Goal: Task Accomplishment & Management: Use online tool/utility

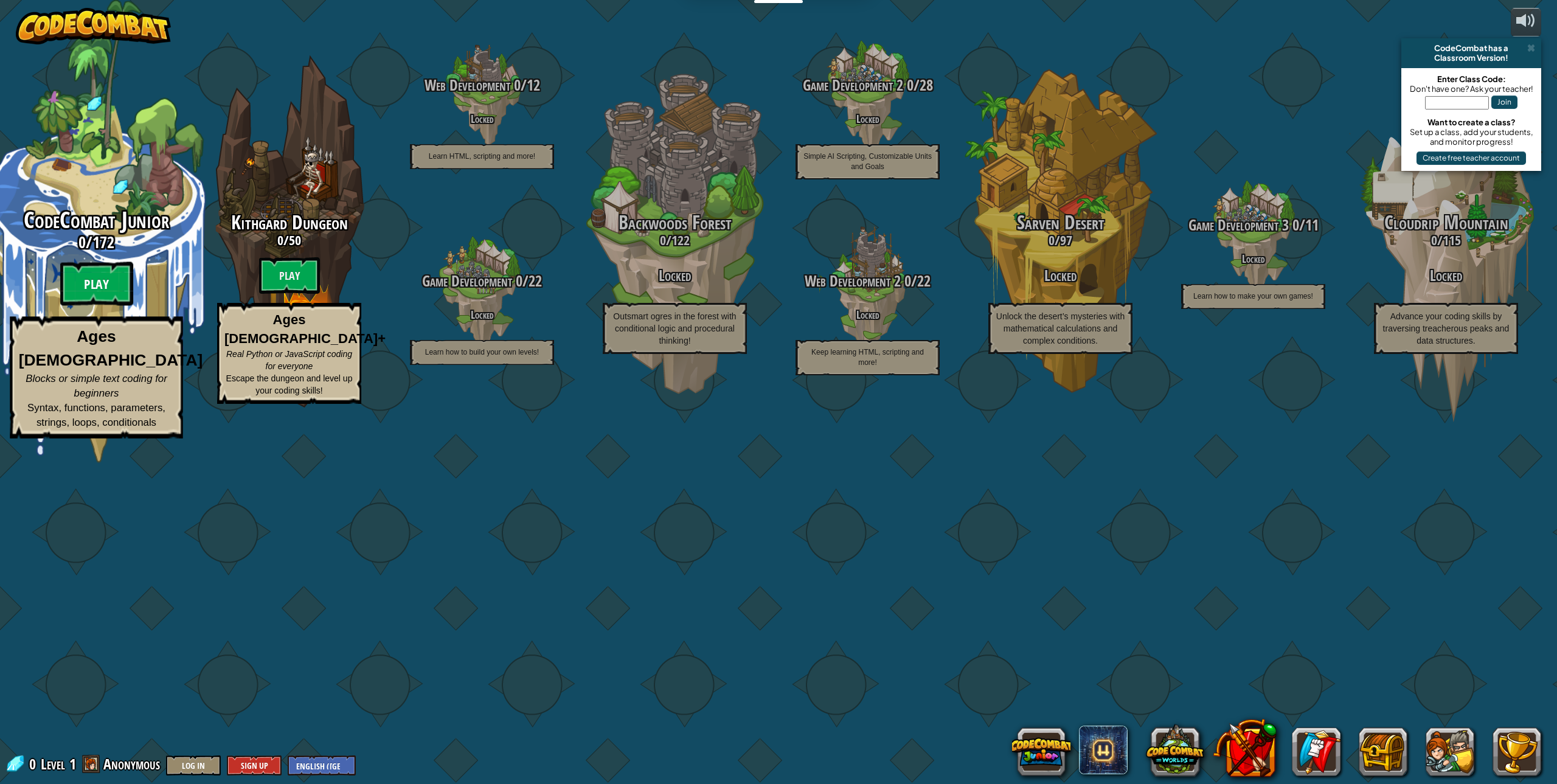
click at [83, 306] on btn "Play" at bounding box center [97, 283] width 73 height 44
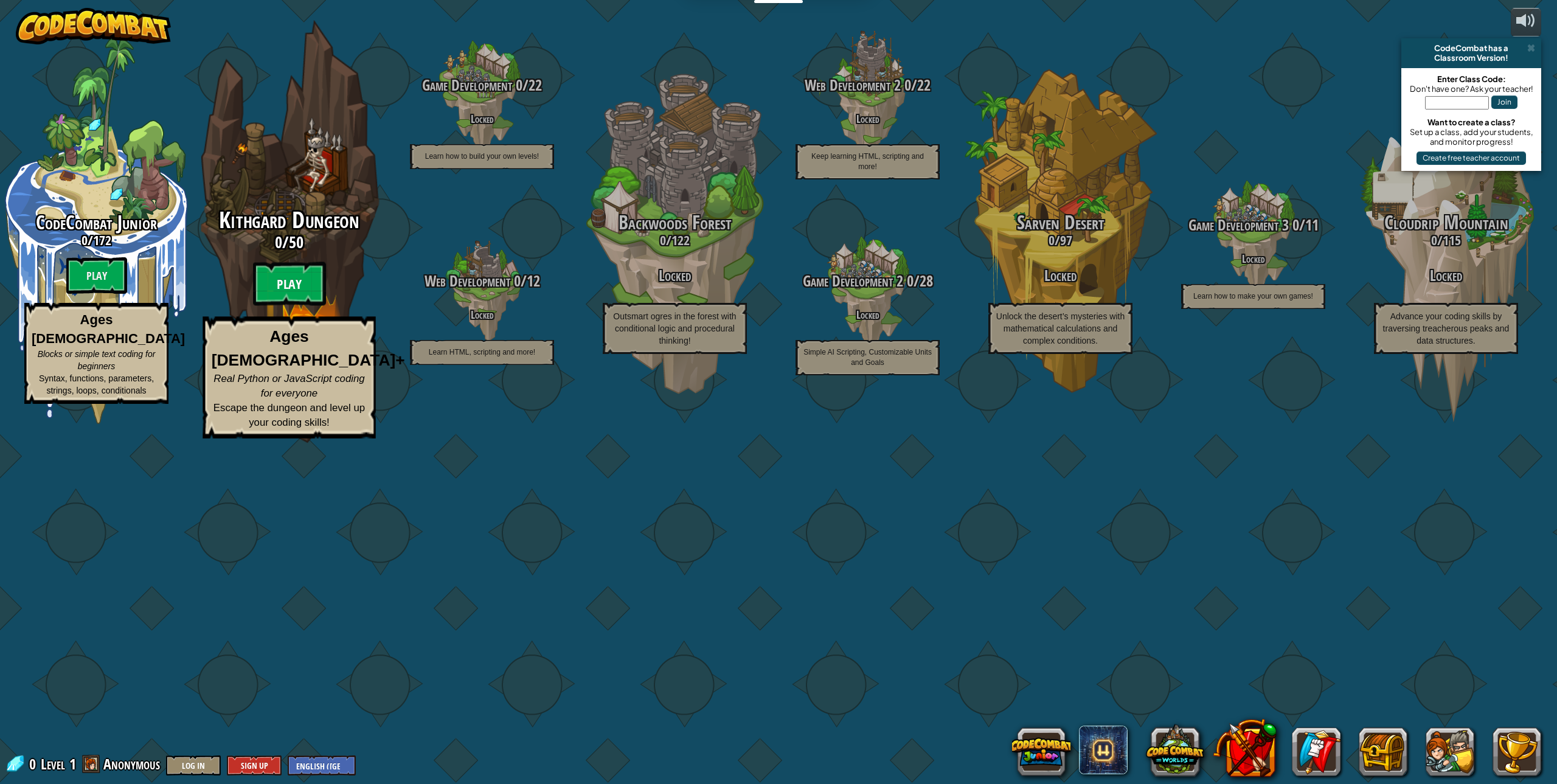
click at [279, 306] on btn "Play" at bounding box center [289, 283] width 73 height 44
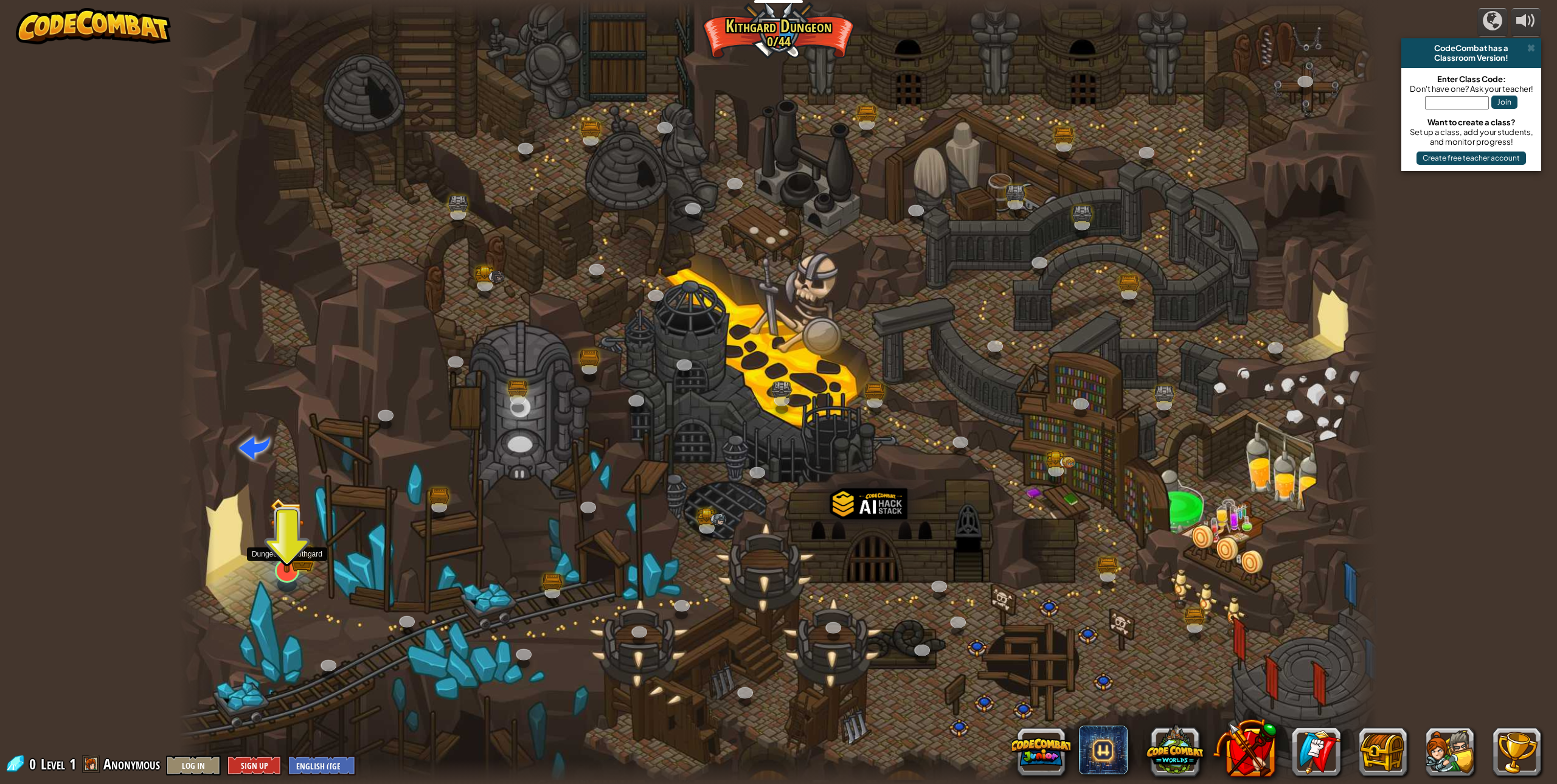
click at [299, 568] on img at bounding box center [287, 536] width 34 height 76
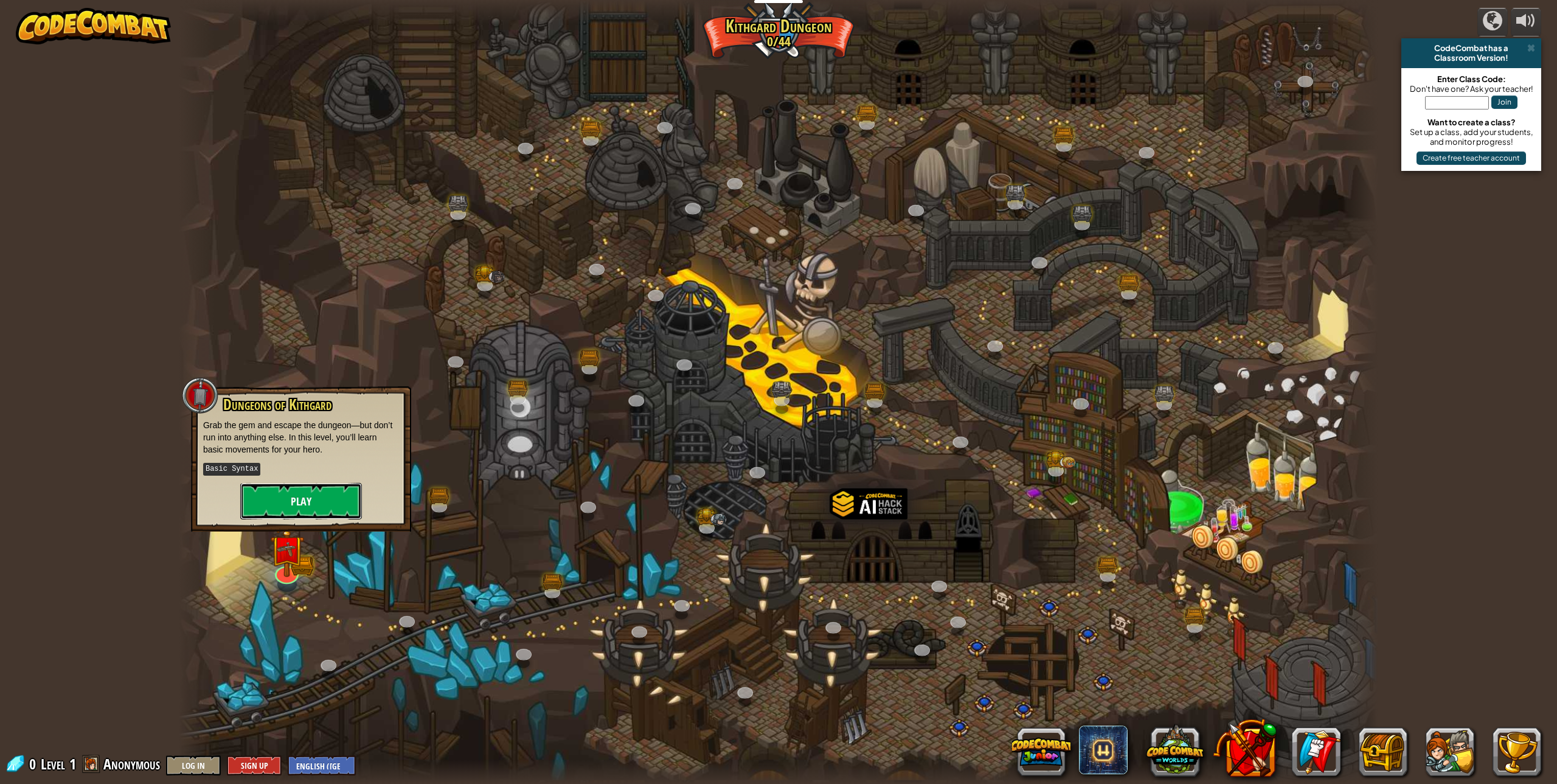
drag, startPoint x: 276, startPoint y: 499, endPoint x: 276, endPoint y: 506, distance: 7.0
click at [276, 506] on button "Play" at bounding box center [301, 501] width 122 height 36
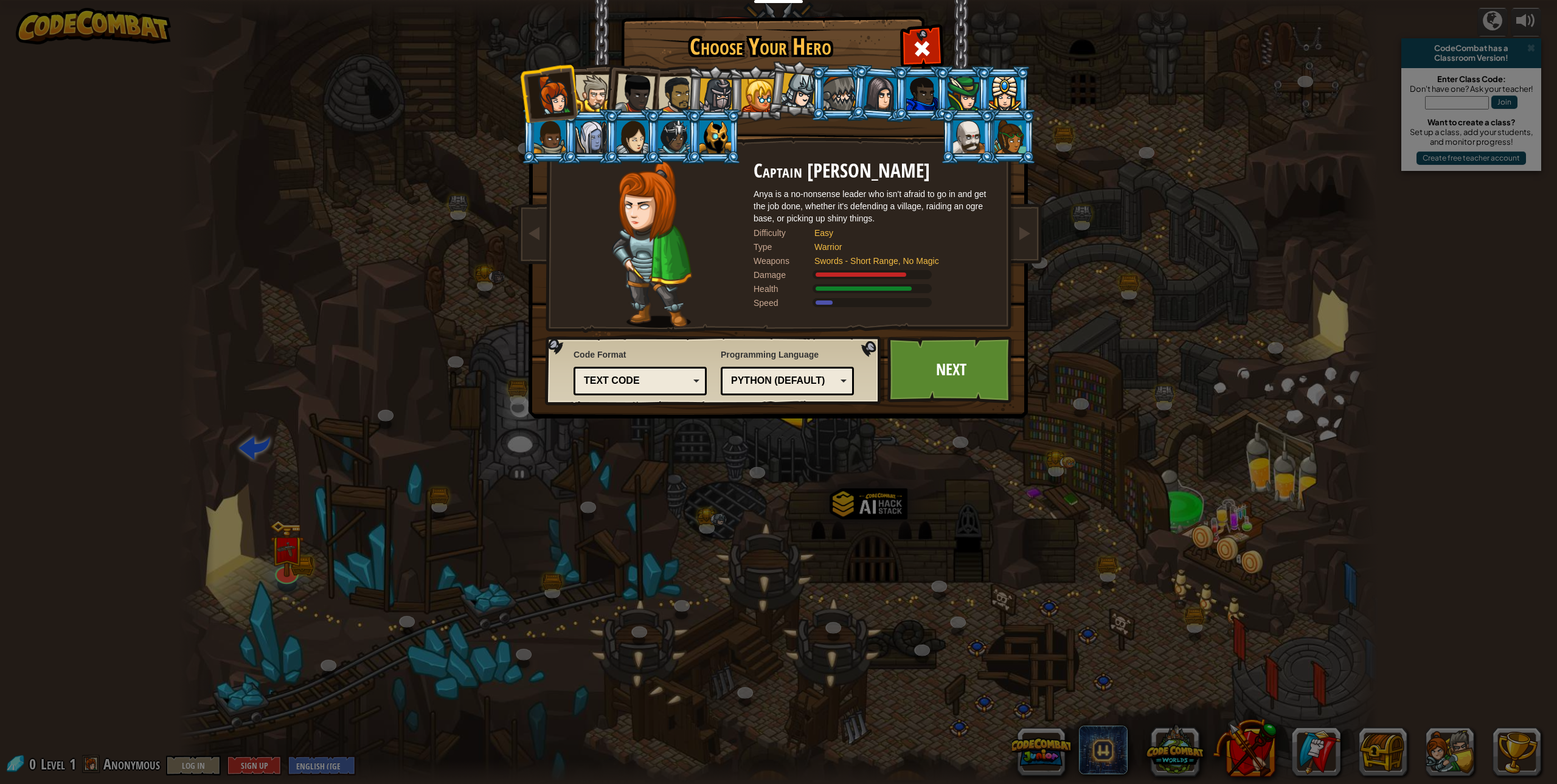
click at [830, 88] on div at bounding box center [839, 93] width 31 height 33
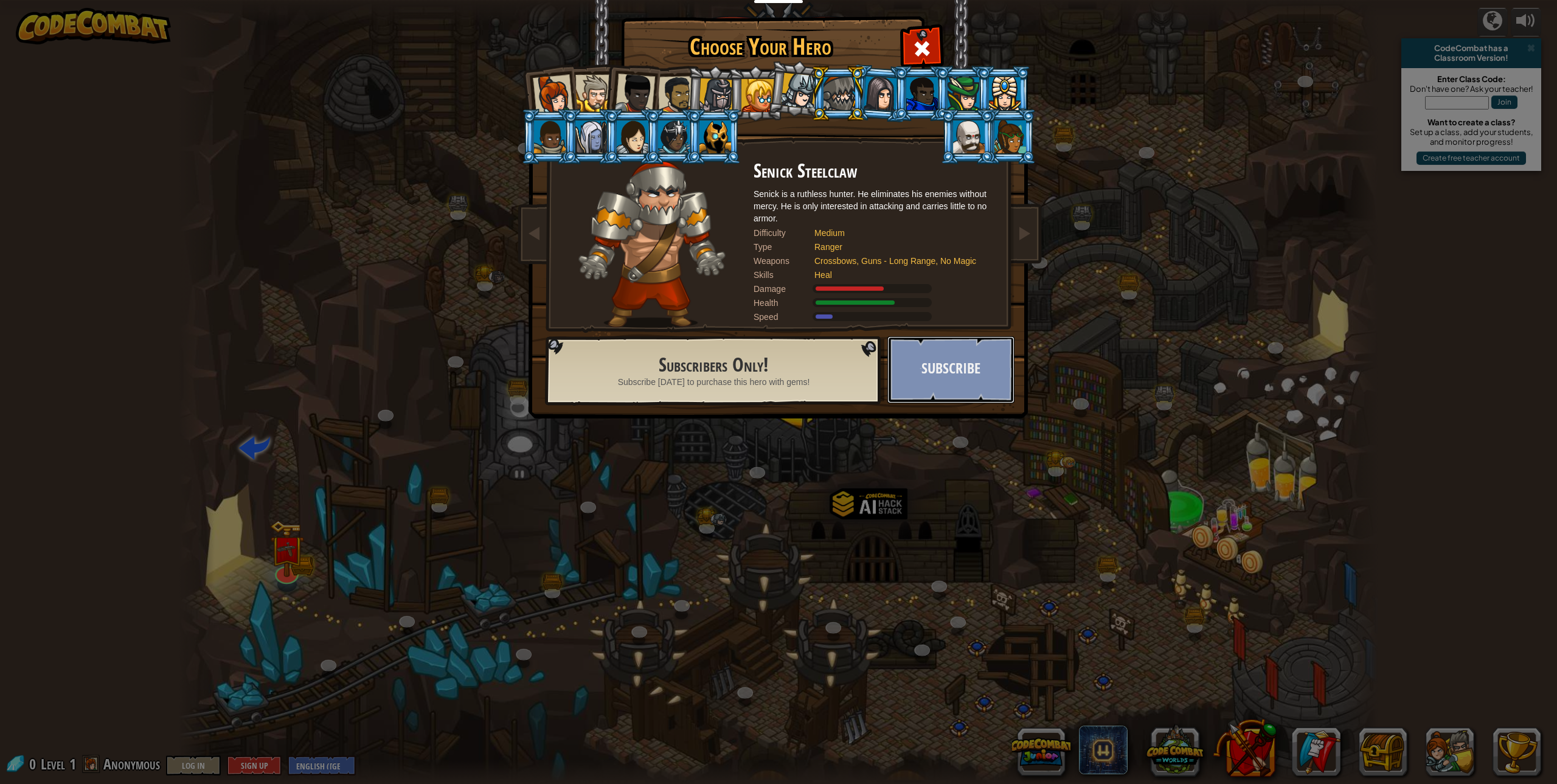
click at [931, 343] on button "Subscribe" at bounding box center [951, 370] width 127 height 67
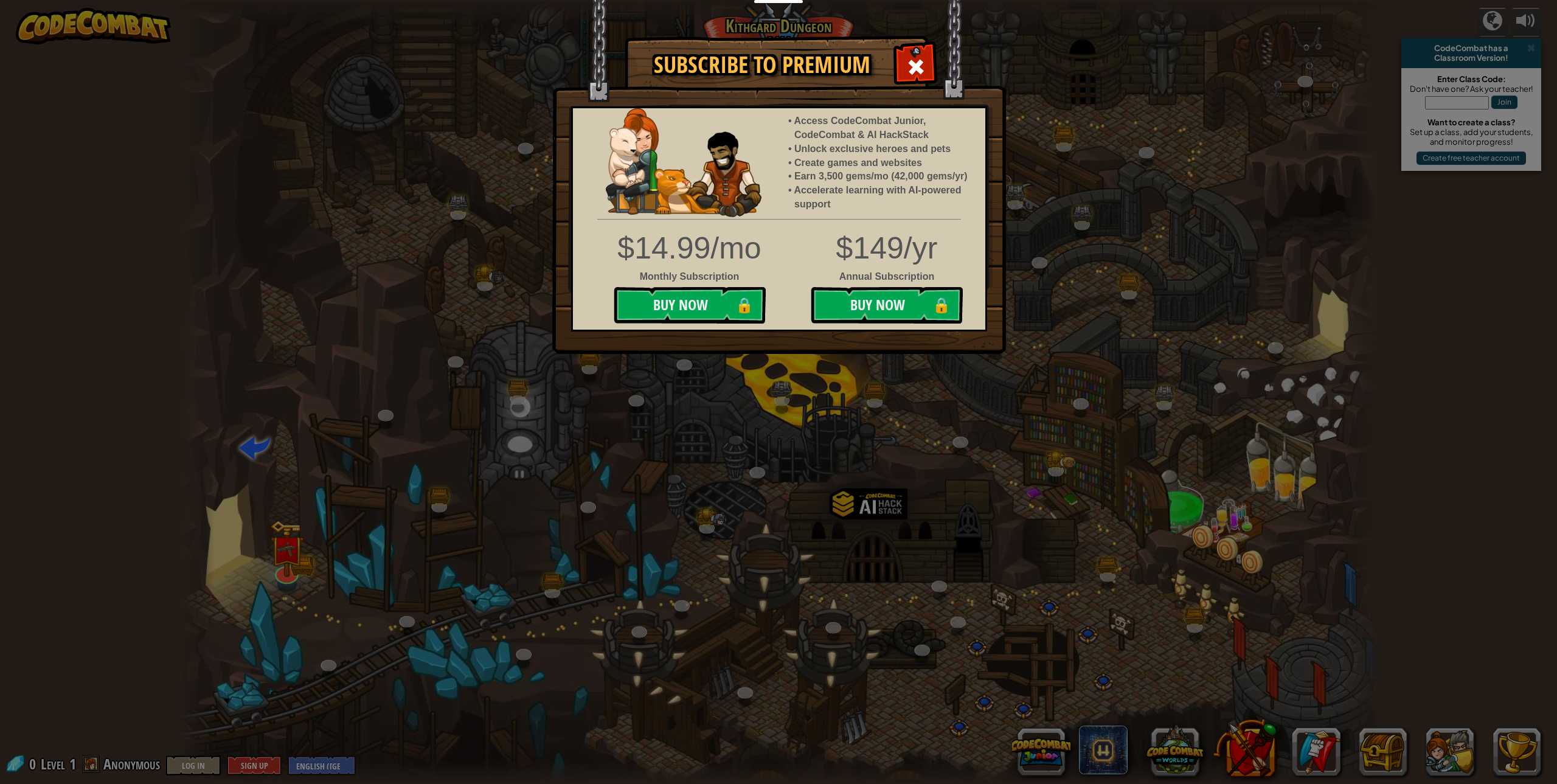
click at [890, 66] on img at bounding box center [779, 177] width 454 height 354
click at [902, 66] on div at bounding box center [916, 65] width 38 height 38
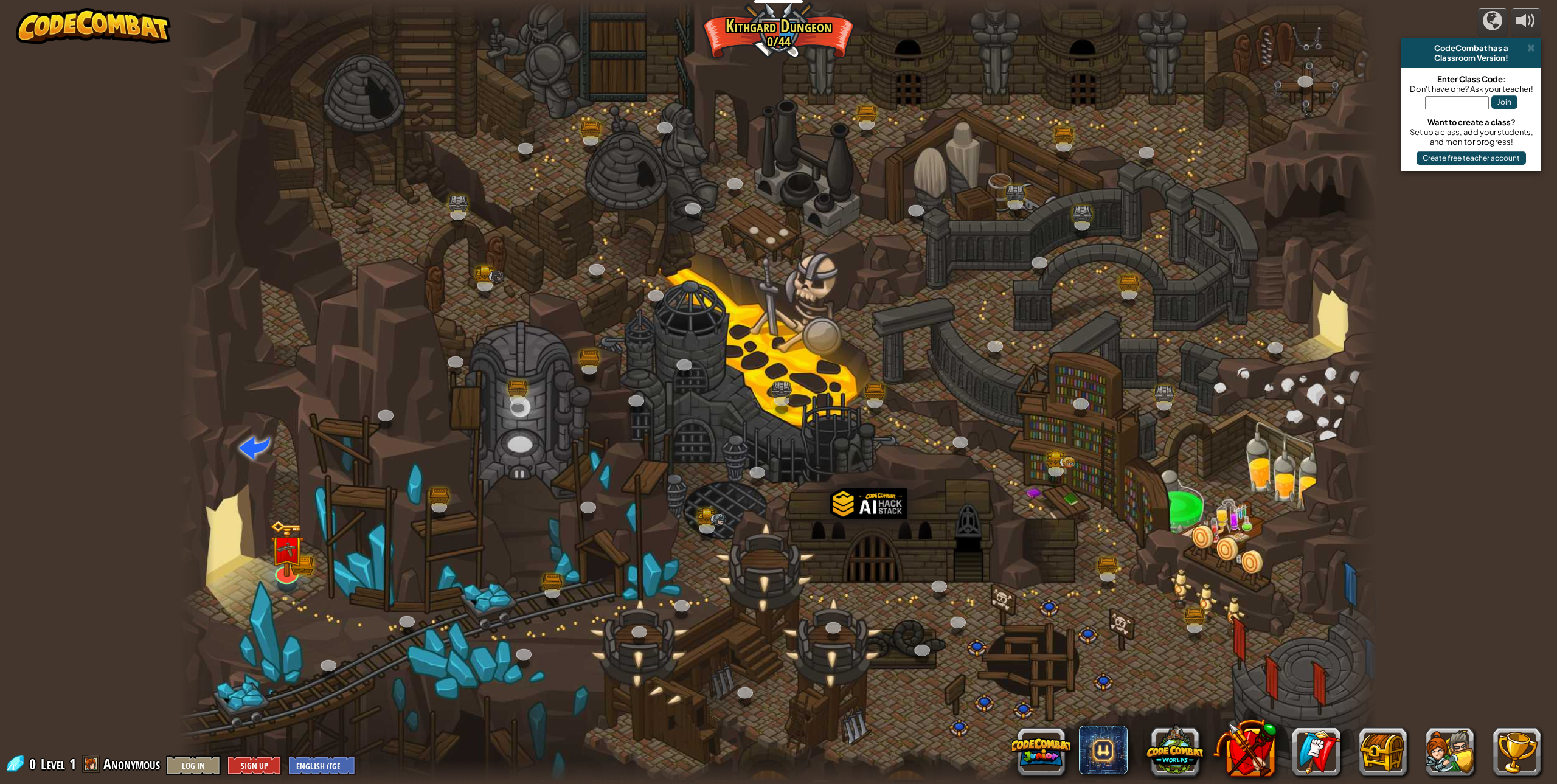
click at [299, 581] on div at bounding box center [778, 392] width 1199 height 784
click at [282, 559] on img at bounding box center [287, 536] width 34 height 76
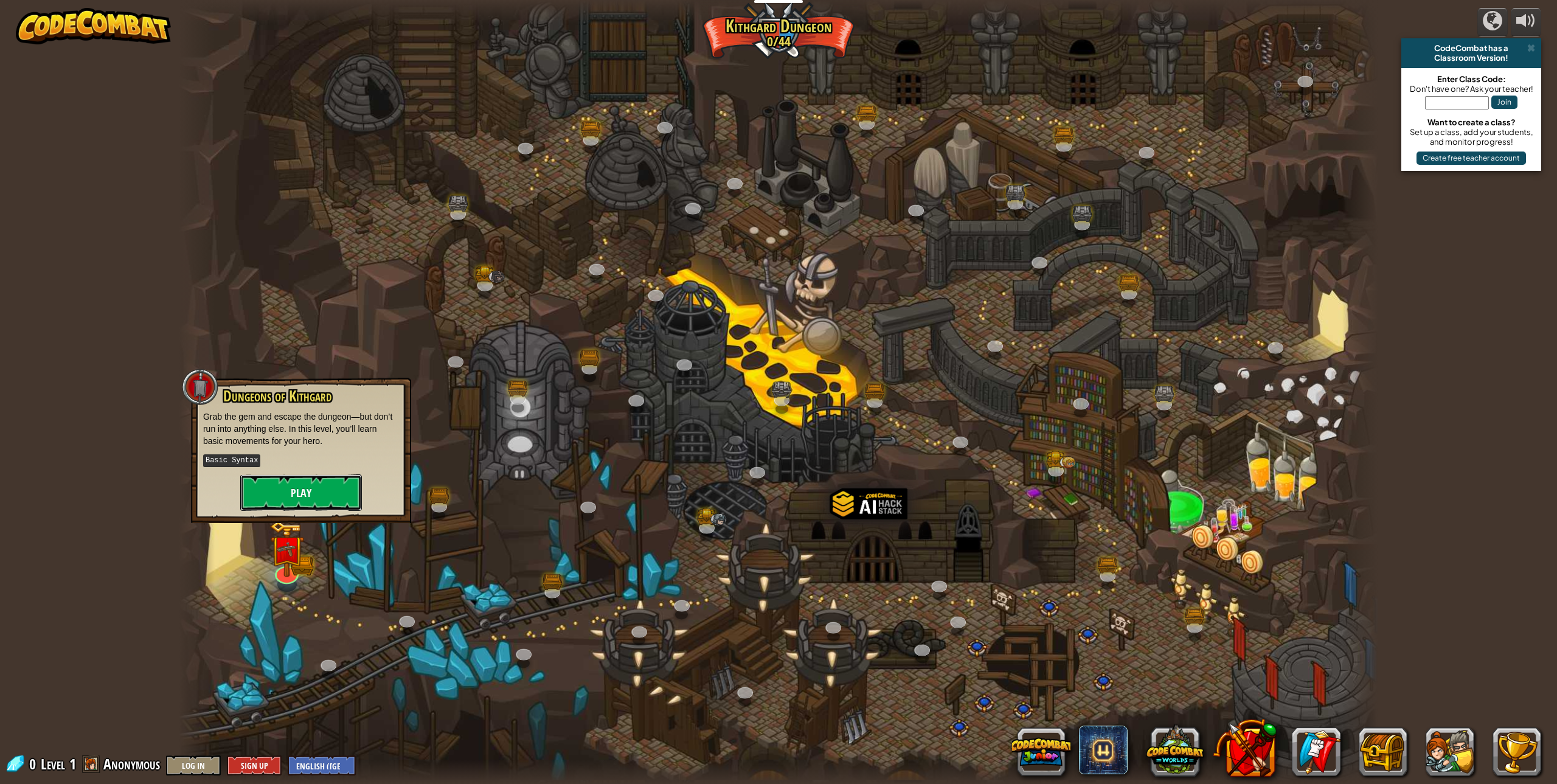
drag, startPoint x: 291, startPoint y: 506, endPoint x: 298, endPoint y: 509, distance: 7.6
click at [298, 509] on button "Play" at bounding box center [301, 492] width 122 height 36
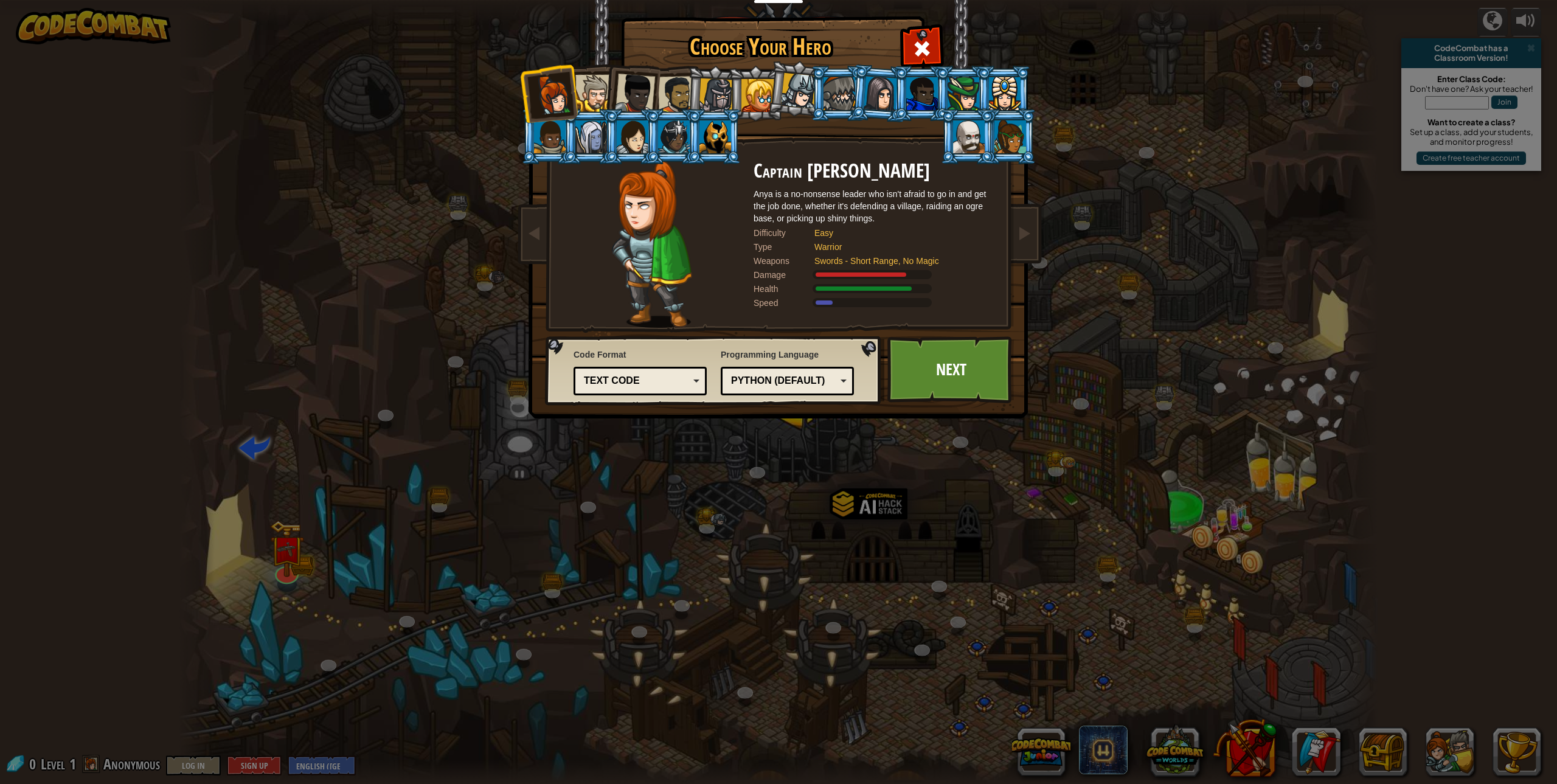
click at [585, 144] on div at bounding box center [591, 137] width 31 height 33
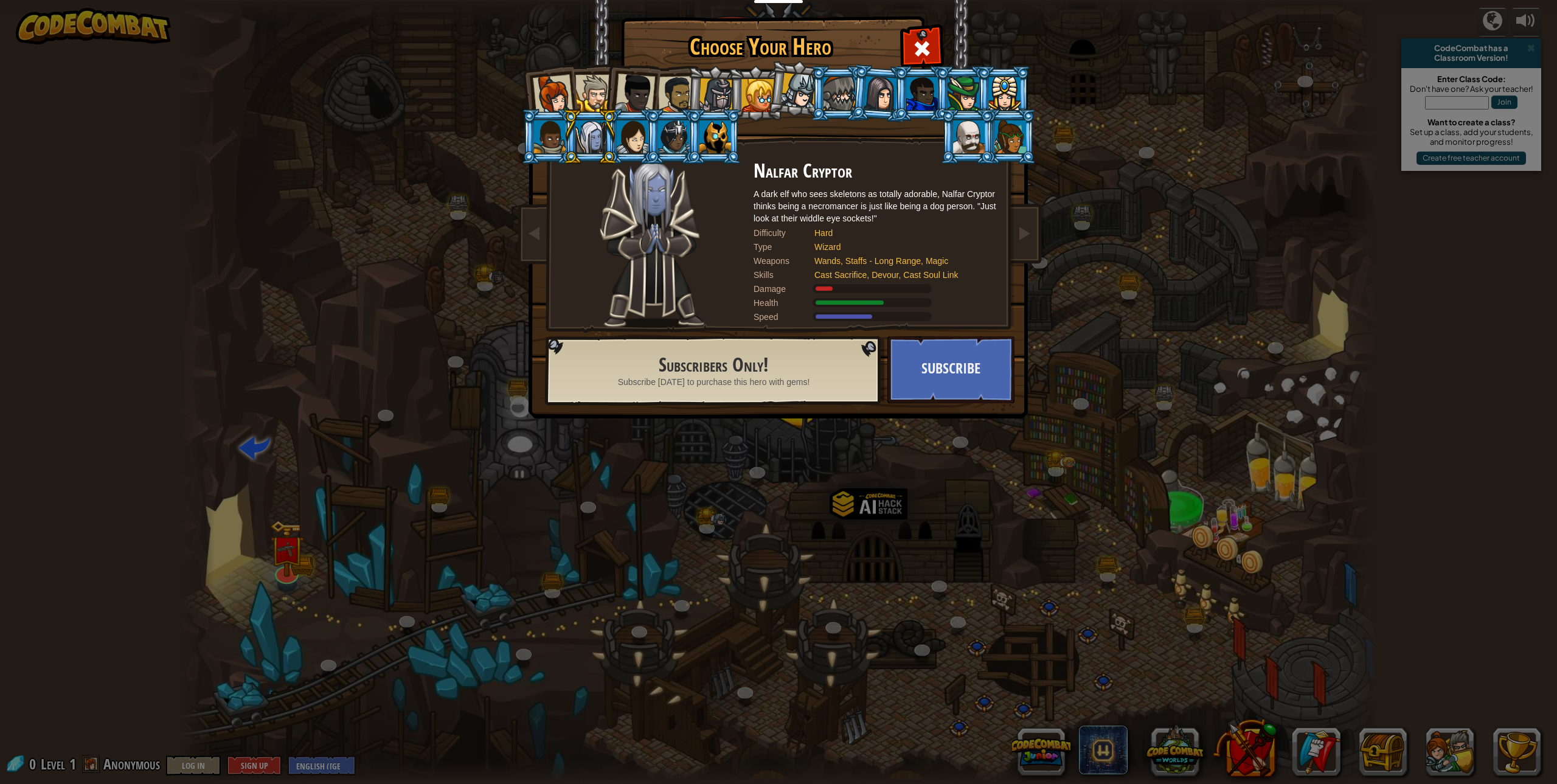
click at [652, 142] on li at bounding box center [672, 137] width 55 height 55
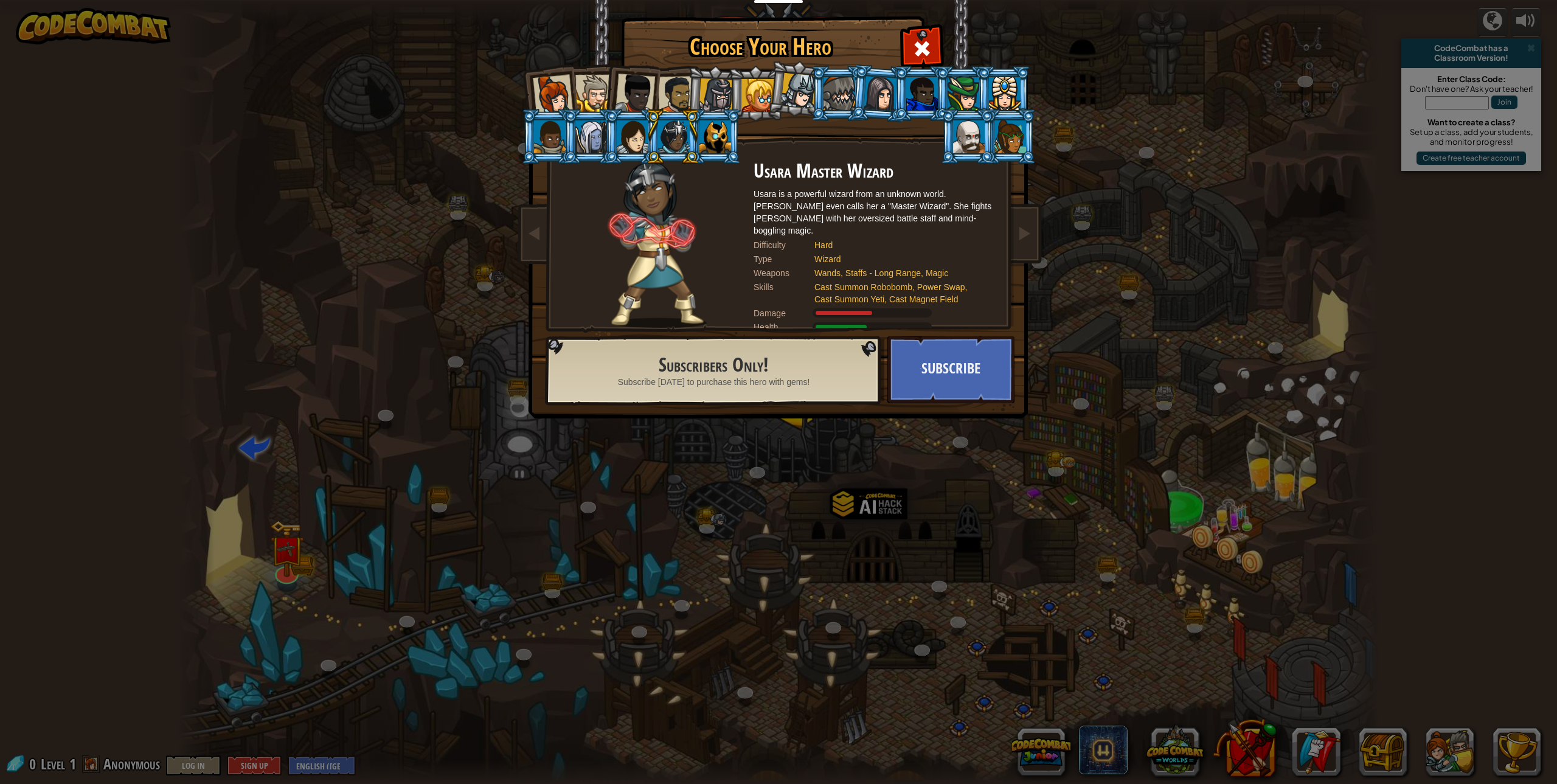
click at [974, 129] on div at bounding box center [969, 137] width 31 height 33
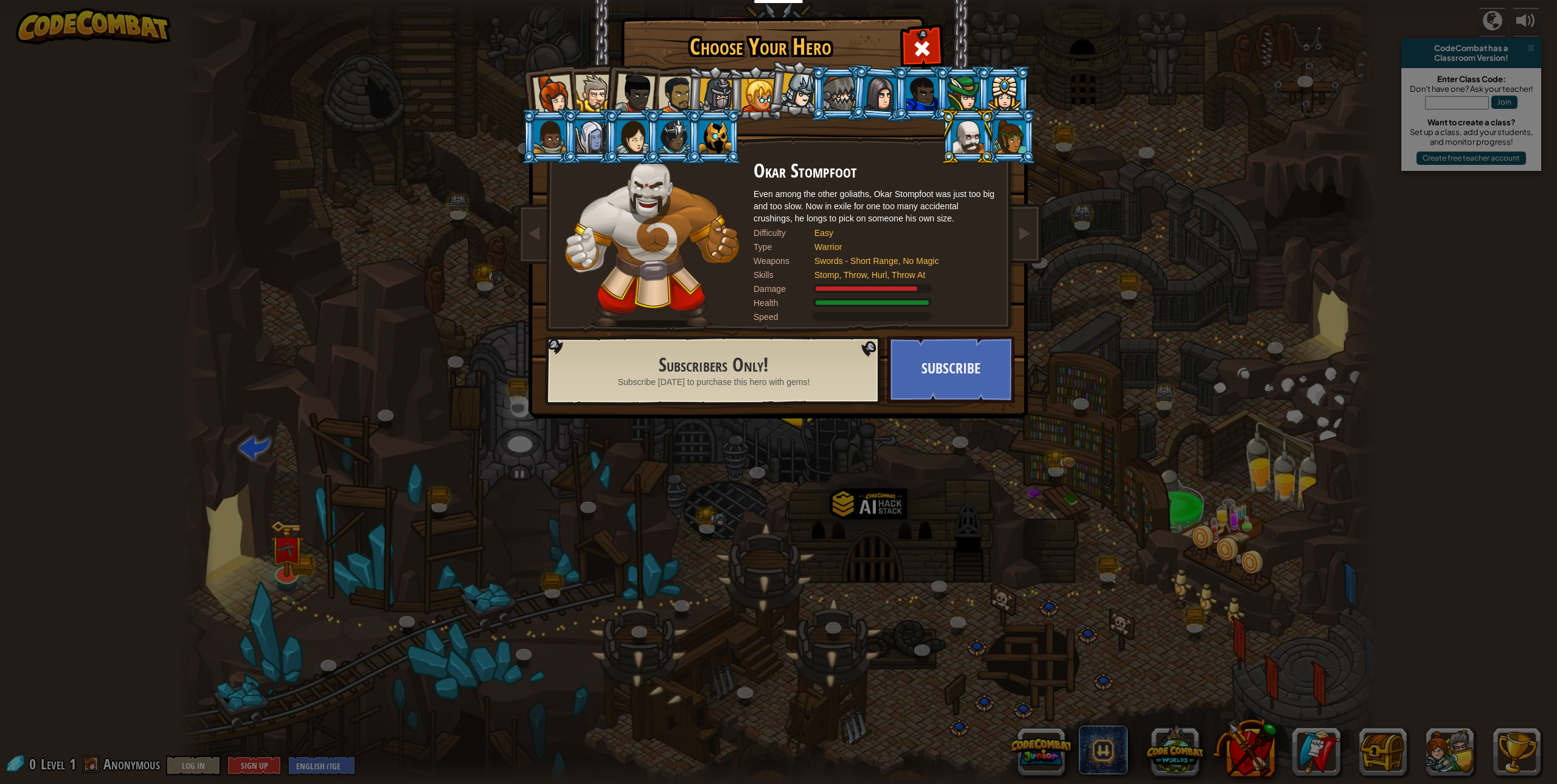
click at [953, 103] on div at bounding box center [963, 93] width 31 height 33
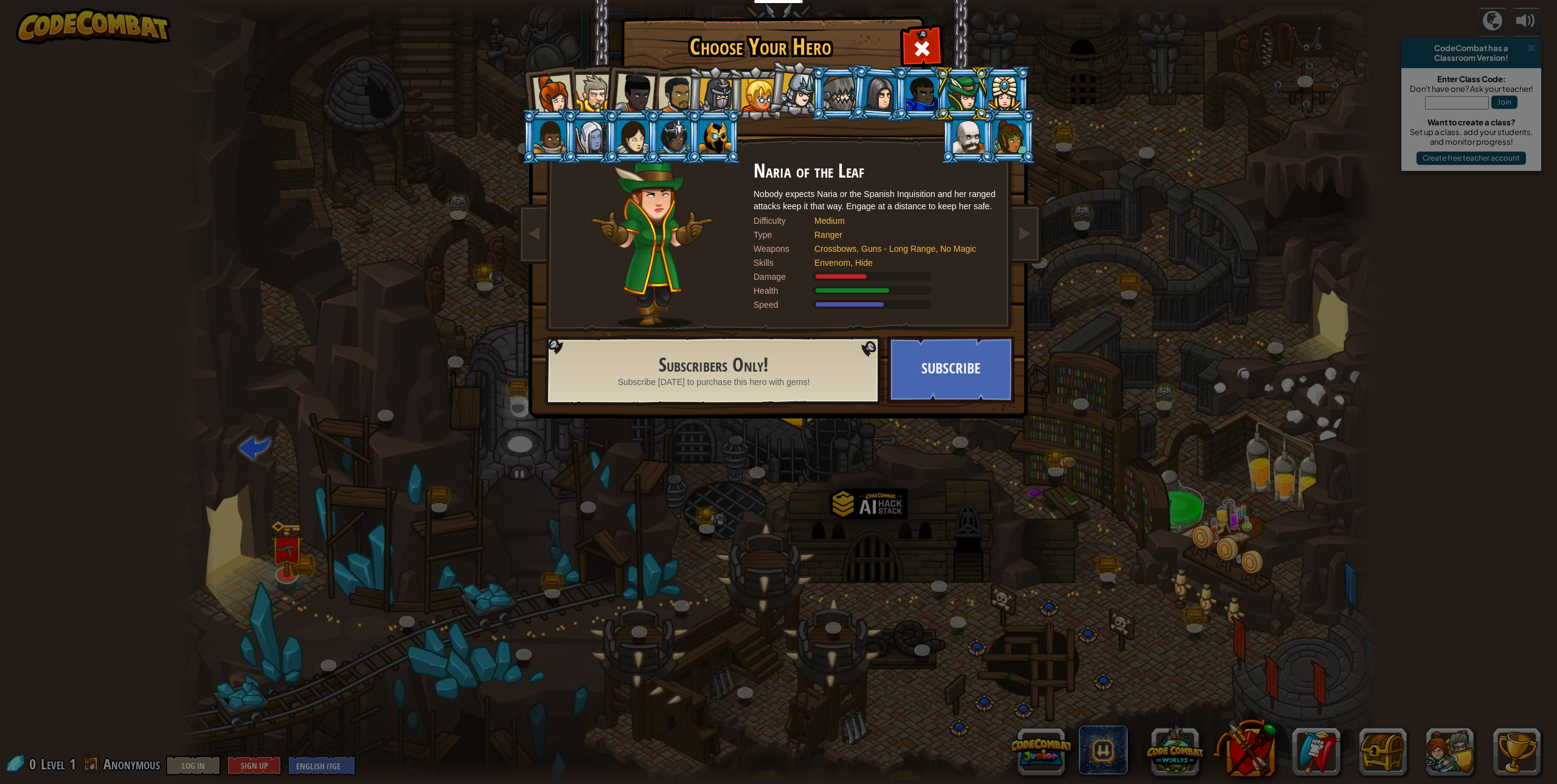
drag, startPoint x: 881, startPoint y: 111, endPoint x: 872, endPoint y: 114, distance: 9.5
click at [873, 114] on li at bounding box center [879, 93] width 58 height 59
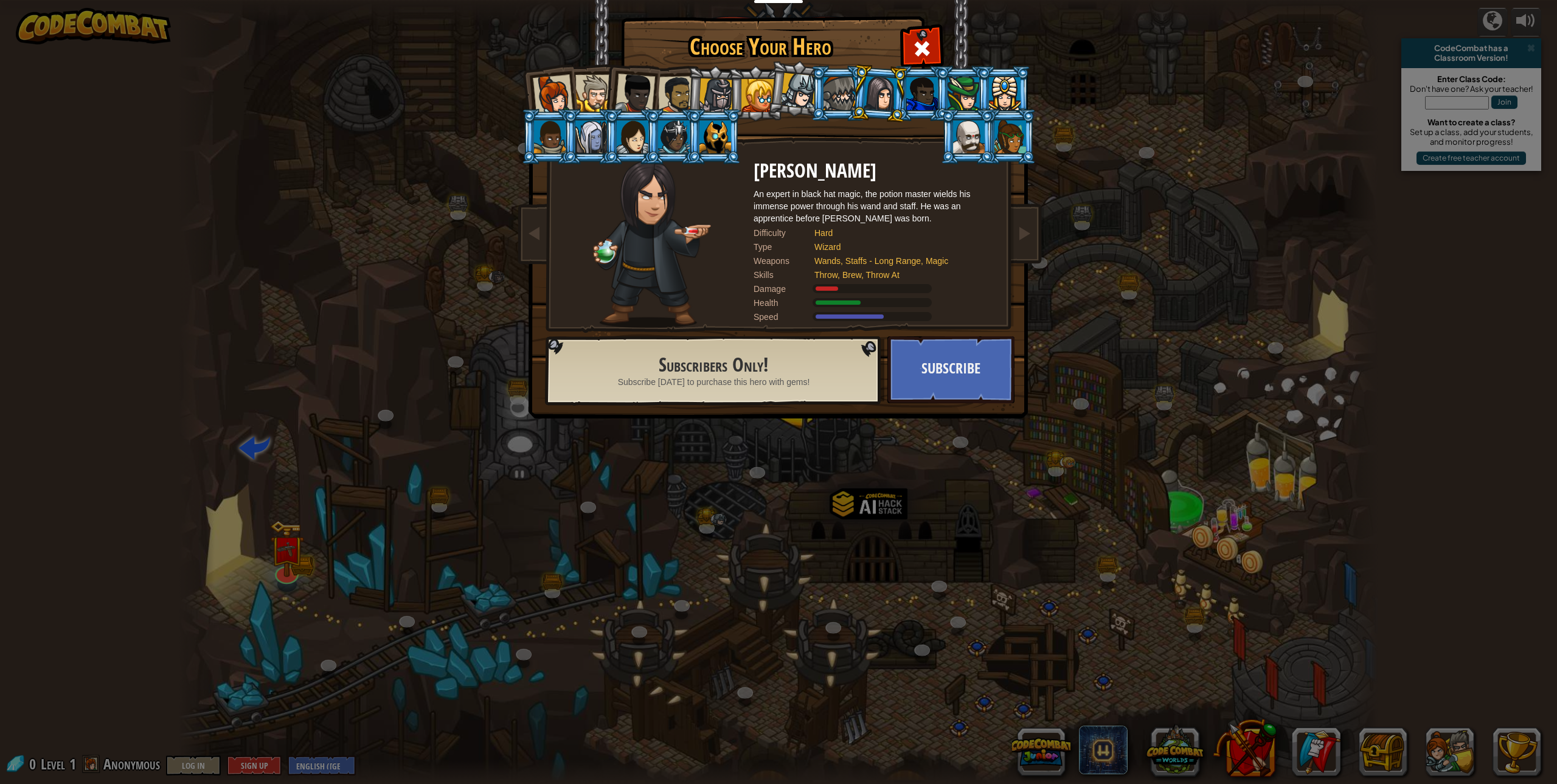
click at [654, 108] on li at bounding box center [631, 91] width 60 height 60
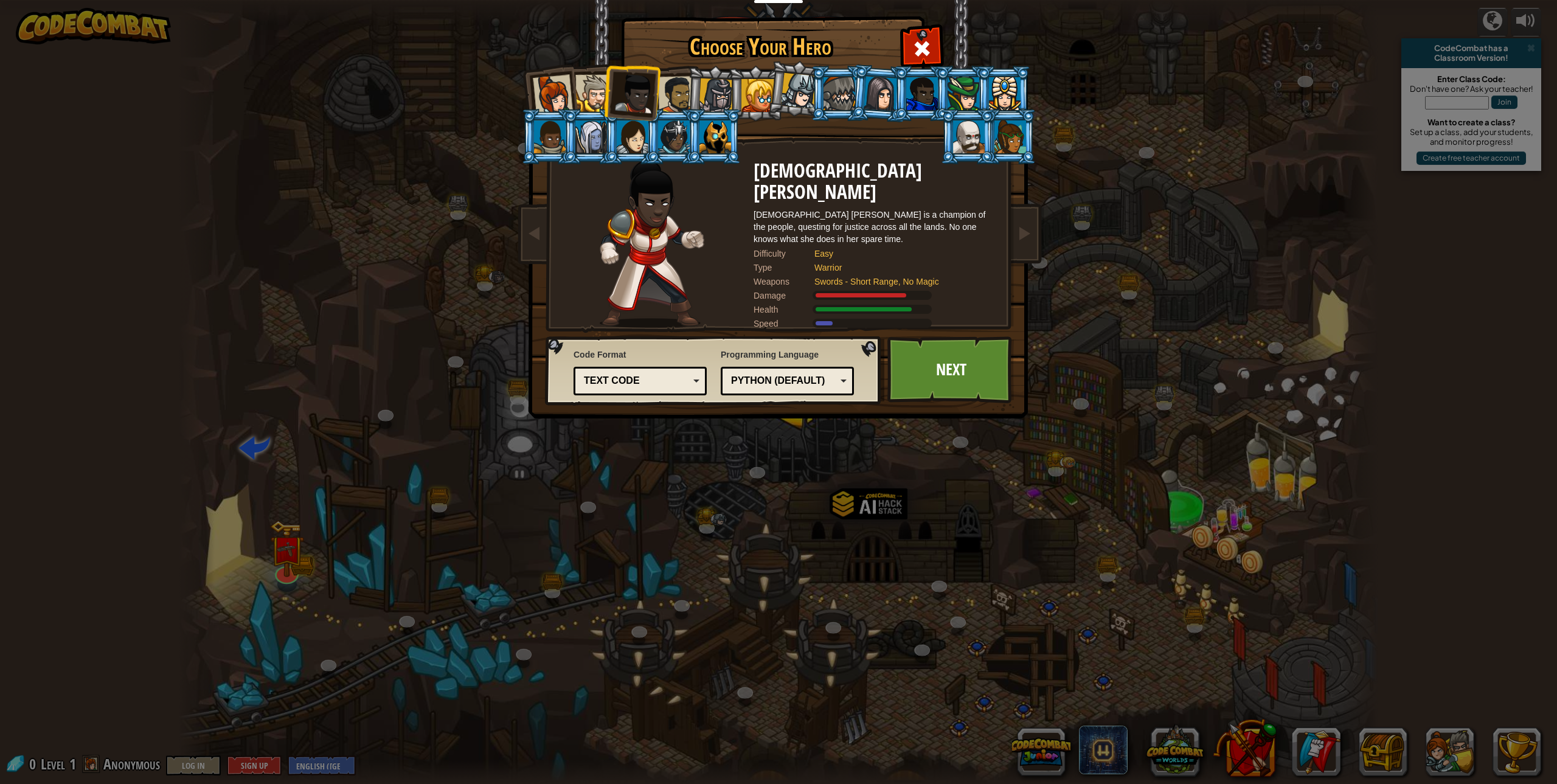
click at [601, 98] on div at bounding box center [594, 93] width 37 height 37
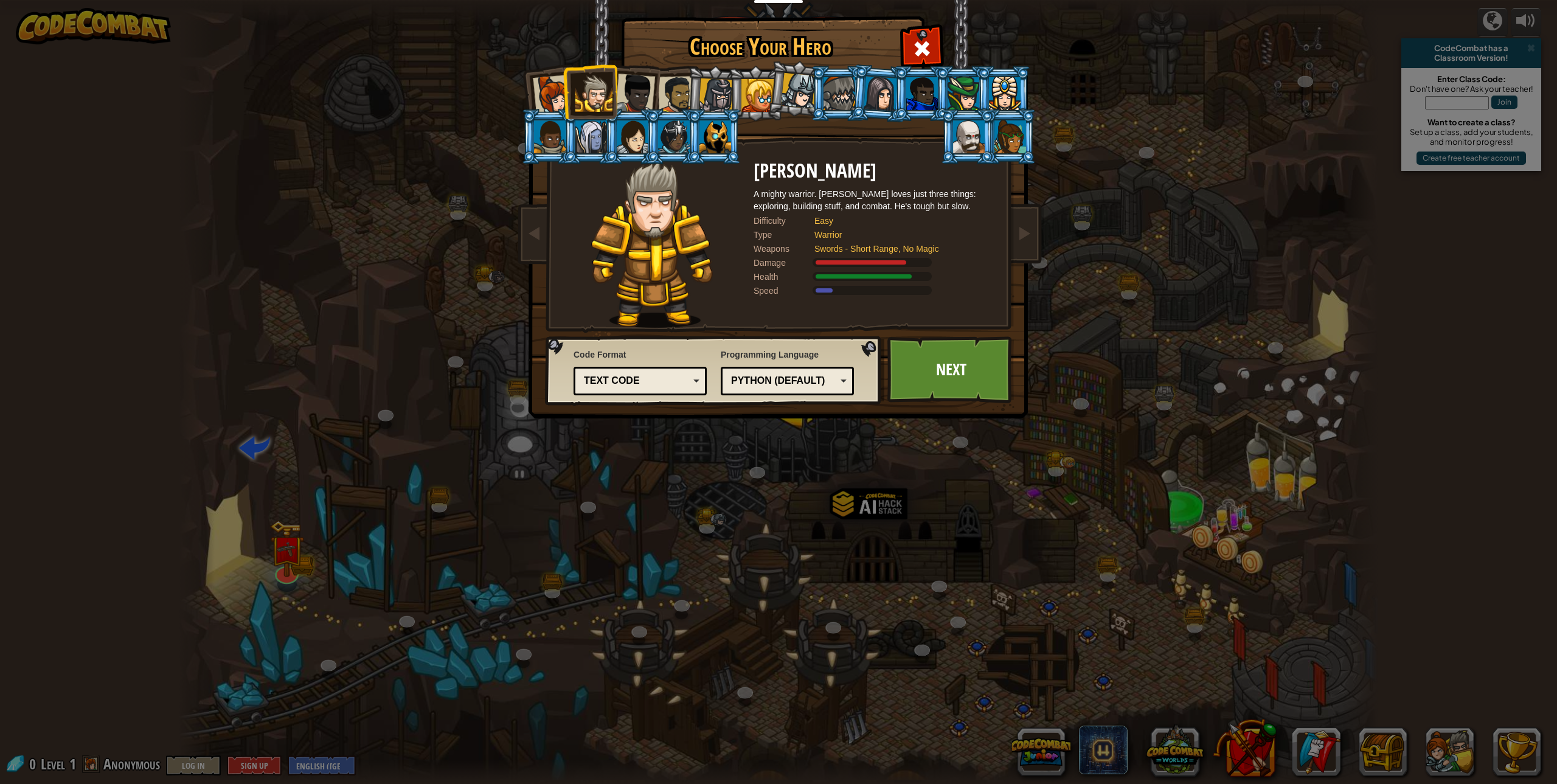
click at [669, 84] on div at bounding box center [676, 95] width 38 height 38
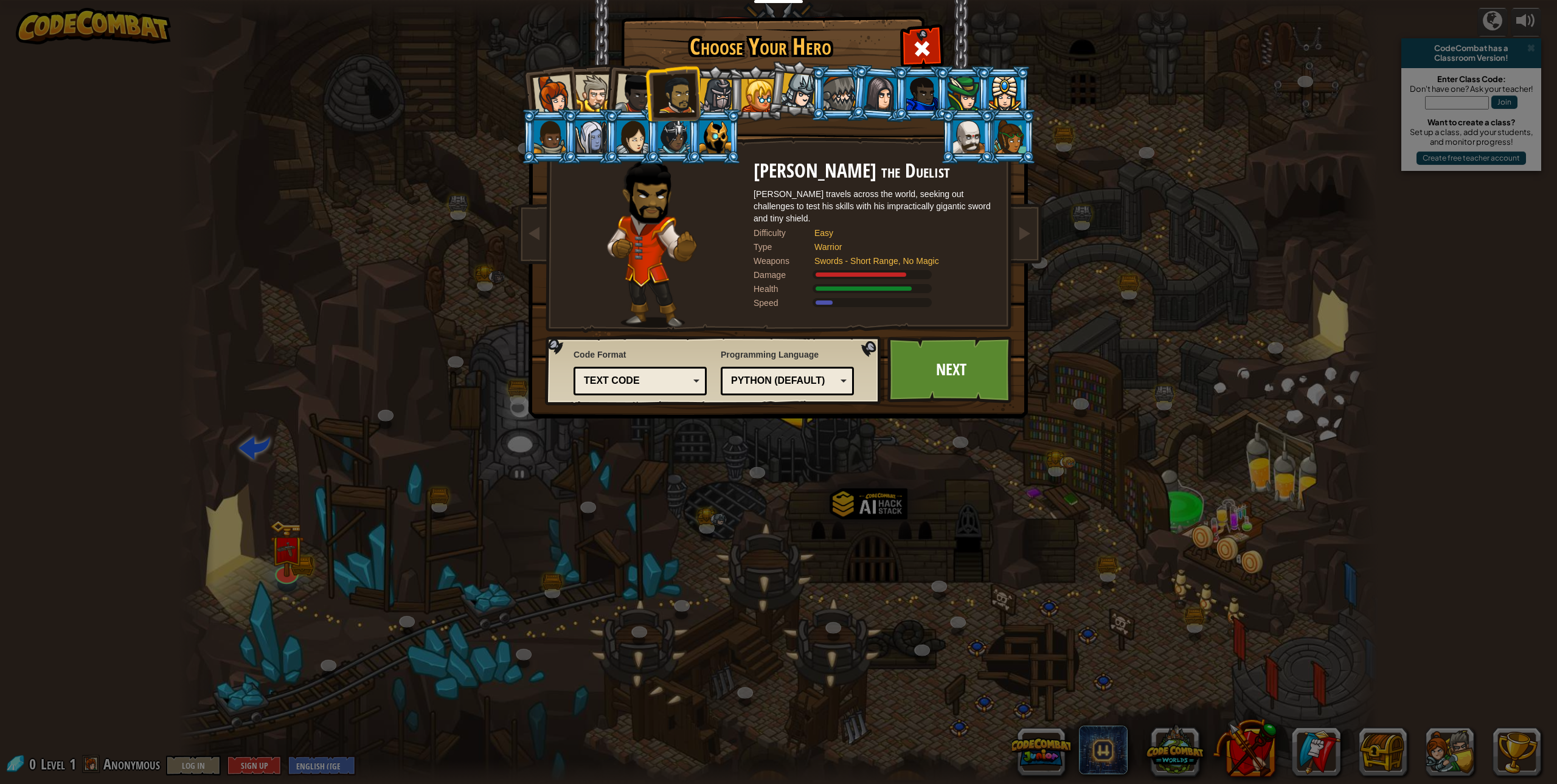
click at [555, 122] on div at bounding box center [549, 137] width 31 height 33
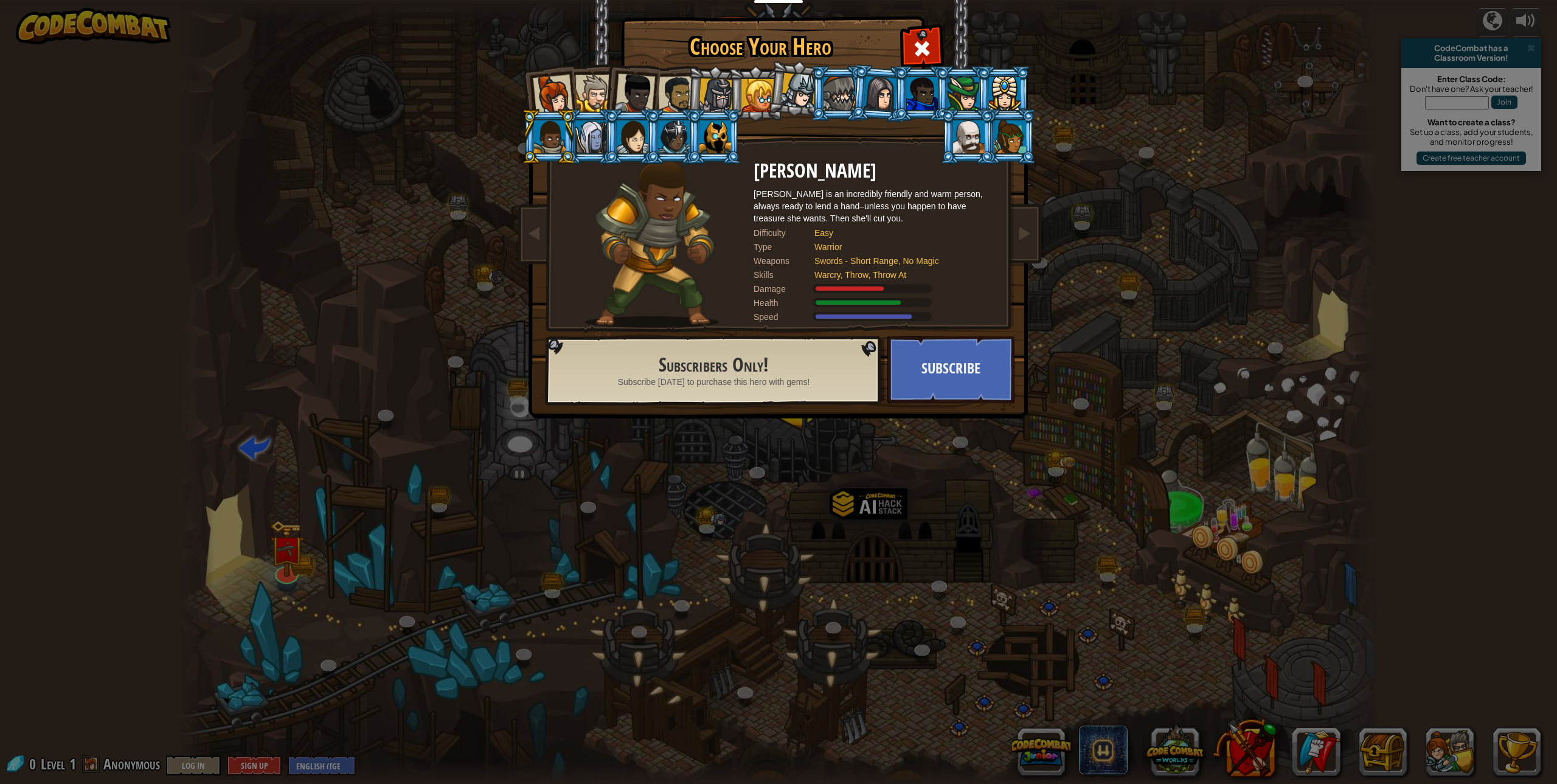
click at [607, 96] on li at bounding box center [631, 91] width 60 height 60
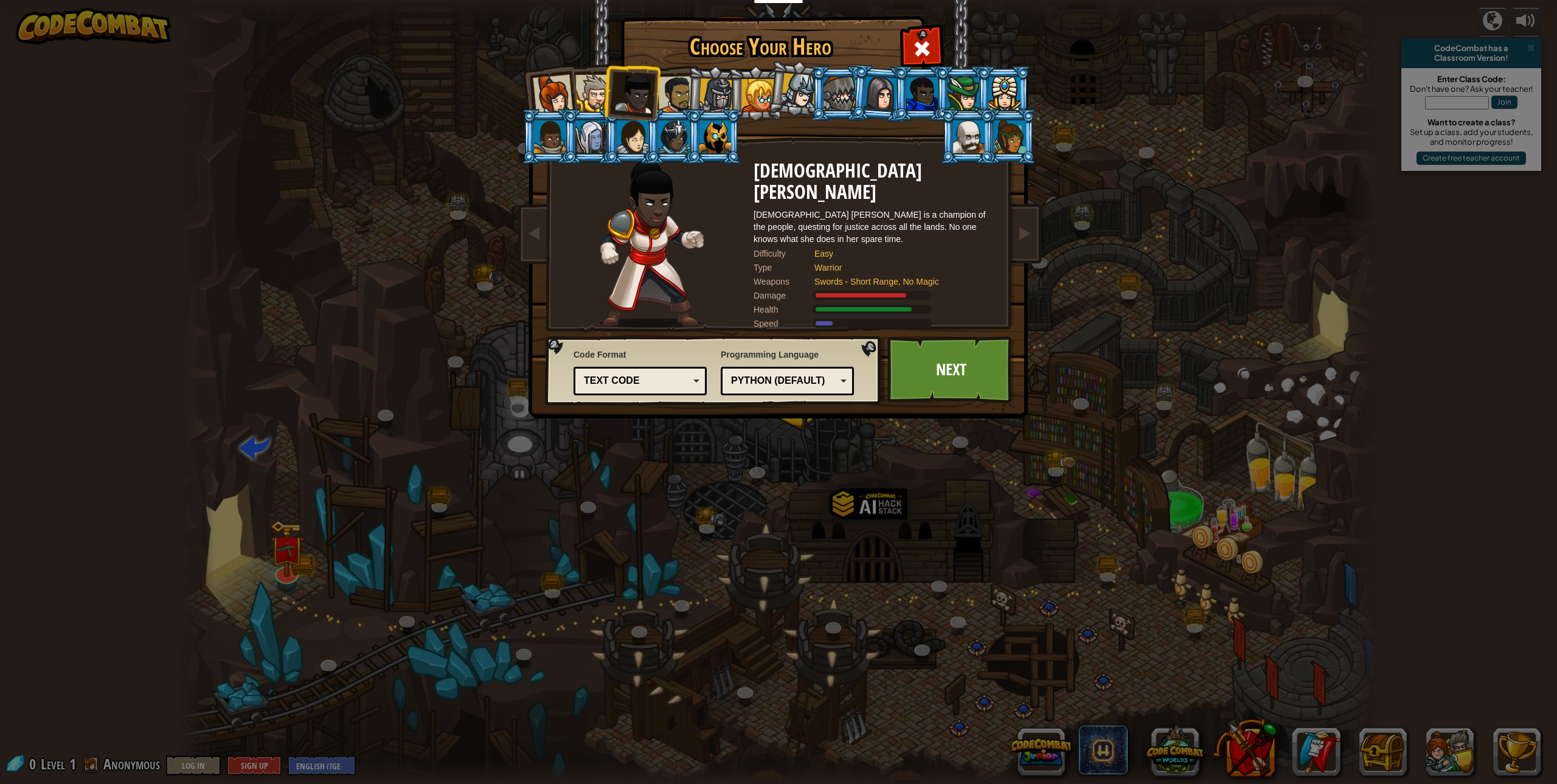
click at [651, 91] on div at bounding box center [635, 93] width 40 height 40
click at [677, 92] on div at bounding box center [676, 95] width 38 height 38
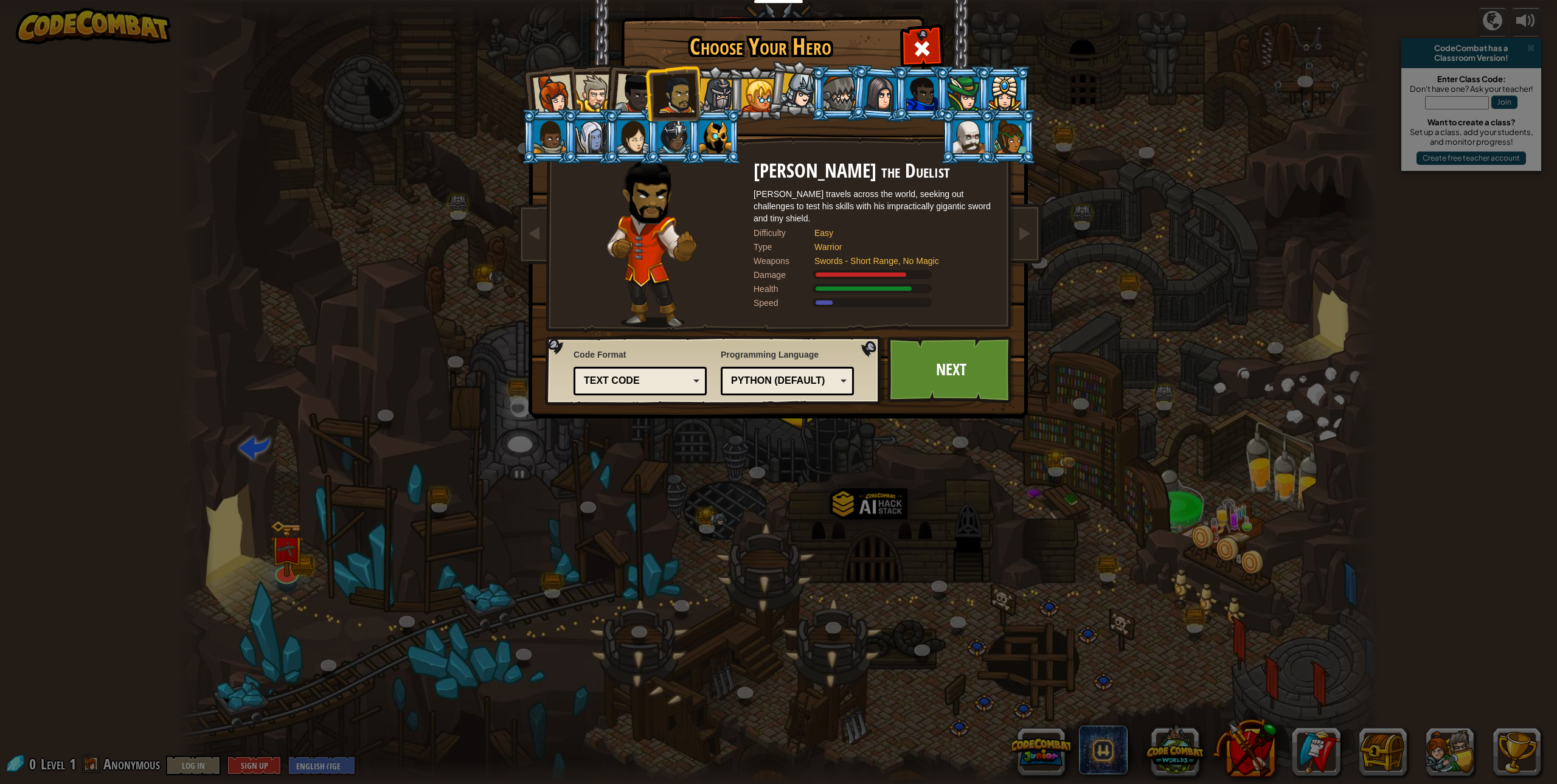
click at [734, 92] on li at bounding box center [755, 93] width 55 height 55
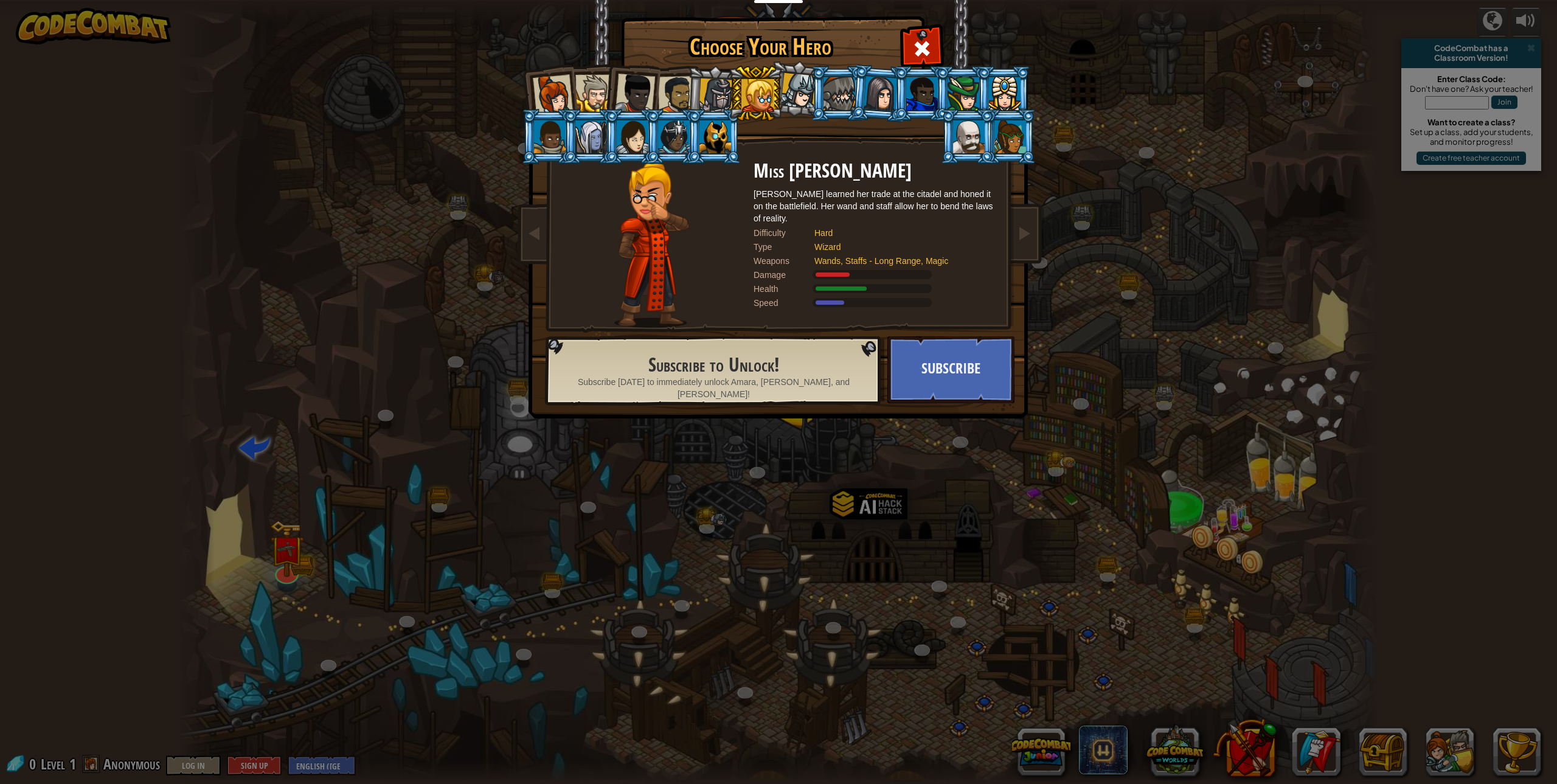
click at [721, 96] on div at bounding box center [716, 96] width 34 height 34
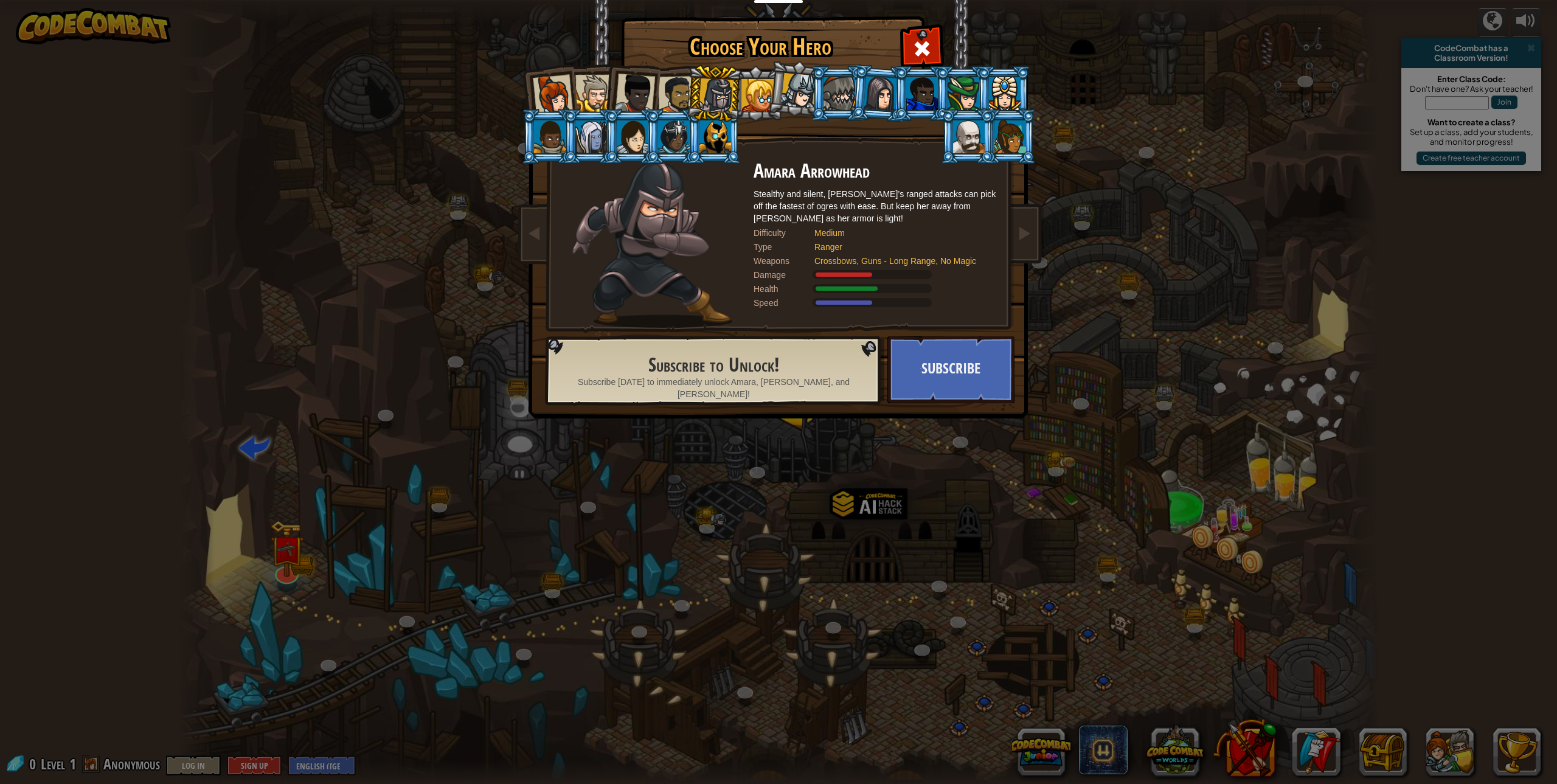
click at [662, 73] on li at bounding box center [672, 93] width 56 height 57
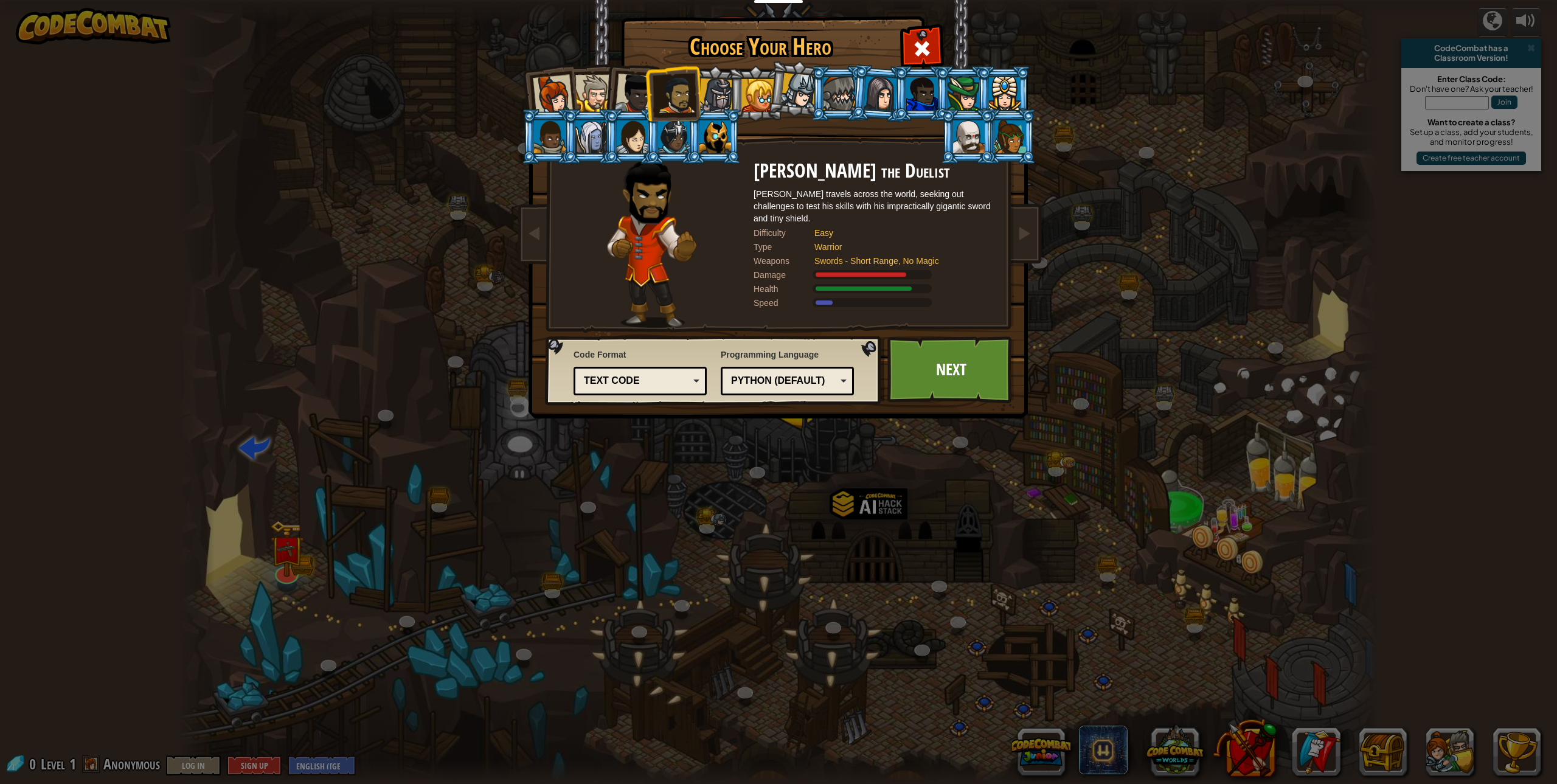
click at [707, 74] on li at bounding box center [715, 93] width 58 height 58
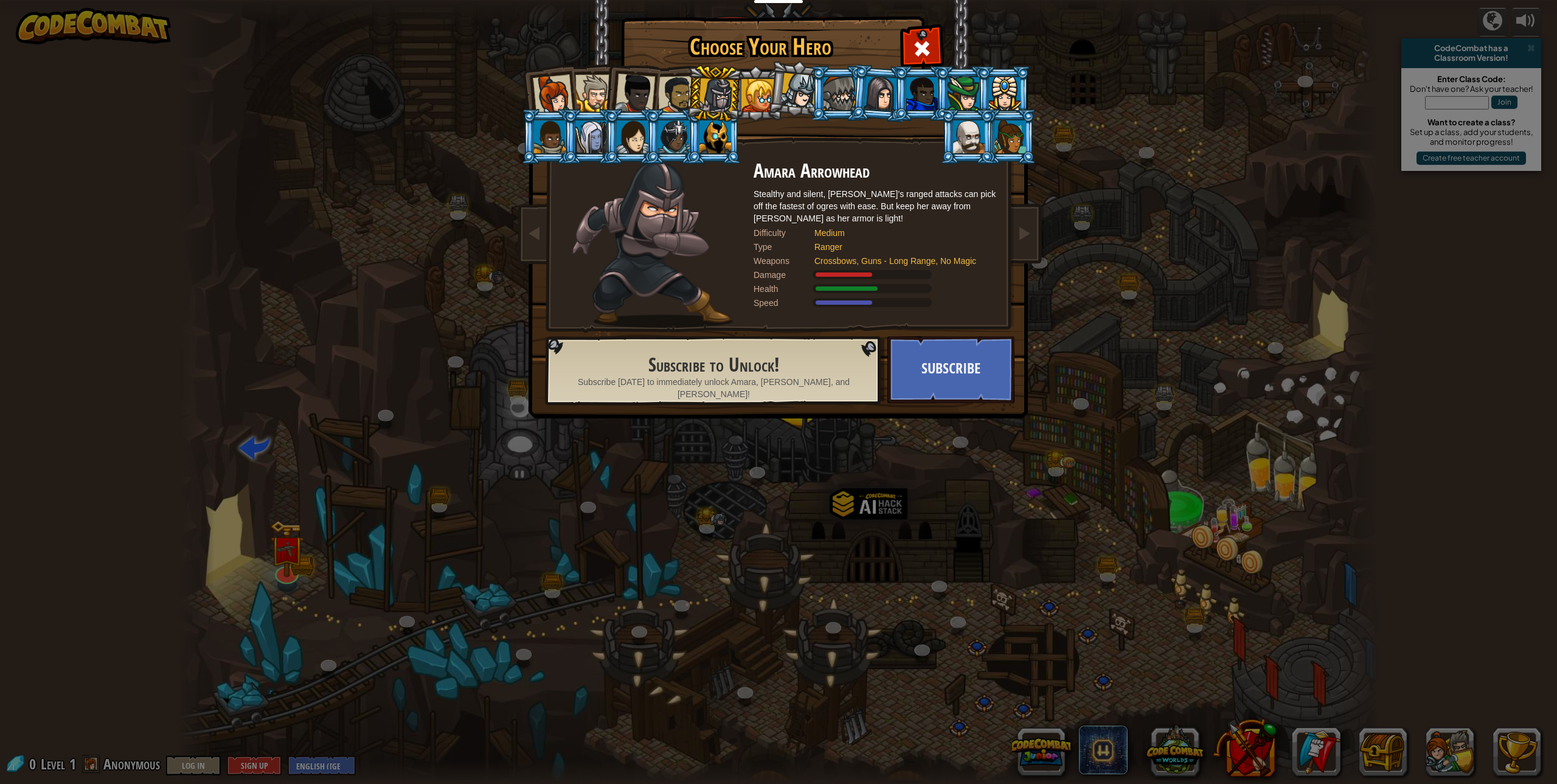
click at [607, 86] on li at bounding box center [631, 91] width 60 height 60
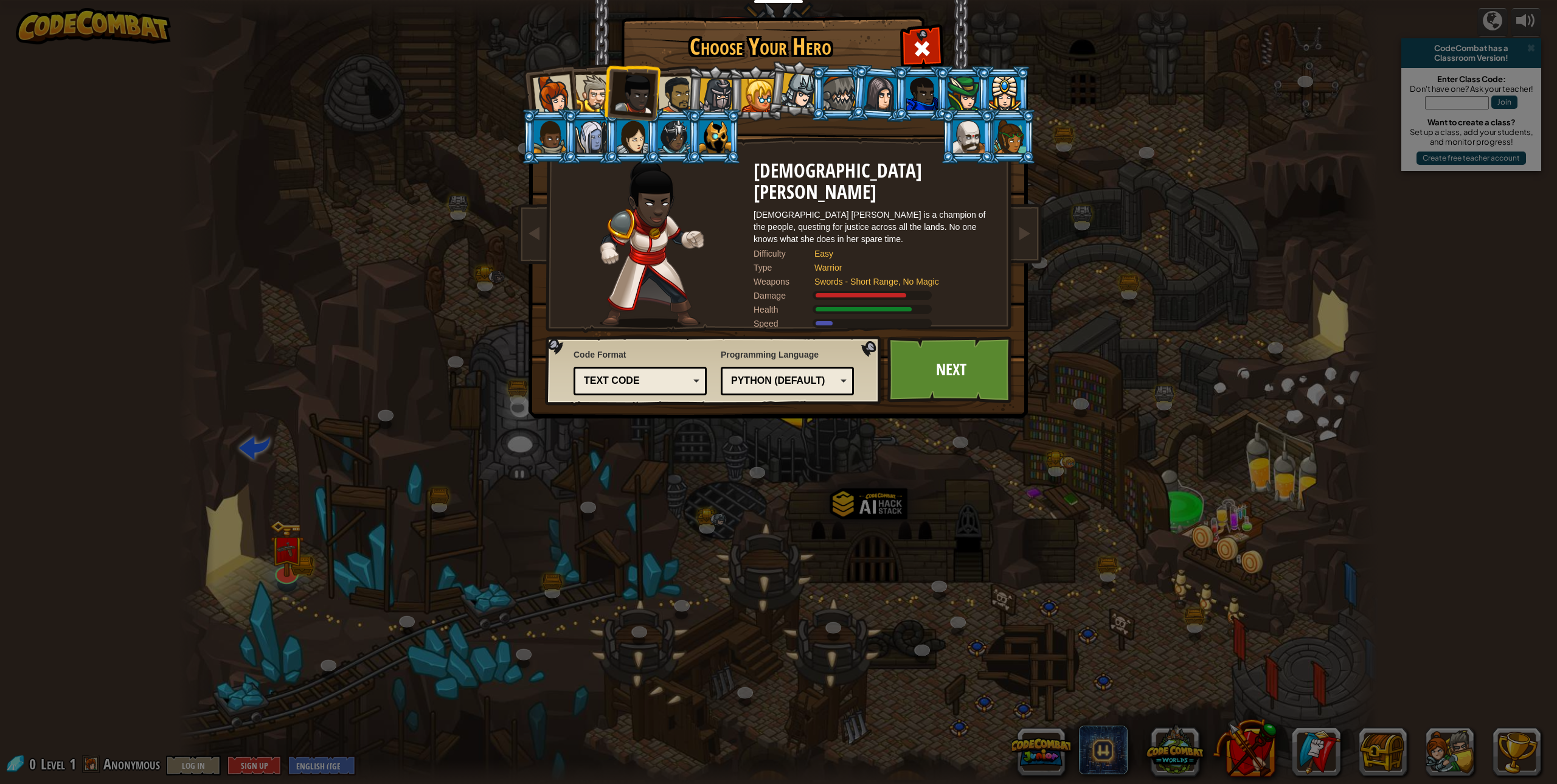
click at [604, 87] on li at bounding box center [631, 91] width 60 height 60
click at [592, 87] on div at bounding box center [594, 93] width 37 height 37
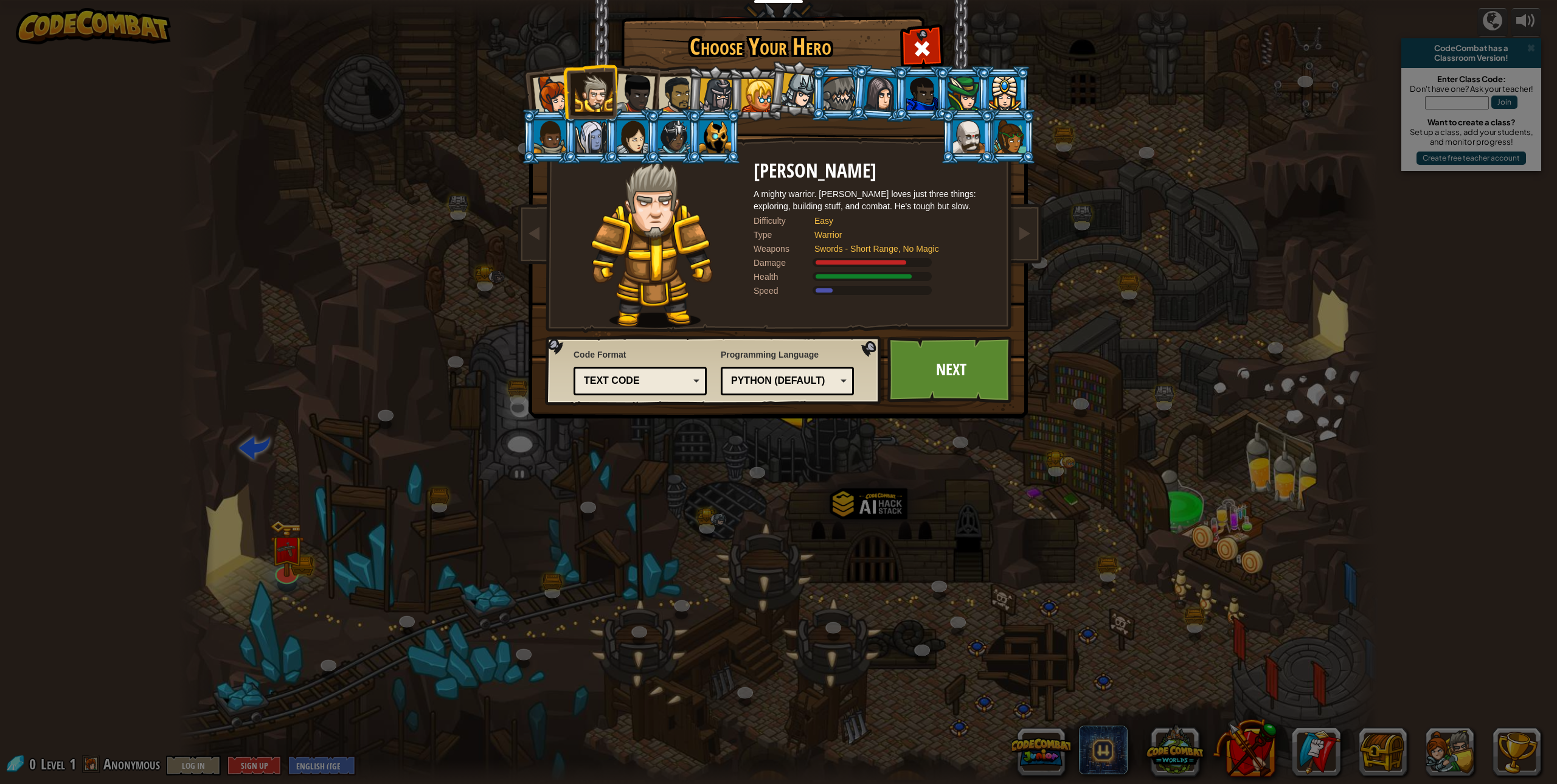
click at [682, 88] on div at bounding box center [676, 95] width 38 height 38
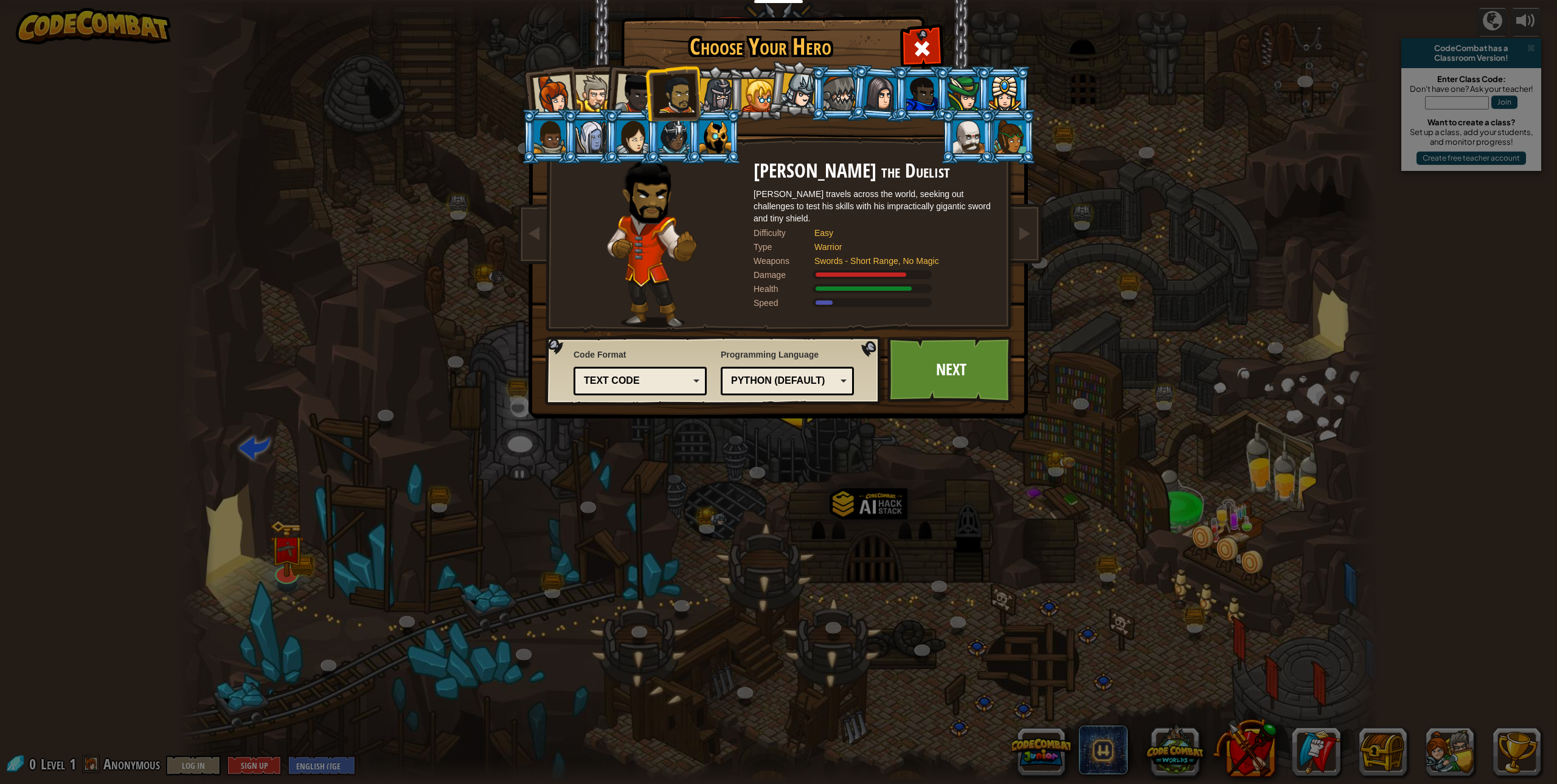
click at [612, 96] on li at bounding box center [631, 91] width 60 height 60
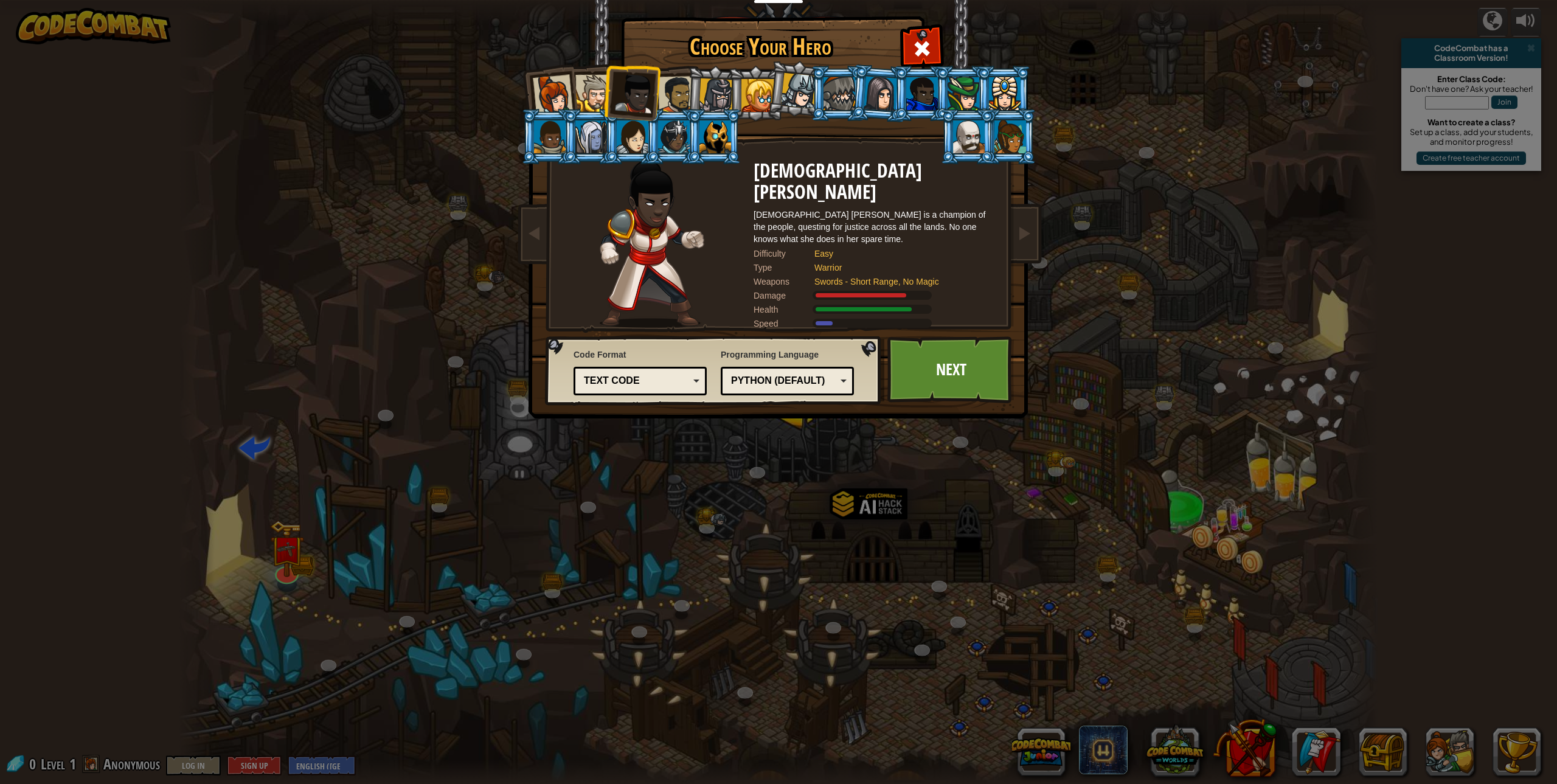
drag, startPoint x: 589, startPoint y: 103, endPoint x: 584, endPoint y: 109, distance: 7.8
click at [584, 108] on div at bounding box center [594, 93] width 37 height 37
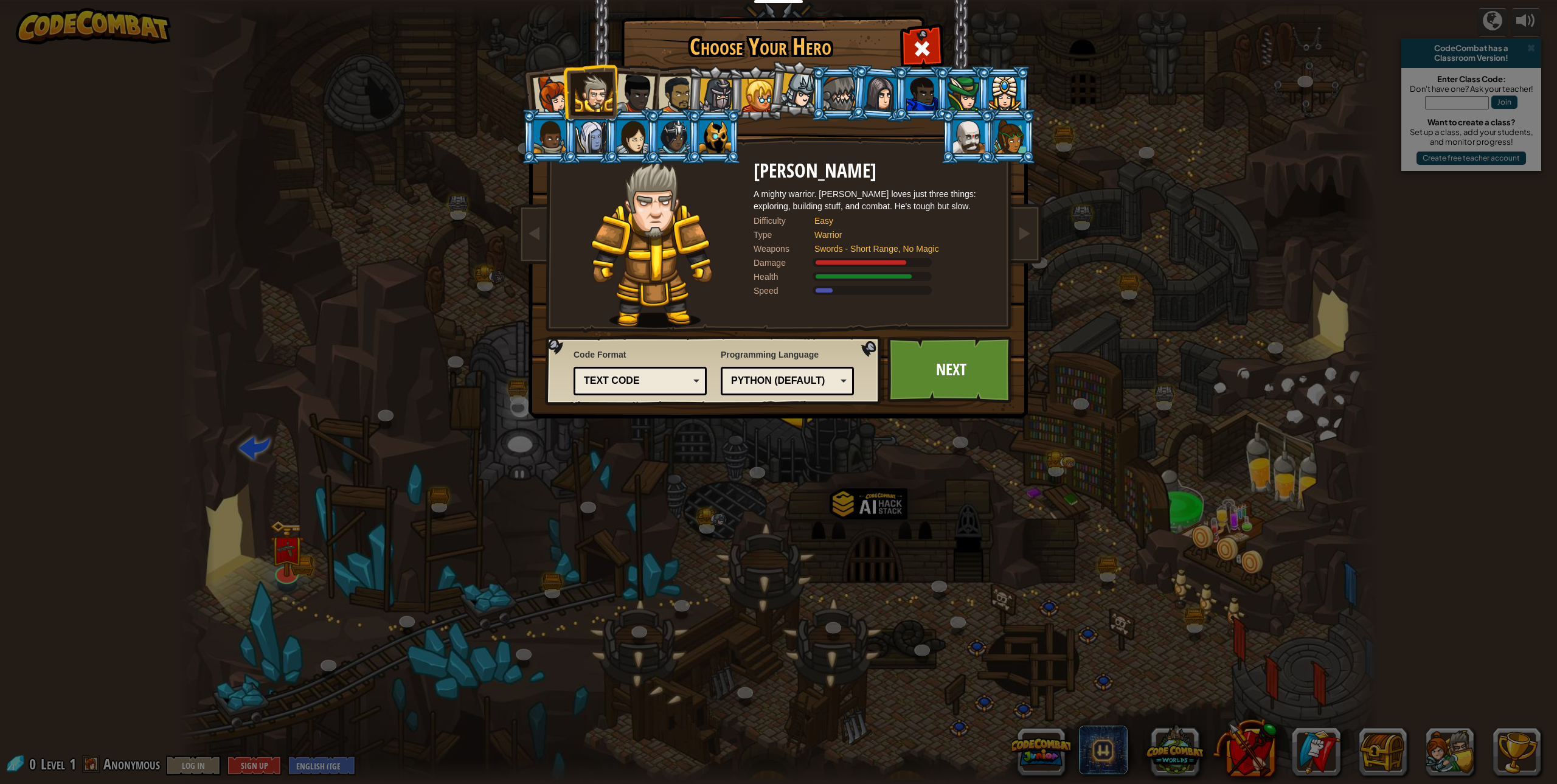
click at [560, 111] on li at bounding box center [549, 137] width 55 height 55
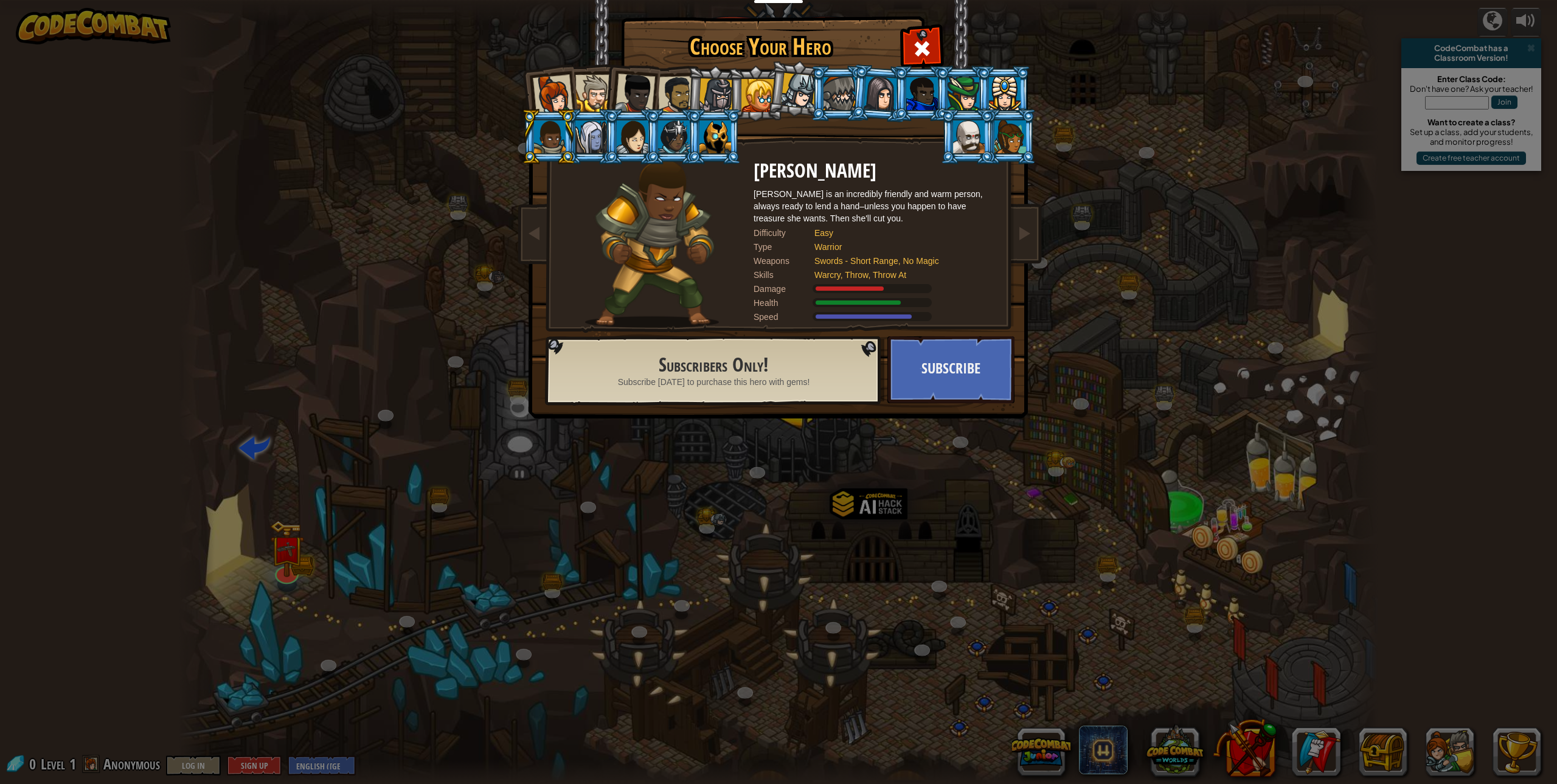
click at [557, 98] on div at bounding box center [552, 95] width 40 height 40
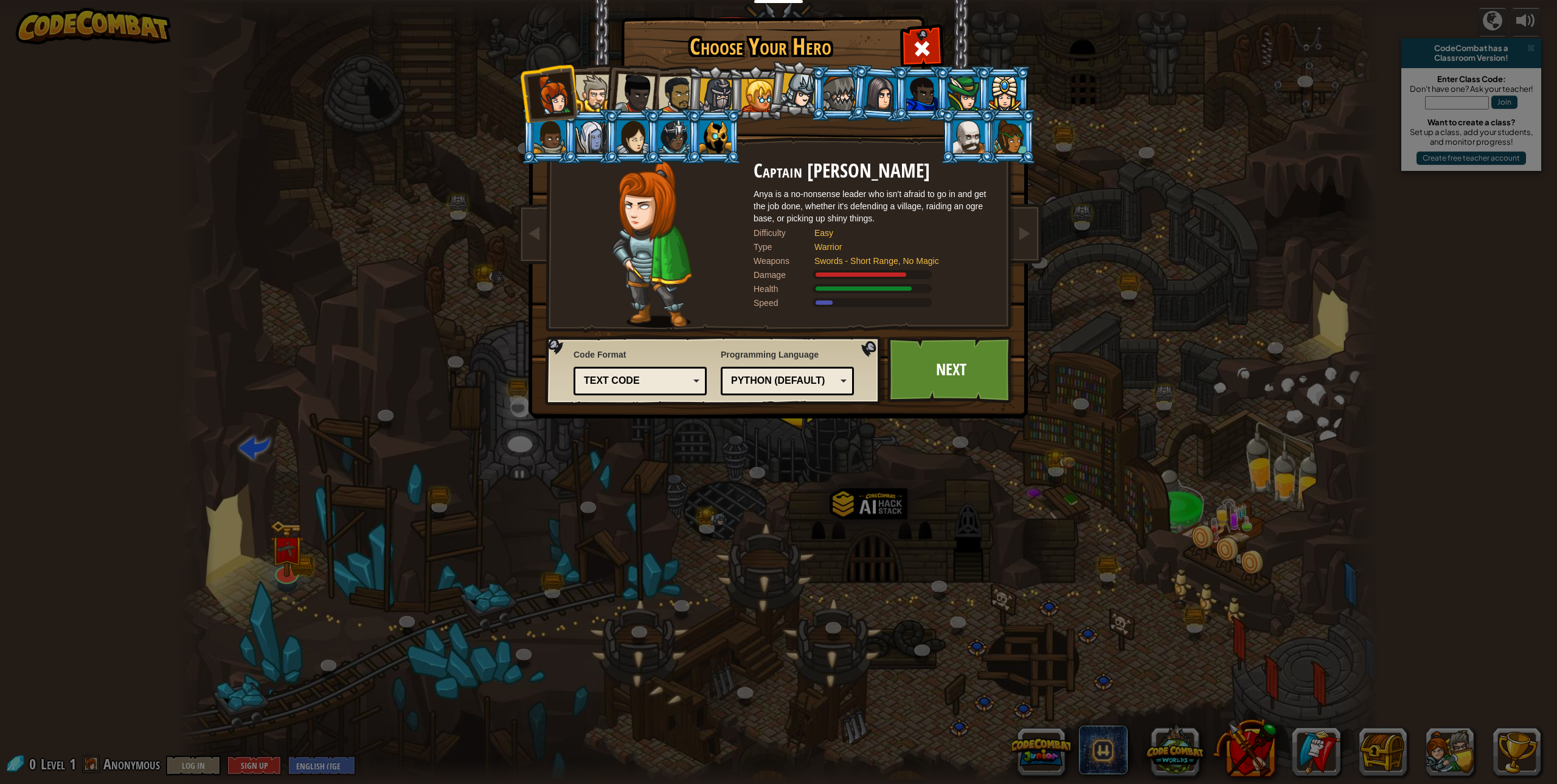
click at [675, 79] on div at bounding box center [676, 95] width 38 height 38
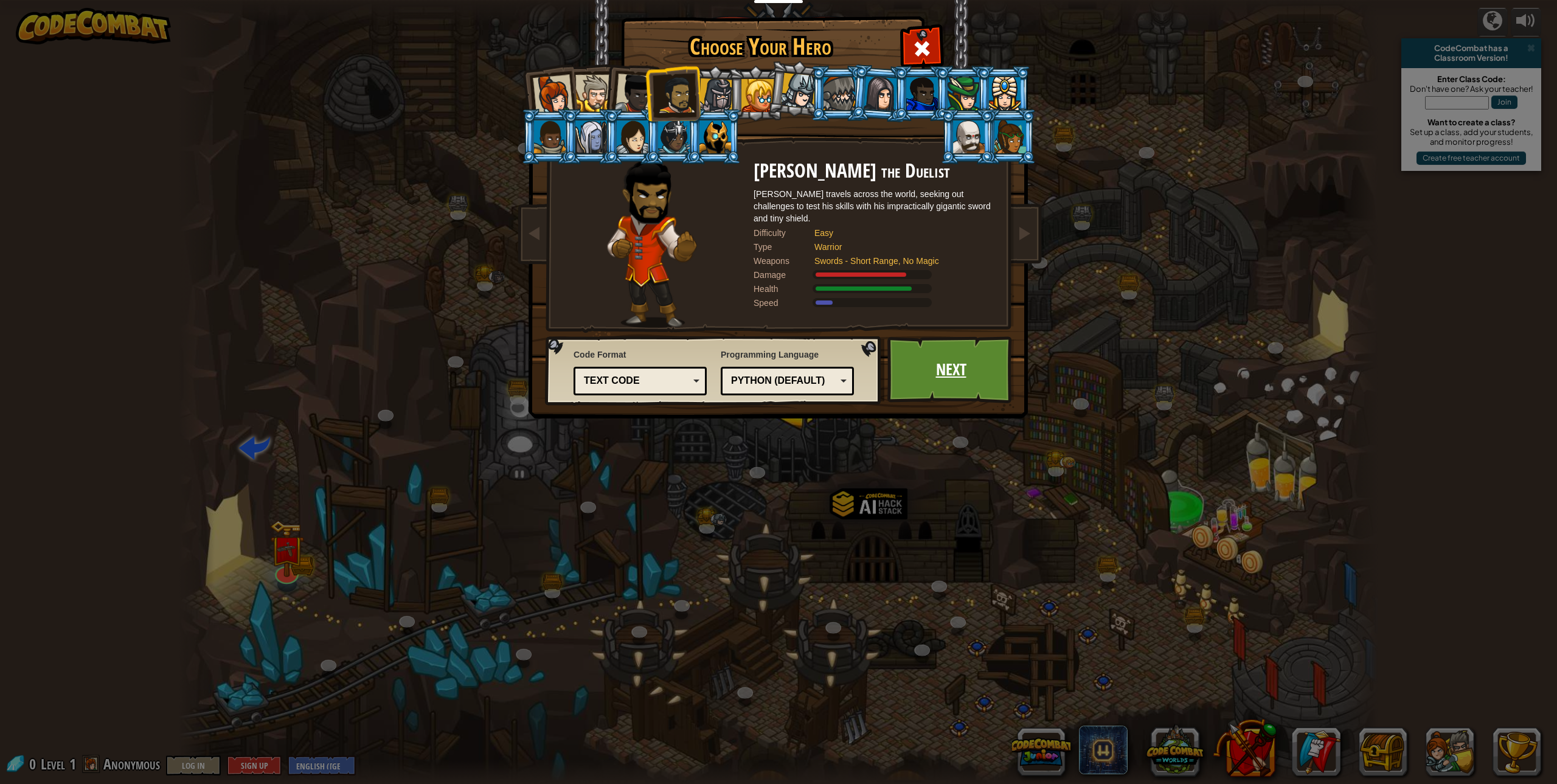
click at [955, 384] on link "Next" at bounding box center [951, 370] width 127 height 67
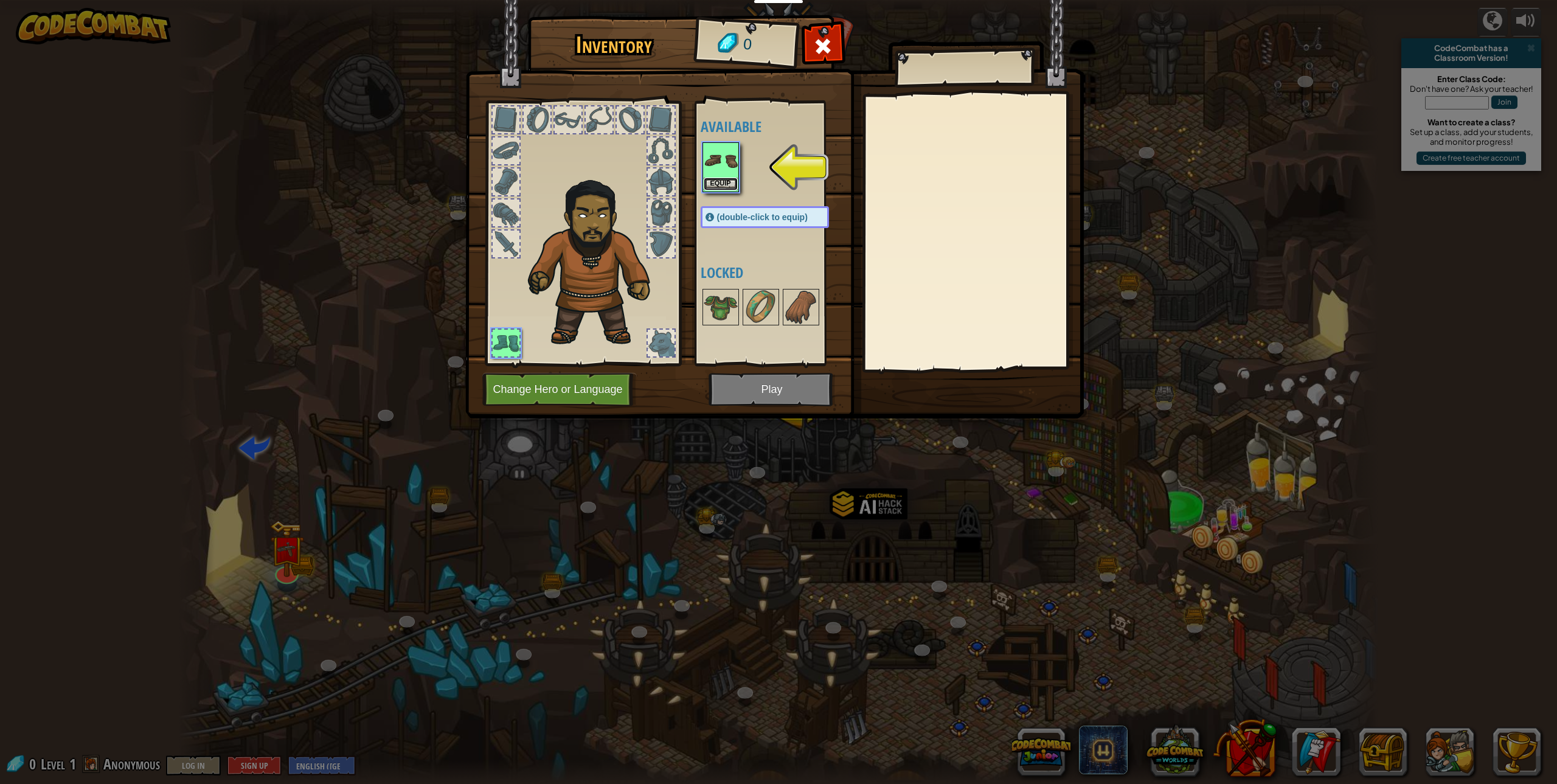
drag, startPoint x: 728, startPoint y: 182, endPoint x: 722, endPoint y: 188, distance: 8.5
click at [726, 182] on button "Equip" at bounding box center [720, 184] width 34 height 13
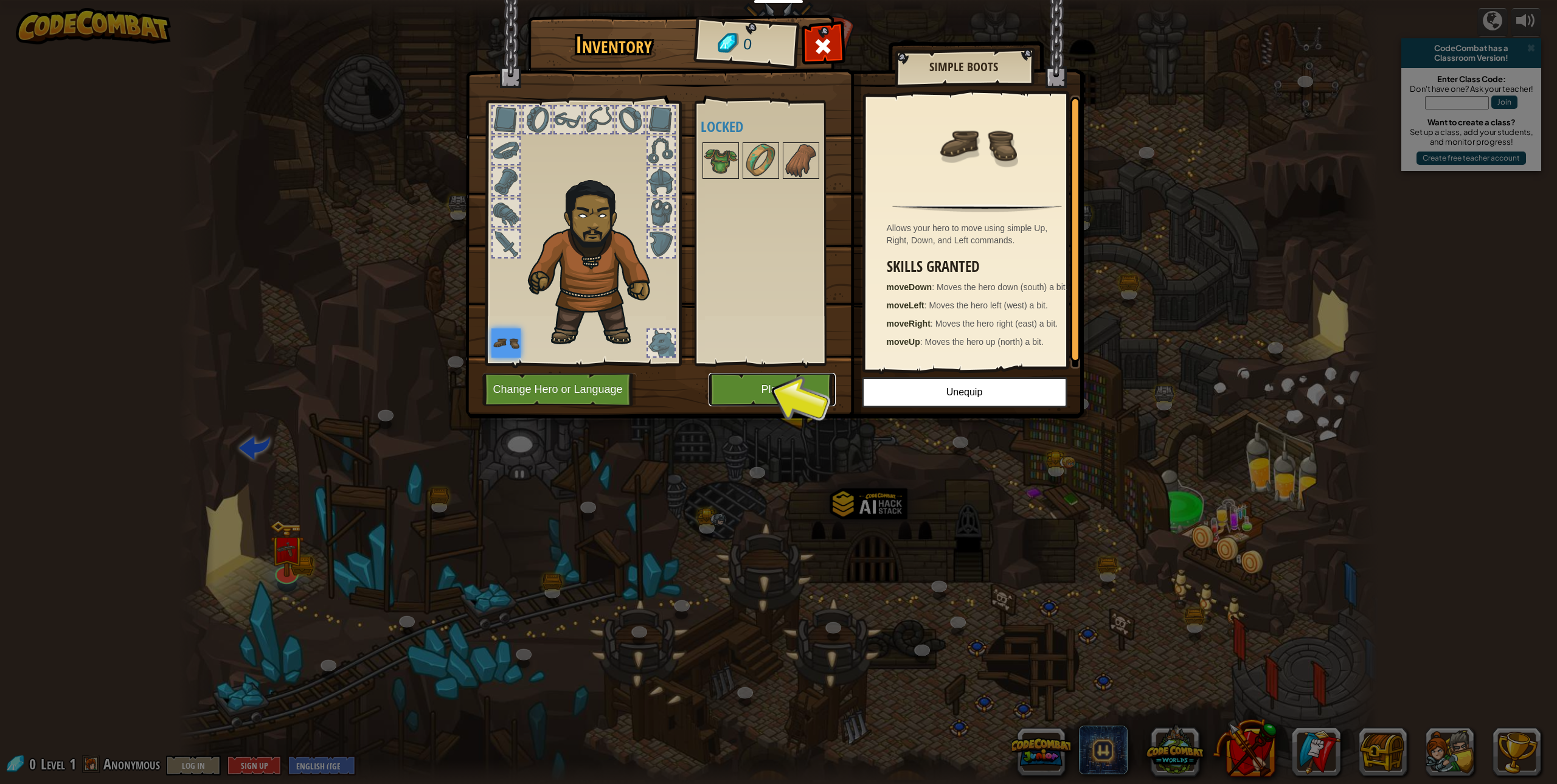
click at [781, 392] on button "Play" at bounding box center [772, 389] width 127 height 33
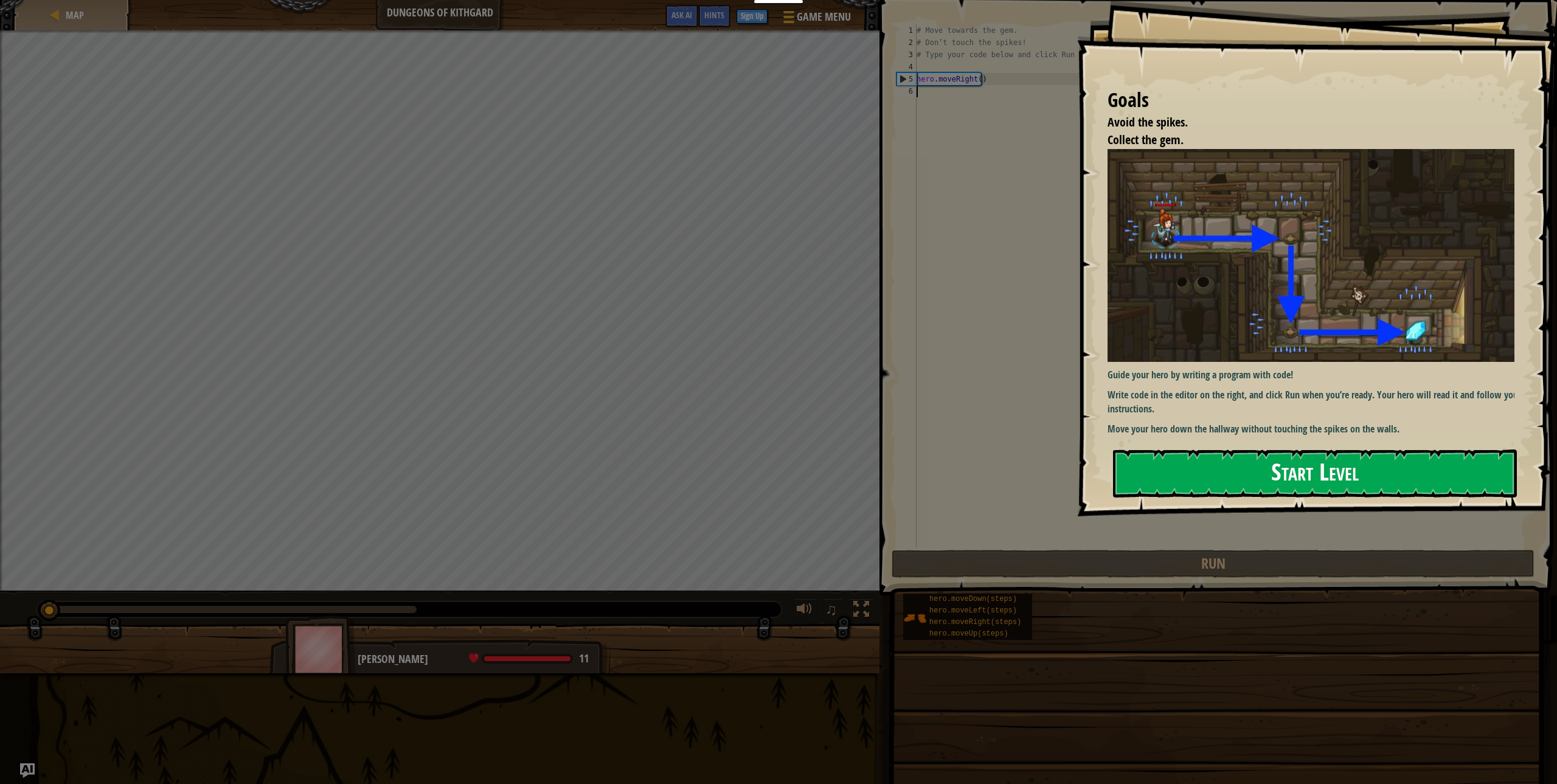
click at [1193, 464] on button "Start Level" at bounding box center [1315, 473] width 404 height 48
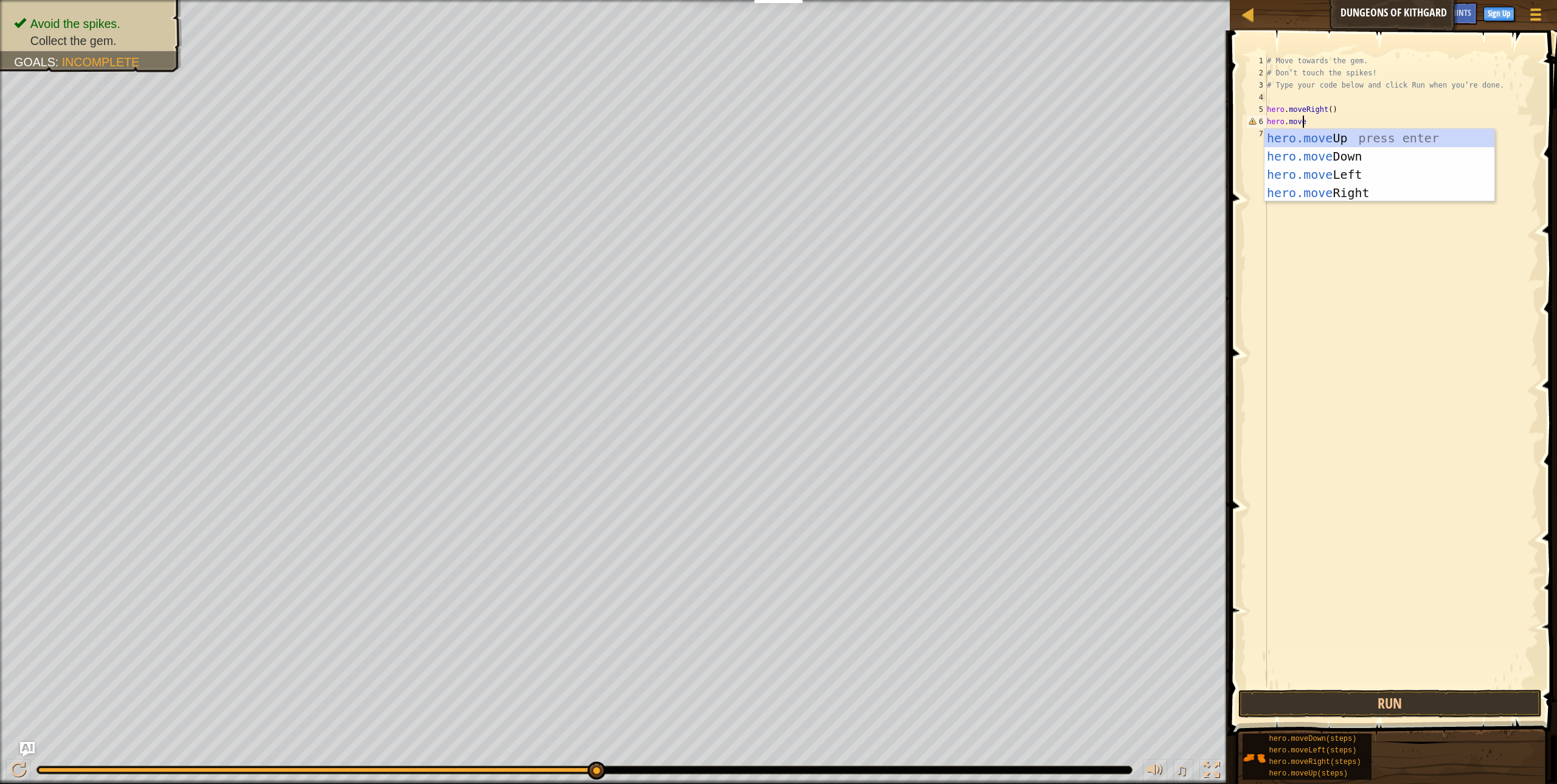
scroll to position [6, 3]
type textarea "hero.moveup"
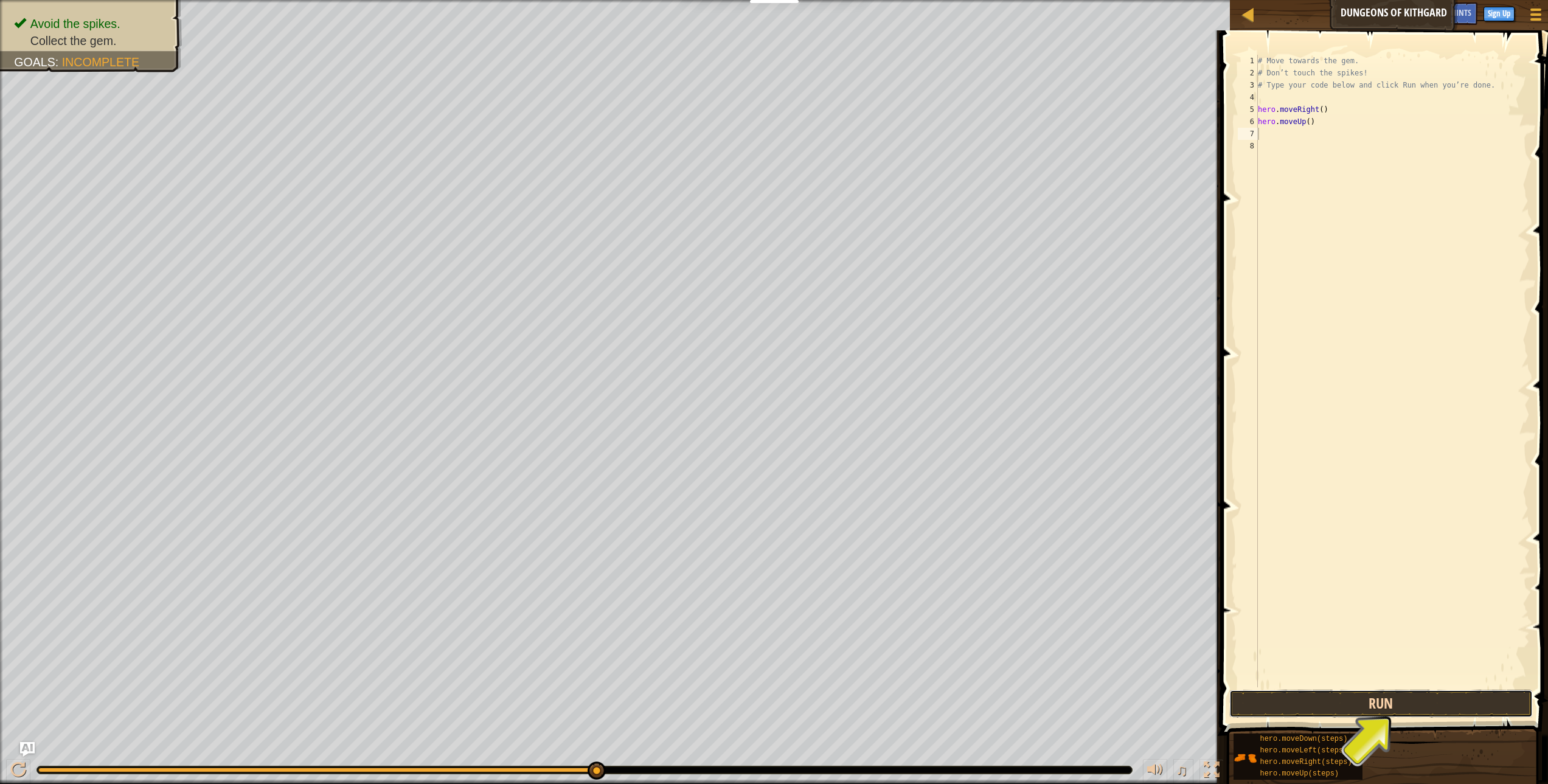
click at [1399, 707] on button "Run" at bounding box center [1381, 703] width 303 height 28
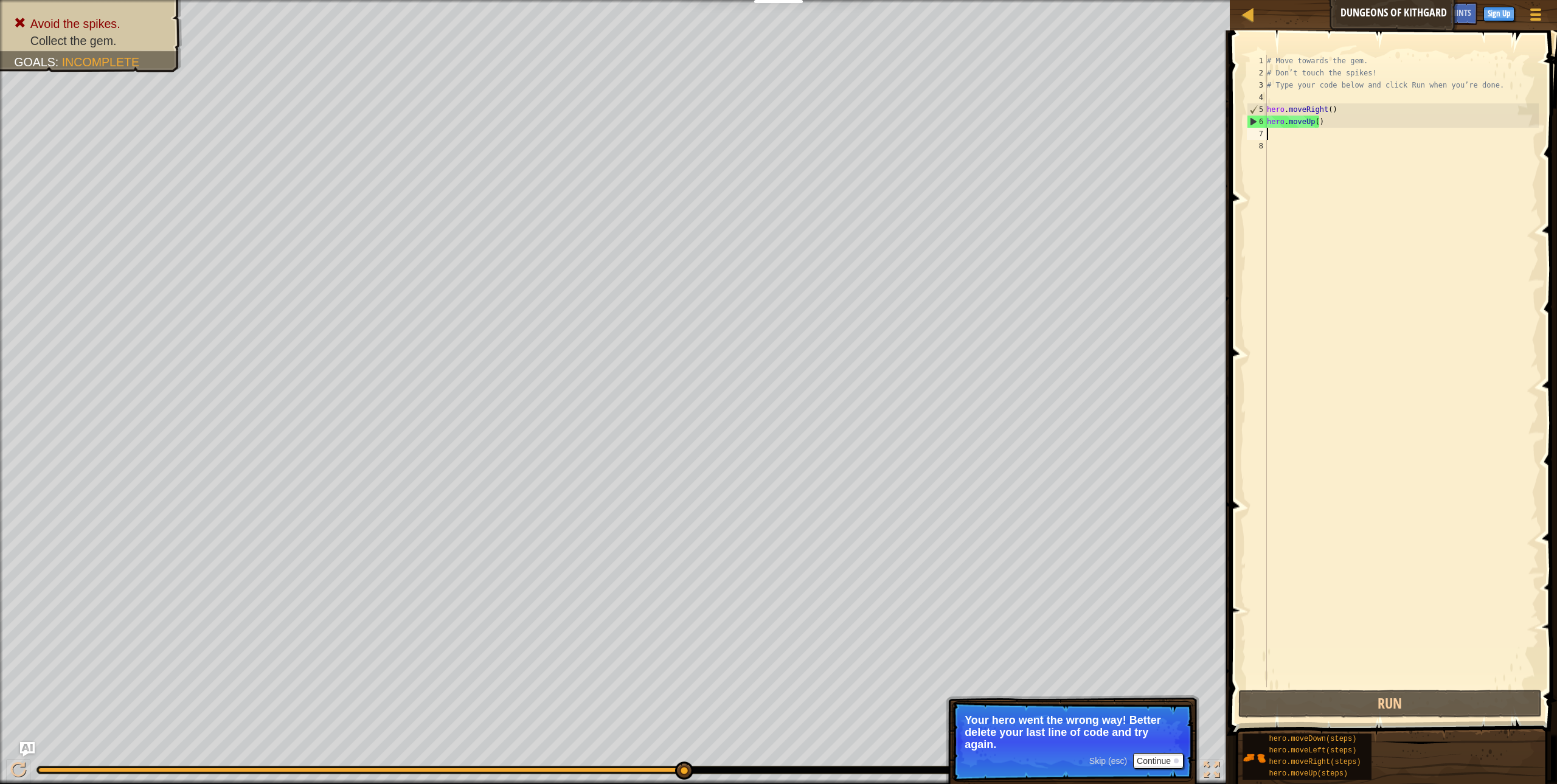
click at [1323, 117] on div "# Move towards the gem. # Don’t touch the spikes! # Type your code below and cl…" at bounding box center [1401, 383] width 274 height 657
type textarea "h"
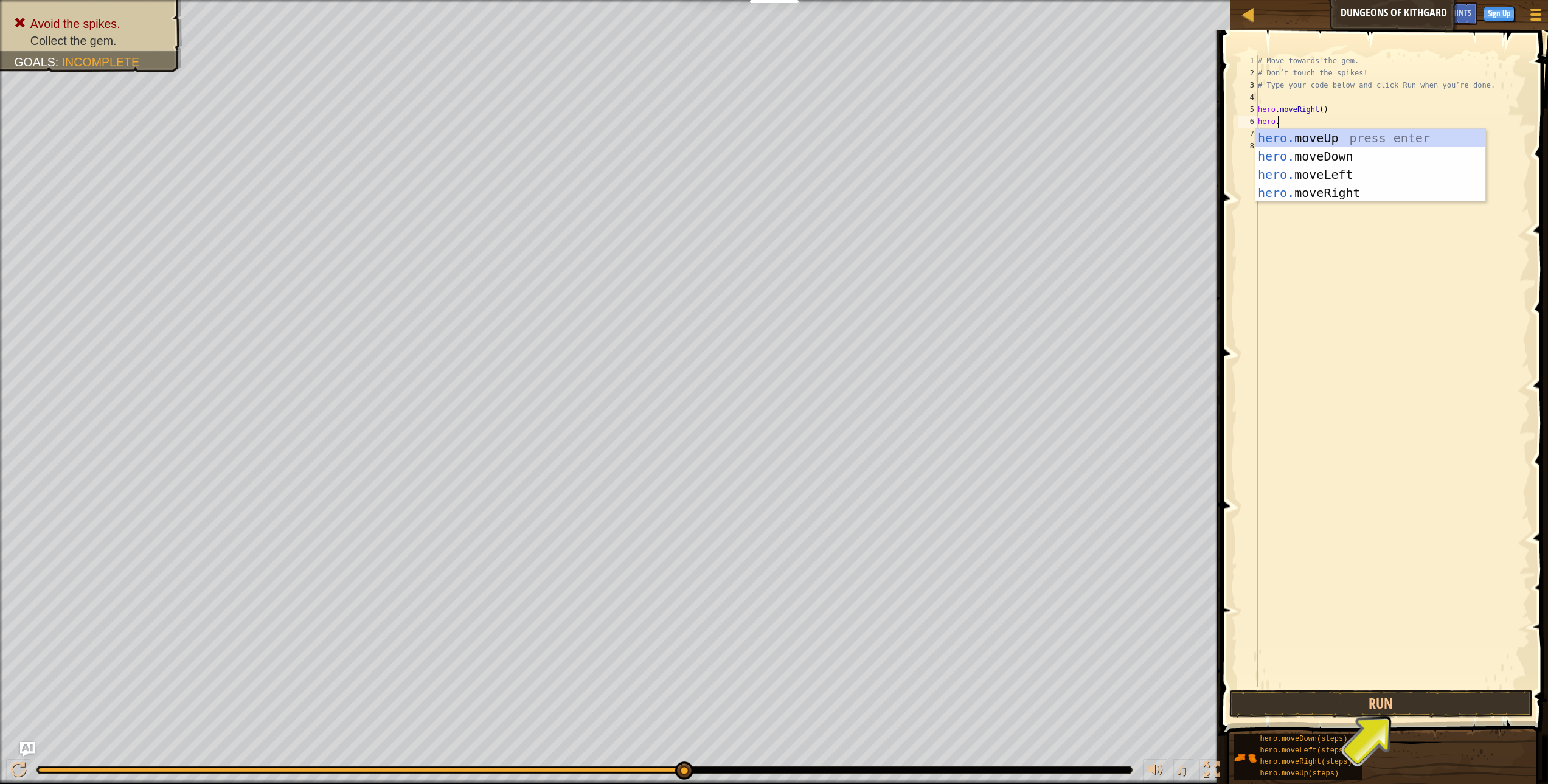
scroll to position [6, 1]
type textarea "hero.move"
click at [1312, 149] on div "hero.move Up press enter hero.move Down press enter hero.move Left press enter …" at bounding box center [1370, 184] width 230 height 109
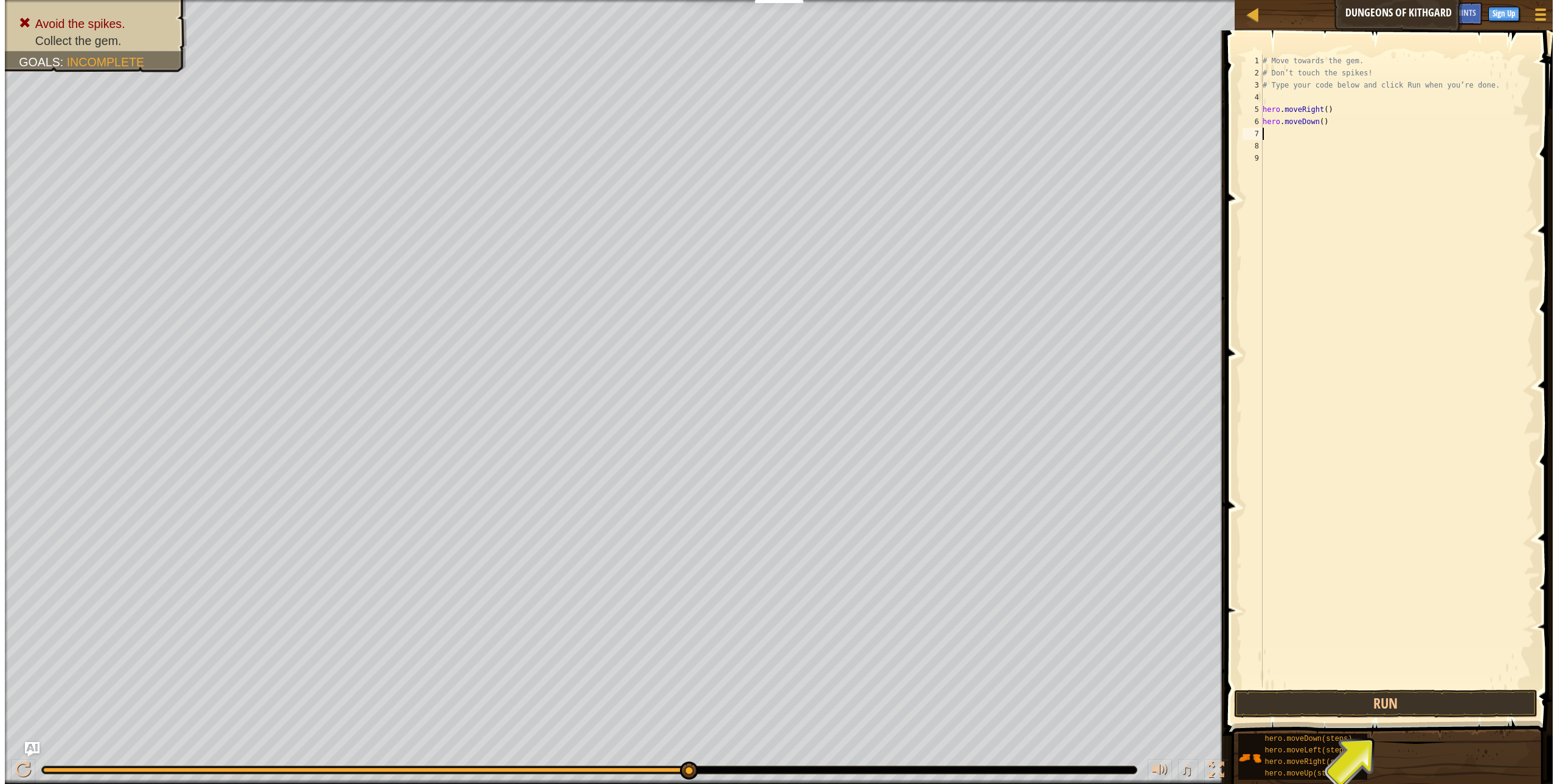
scroll to position [6, 0]
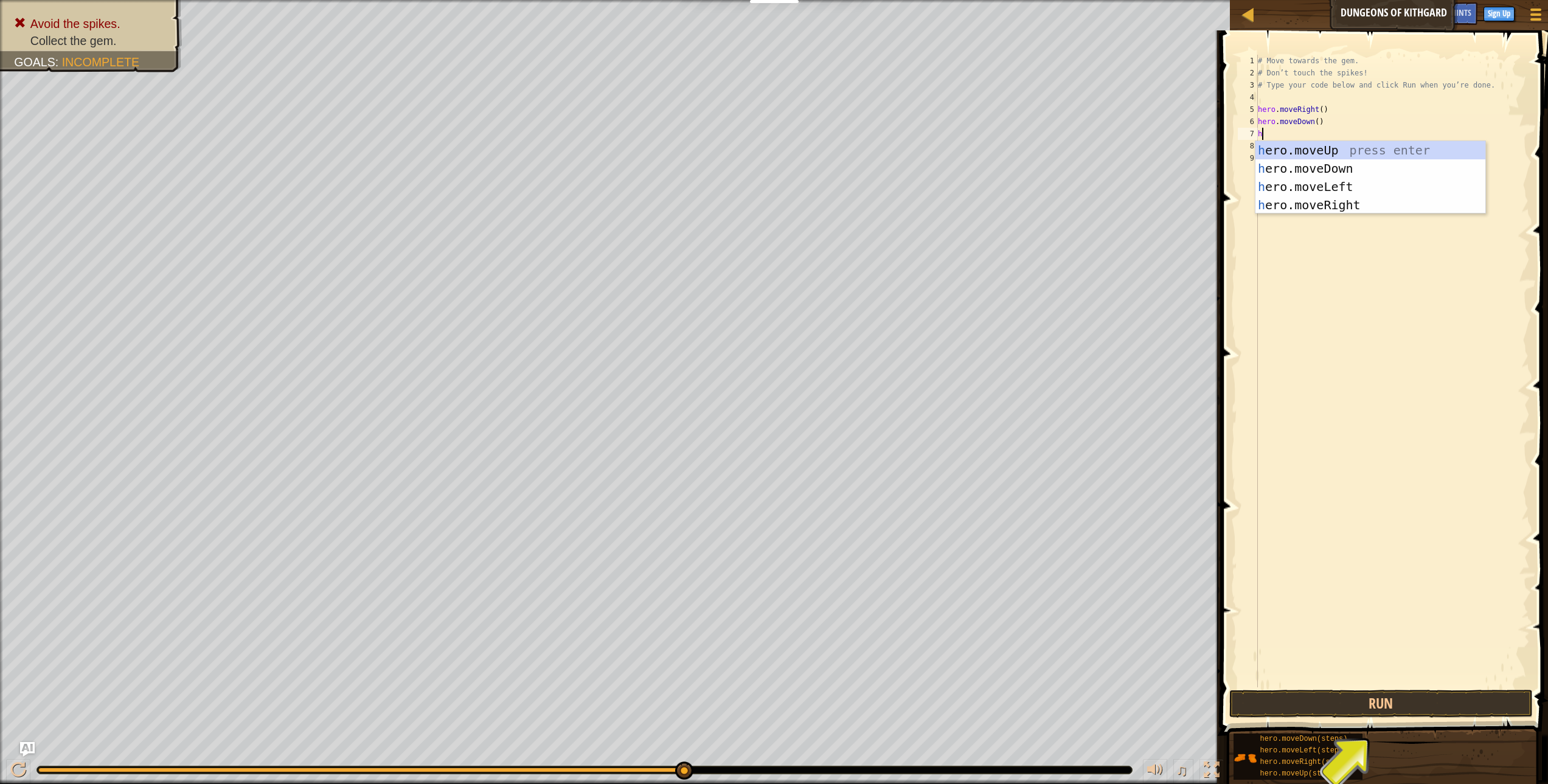
type textarea "he"
click at [1354, 212] on div "he ro.moveUp press enter he ro.moveDown press enter he ro.moveLeft press enter …" at bounding box center [1370, 196] width 230 height 109
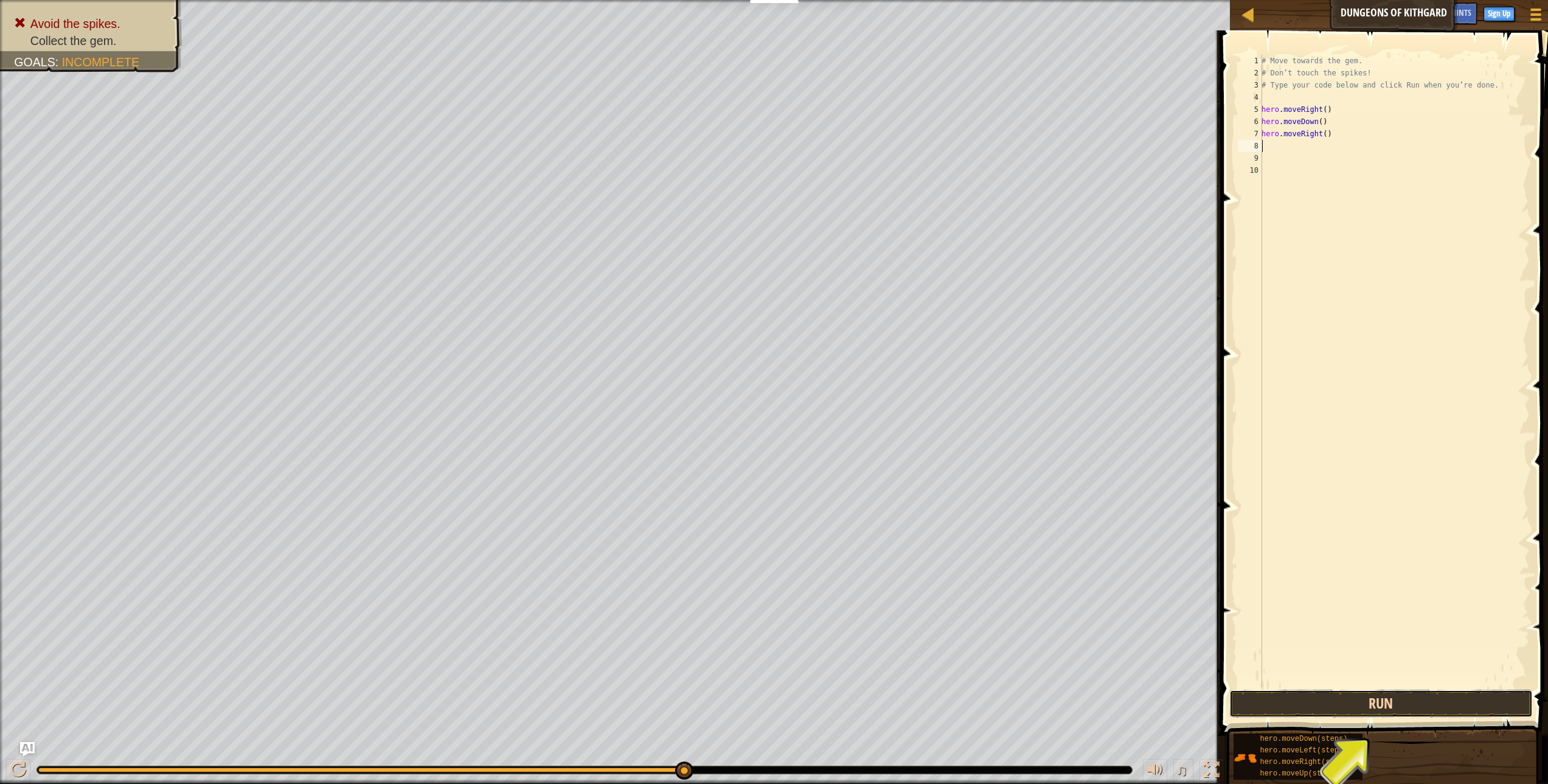
click at [1403, 696] on button "Run" at bounding box center [1381, 703] width 303 height 28
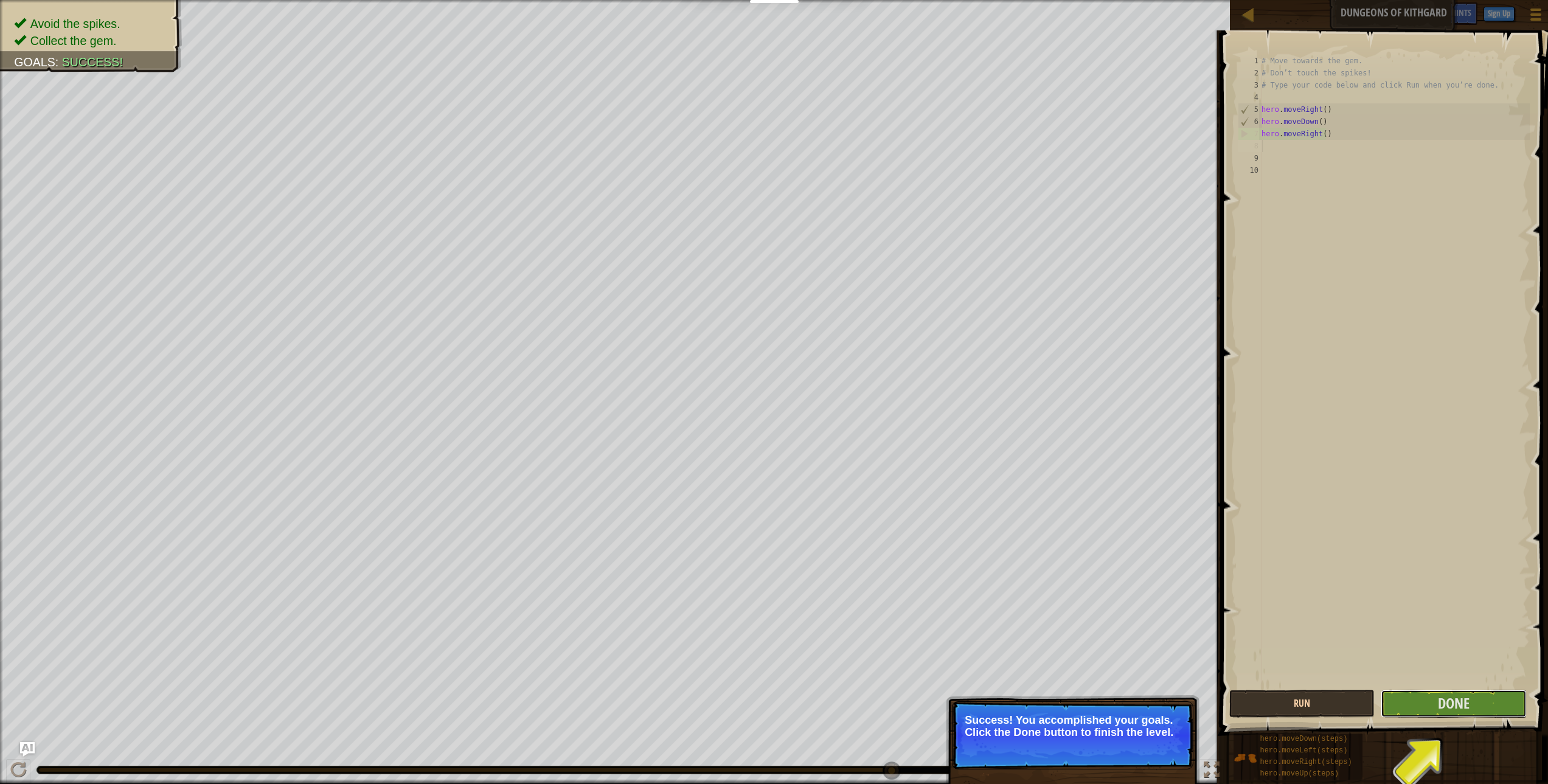
click at [1403, 696] on button "Done" at bounding box center [1453, 703] width 145 height 28
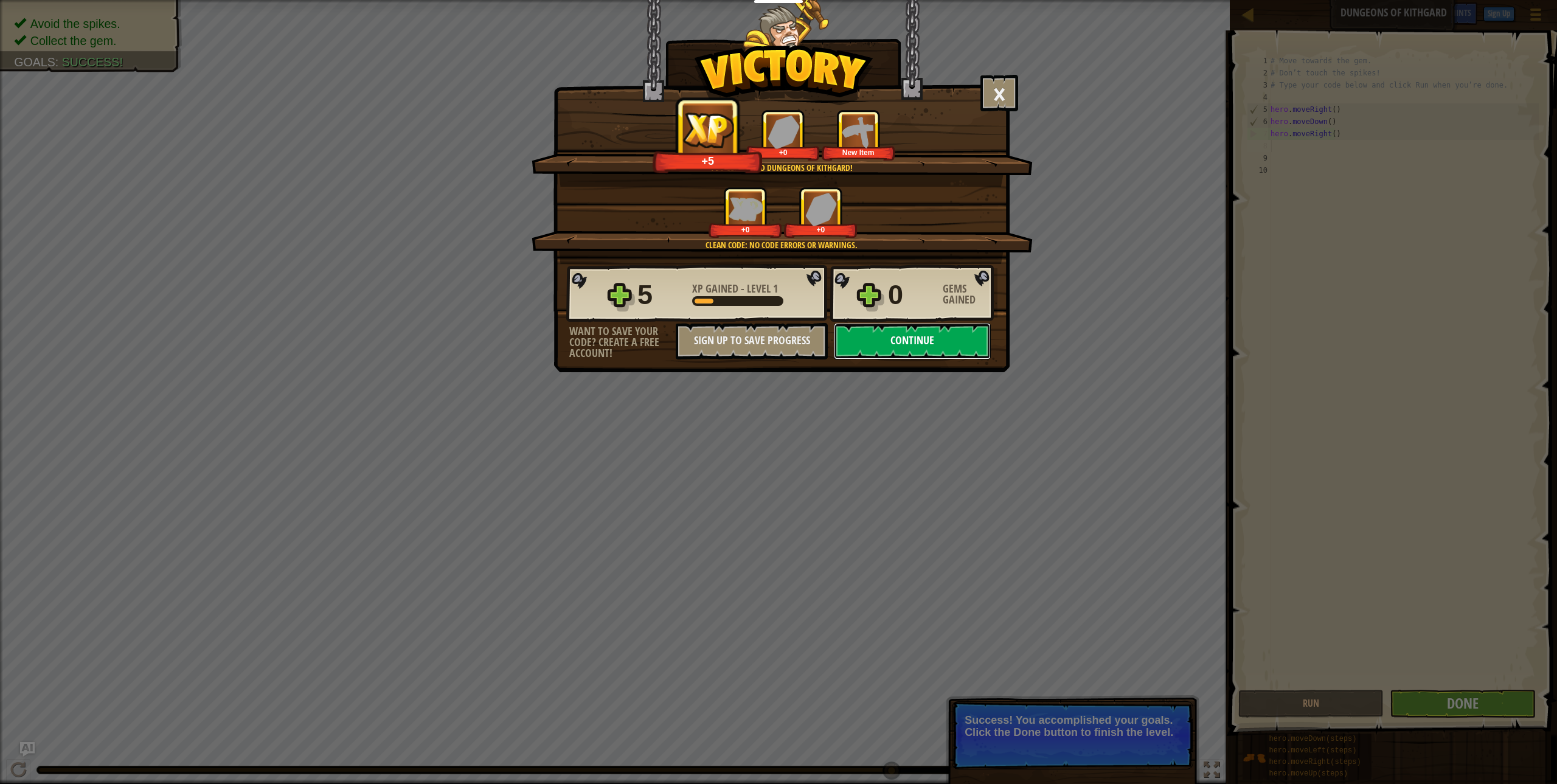
click at [948, 356] on button "Continue" at bounding box center [912, 341] width 157 height 36
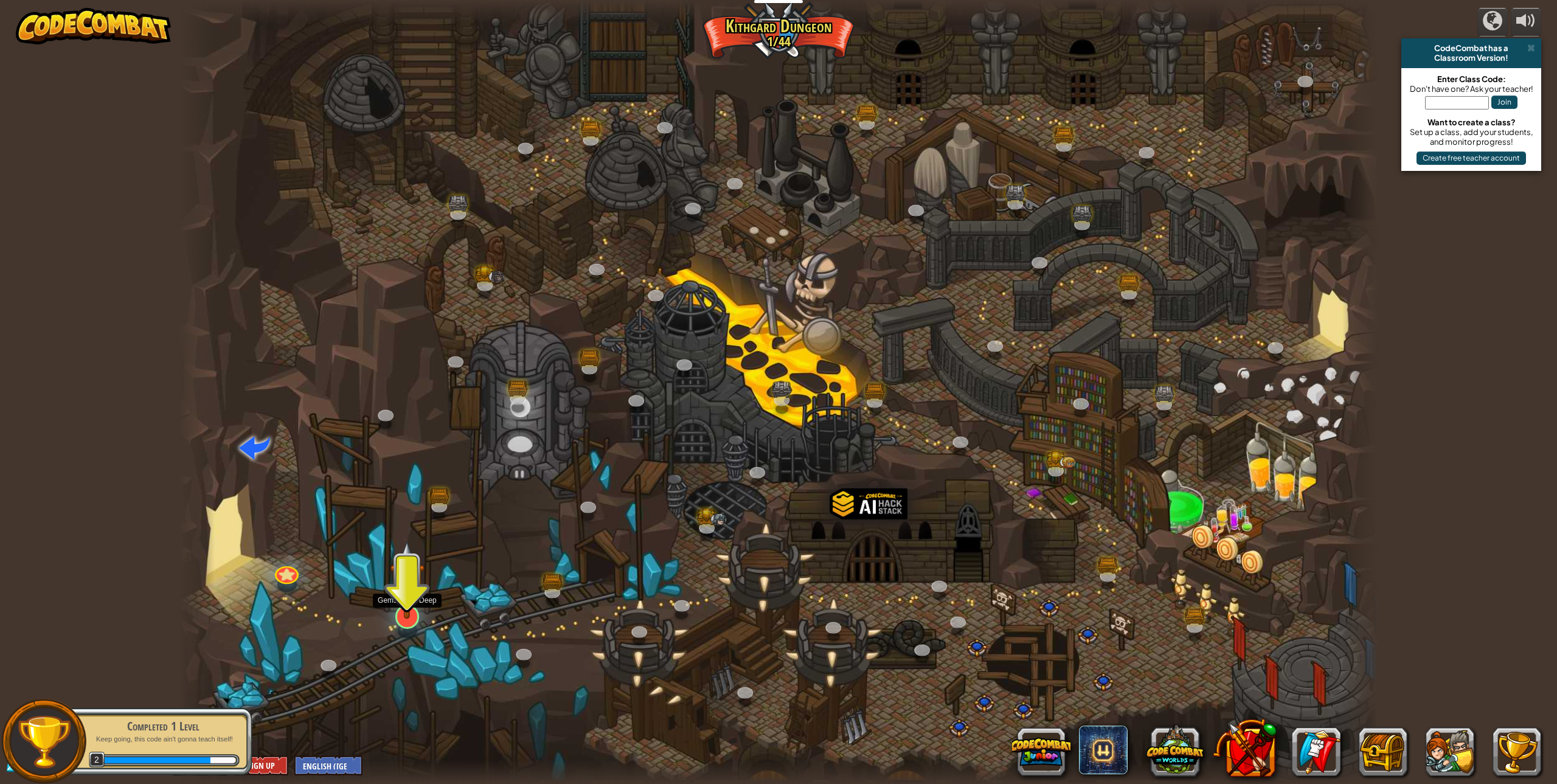
click at [401, 612] on img at bounding box center [407, 579] width 34 height 79
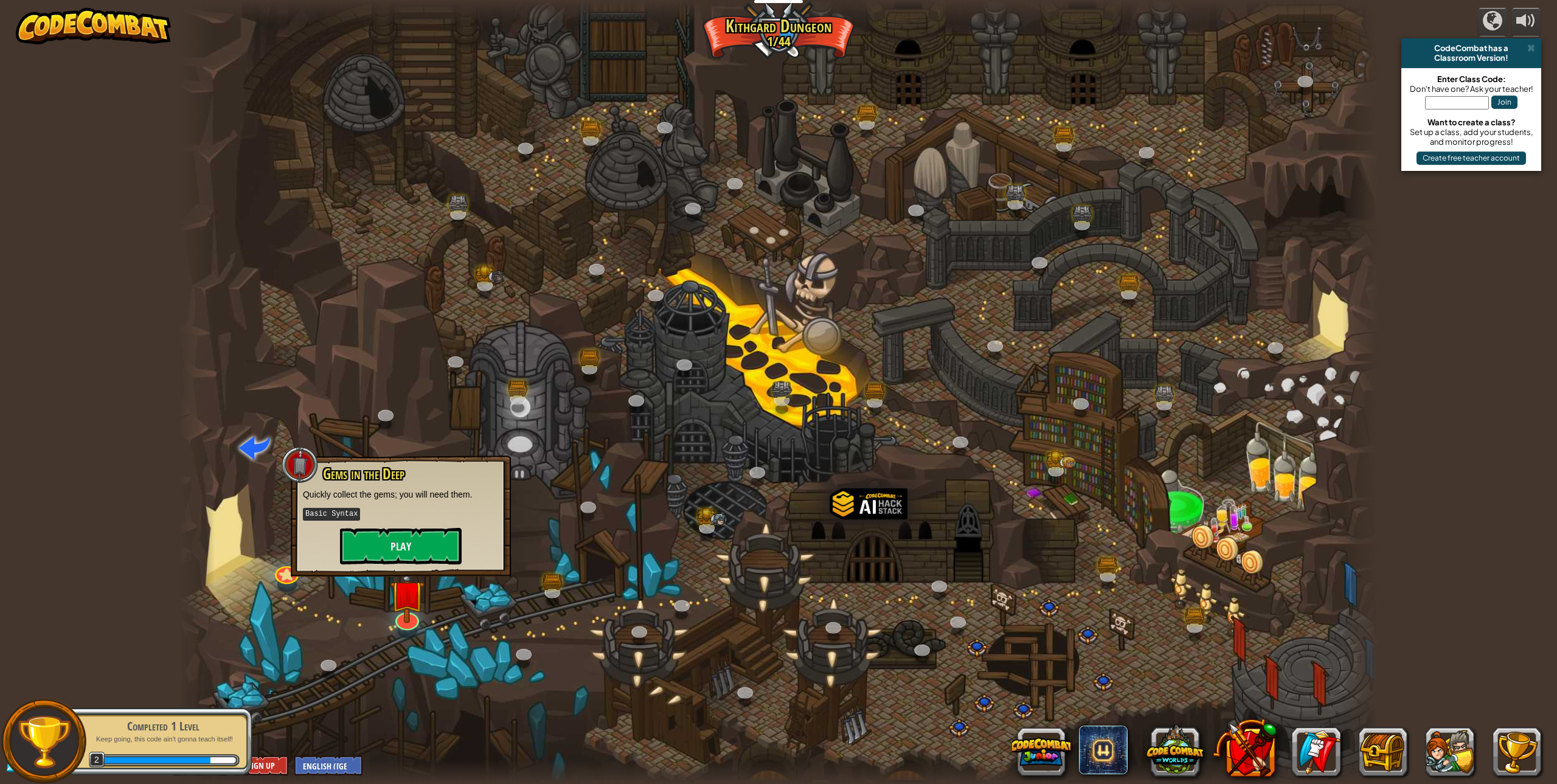
drag, startPoint x: 394, startPoint y: 520, endPoint x: 474, endPoint y: 550, distance: 85.4
click at [413, 535] on div "Gems in the Deep Quickly collect the gems; you will need them. Basic Syntax Play" at bounding box center [401, 515] width 196 height 98
click at [439, 553] on button "Play" at bounding box center [401, 545] width 122 height 36
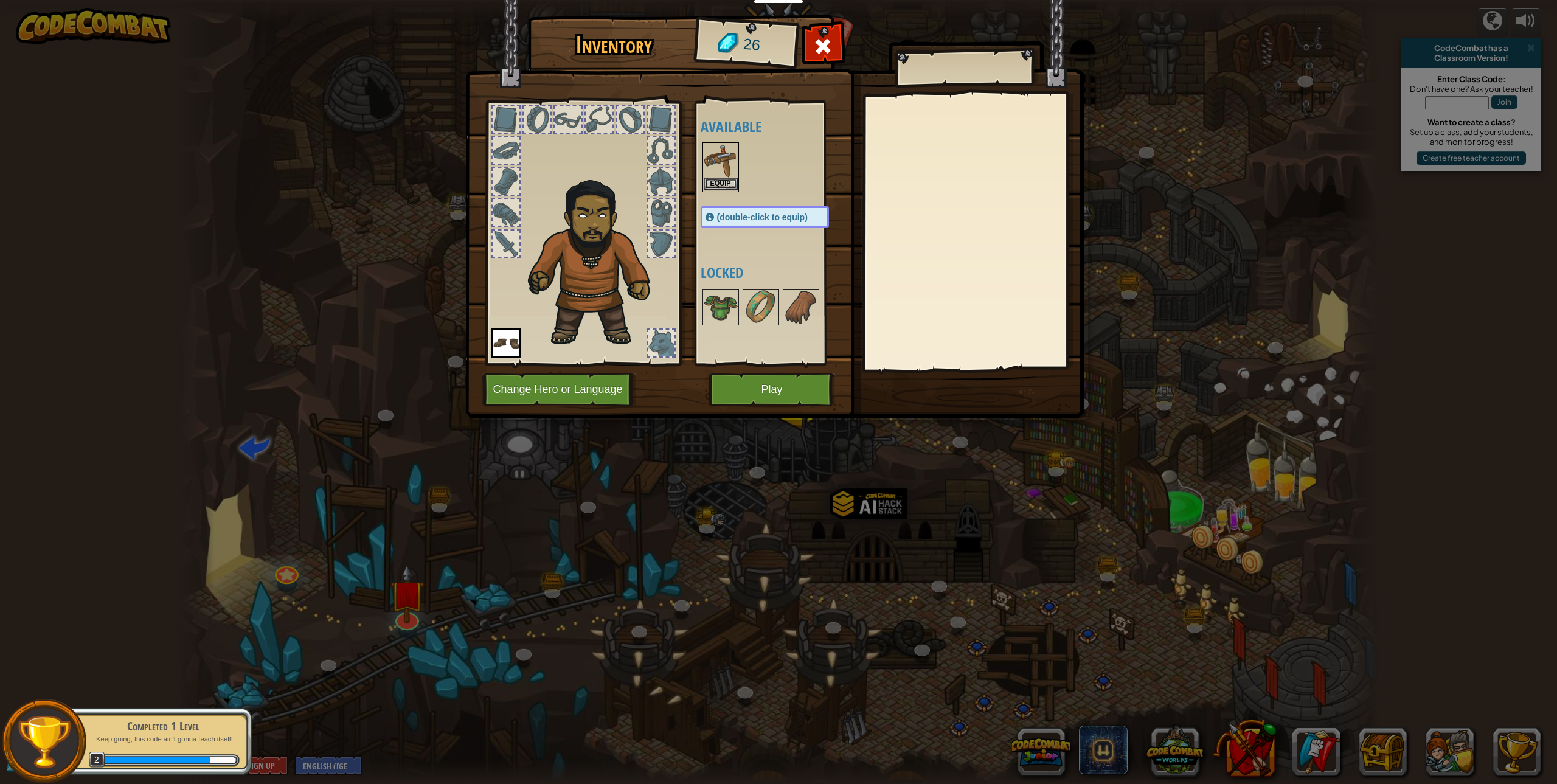
click at [705, 147] on img at bounding box center [720, 160] width 34 height 34
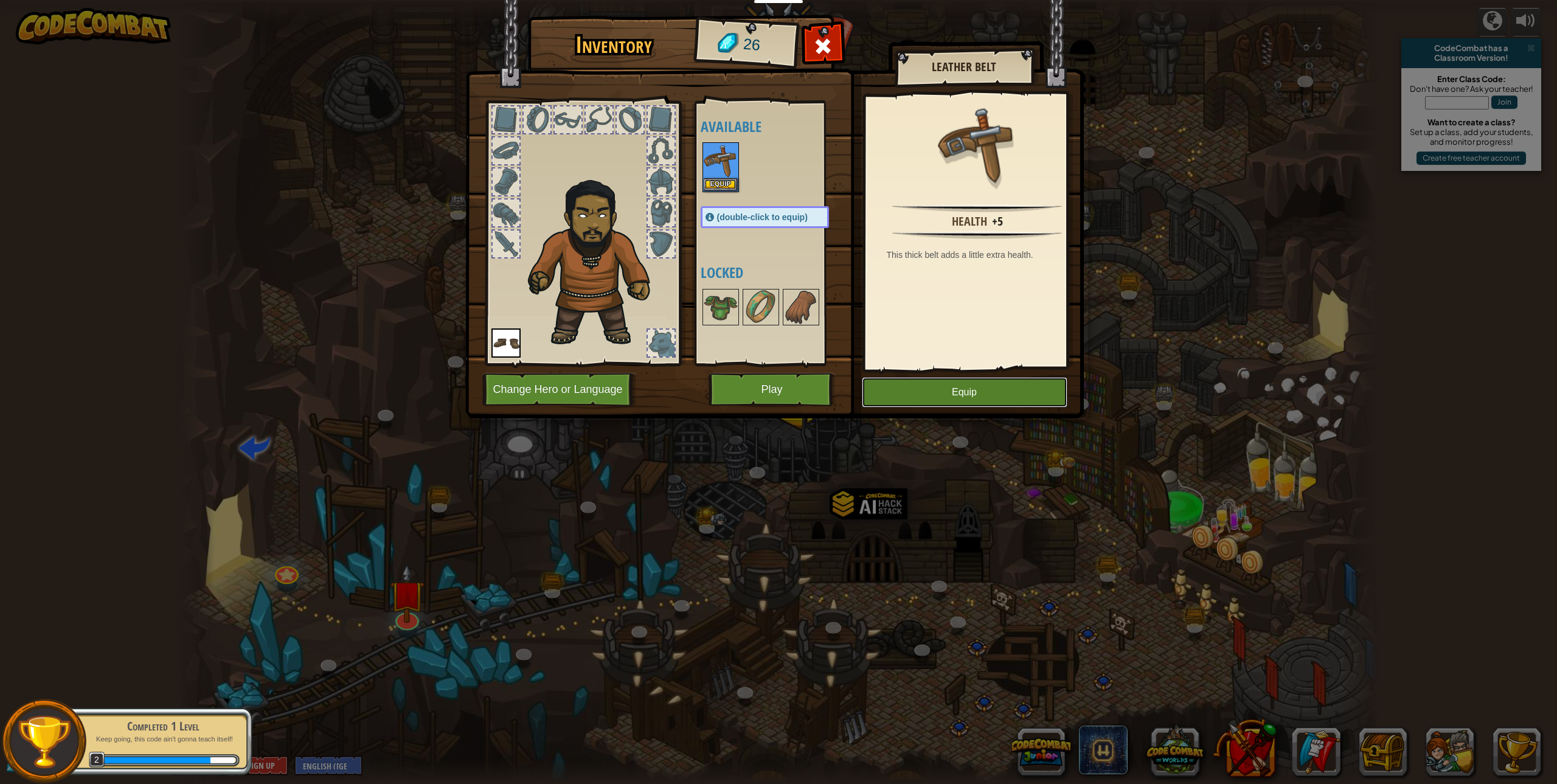
click at [981, 400] on button "Equip" at bounding box center [964, 392] width 205 height 30
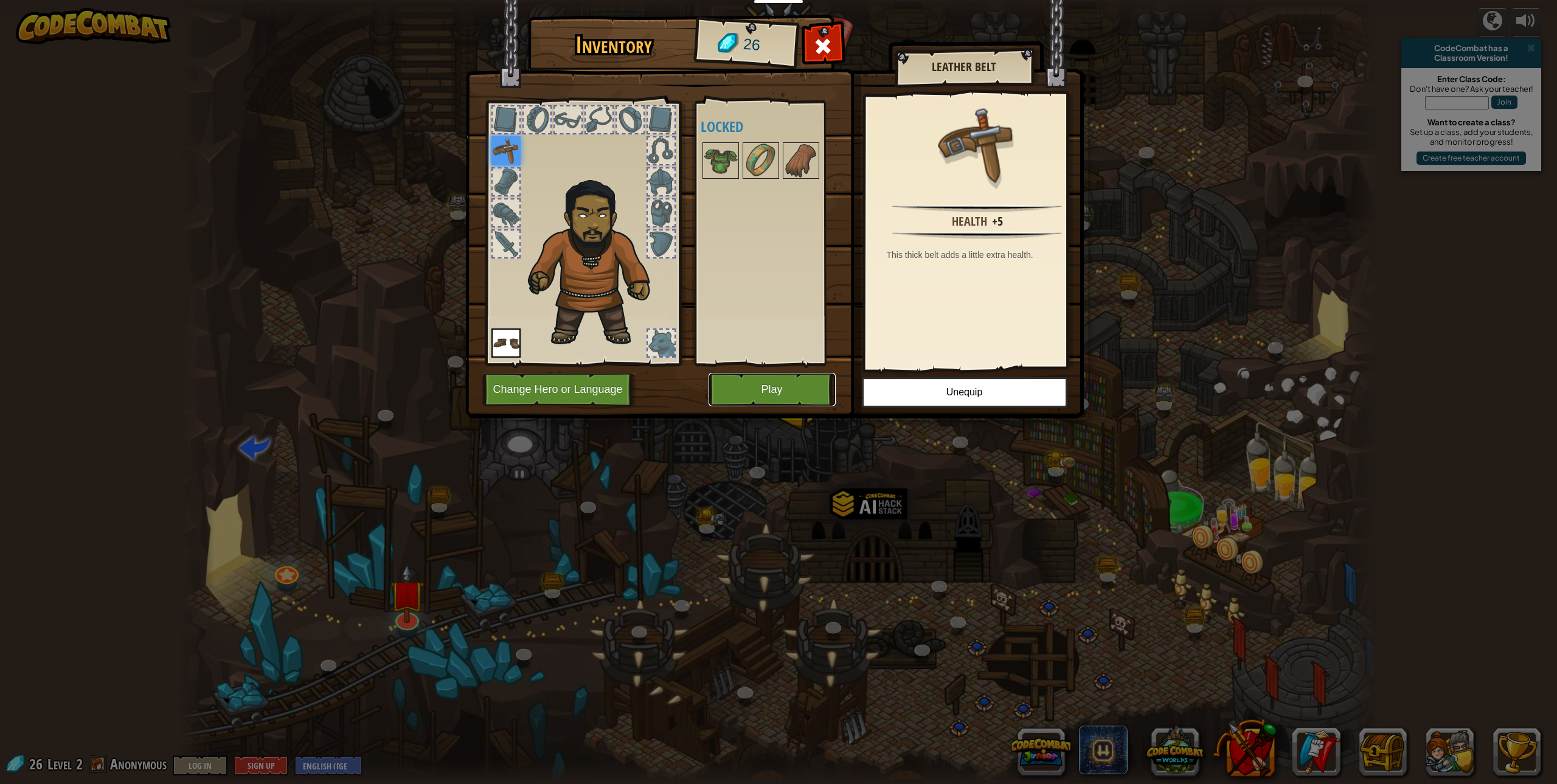
drag, startPoint x: 742, startPoint y: 395, endPoint x: 735, endPoint y: 409, distance: 15.7
click at [735, 409] on div "Inventory 26 Available Equip Equip (double-click to equip) Locked Leather Belt …" at bounding box center [779, 219] width 619 height 402
click at [741, 168] on div at bounding box center [777, 160] width 153 height 40
click at [734, 167] on img at bounding box center [720, 160] width 34 height 34
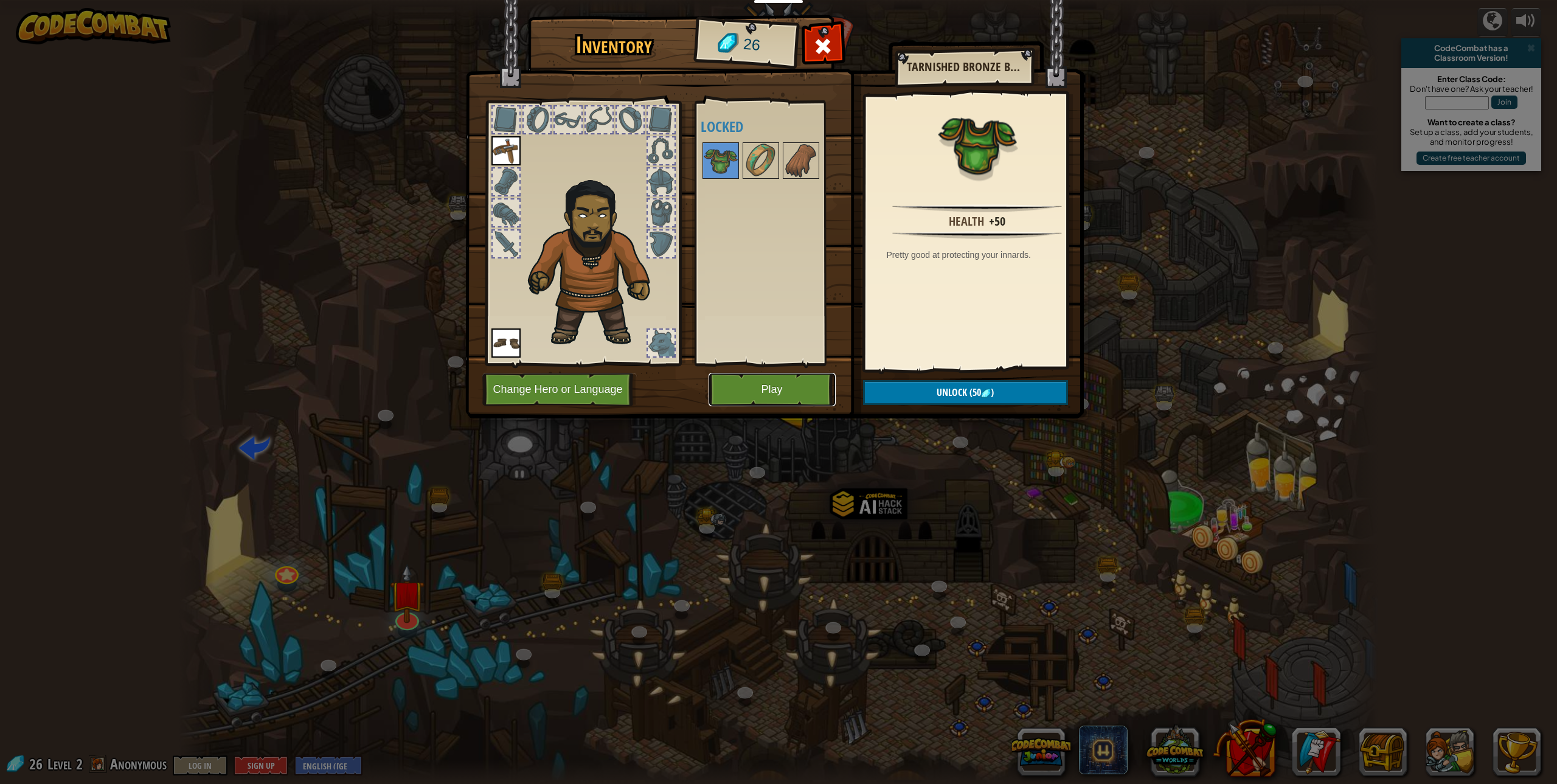
click at [718, 387] on button "Play" at bounding box center [772, 389] width 127 height 33
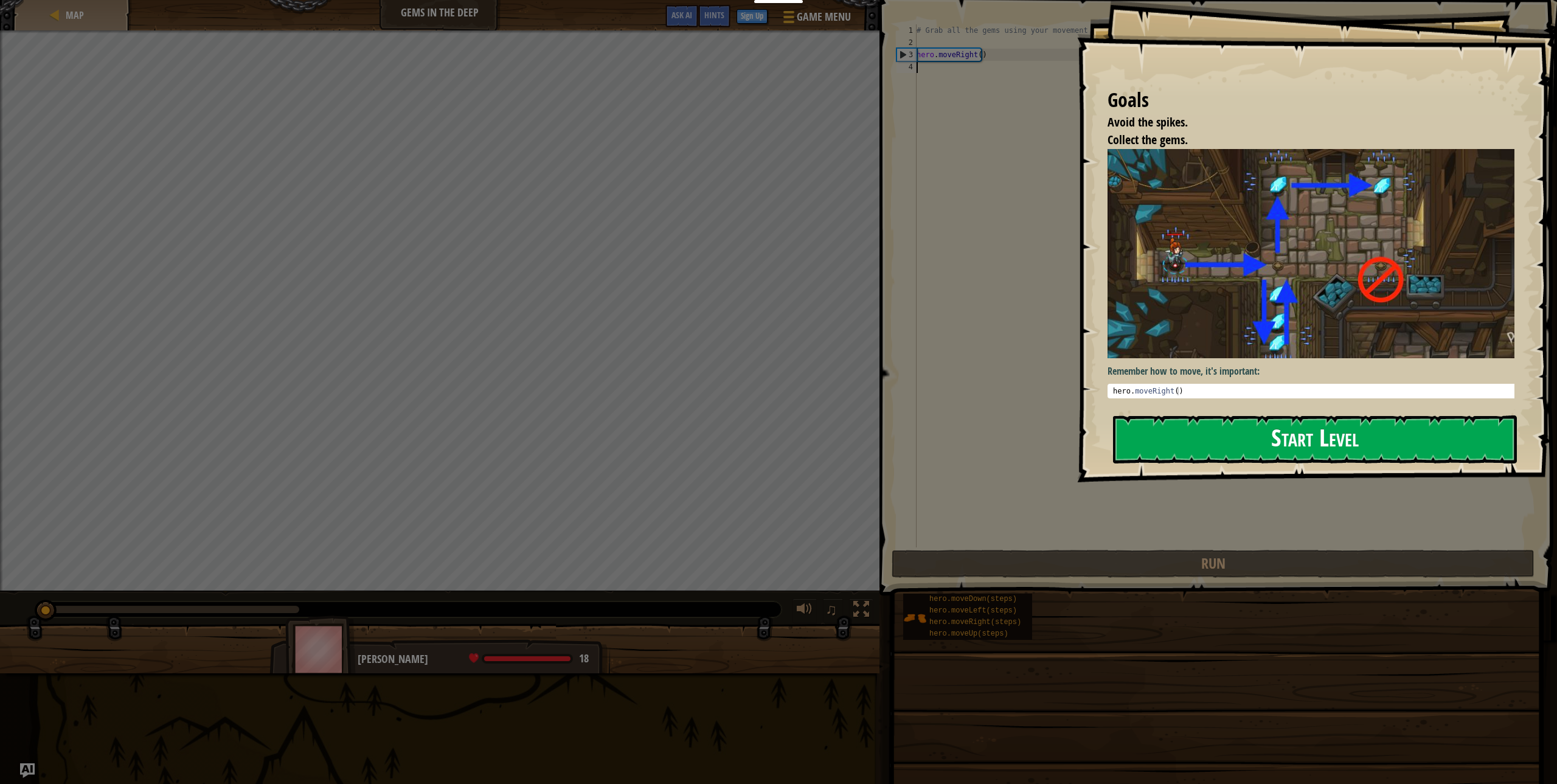
click at [1295, 438] on button "Start Level" at bounding box center [1315, 439] width 404 height 48
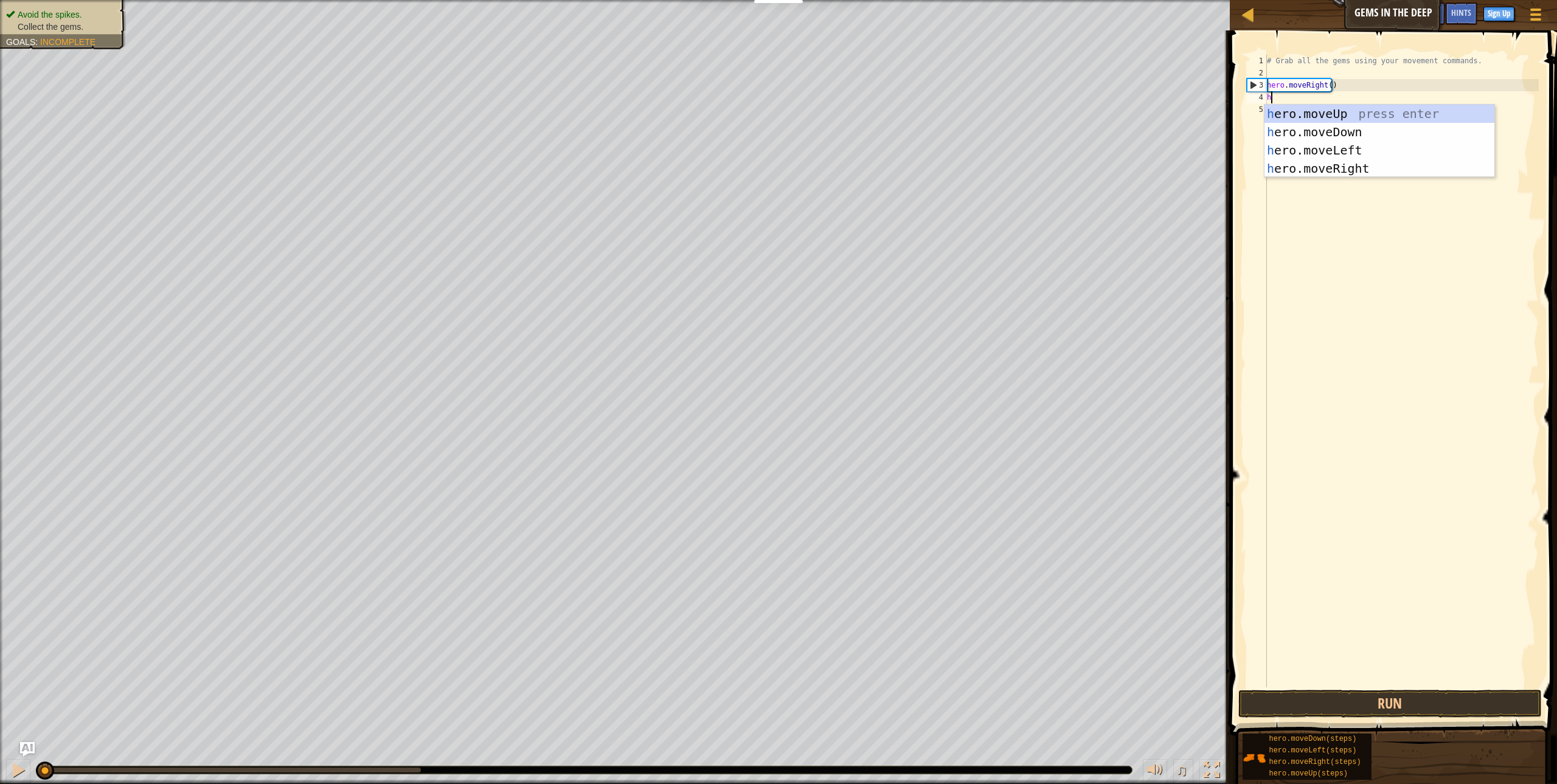
scroll to position [6, 0]
type textarea "her"
click at [1333, 129] on div "her o.moveUp press enter her o.moveDown press enter her o.moveLeft press enter …" at bounding box center [1379, 159] width 230 height 109
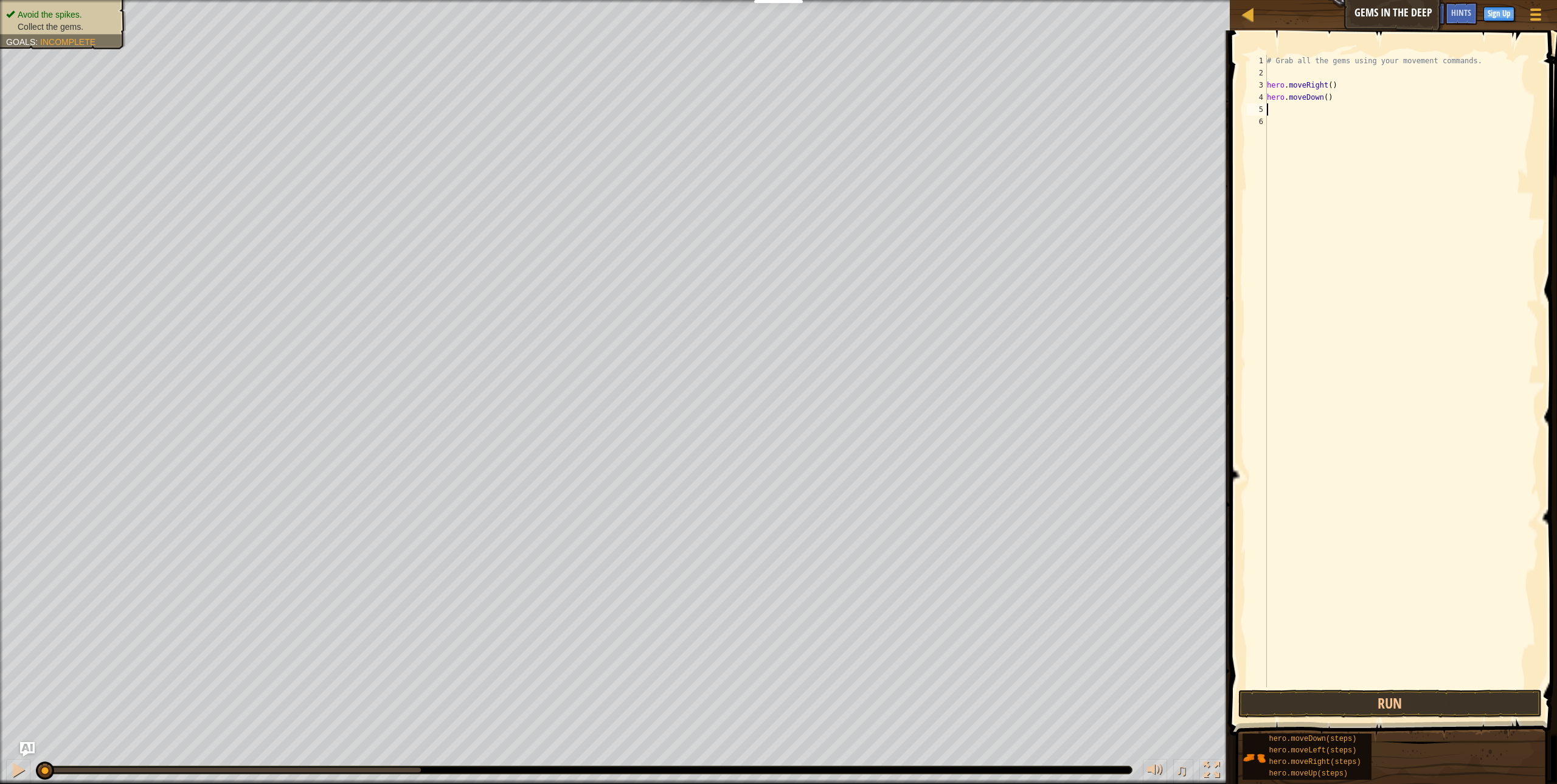
scroll to position [6, 0]
click at [1302, 698] on button "Run" at bounding box center [1390, 703] width 303 height 28
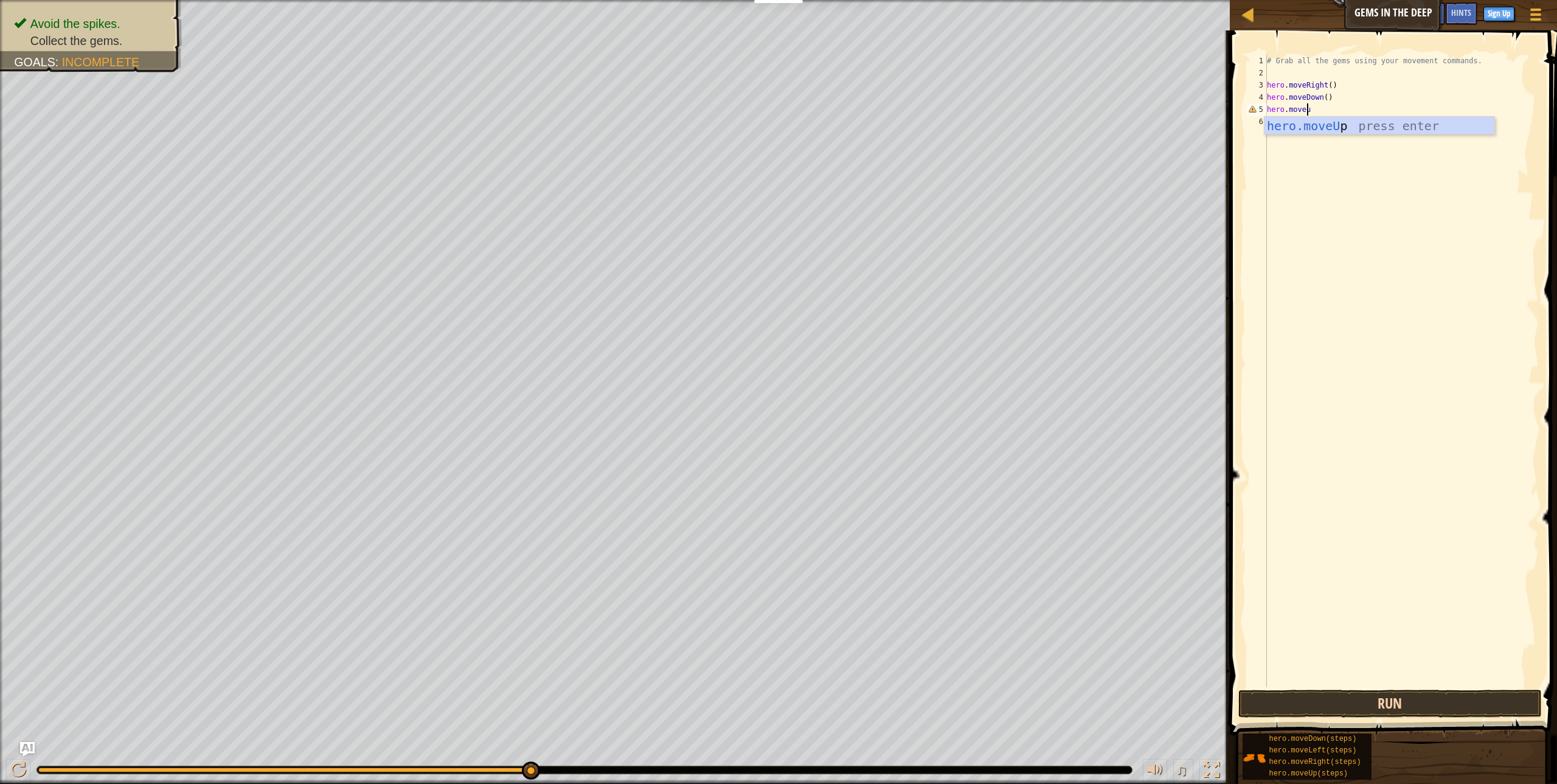
scroll to position [6, 3]
type textarea "hero.moveup"
click at [1266, 123] on div "hero.moveUp press enter" at bounding box center [1379, 144] width 230 height 55
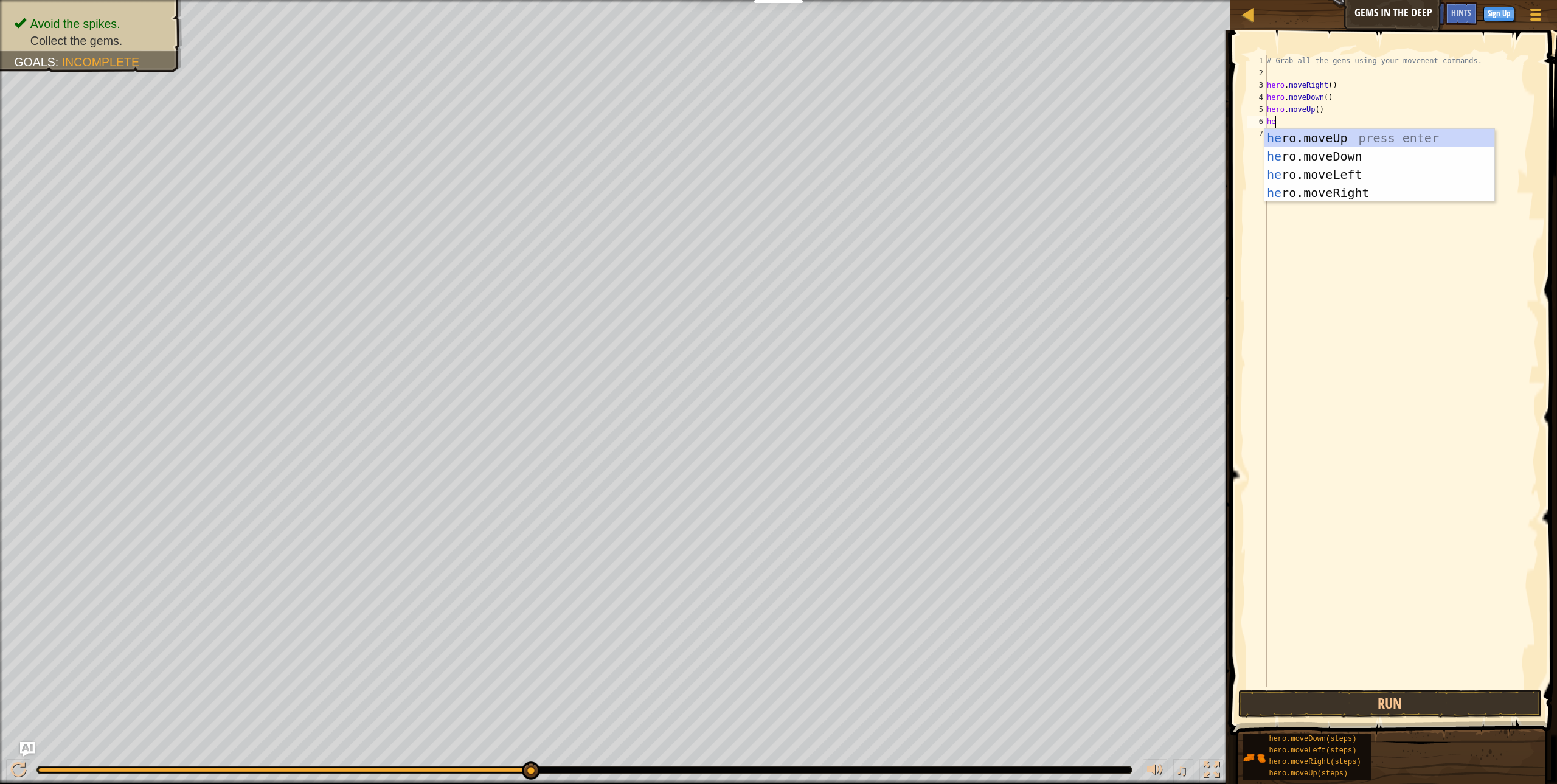
type textarea "her"
click at [1358, 145] on div "her o.moveUp press enter her o.moveDown press enter her o.moveLeft press enter …" at bounding box center [1379, 184] width 230 height 109
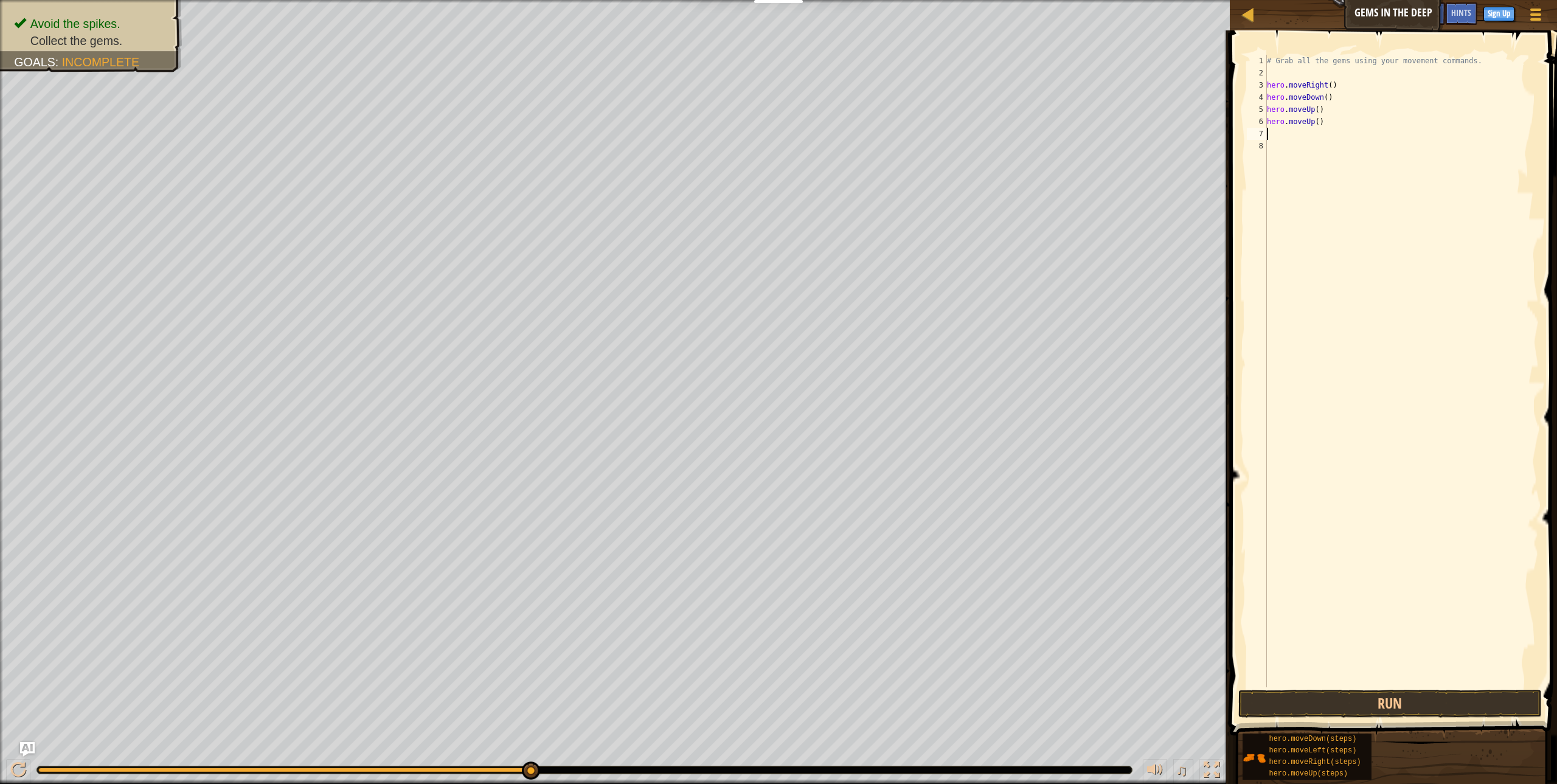
scroll to position [6, 0]
click at [1398, 707] on button "Run" at bounding box center [1390, 703] width 303 height 28
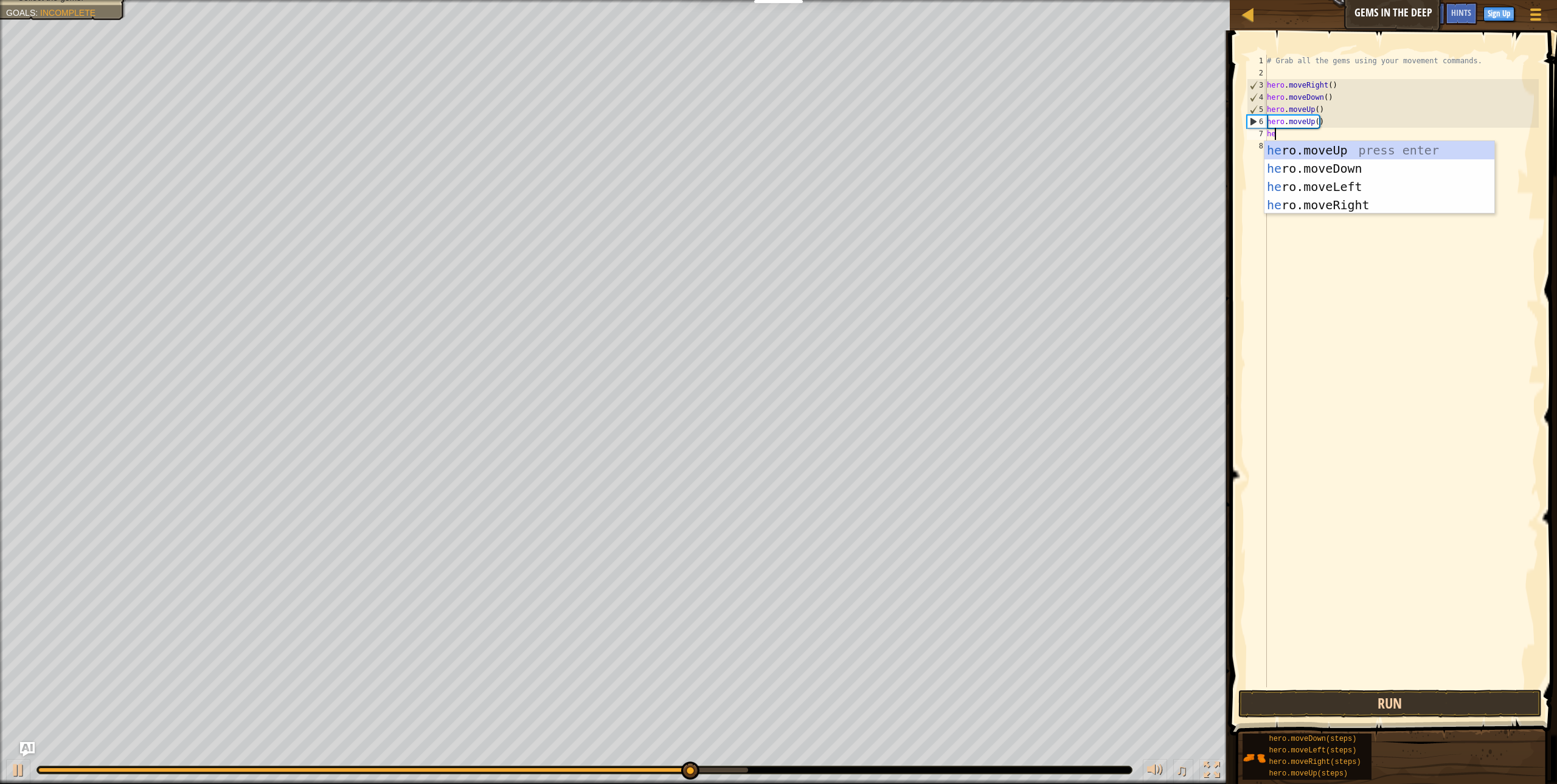
scroll to position [6, 1]
type textarea "hero"
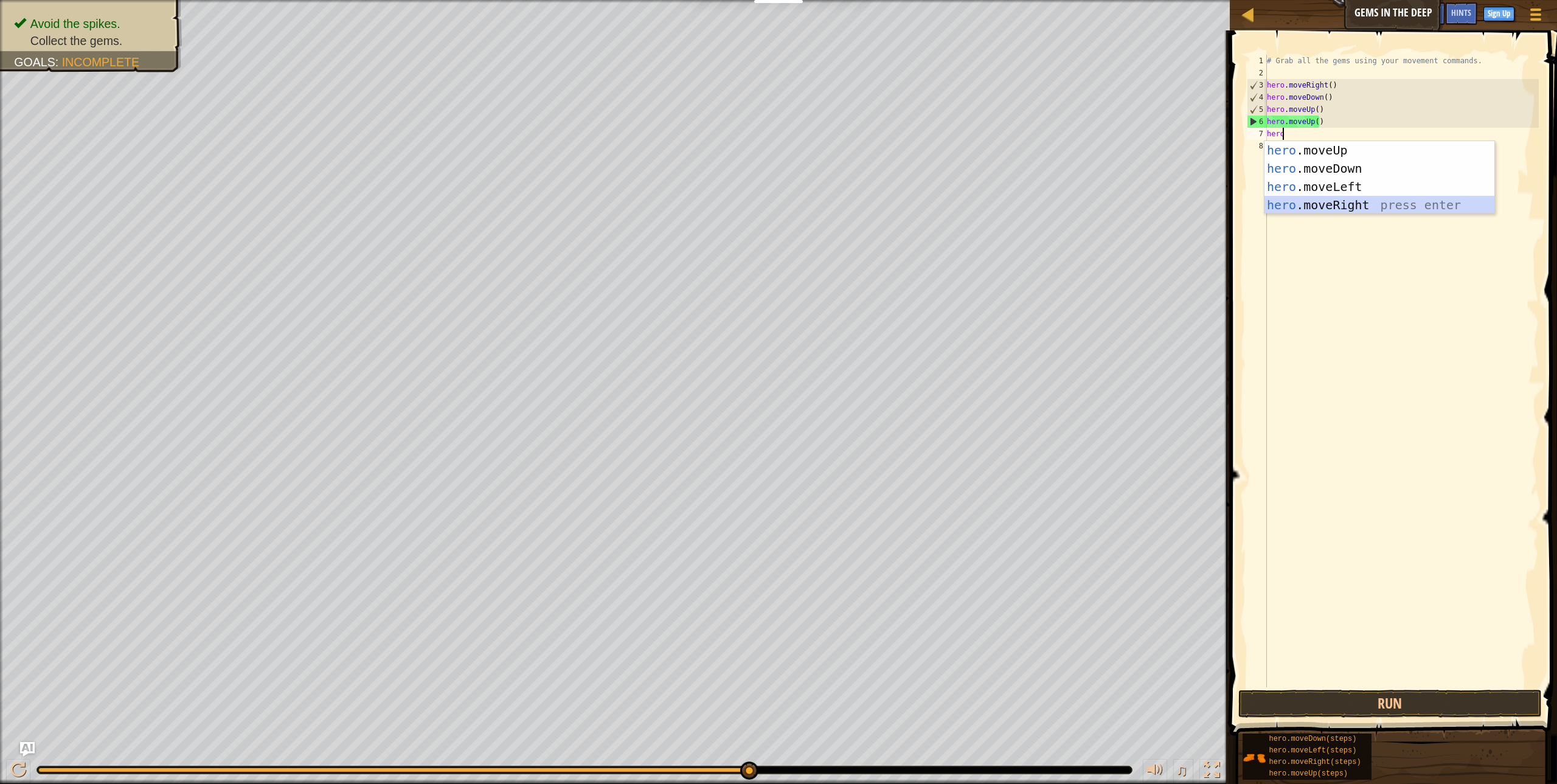
click at [1302, 198] on div "hero .moveUp press enter hero .moveDown press enter hero .moveLeft press enter …" at bounding box center [1379, 196] width 230 height 109
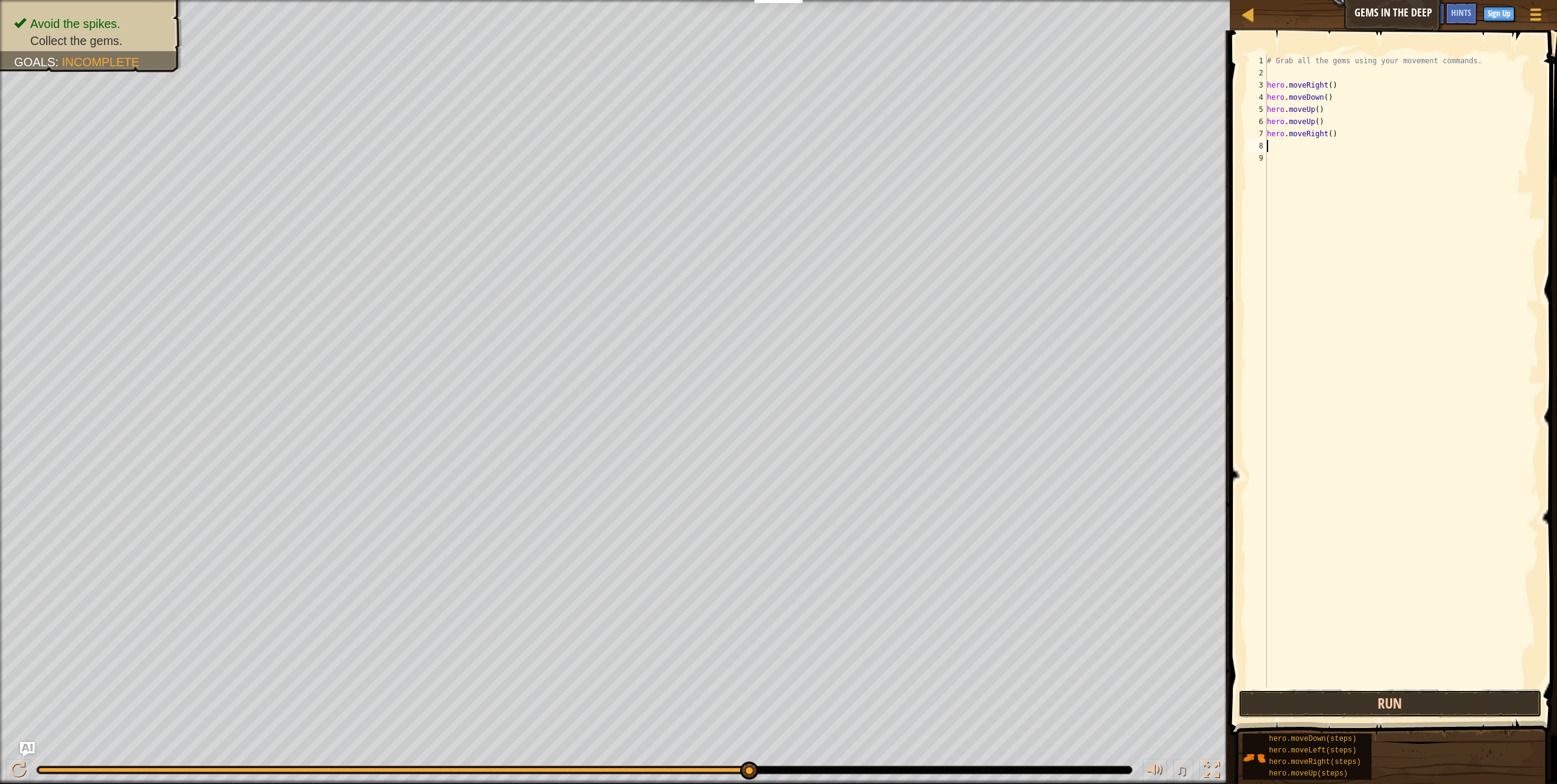
click at [1361, 711] on button "Run" at bounding box center [1390, 703] width 303 height 28
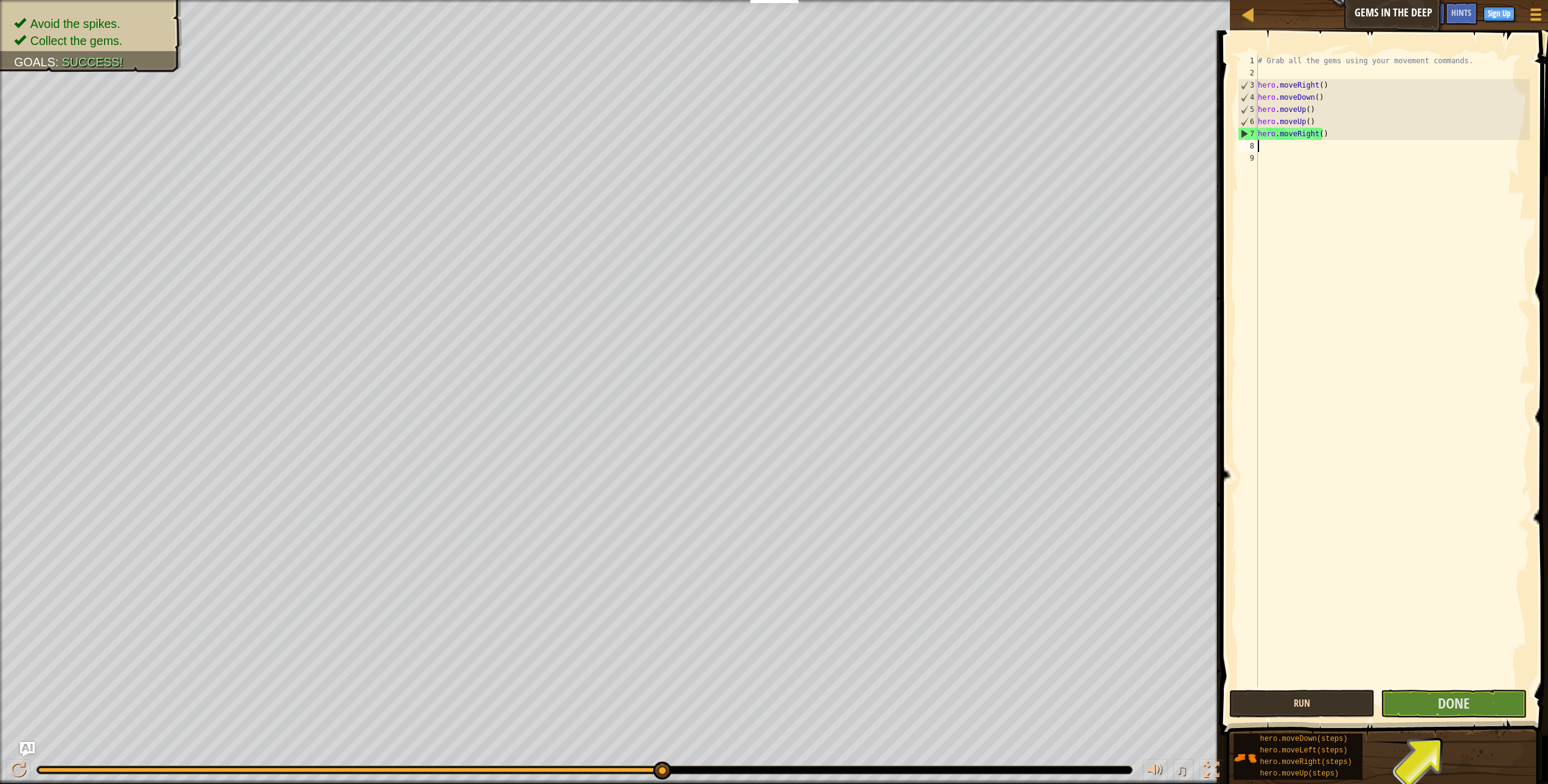
type textarea "h"
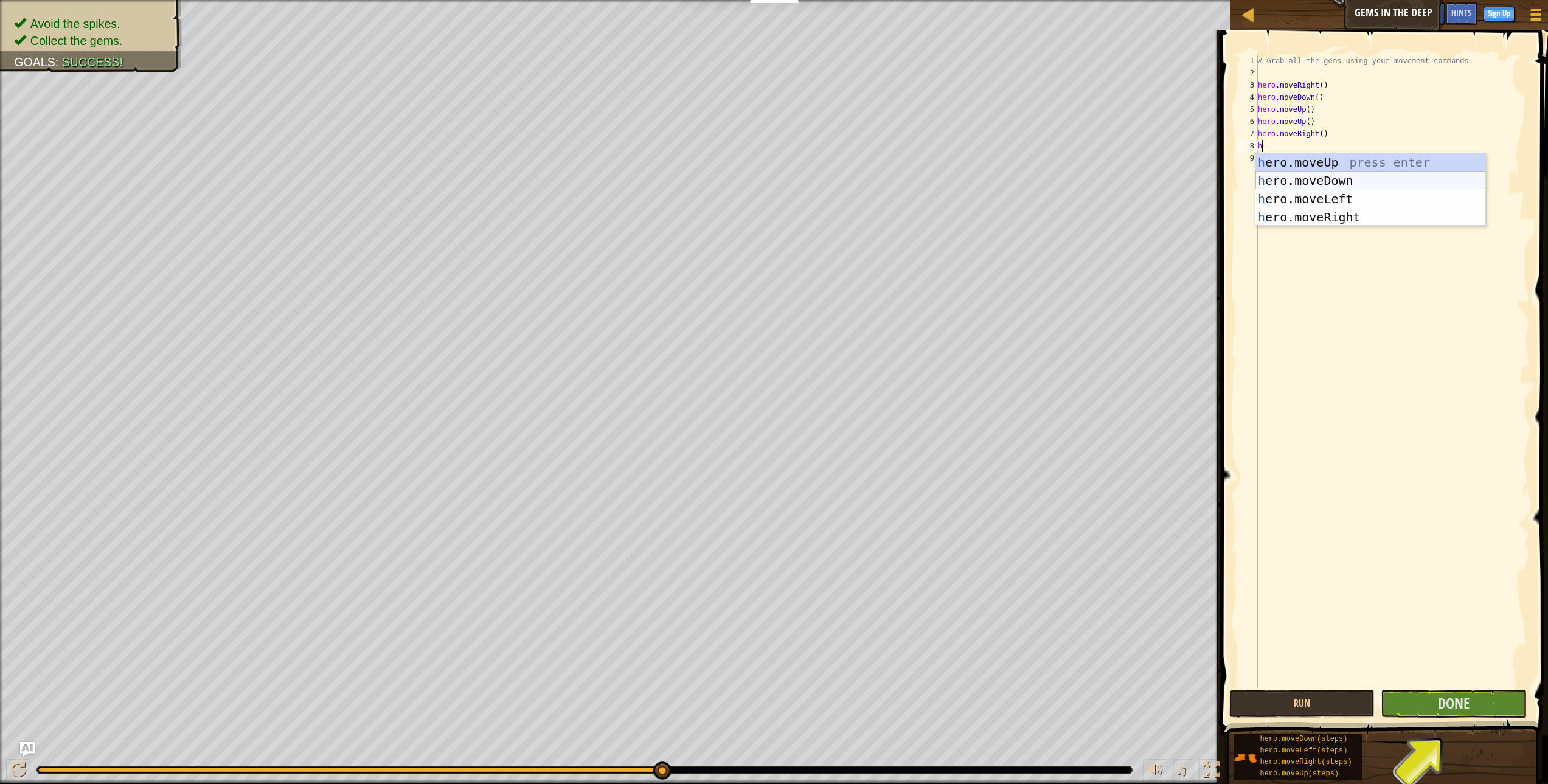
click at [1300, 178] on div "h ero.moveUp press enter h ero.moveDown press enter h ero.moveLeft press enter …" at bounding box center [1370, 208] width 230 height 109
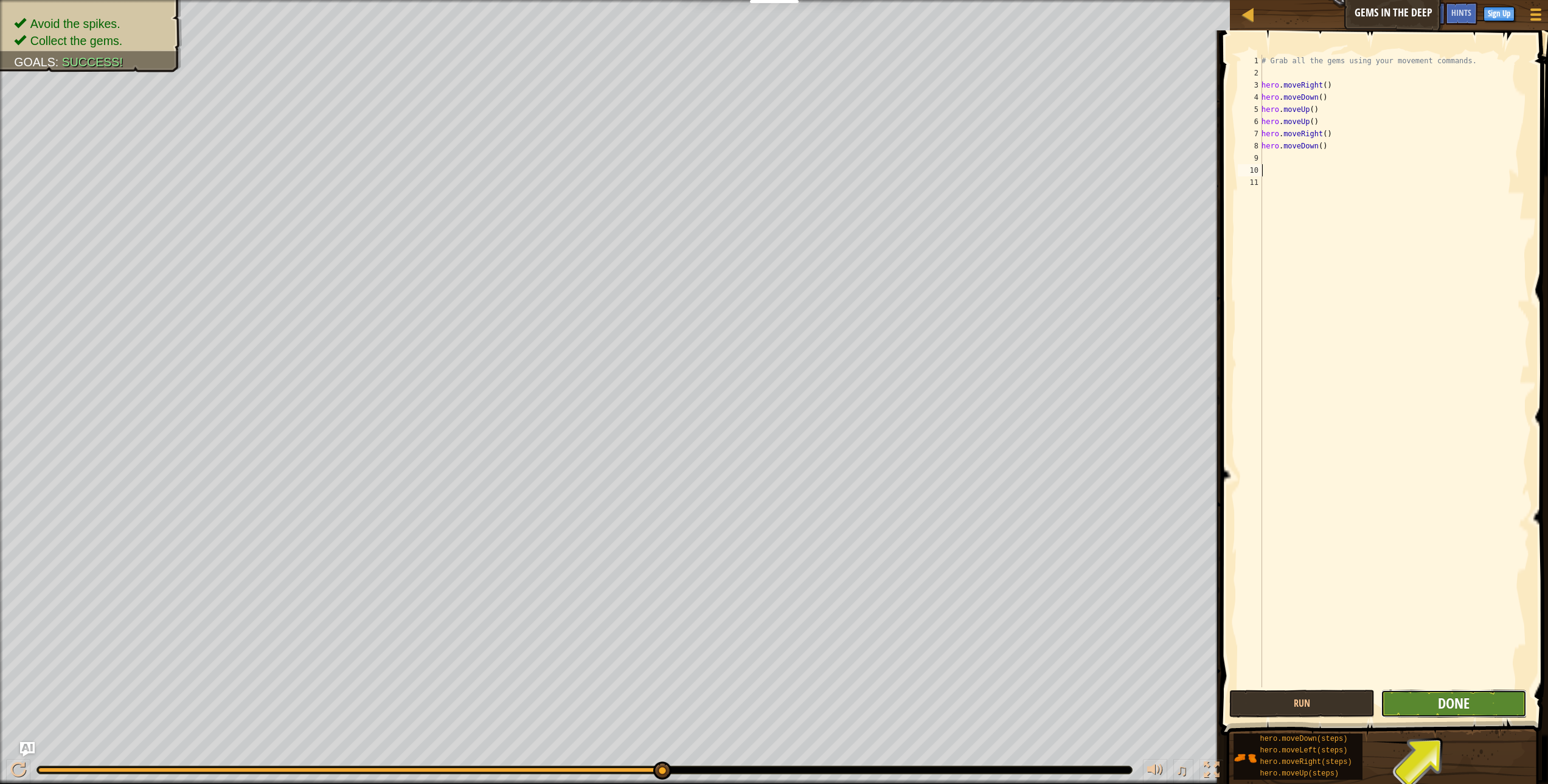
click at [1455, 702] on span "Done" at bounding box center [1453, 703] width 31 height 20
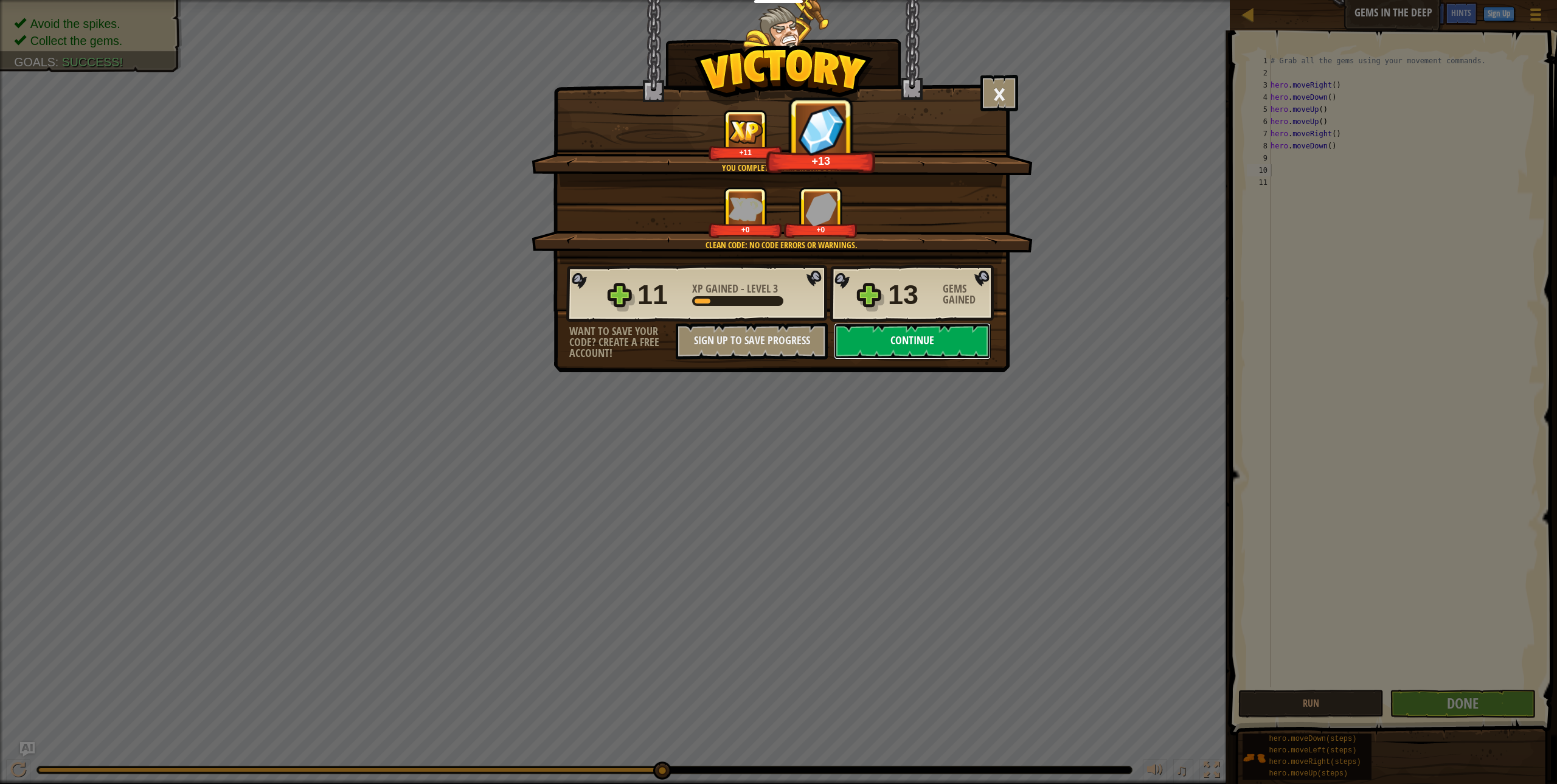
click at [886, 344] on button "Continue" at bounding box center [912, 341] width 157 height 36
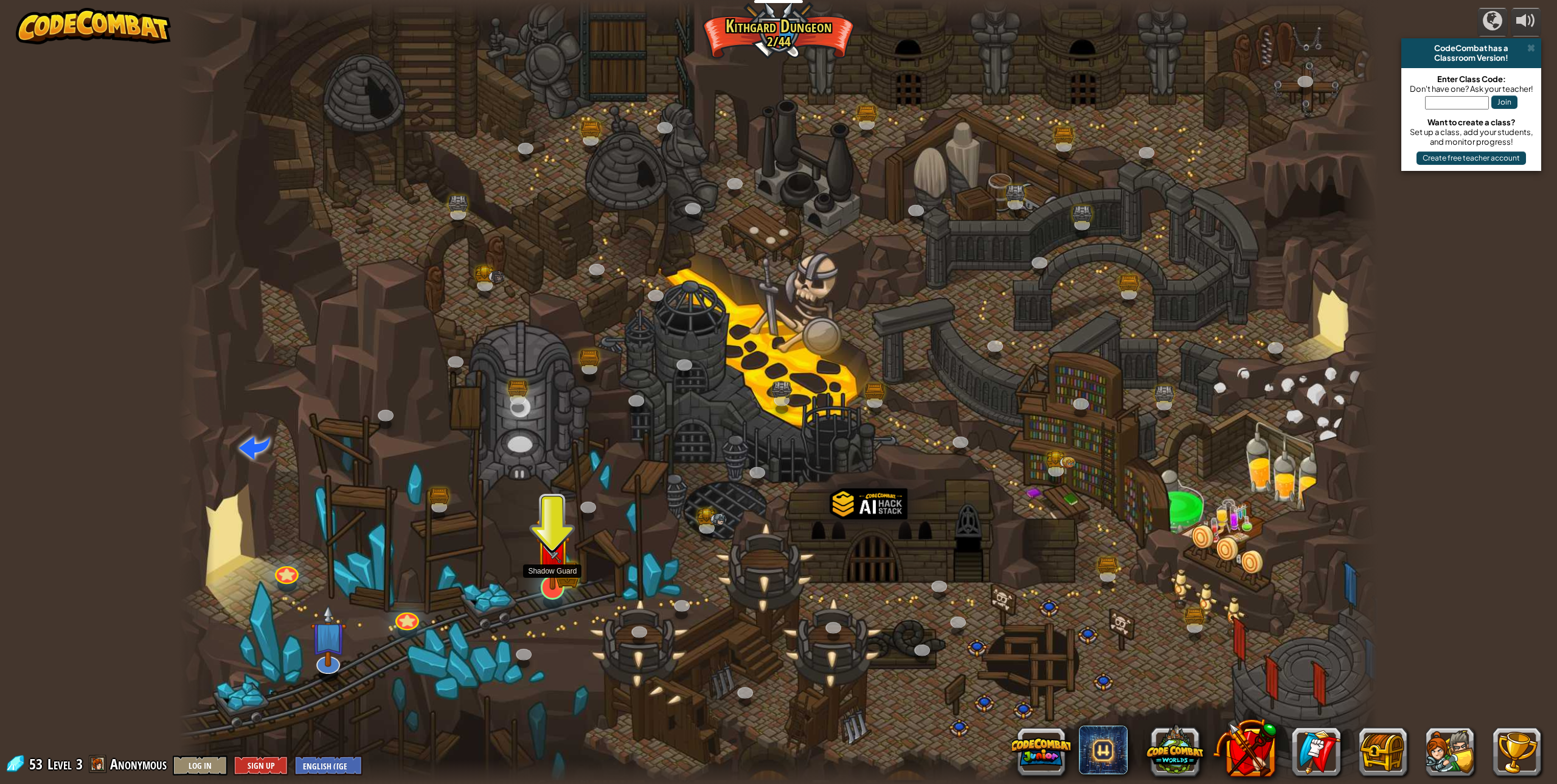
drag, startPoint x: 543, startPoint y: 584, endPoint x: 544, endPoint y: 578, distance: 6.1
click at [543, 583] on img at bounding box center [552, 552] width 34 height 76
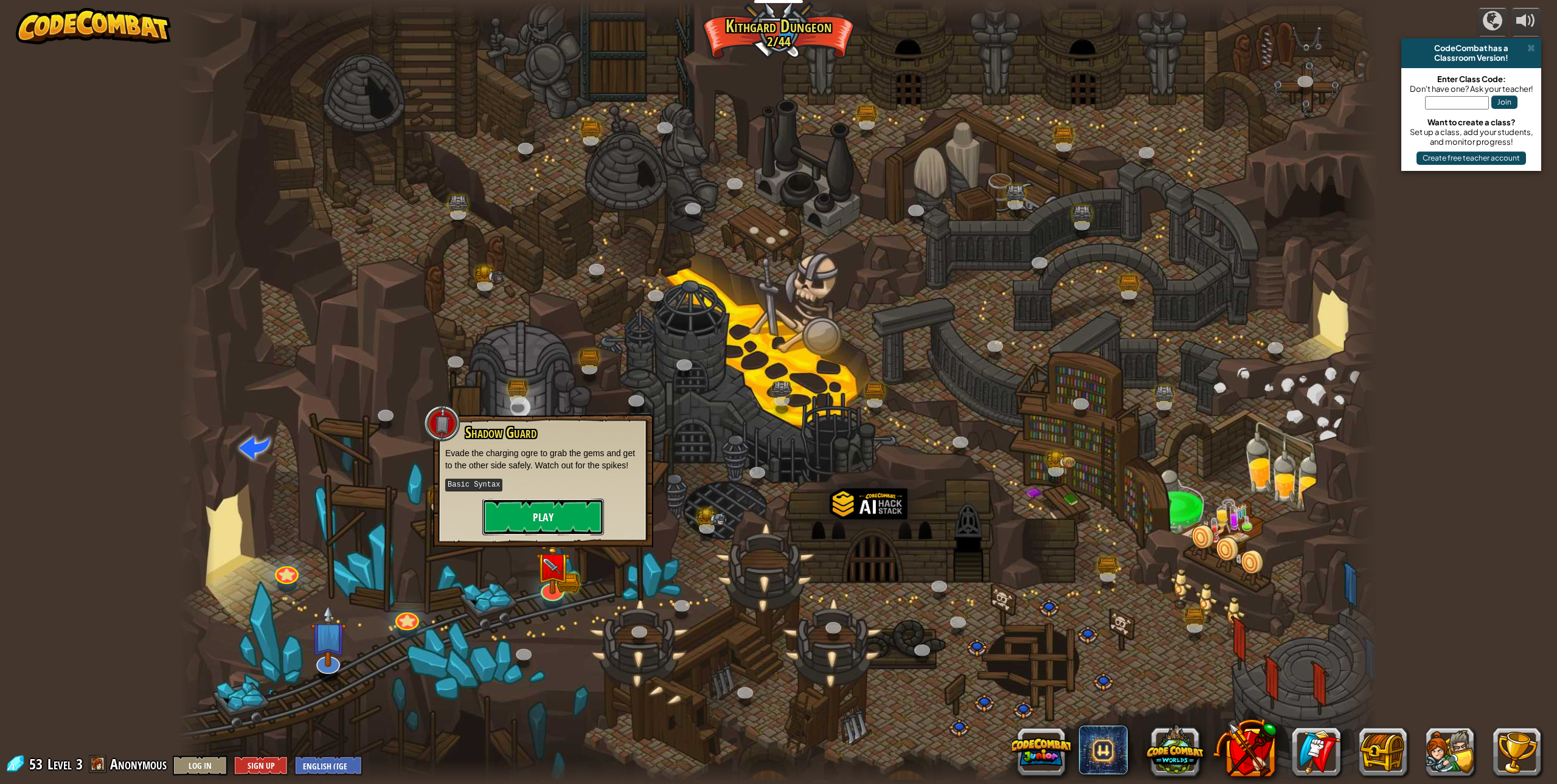
click at [561, 521] on button "Play" at bounding box center [543, 517] width 122 height 36
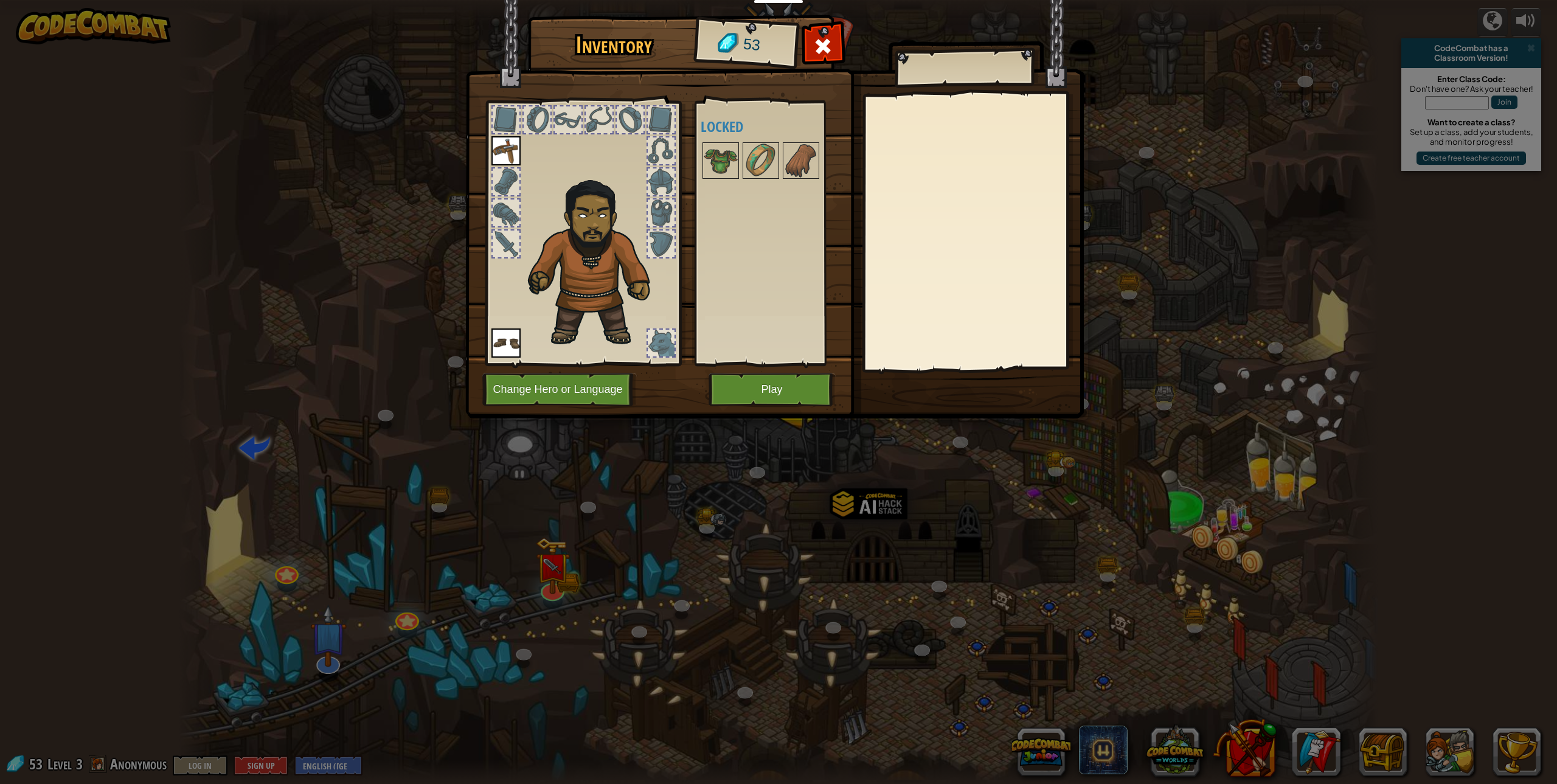
click at [661, 339] on div at bounding box center [661, 343] width 27 height 27
click at [753, 386] on button "Play" at bounding box center [772, 389] width 127 height 33
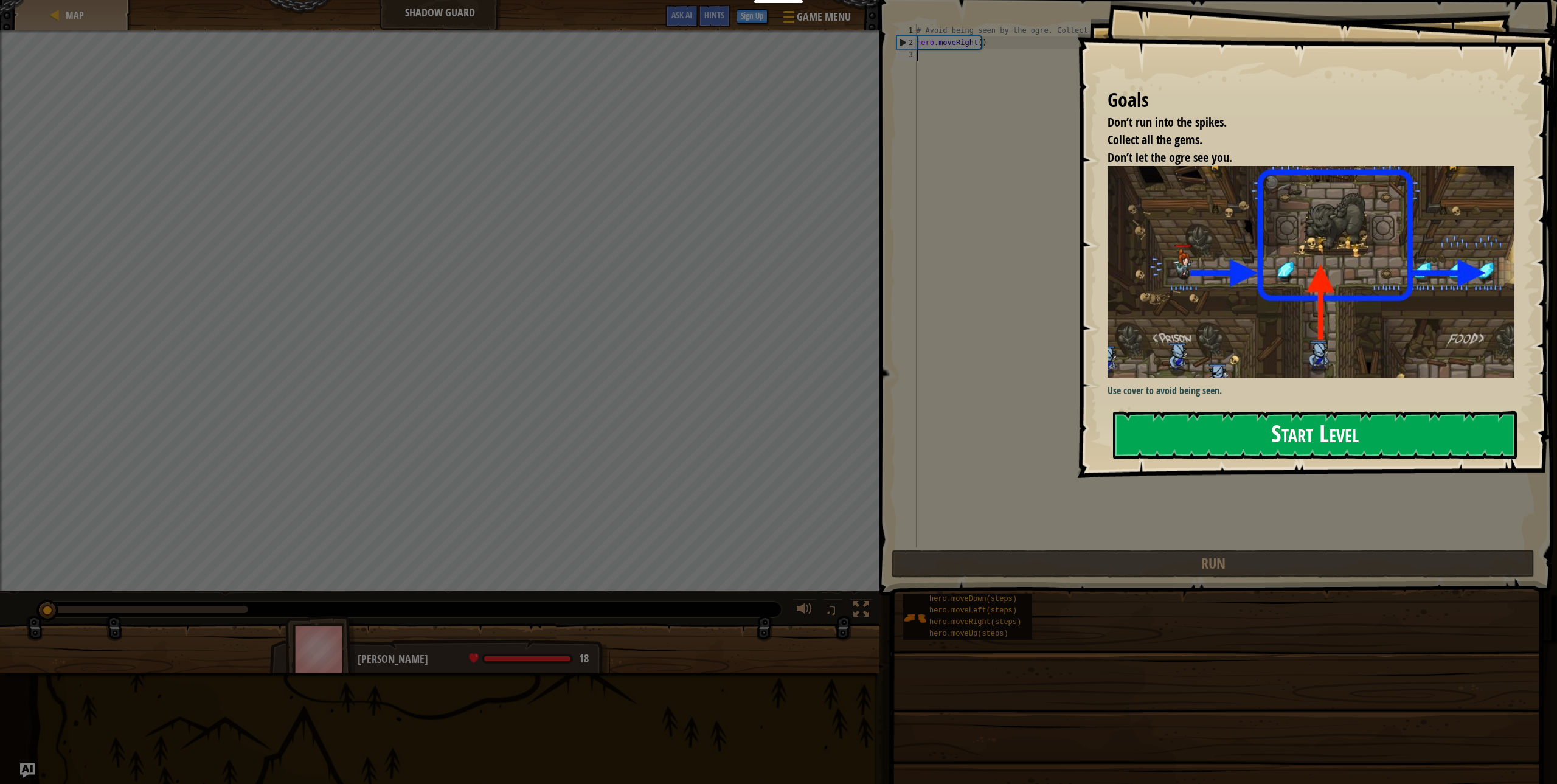
click at [1160, 430] on button "Start Level" at bounding box center [1315, 435] width 404 height 48
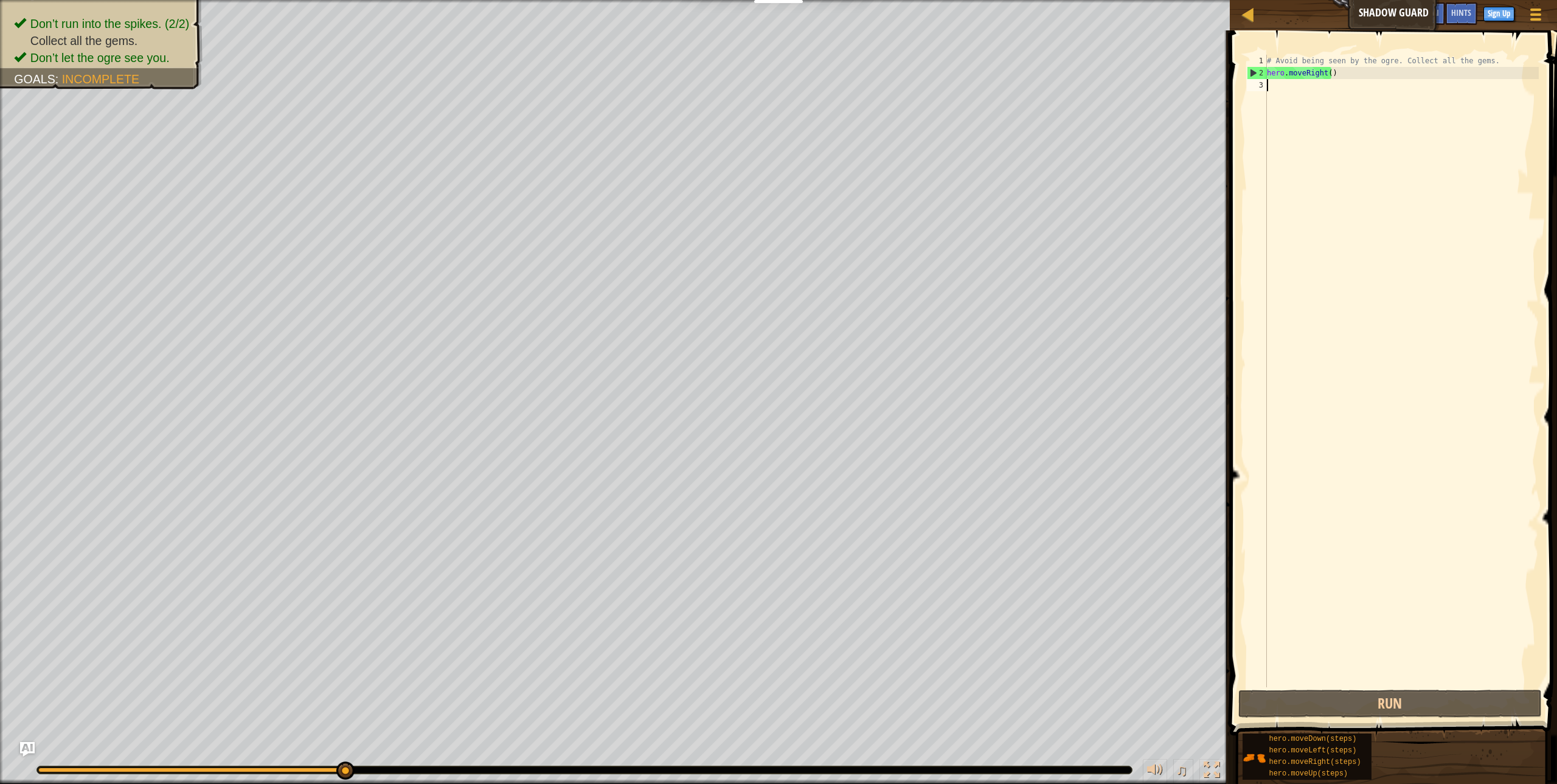
click at [1309, 132] on div "# Avoid being seen by the ogre. Collect all the gems. hero . moveRight ( )" at bounding box center [1401, 383] width 274 height 657
type textarea "h"
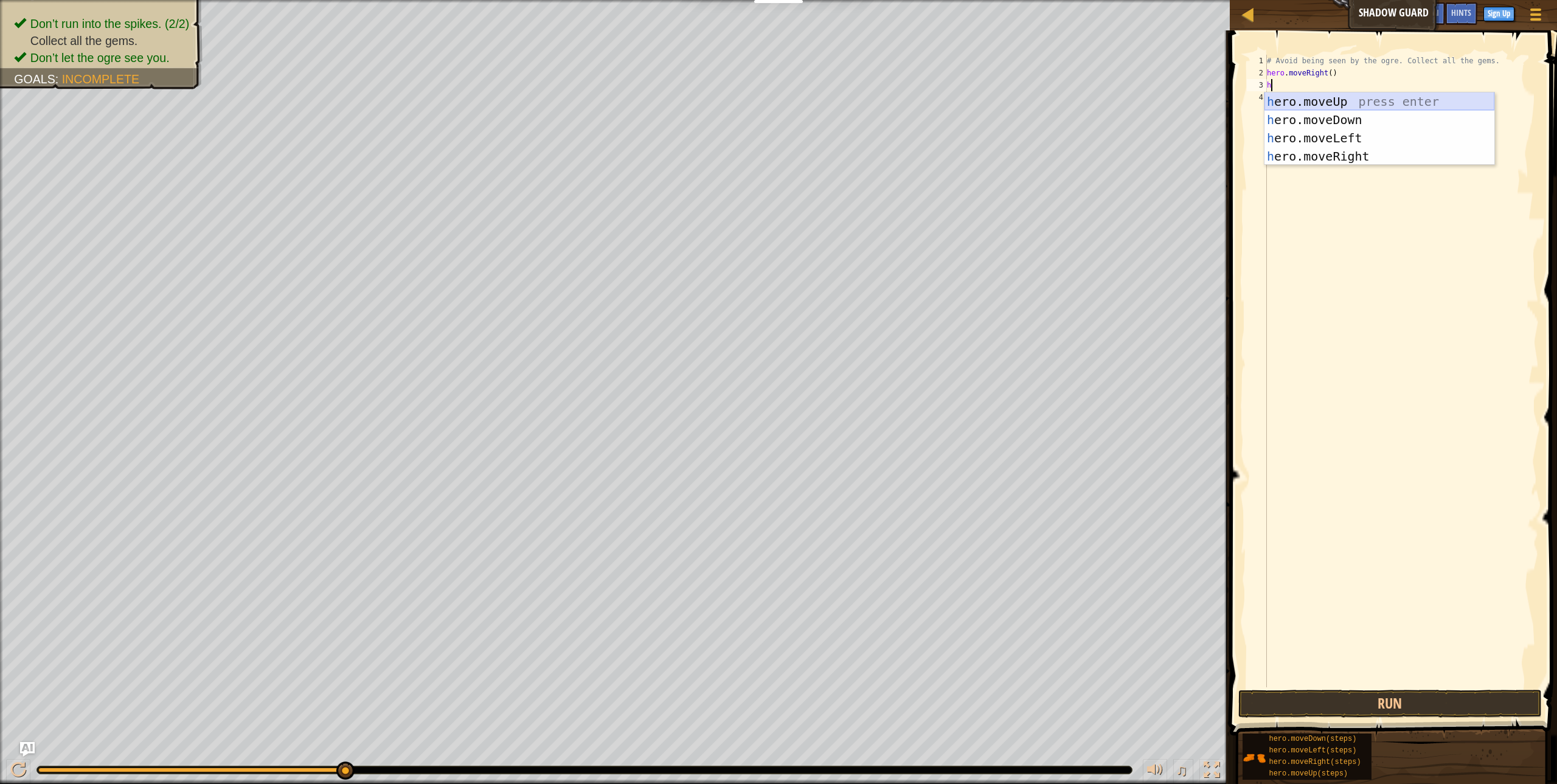
click at [1302, 99] on div "h ero.moveUp press enter h ero.moveDown press enter h ero.moveLeft press enter …" at bounding box center [1379, 147] width 230 height 109
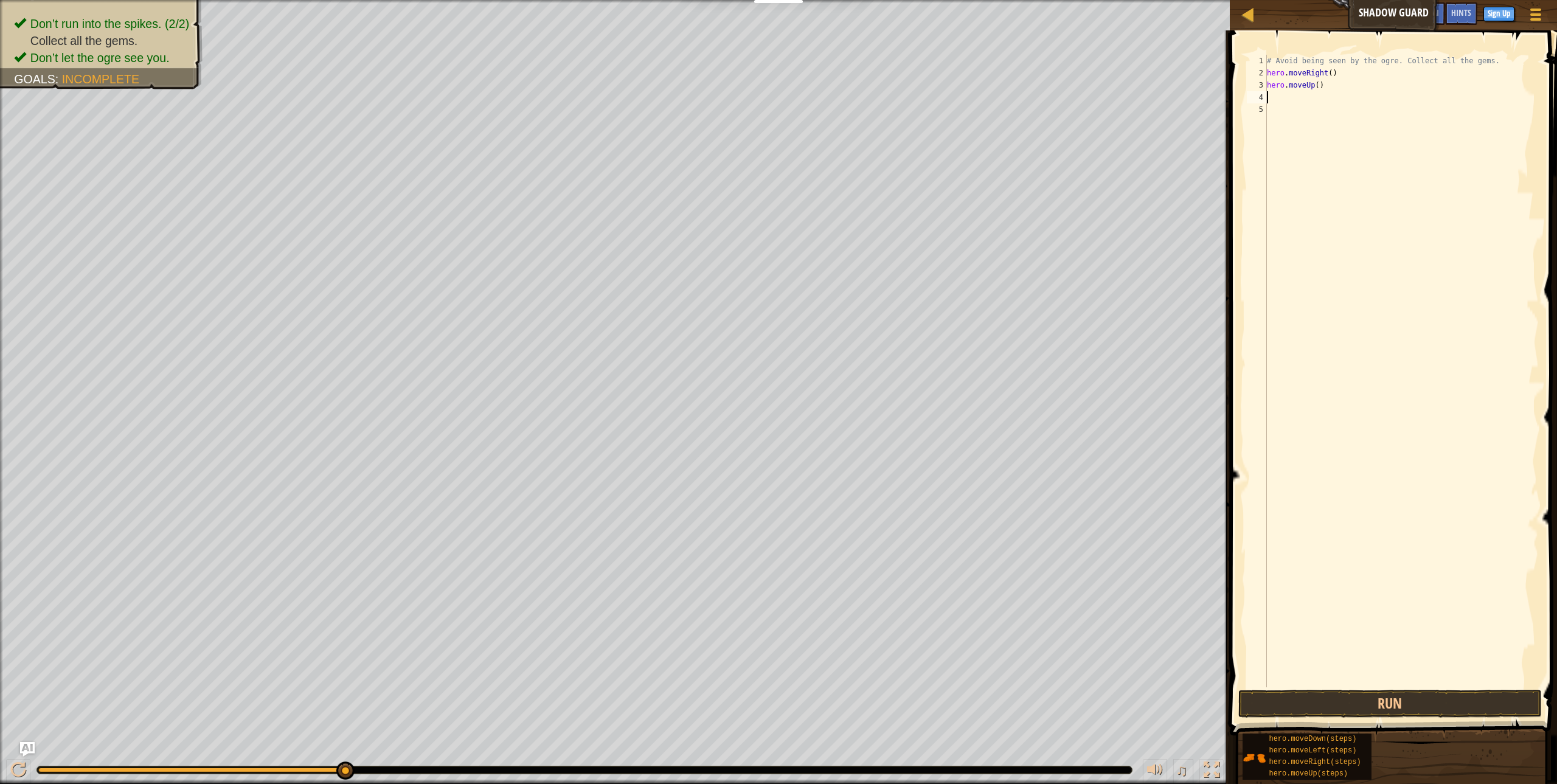
type textarea "h"
click at [1333, 387] on div "# Avoid being seen by the ogre. Collect all the gems. hero . moveRight ( ) hero…" at bounding box center [1401, 383] width 274 height 657
click at [1368, 701] on button "Run" at bounding box center [1390, 703] width 303 height 28
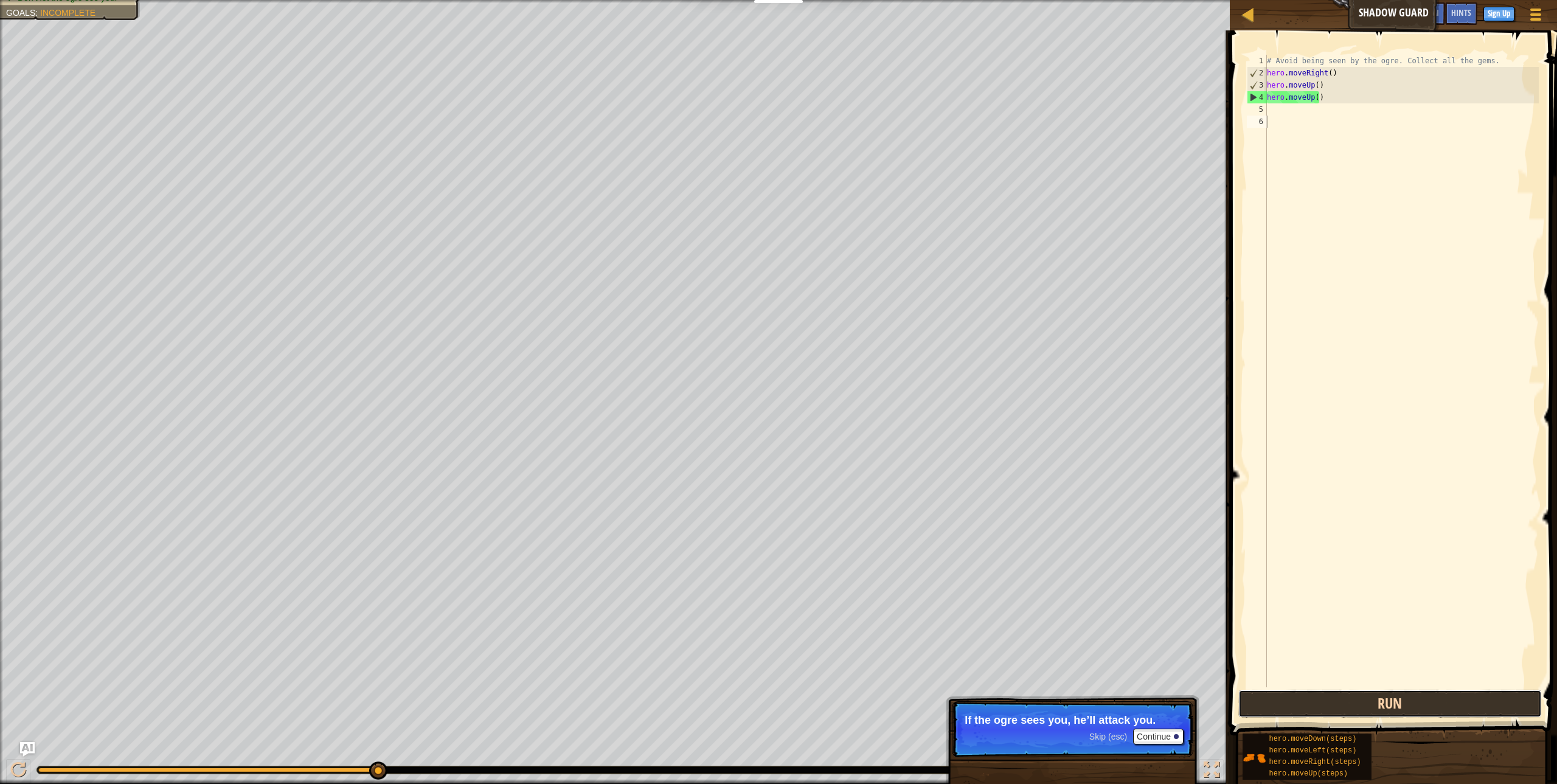
click at [1349, 711] on button "Run" at bounding box center [1390, 703] width 303 height 28
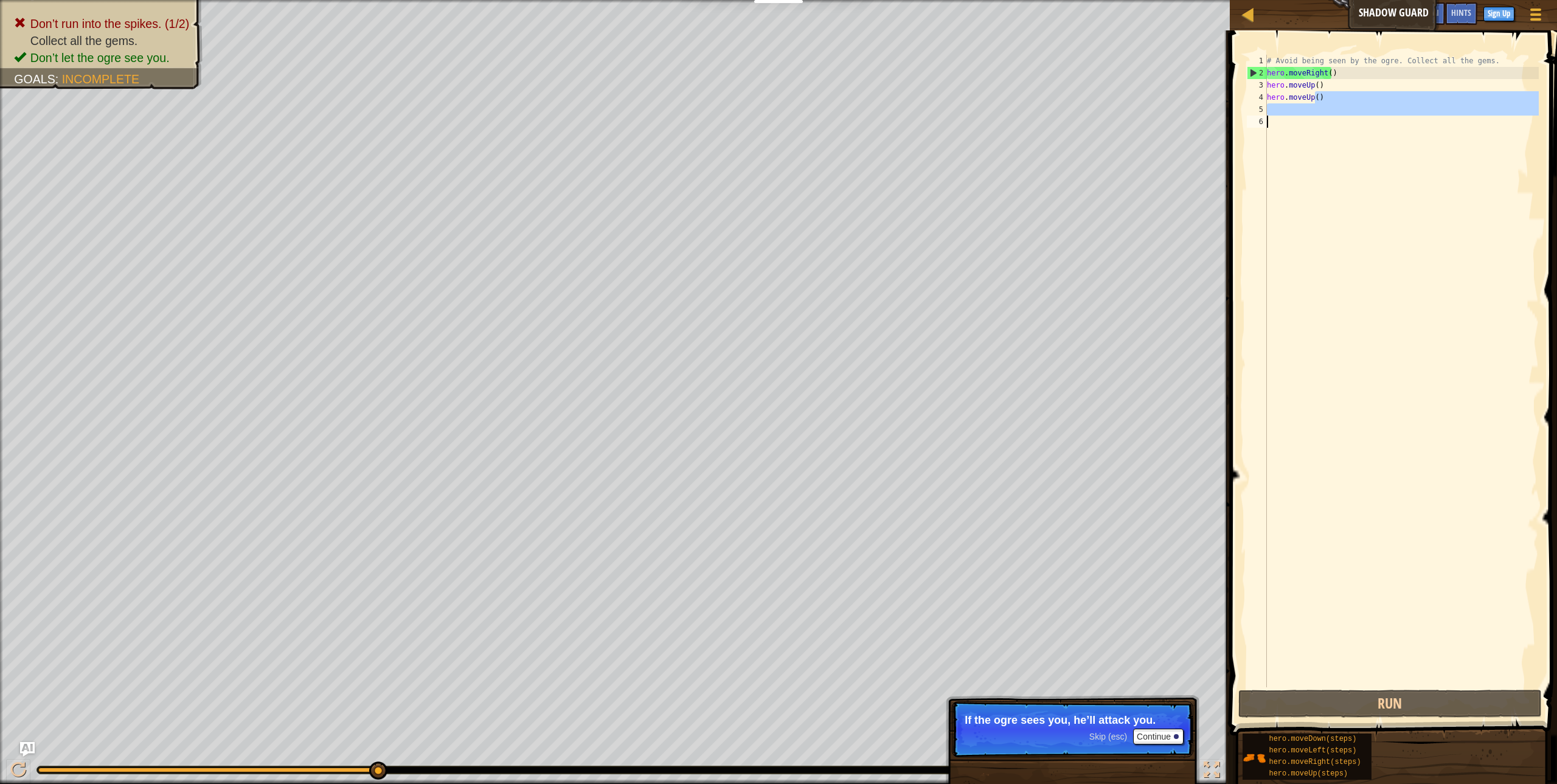
click at [794, 189] on div "Map Shadow Guard Game Menu Done Sign Up Hints Ask AI 1 הההההההההההההההההההההההה…" at bounding box center [778, 392] width 1557 height 784
click at [1304, 192] on div "# Avoid being seen by the ogre. Collect all the gems. hero . moveRight ( ) hero…" at bounding box center [1401, 371] width 274 height 633
drag, startPoint x: 1317, startPoint y: 91, endPoint x: 1258, endPoint y: 102, distance: 60.0
click at [1258, 102] on div "1 2 3 4 5 6 # Avoid being seen by the ogre. Collect all the gems. hero . moveRi…" at bounding box center [1391, 371] width 295 height 633
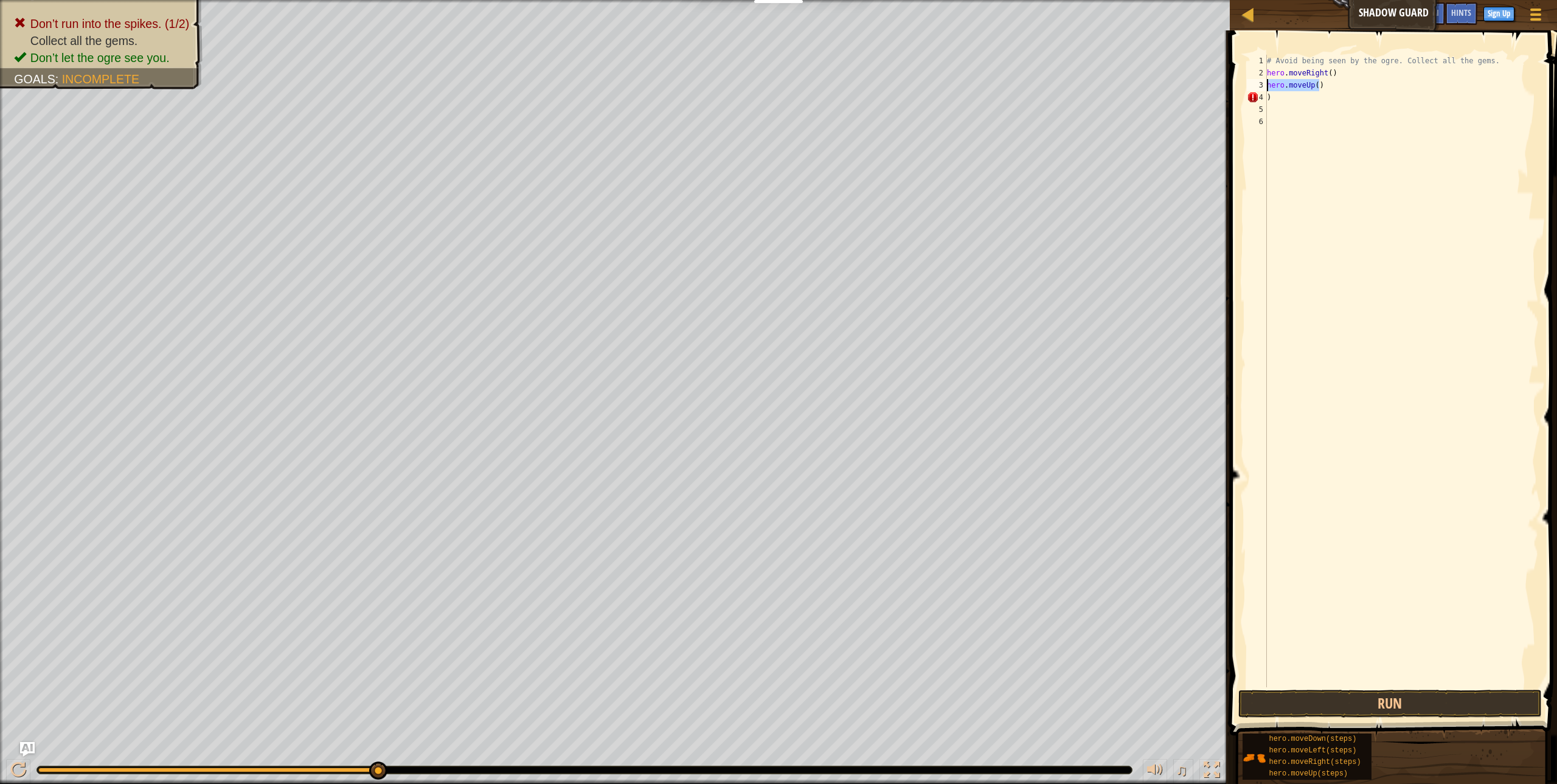
drag, startPoint x: 1331, startPoint y: 82, endPoint x: 1235, endPoint y: 83, distance: 96.0
click at [1235, 83] on div ") 1 2 3 4 5 6 # Avoid being seen by the ogre. Collect all the gems. hero . move…" at bounding box center [1392, 406] width 331 height 741
type textarea "hero.moveUp()"
click at [1278, 105] on div "# Avoid being seen by the ogre. Collect all the gems. hero . moveRight ( ) hero…" at bounding box center [1401, 383] width 274 height 657
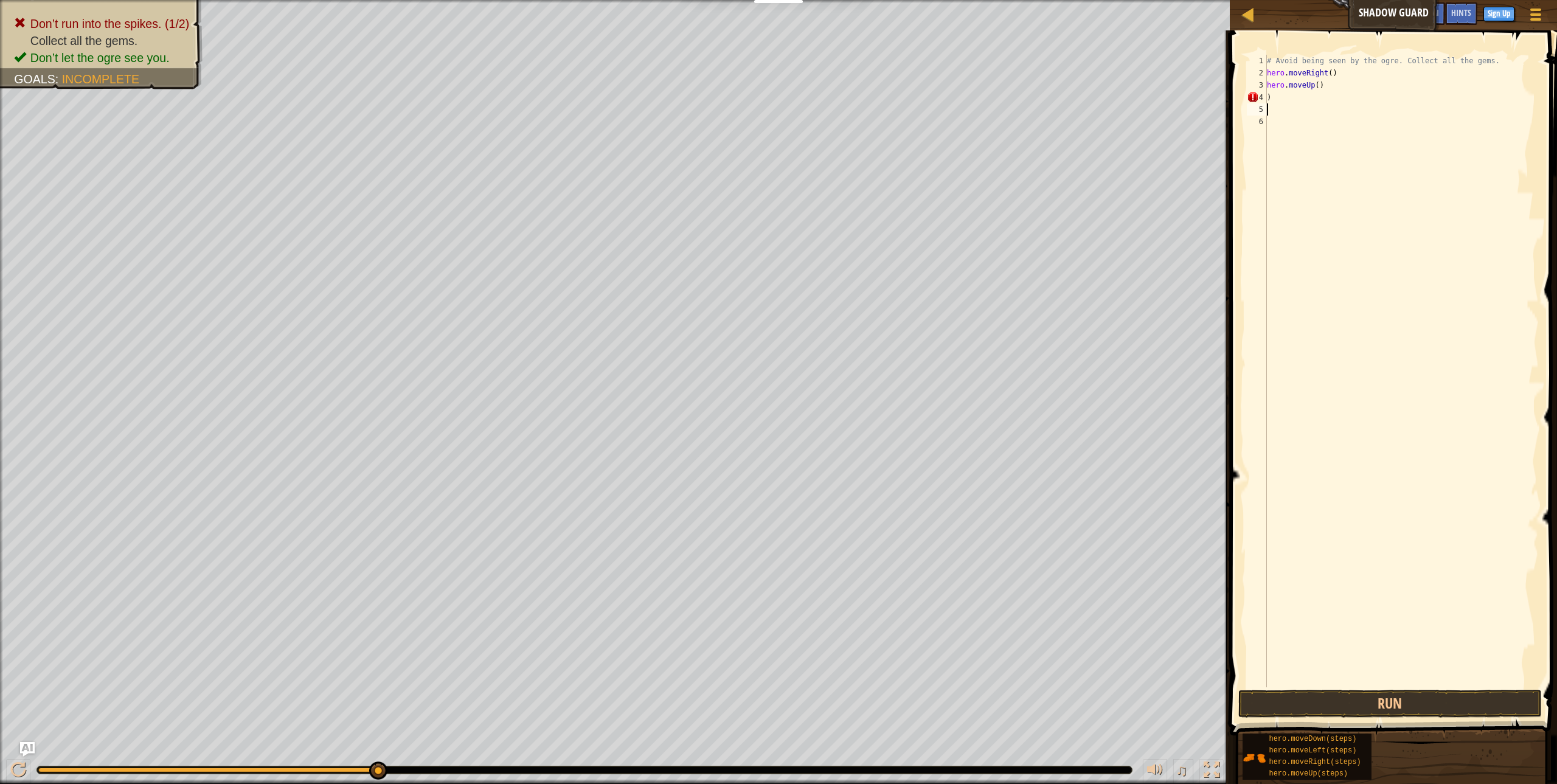
click at [1278, 95] on div "# Avoid being seen by the ogre. Collect all the gems. hero . moveRight ( ) hero…" at bounding box center [1401, 383] width 274 height 657
type textarea ")hero.moveright"
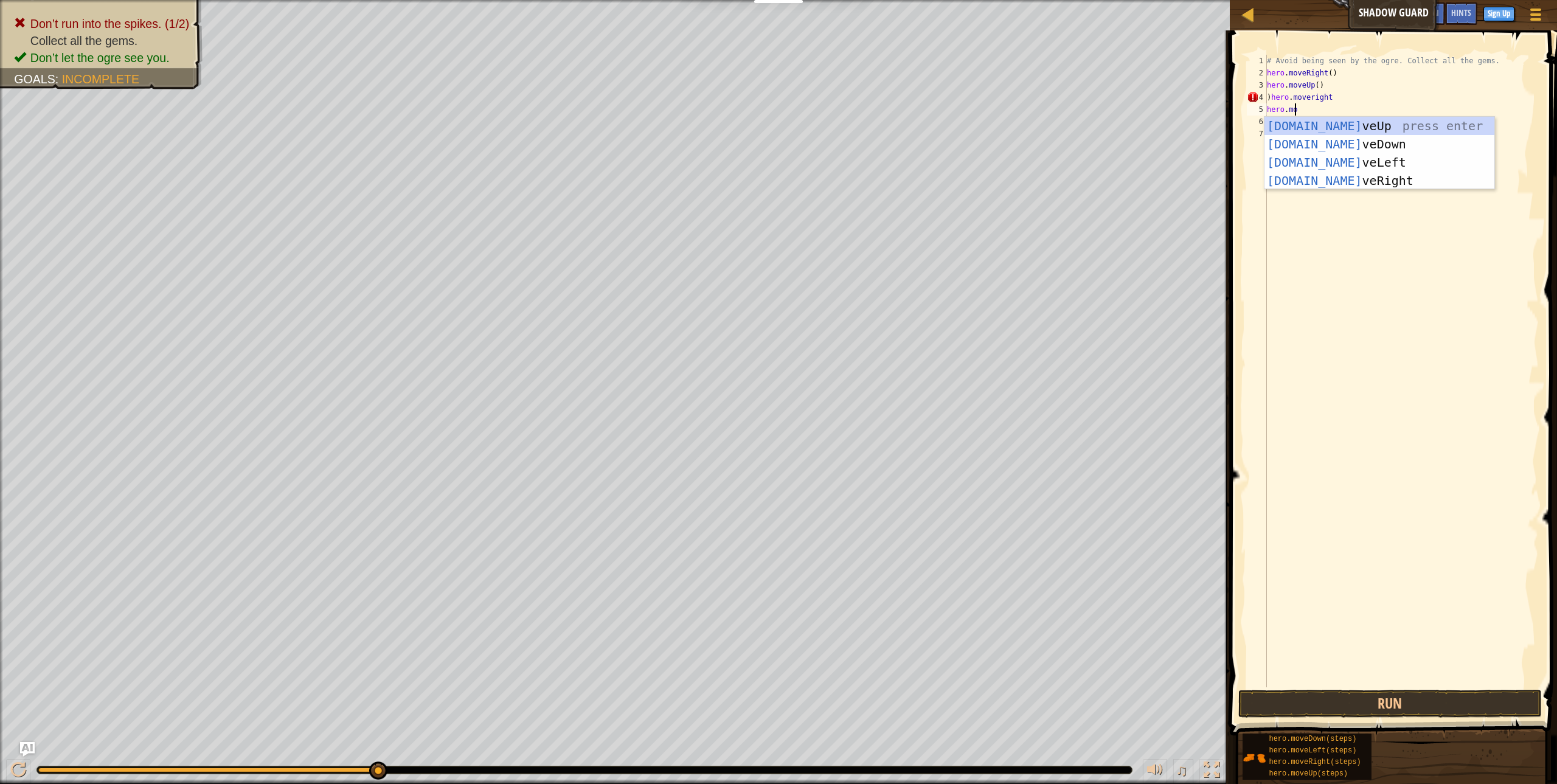
scroll to position [6, 2]
type textarea "hero.move"
click at [1351, 148] on div "hero.move Up press enter hero.move Down press enter hero.move Left press enter …" at bounding box center [1379, 172] width 230 height 109
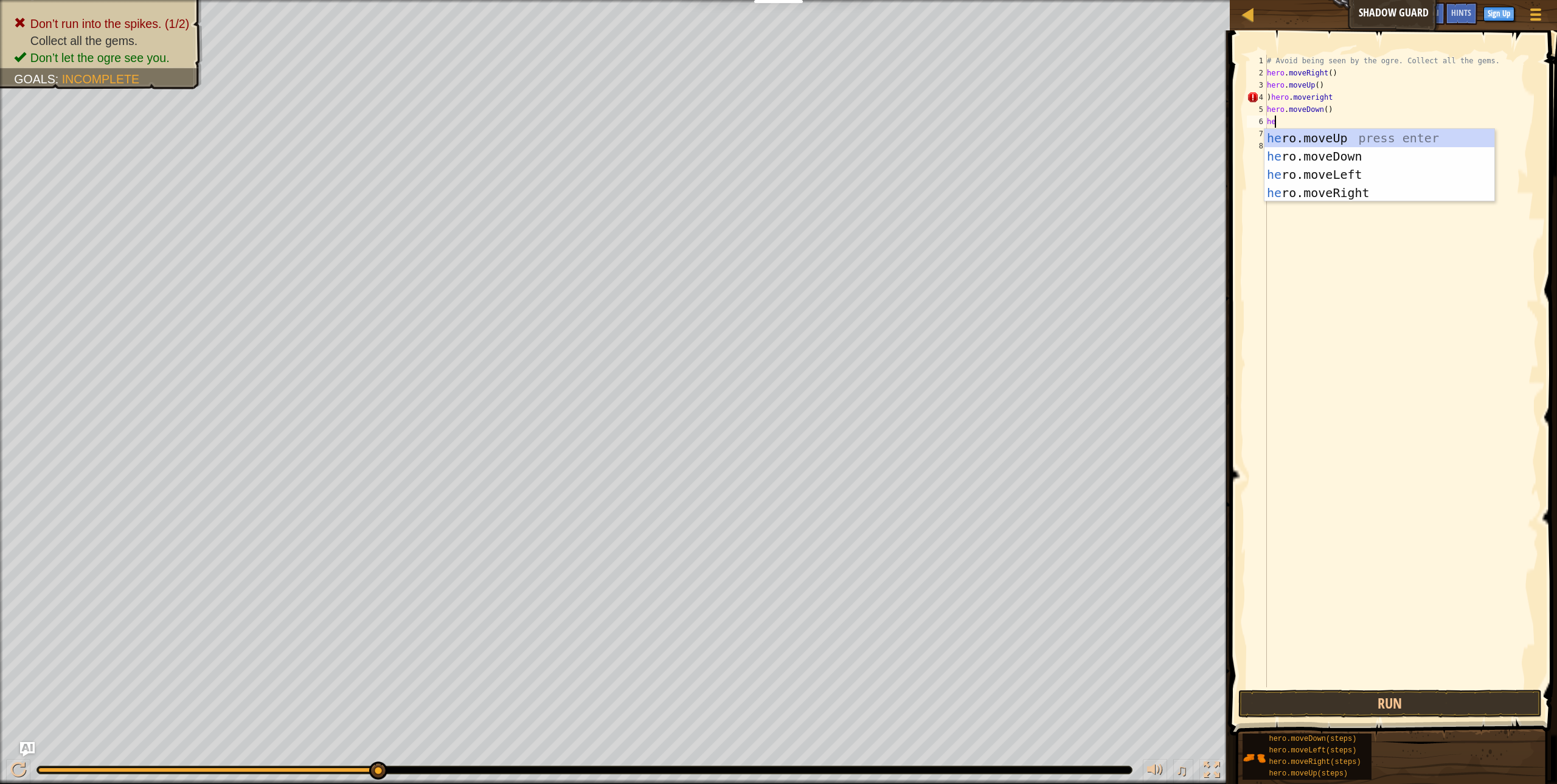
type textarea "her"
click at [1317, 192] on div "her o.moveUp press enter her o.moveDown press enter her o.moveLeft press enter …" at bounding box center [1379, 184] width 230 height 109
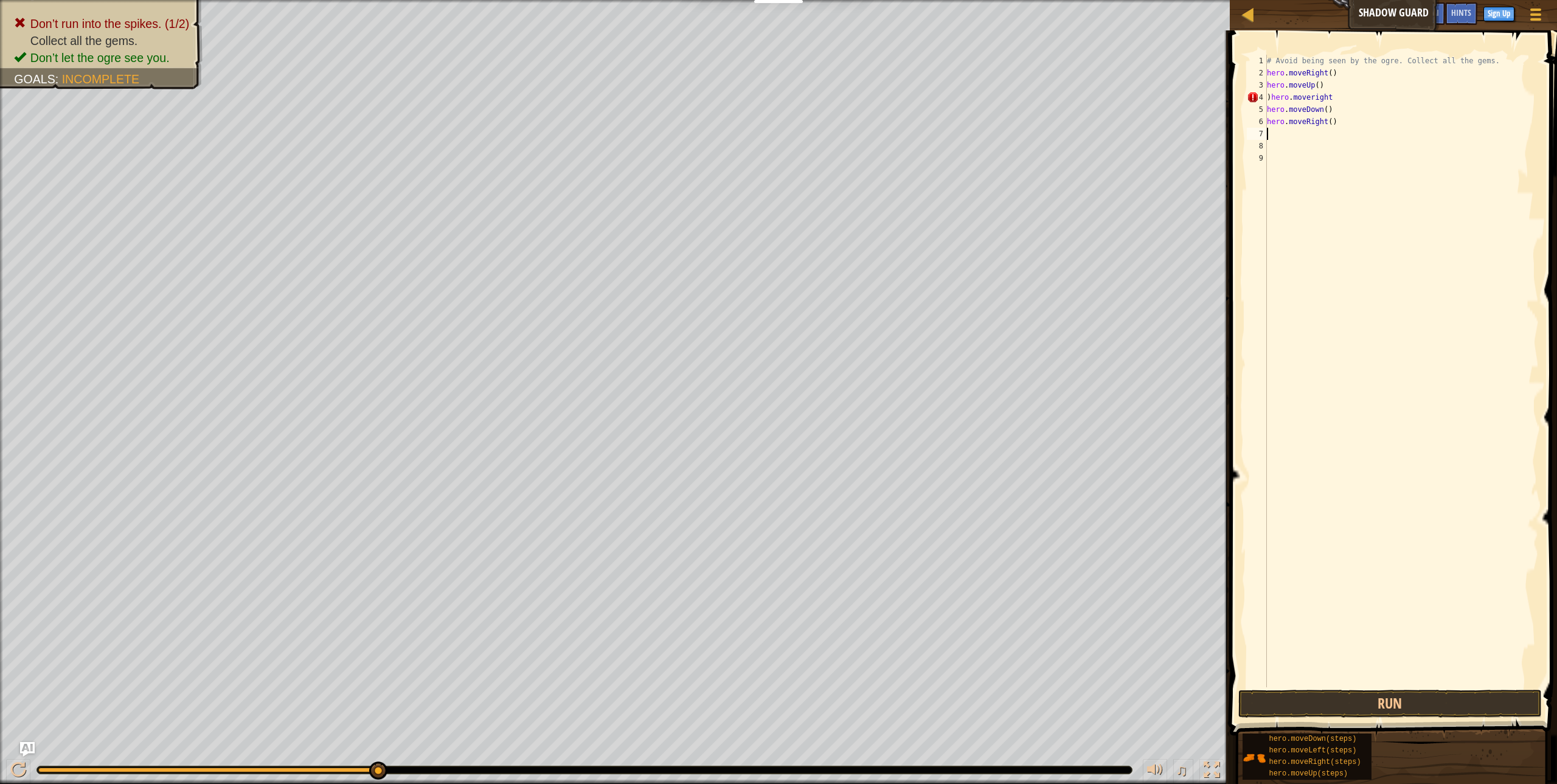
scroll to position [6, 0]
click at [1266, 700] on button "Run" at bounding box center [1390, 703] width 303 height 28
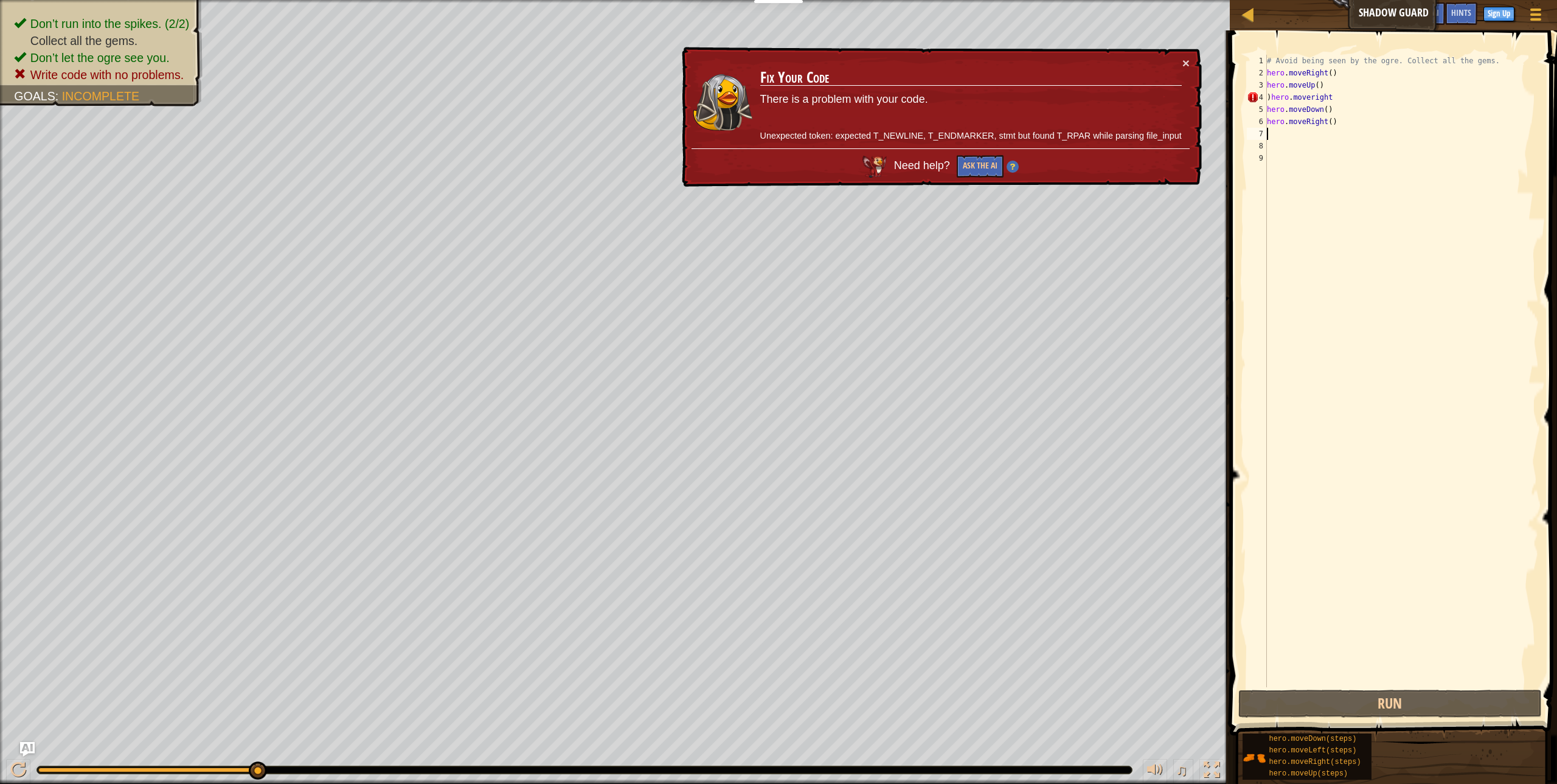
click at [1310, 98] on div "# Avoid being seen by the ogre. Collect all the gems. hero . moveRight ( ) hero…" at bounding box center [1401, 383] width 274 height 657
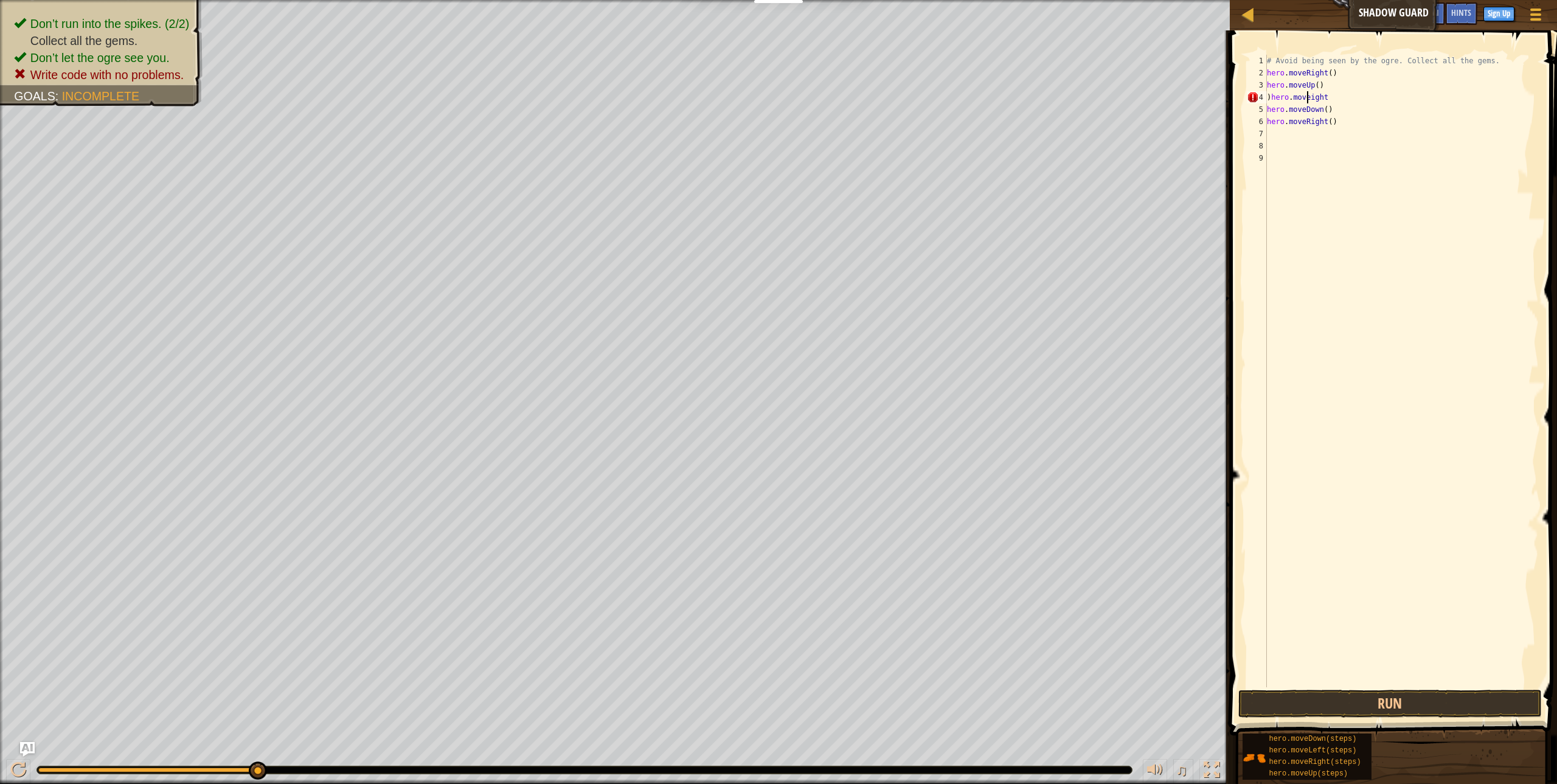
scroll to position [6, 4]
click at [1328, 99] on div "# Avoid being seen by the ogre. Collect all the gems. hero . moveRight ( ) hero…" at bounding box center [1401, 383] width 274 height 657
click at [1330, 102] on div "# Avoid being seen by the ogre. Collect all the gems. hero . moveRight ( ) hero…" at bounding box center [1401, 371] width 274 height 633
click at [1417, 708] on button "Run" at bounding box center [1390, 703] width 303 height 28
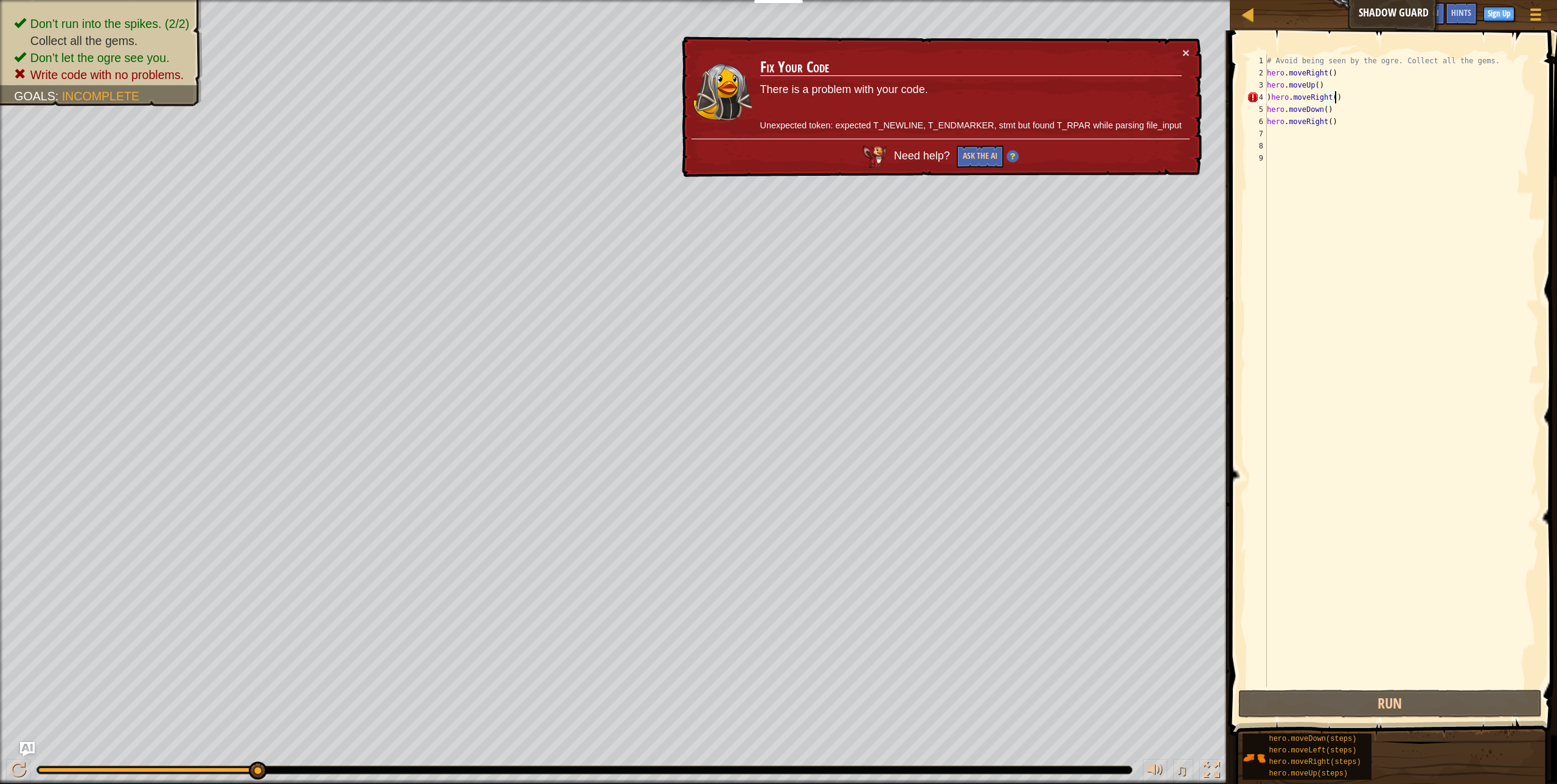
click at [1264, 99] on div "4" at bounding box center [1256, 97] width 20 height 12
click at [1269, 96] on div "# Avoid being seen by the ogre. Collect all the gems. hero . moveRight ( ) hero…" at bounding box center [1401, 383] width 274 height 657
type textarea "hero.moveRight()"
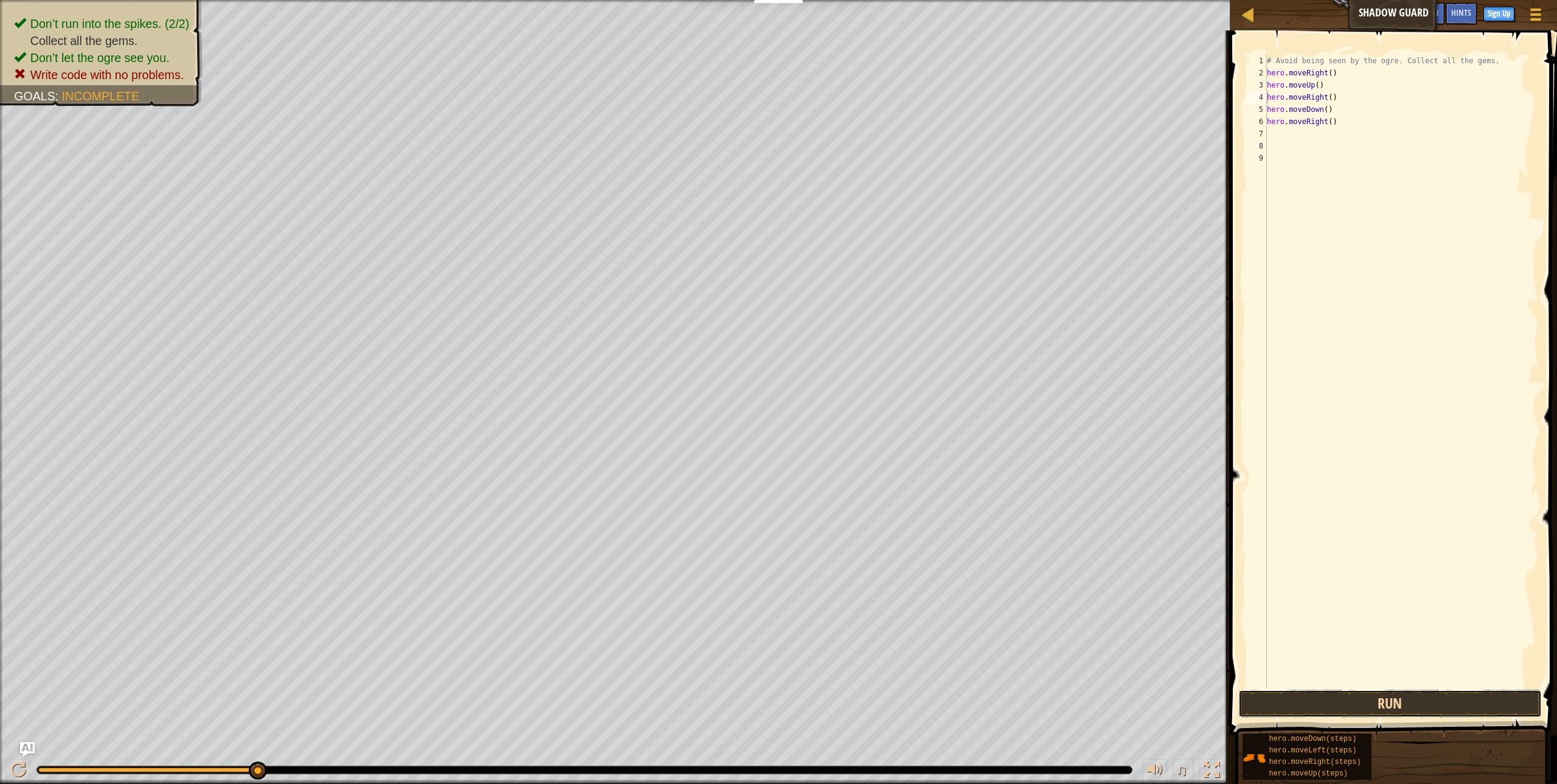
click at [1384, 700] on button "Run" at bounding box center [1390, 703] width 303 height 28
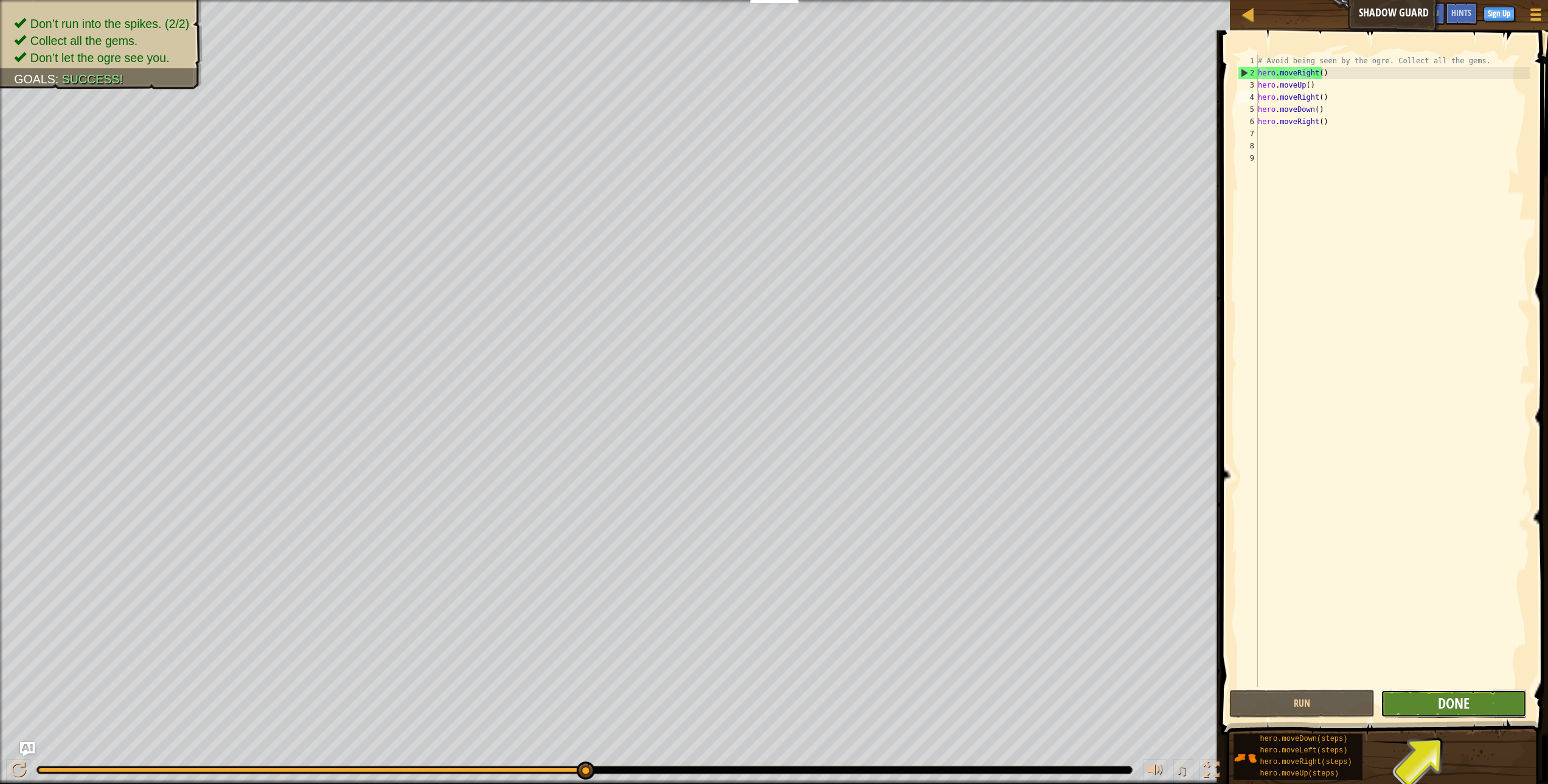
click at [1446, 707] on span "Done" at bounding box center [1453, 703] width 31 height 20
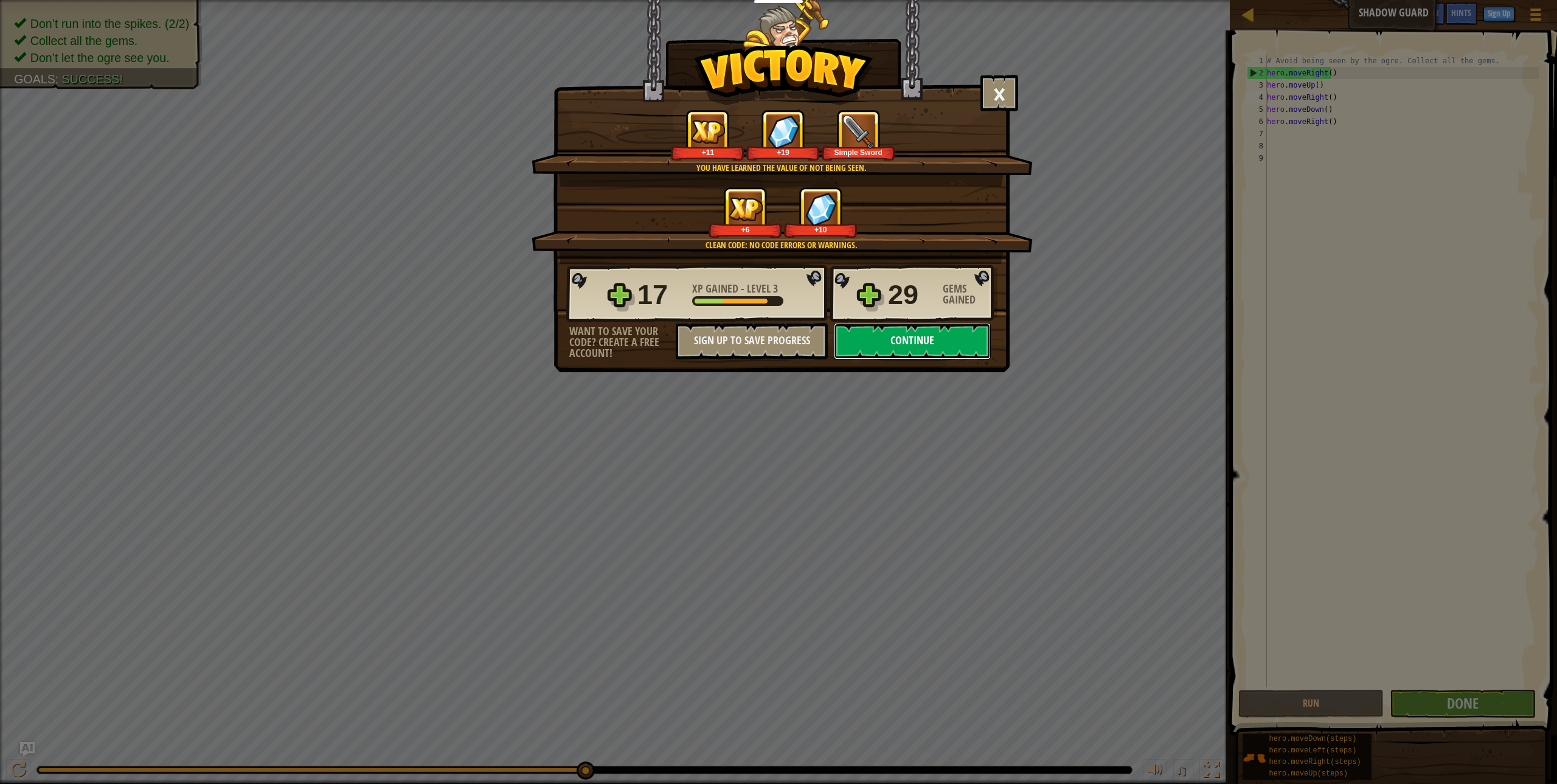
click at [922, 345] on button "Continue" at bounding box center [912, 341] width 157 height 36
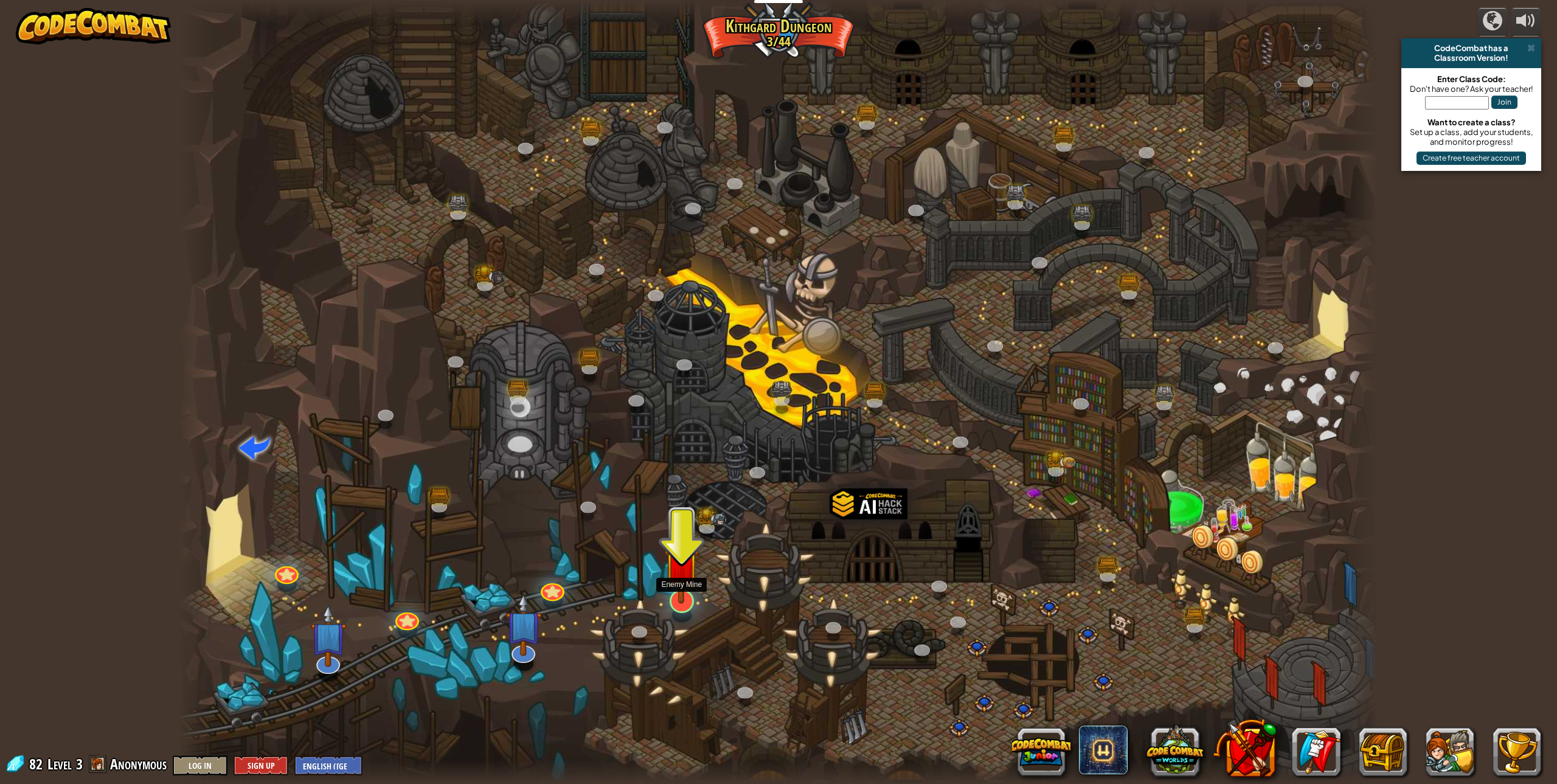
click at [684, 600] on img at bounding box center [681, 564] width 34 height 79
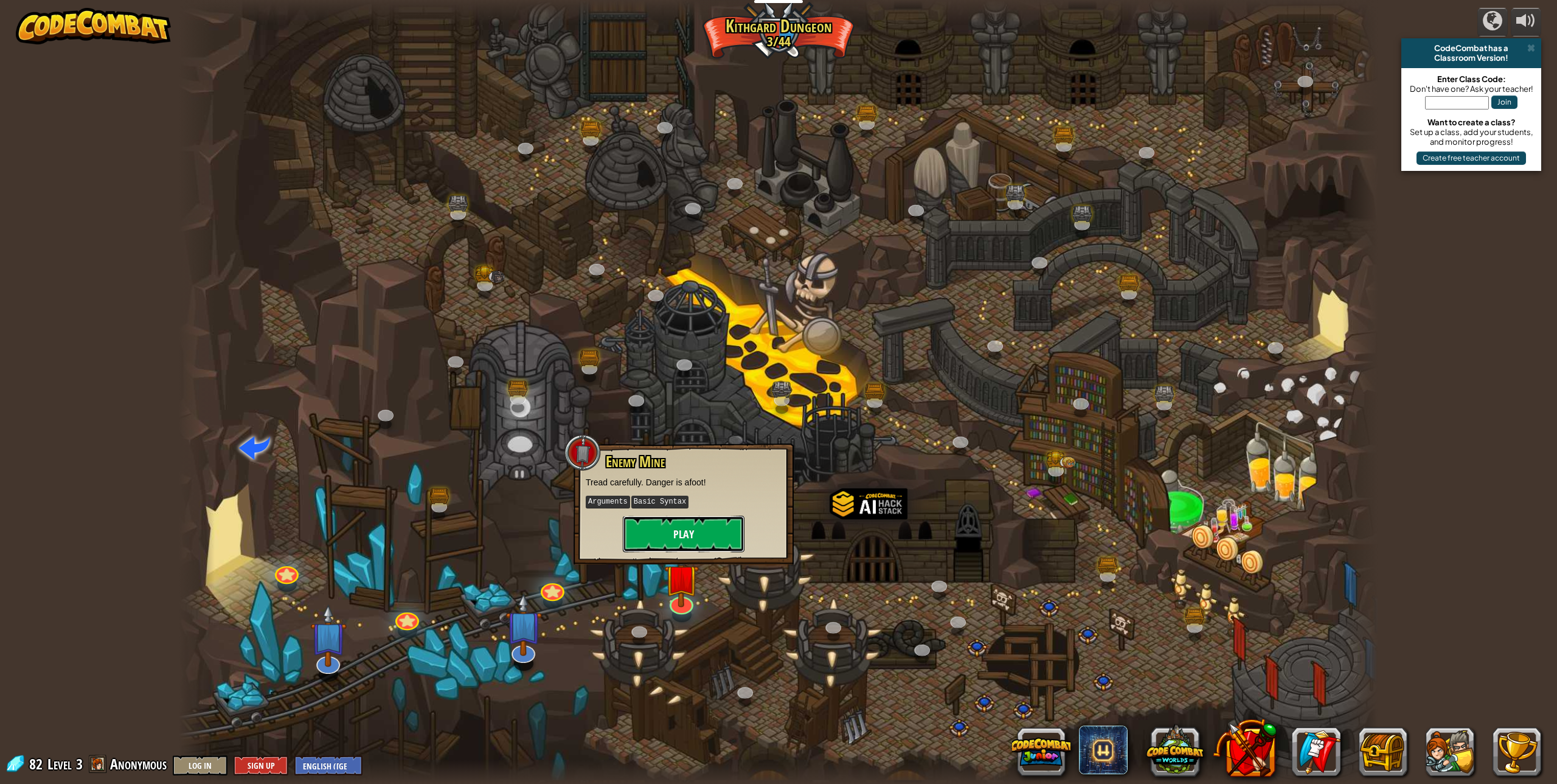
click at [702, 527] on button "Play" at bounding box center [684, 534] width 122 height 36
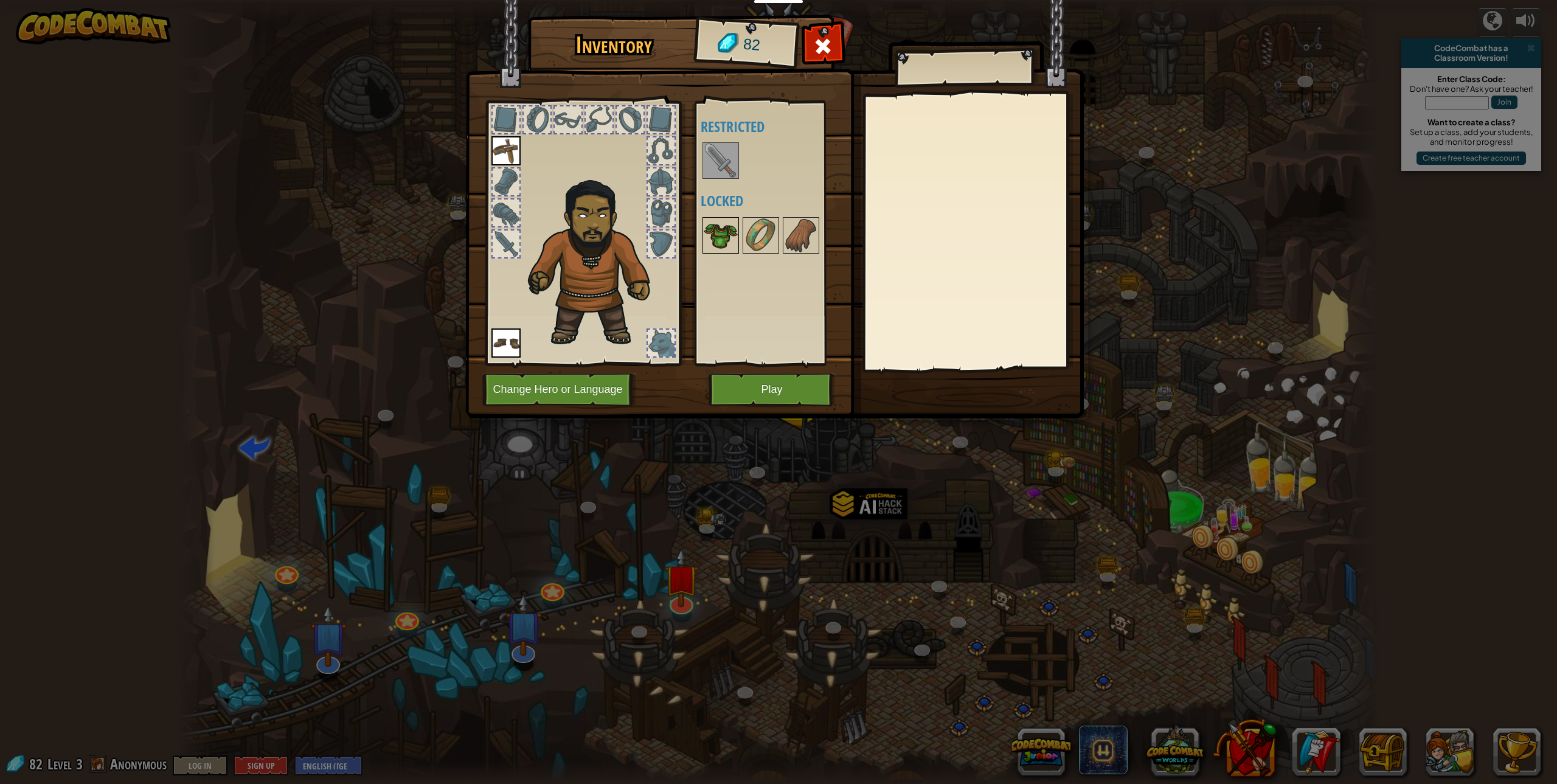
click at [719, 232] on img at bounding box center [720, 235] width 34 height 34
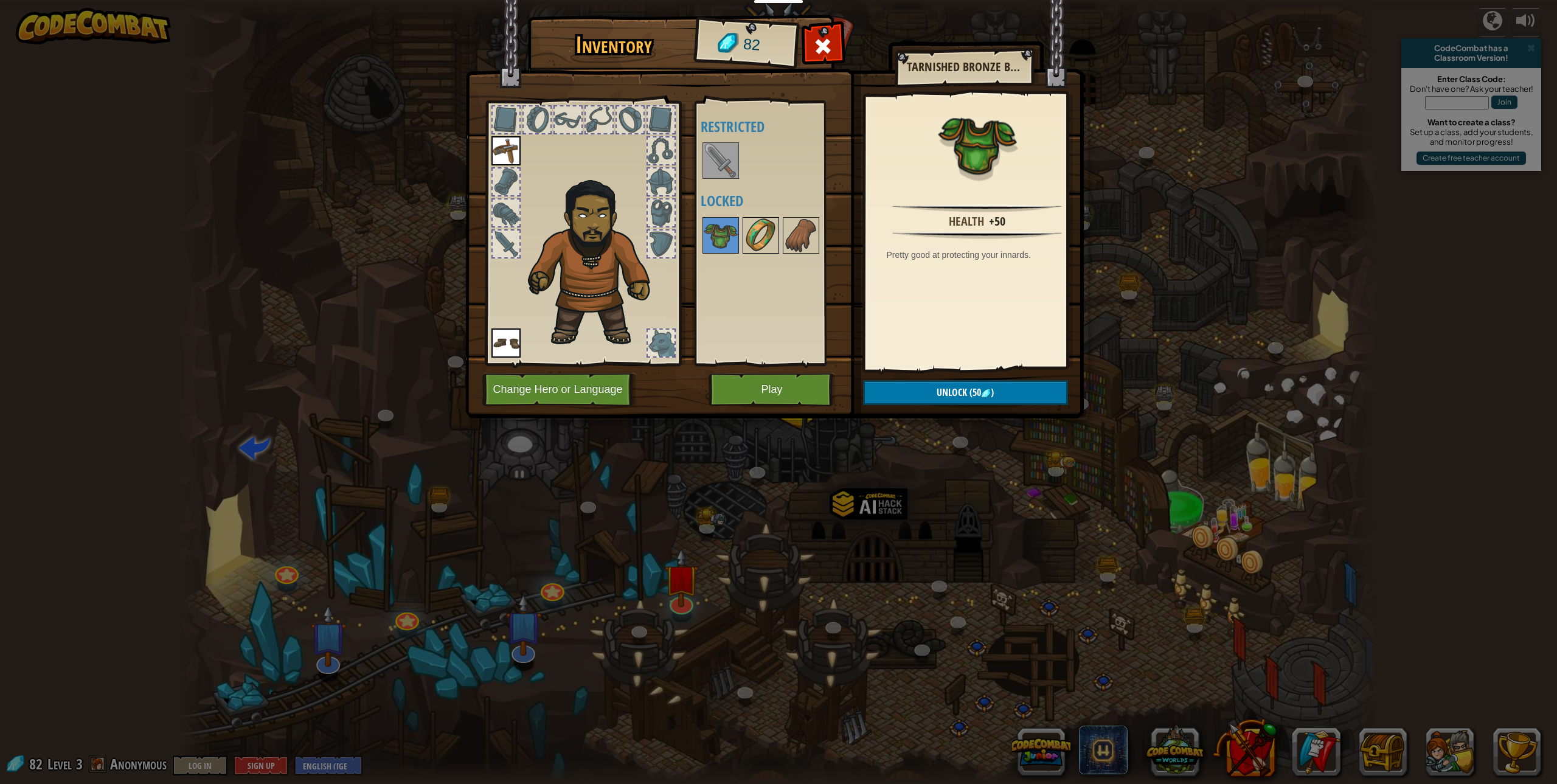
click at [756, 239] on img at bounding box center [761, 235] width 34 height 34
drag, startPoint x: 778, startPoint y: 232, endPoint x: 767, endPoint y: 255, distance: 25.5
click at [780, 231] on div "Available Equip Equip (double-click to equip) Restricted Locked" at bounding box center [777, 233] width 153 height 253
click at [781, 386] on button "Play" at bounding box center [772, 389] width 127 height 33
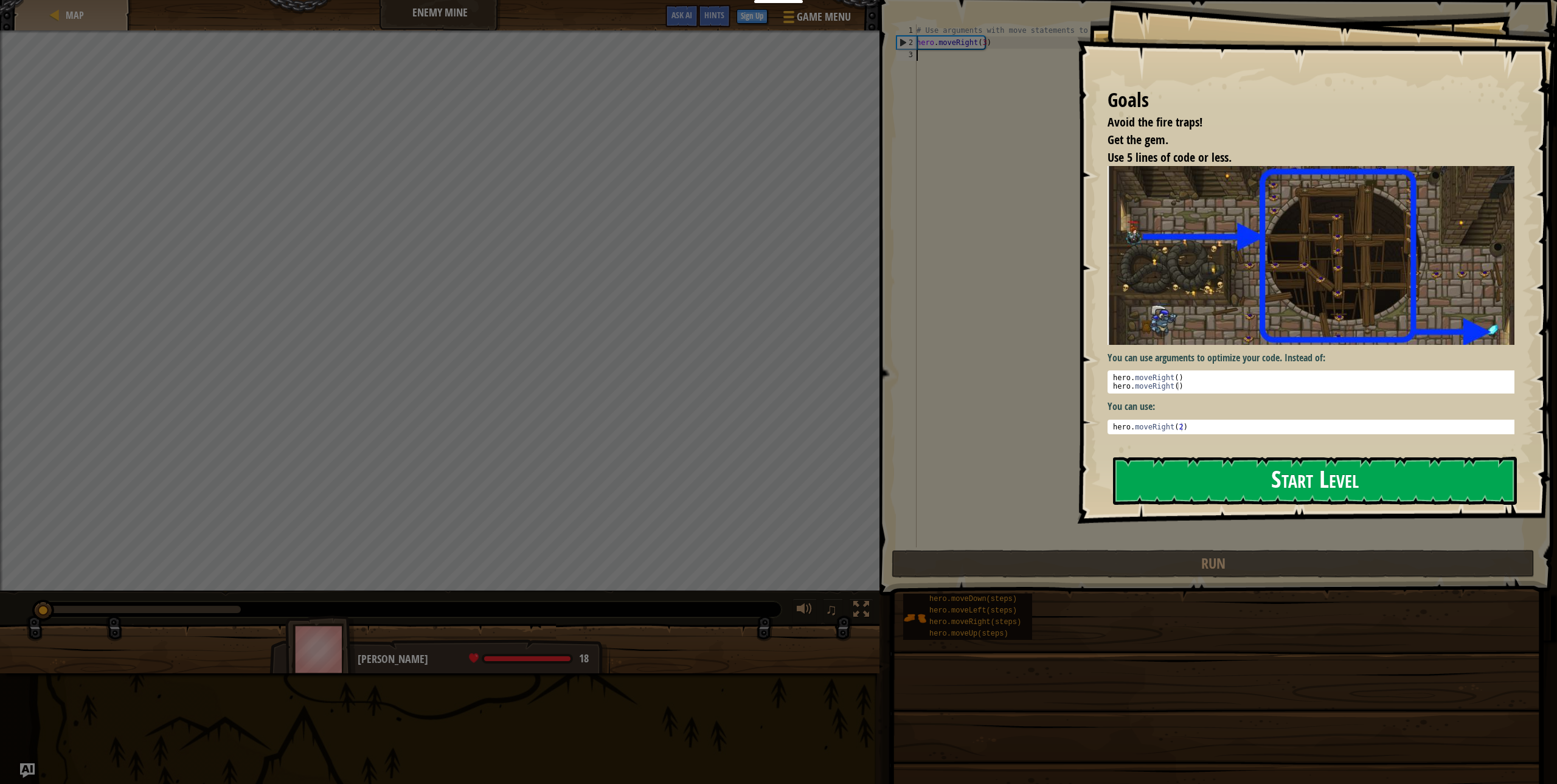
click at [1183, 474] on button "Start Level" at bounding box center [1315, 481] width 404 height 48
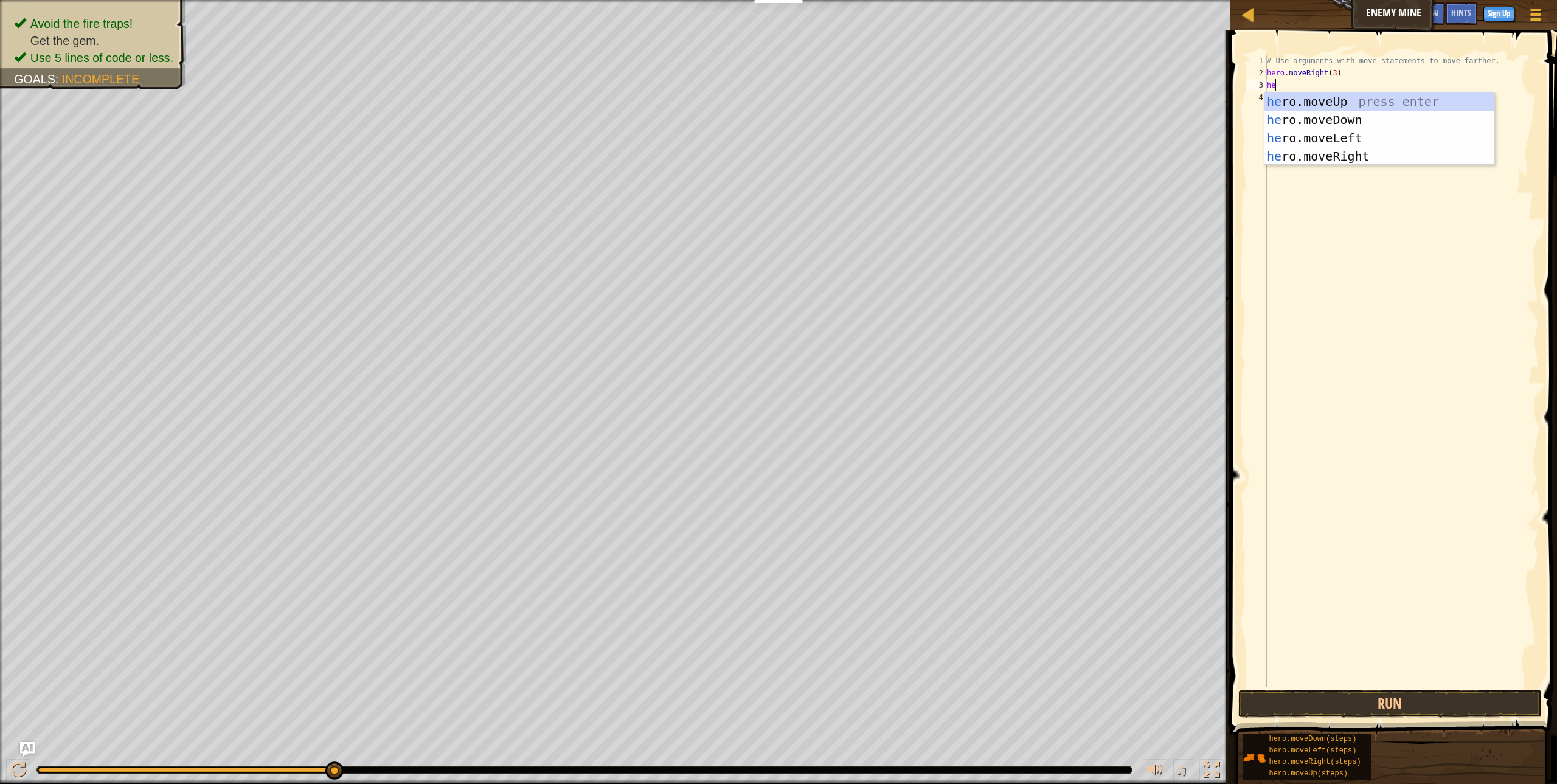
scroll to position [6, 1]
type textarea "hero"
click at [1325, 98] on div "hero .moveUp press enter hero .moveDown press enter hero .moveLeft press enter …" at bounding box center [1379, 147] width 230 height 109
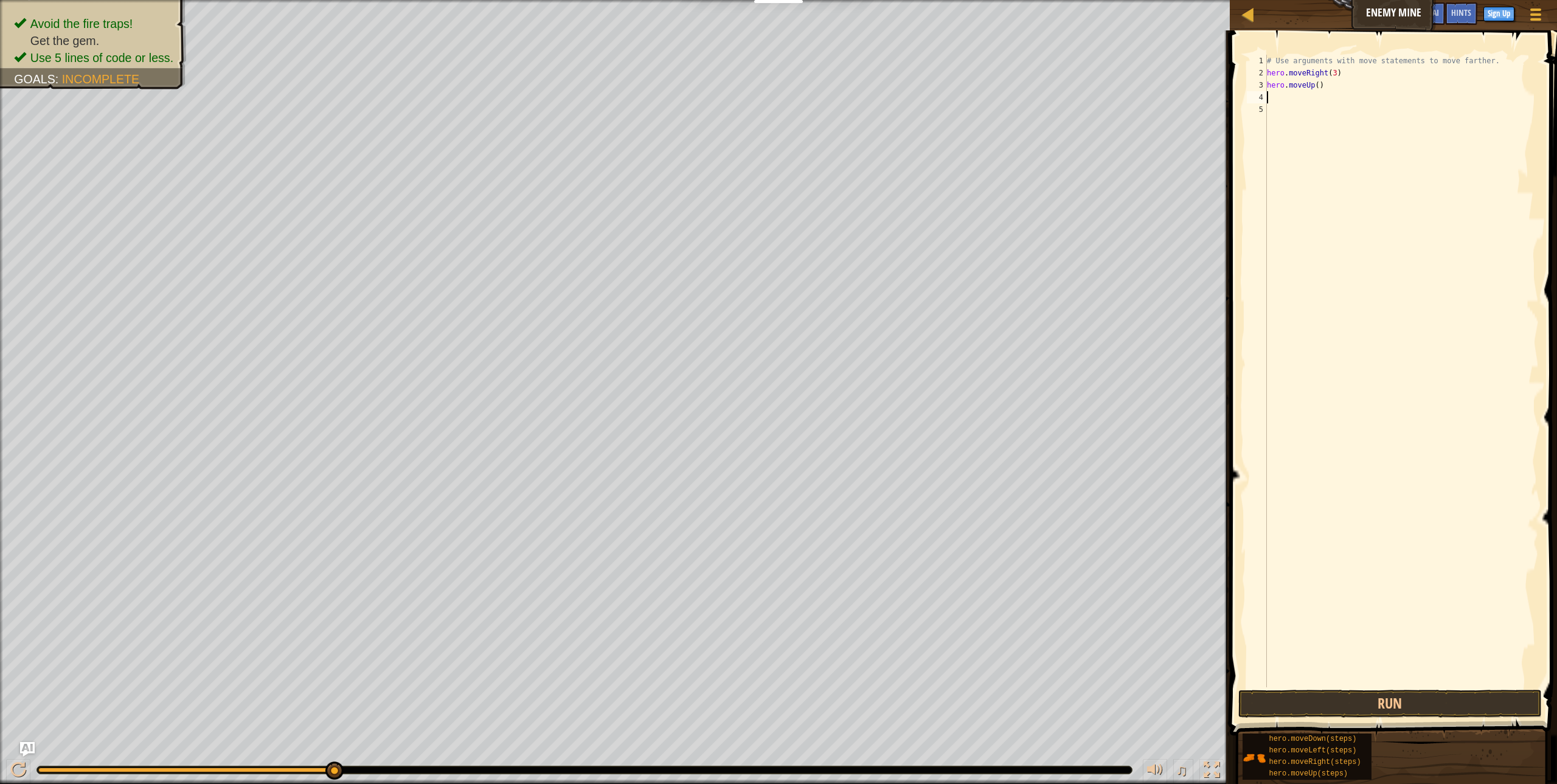
type textarea "h"
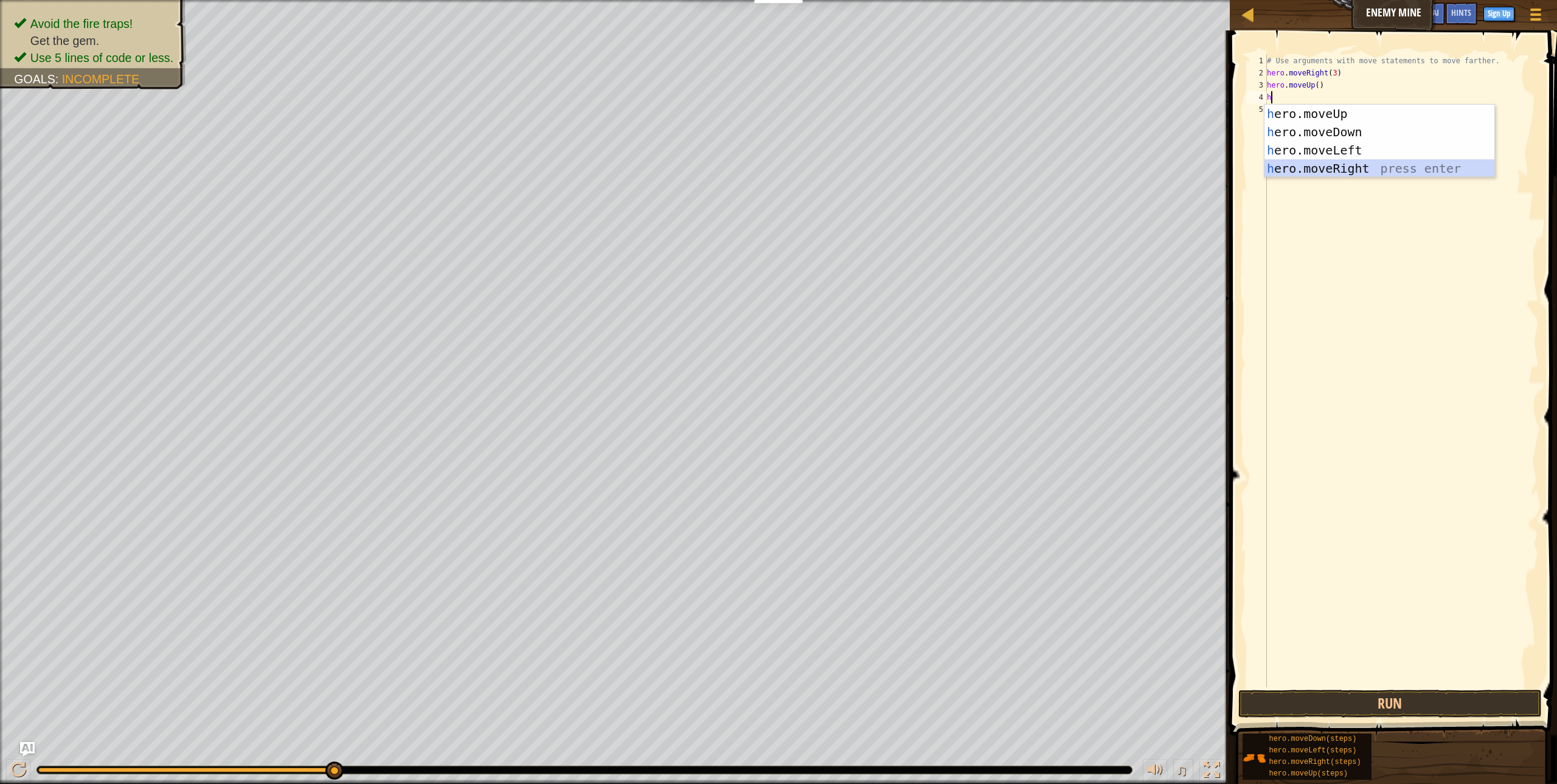
click at [1413, 161] on div "h ero.moveUp press enter h ero.moveDown press enter h ero.moveLeft press enter …" at bounding box center [1379, 159] width 230 height 109
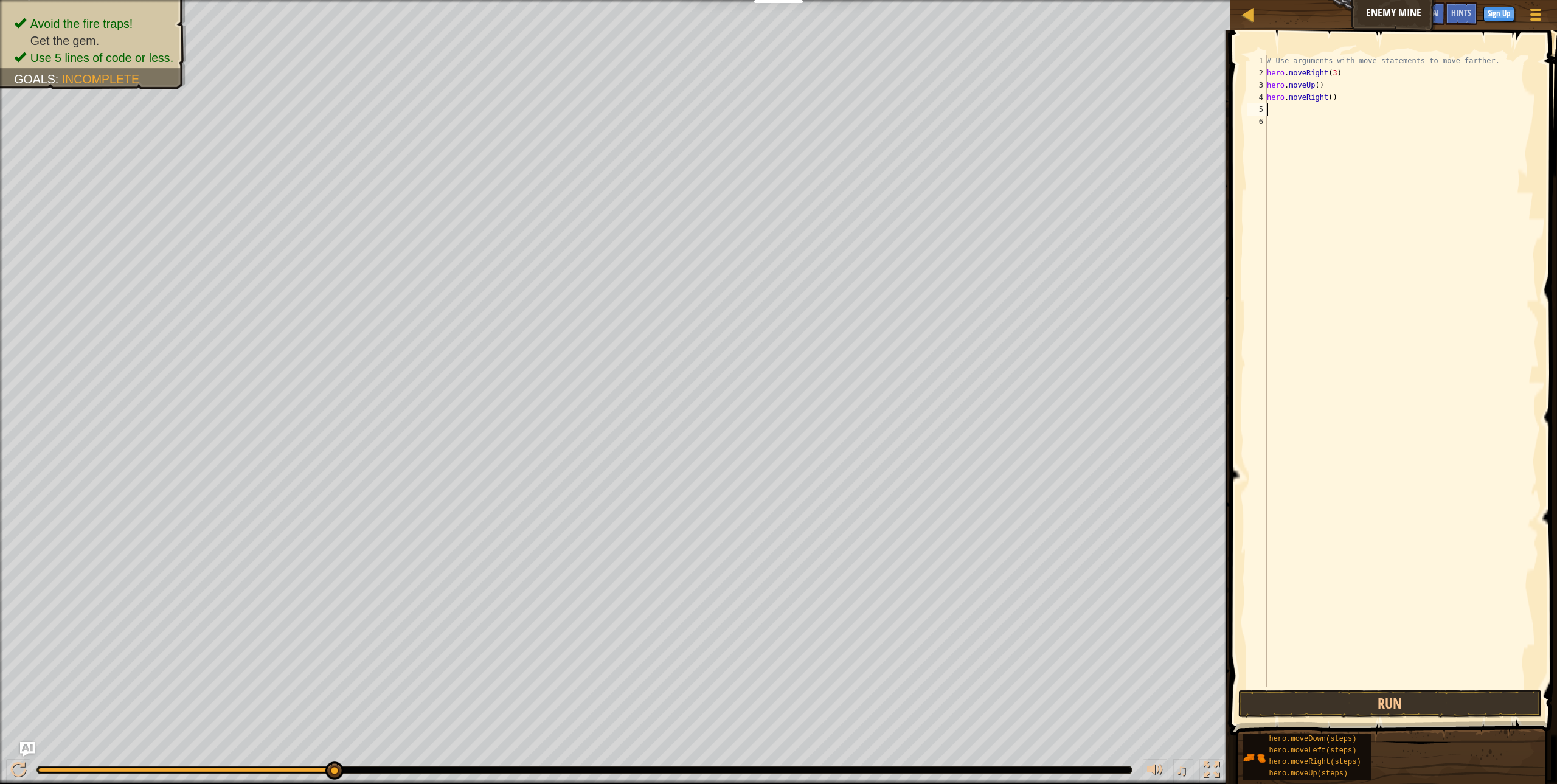
type textarea "h"
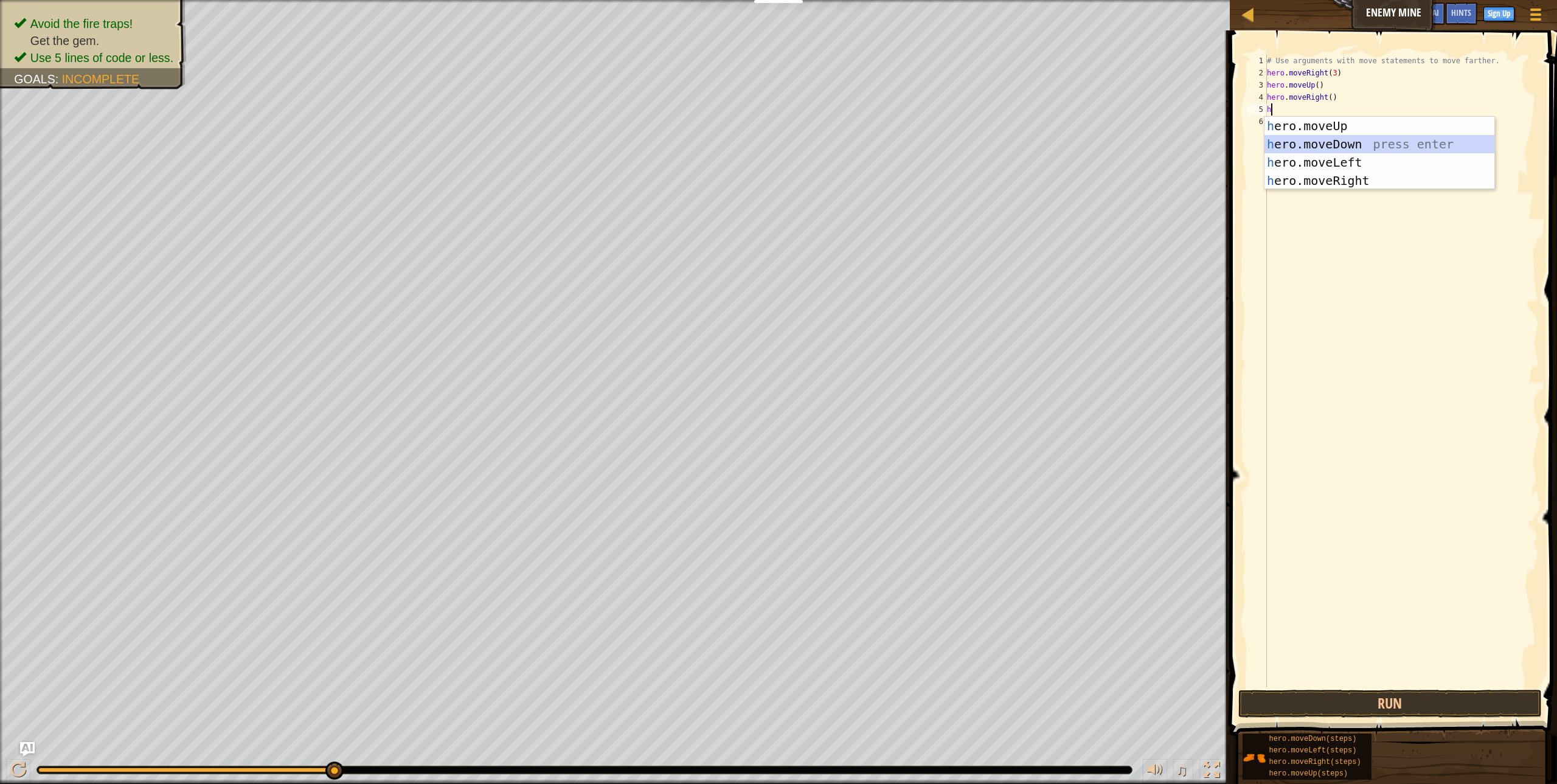
click at [1312, 145] on div "h ero.moveUp press enter h ero.moveDown press enter h ero.moveLeft press enter …" at bounding box center [1379, 172] width 230 height 109
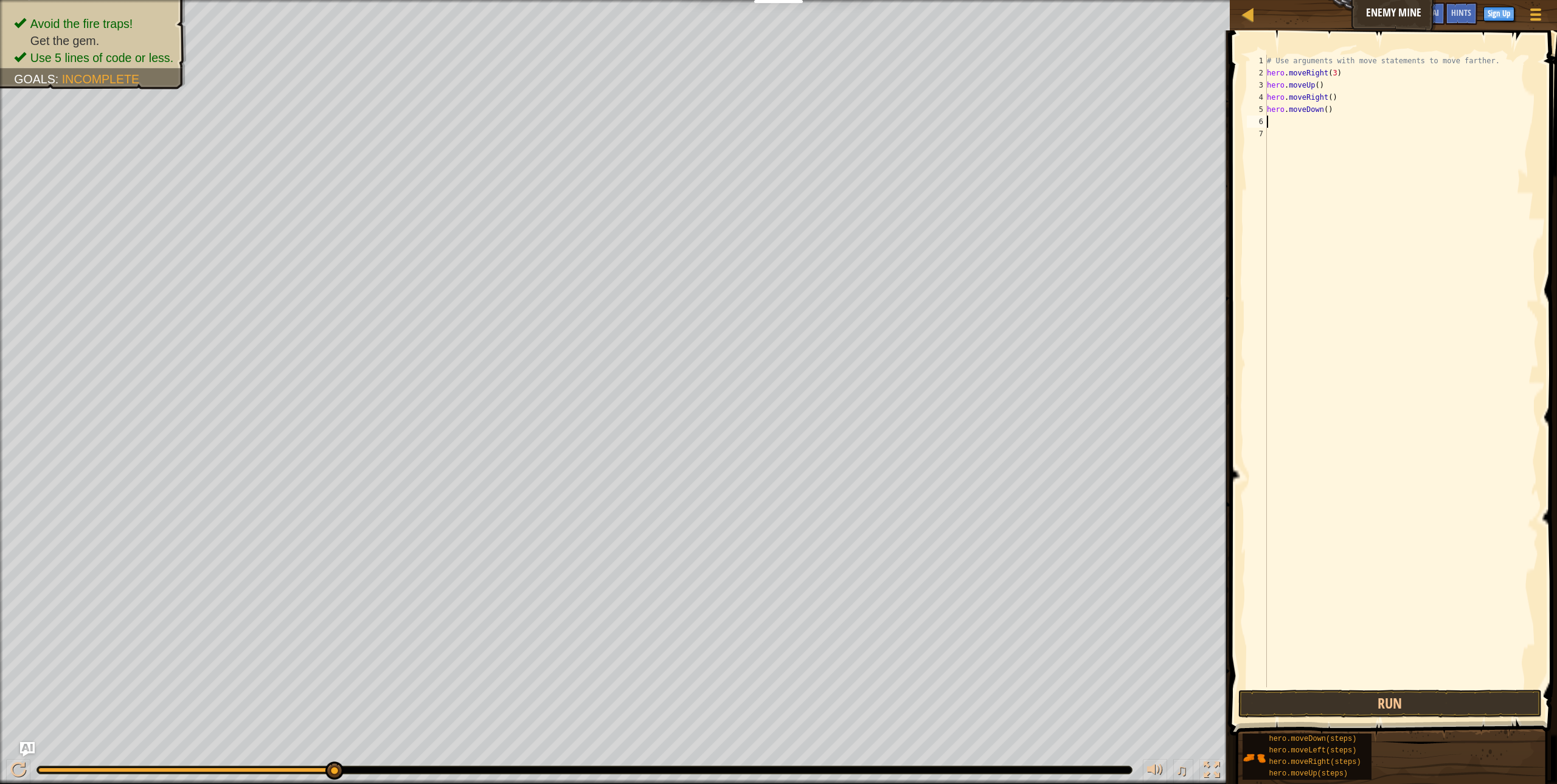
type textarea "h"
click at [1299, 156] on div "h ero.moveUp press enter h ero.moveDown press enter h ero.moveLeft press enter …" at bounding box center [1379, 184] width 230 height 109
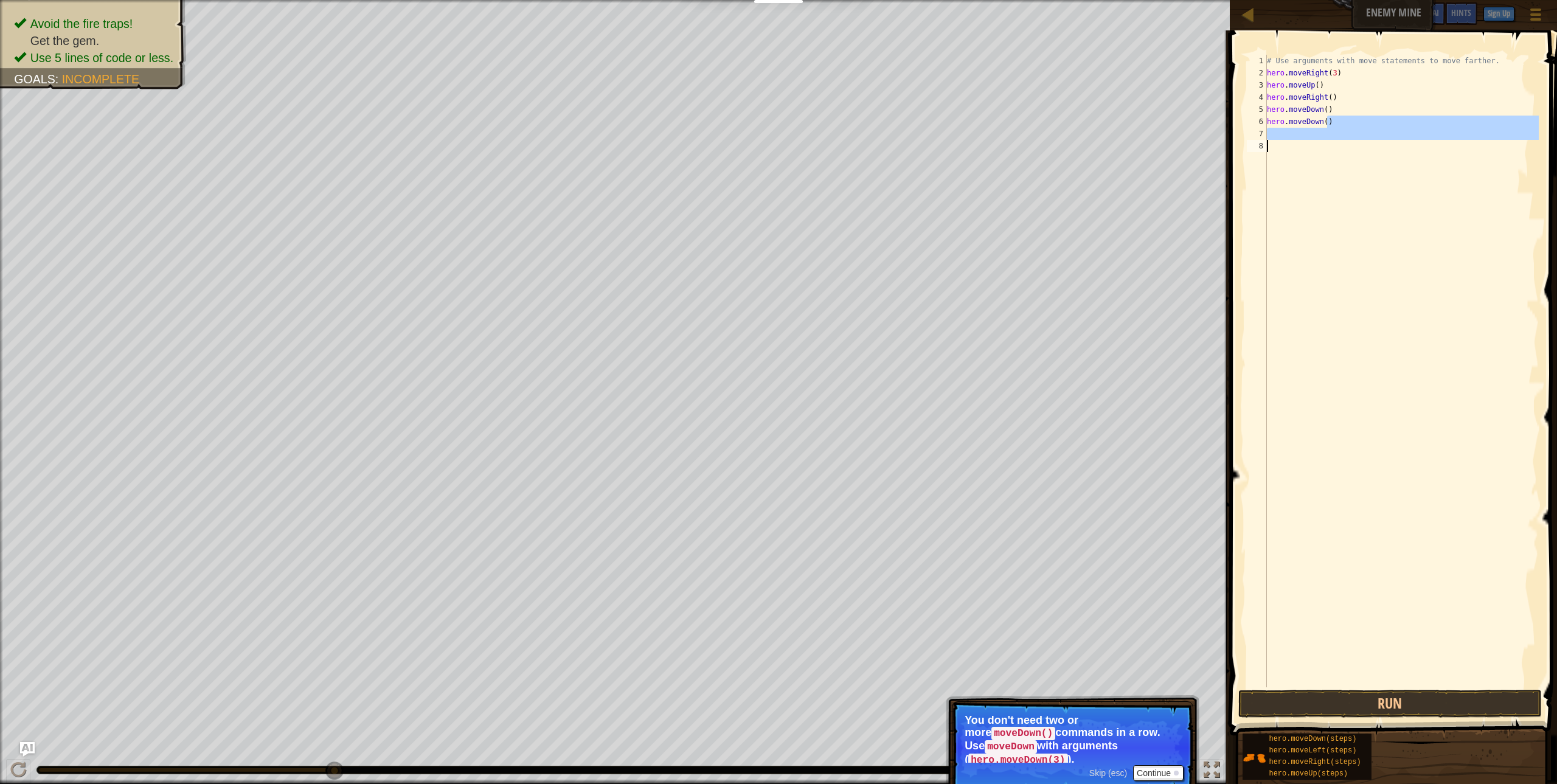
drag, startPoint x: 1331, startPoint y: 127, endPoint x: 1304, endPoint y: 142, distance: 30.9
click at [1304, 142] on div "# Use arguments with move statements to move farther. hero . moveRight ( 3 ) he…" at bounding box center [1401, 383] width 274 height 657
click at [1306, 239] on div "# Use arguments with move statements to move farther. hero . moveRight ( 3 ) he…" at bounding box center [1401, 371] width 274 height 633
drag, startPoint x: 1326, startPoint y: 124, endPoint x: 1274, endPoint y: 126, distance: 52.0
click at [1274, 126] on div "# Use arguments with move statements to move farther. hero . moveRight ( 3 ) he…" at bounding box center [1401, 383] width 274 height 657
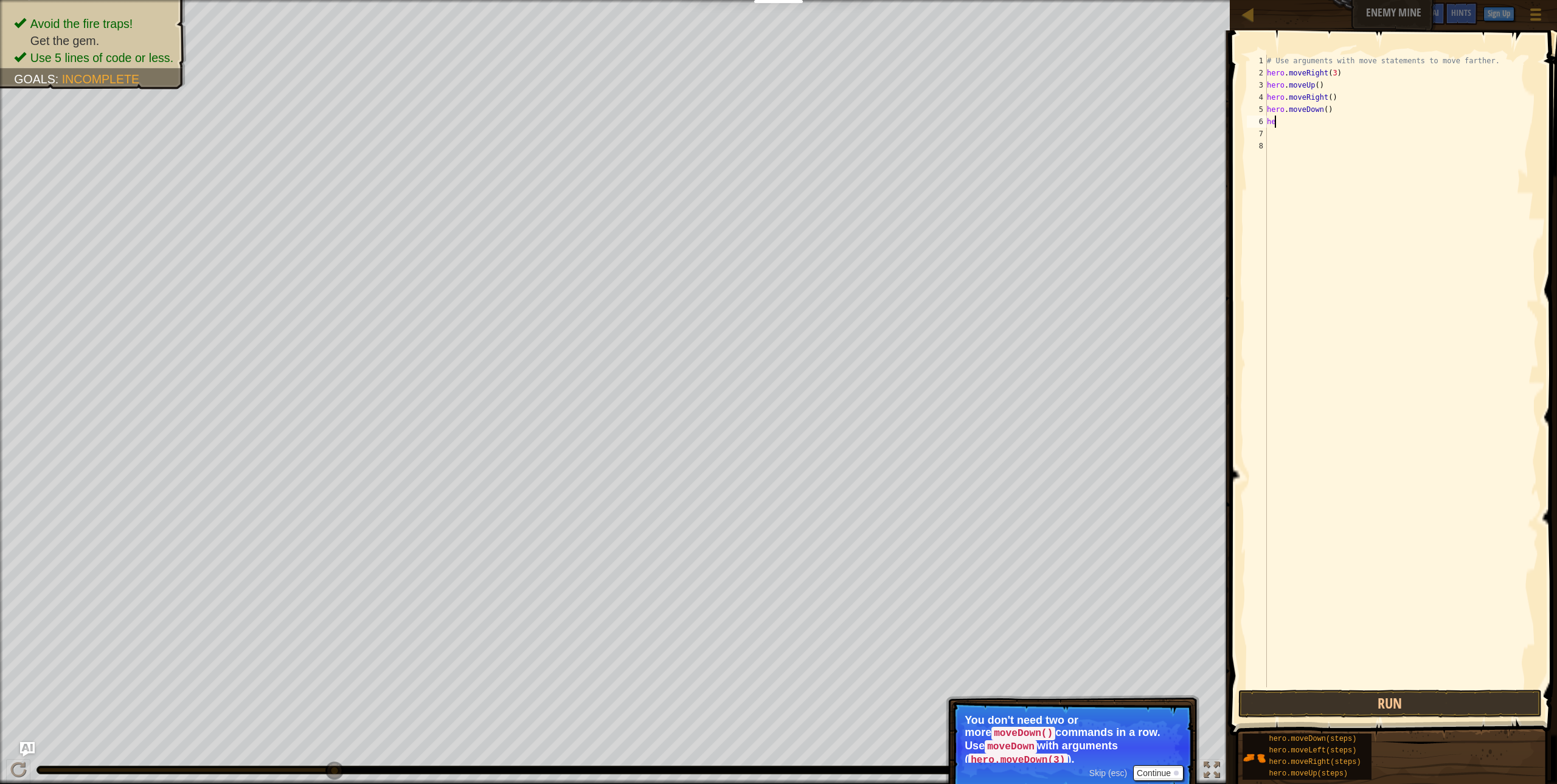
type textarea "h"
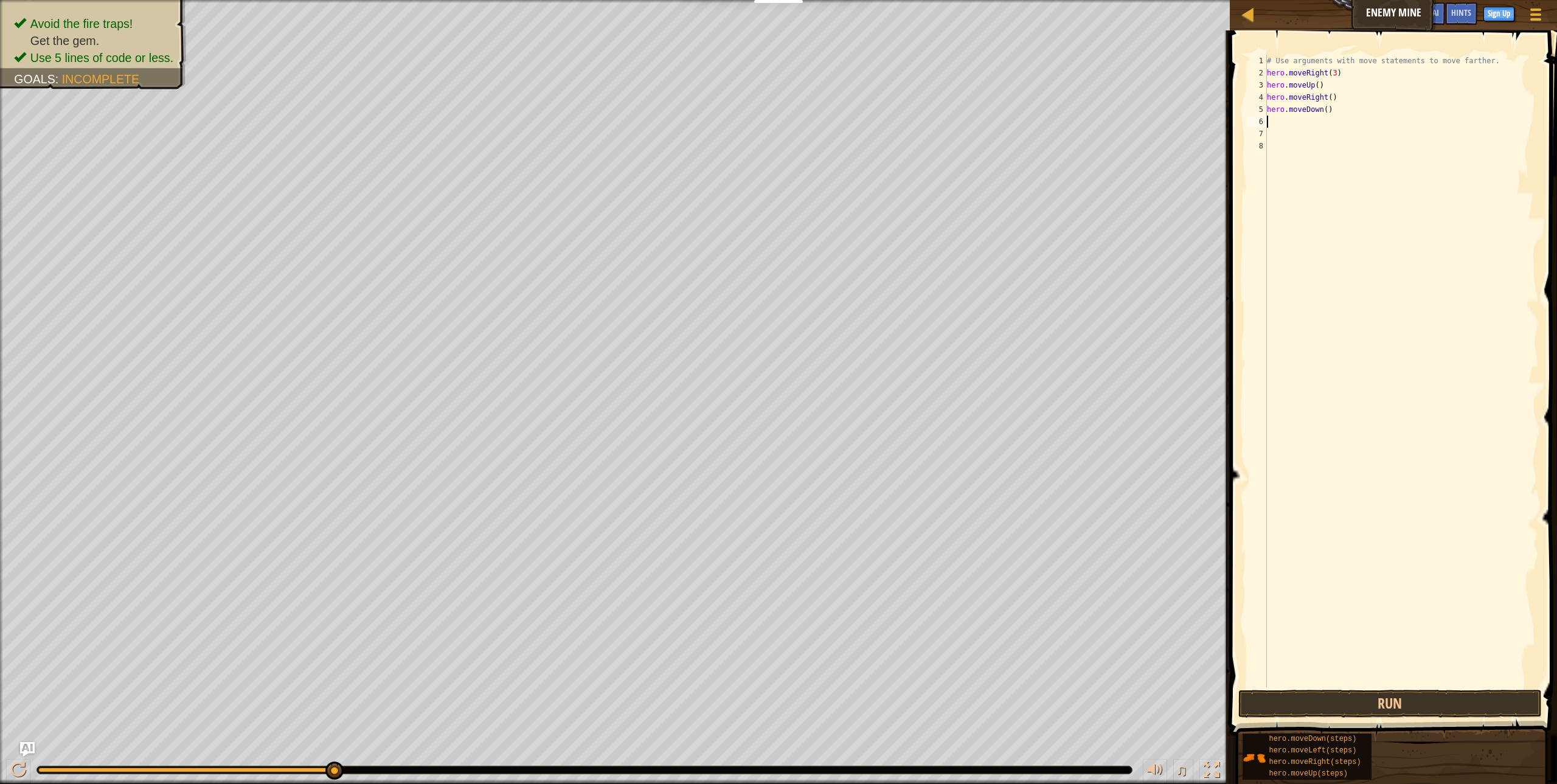
type textarea "r"
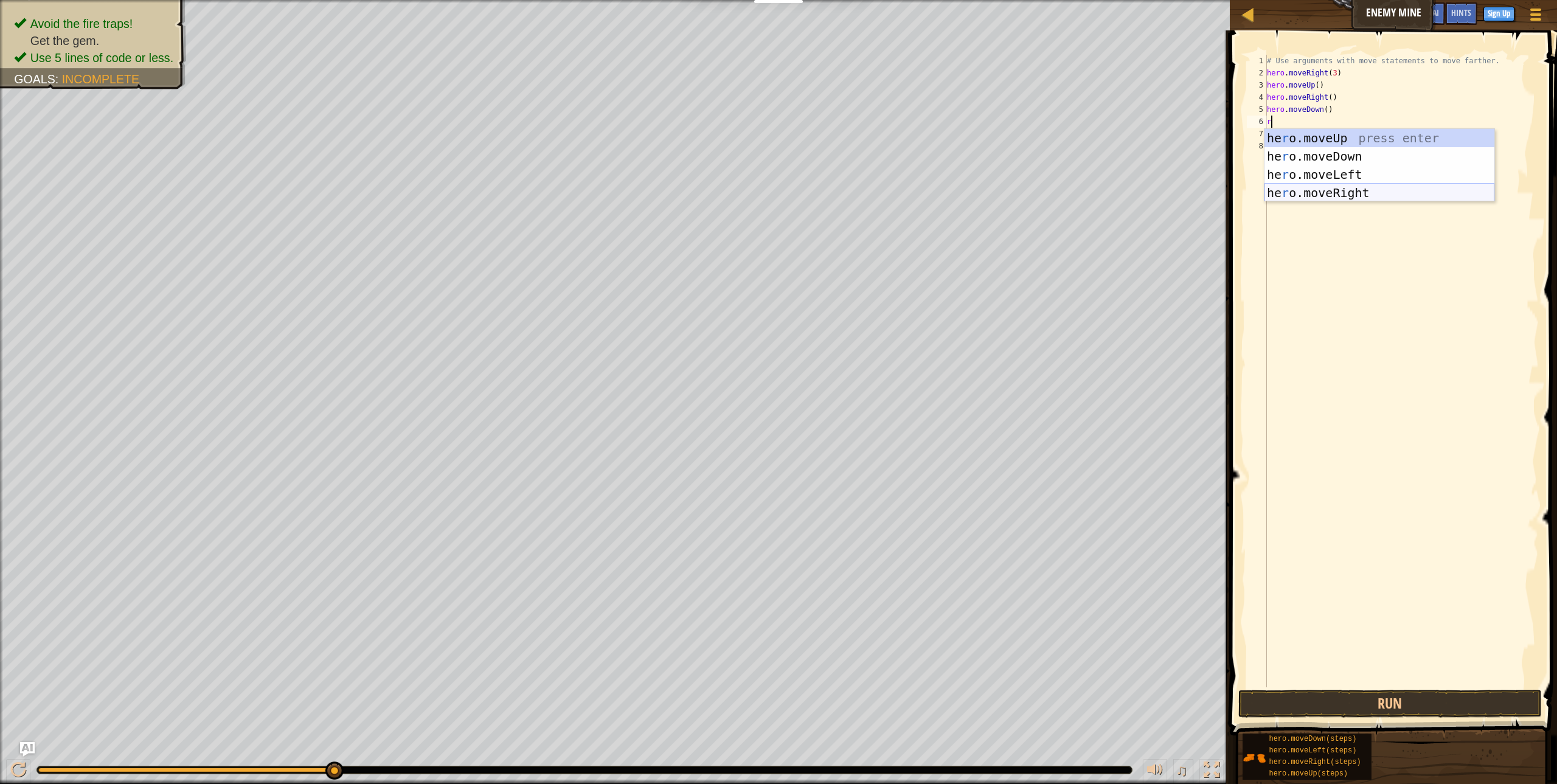
click at [1337, 189] on div "he r o.moveUp press enter he r o.moveDown press enter he r o.moveLeft press ent…" at bounding box center [1379, 184] width 230 height 109
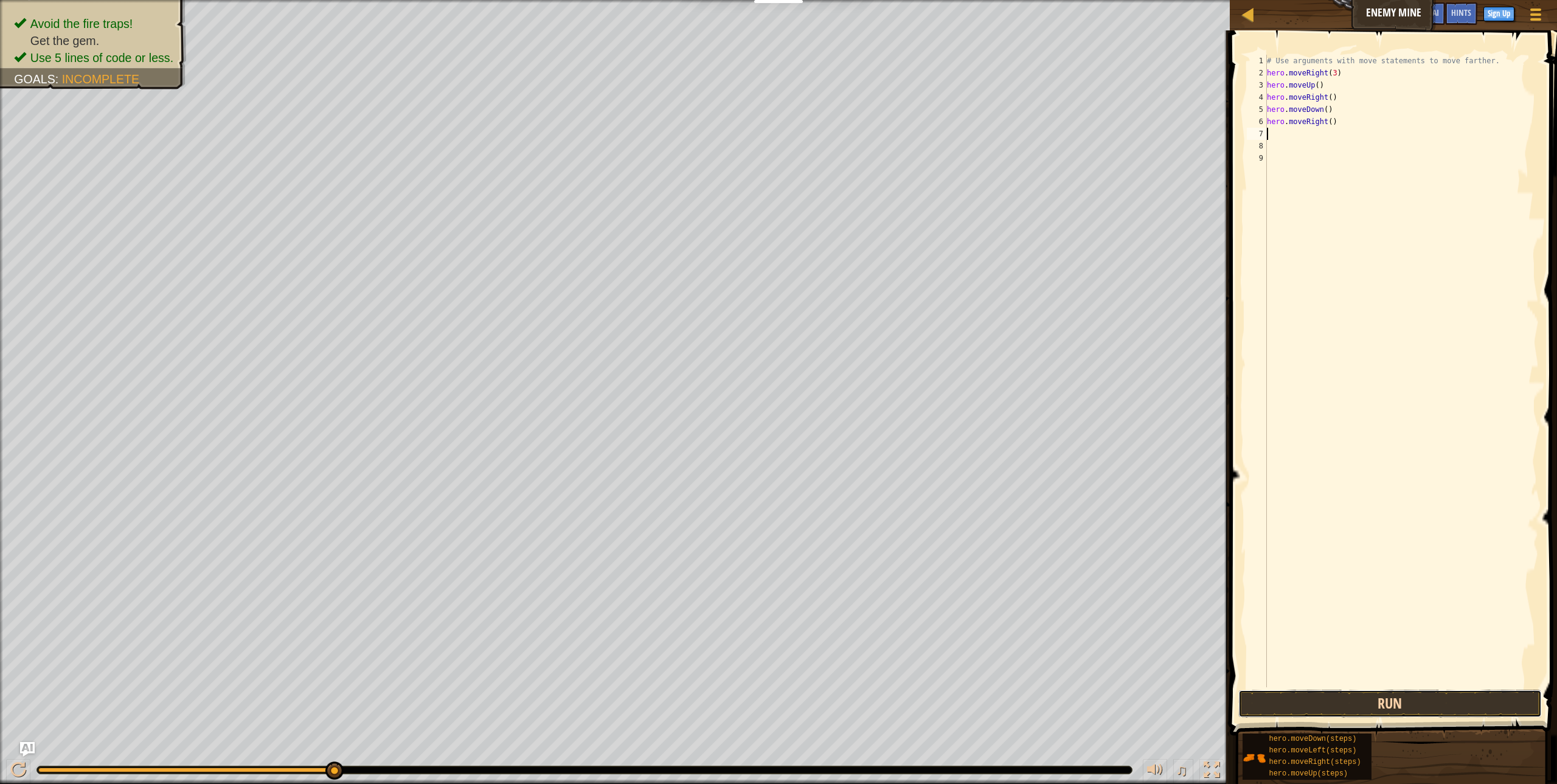
click at [1435, 698] on button "Run" at bounding box center [1390, 703] width 303 height 28
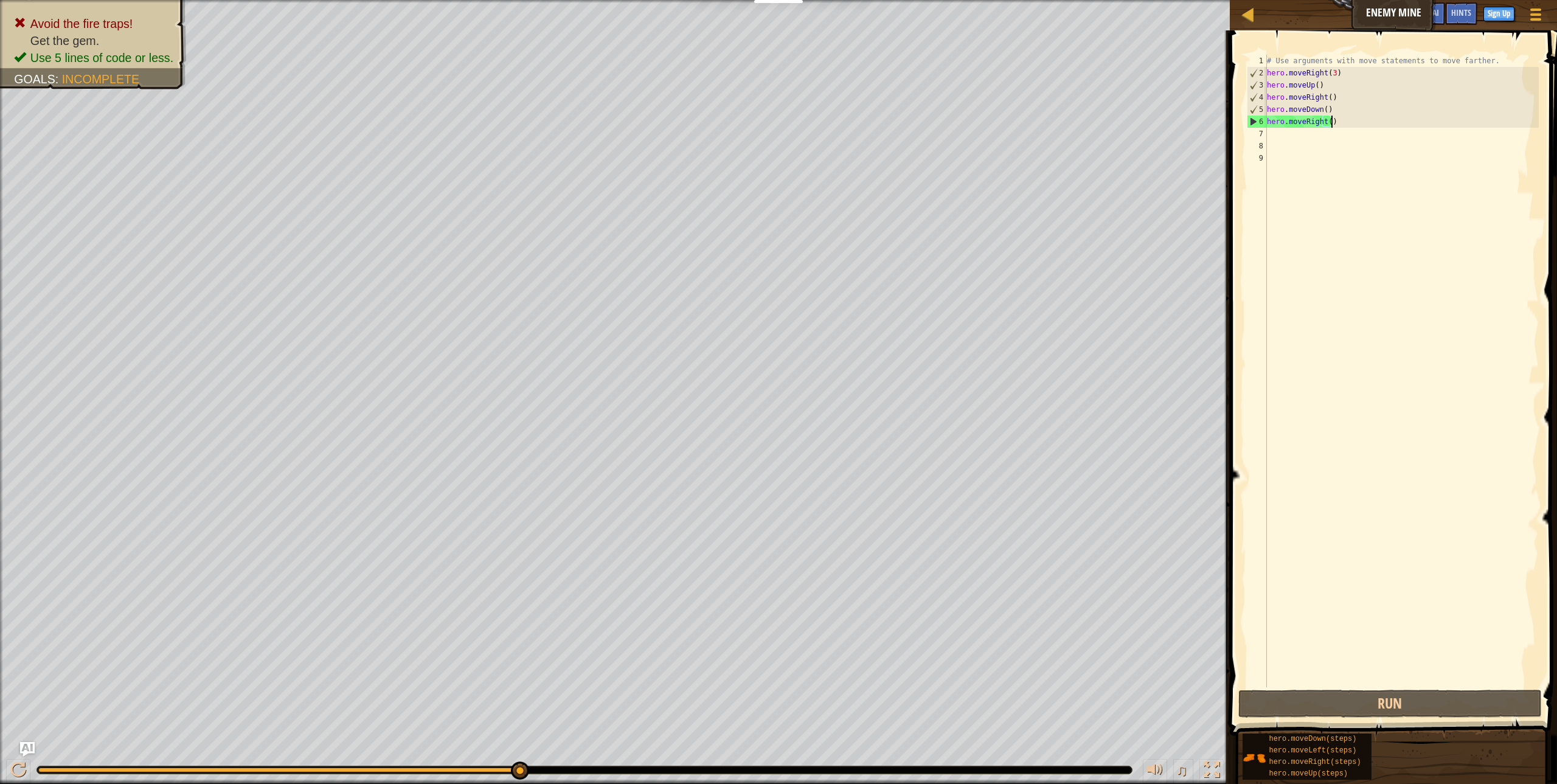
click at [1334, 118] on div "# Use arguments with move statements to move farther. hero . moveRight ( 3 ) he…" at bounding box center [1401, 383] width 274 height 657
type textarea "h"
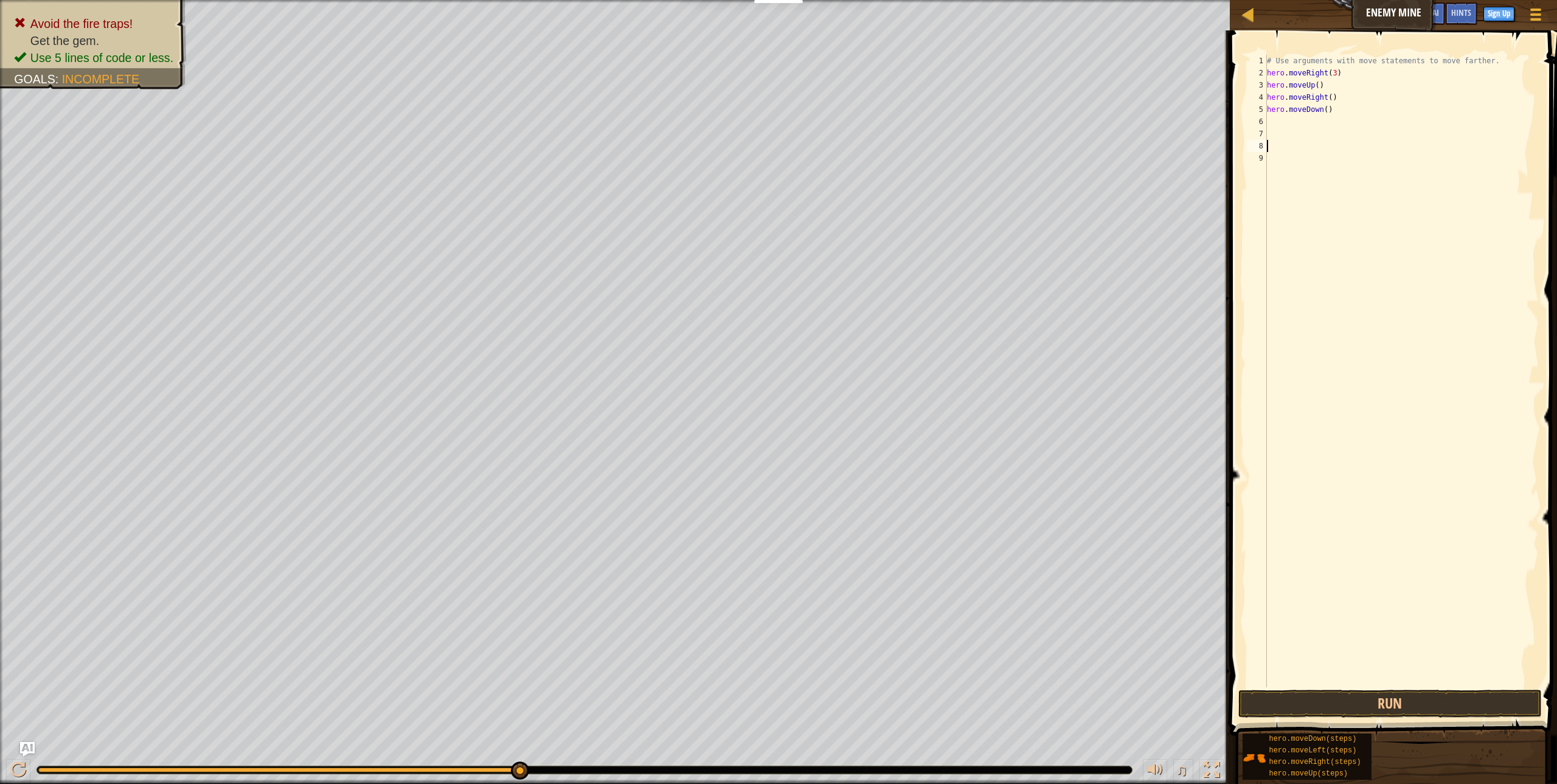
click at [1277, 145] on div "# Use arguments with move statements to move farther. hero . moveRight ( 3 ) he…" at bounding box center [1401, 383] width 274 height 657
type textarea "h"
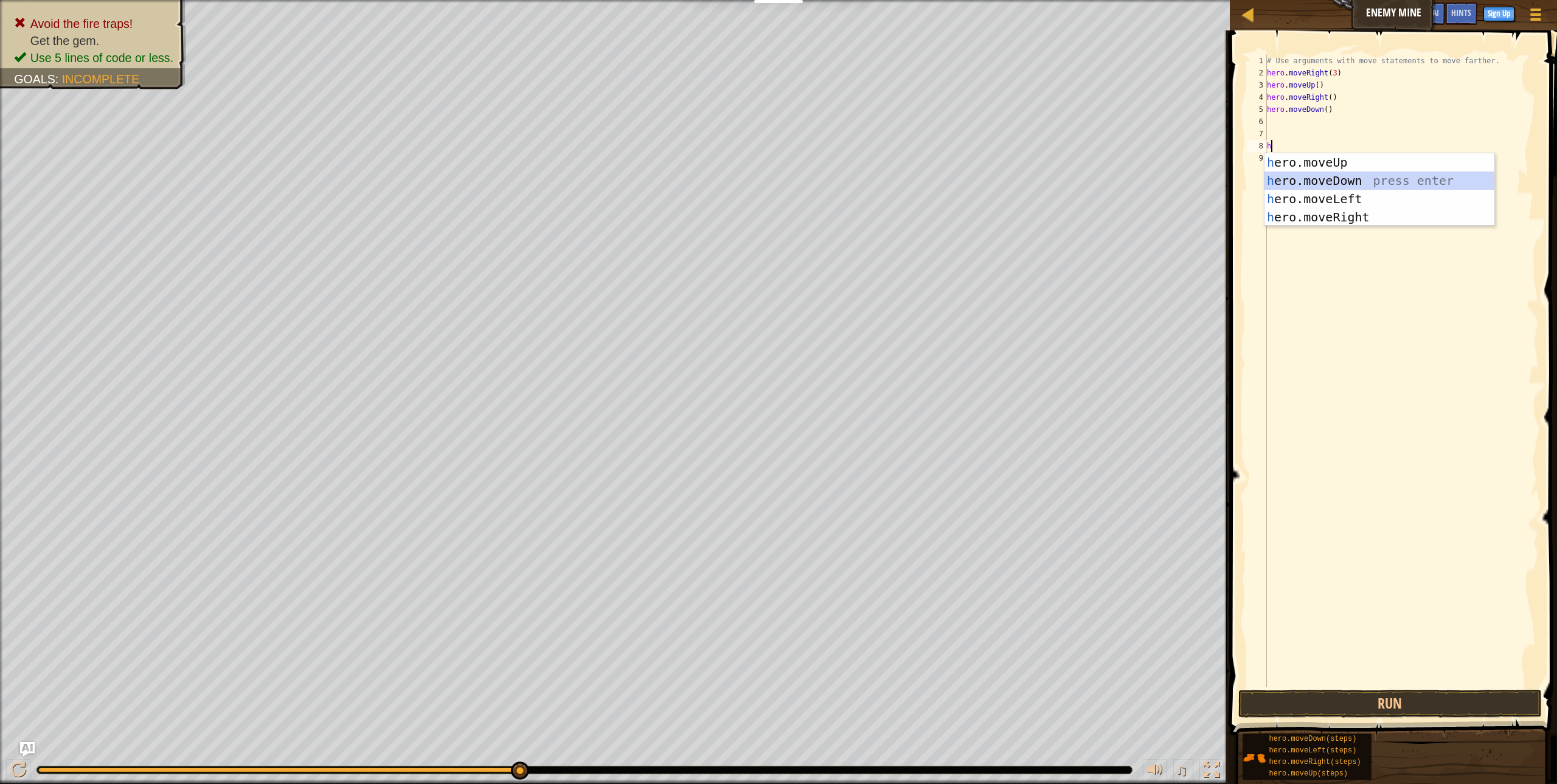
click at [1324, 176] on div "h ero.moveUp press enter h ero.moveDown press enter h ero.moveLeft press enter …" at bounding box center [1379, 208] width 230 height 109
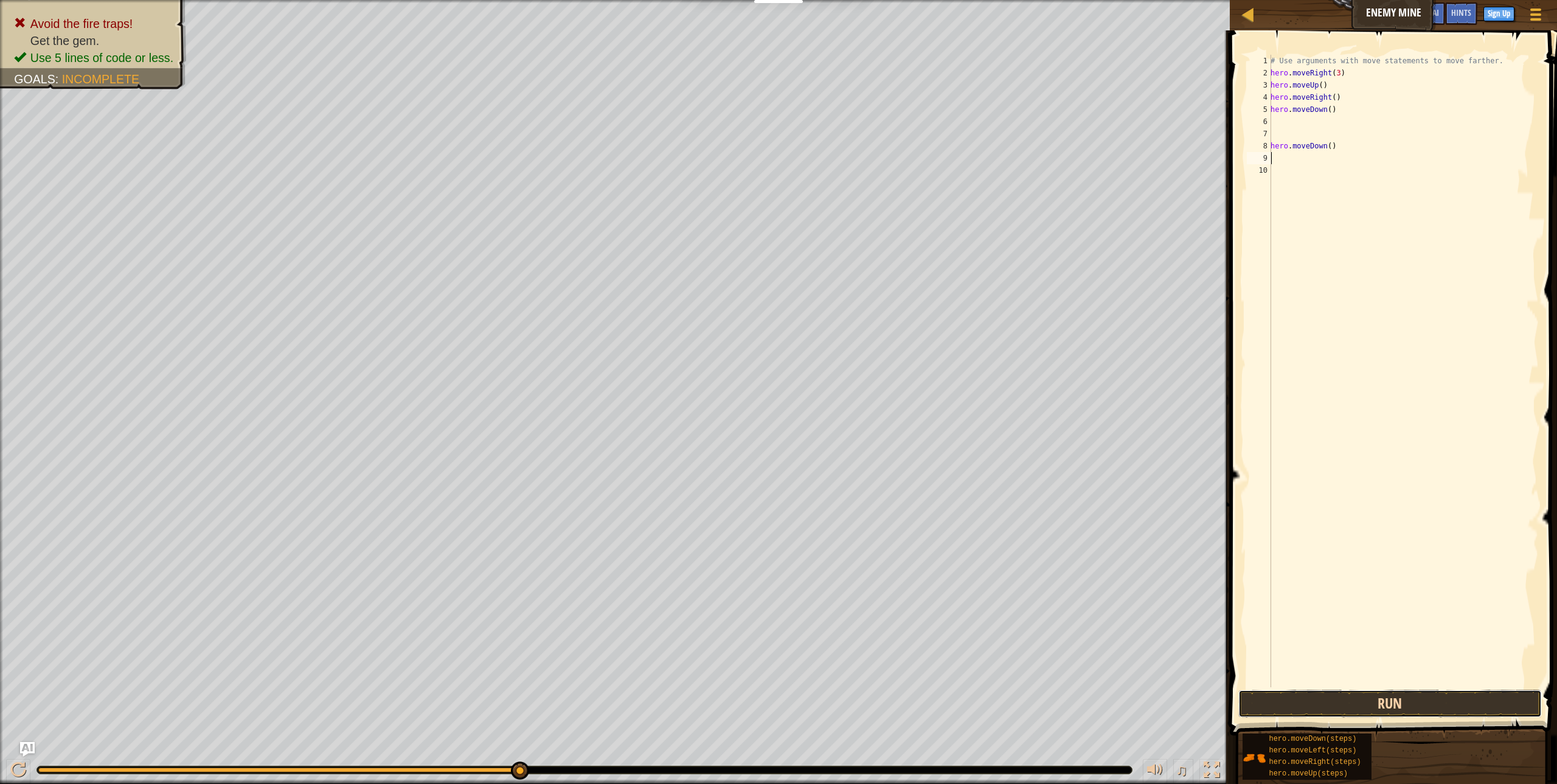
click at [1385, 699] on button "Run" at bounding box center [1390, 703] width 303 height 28
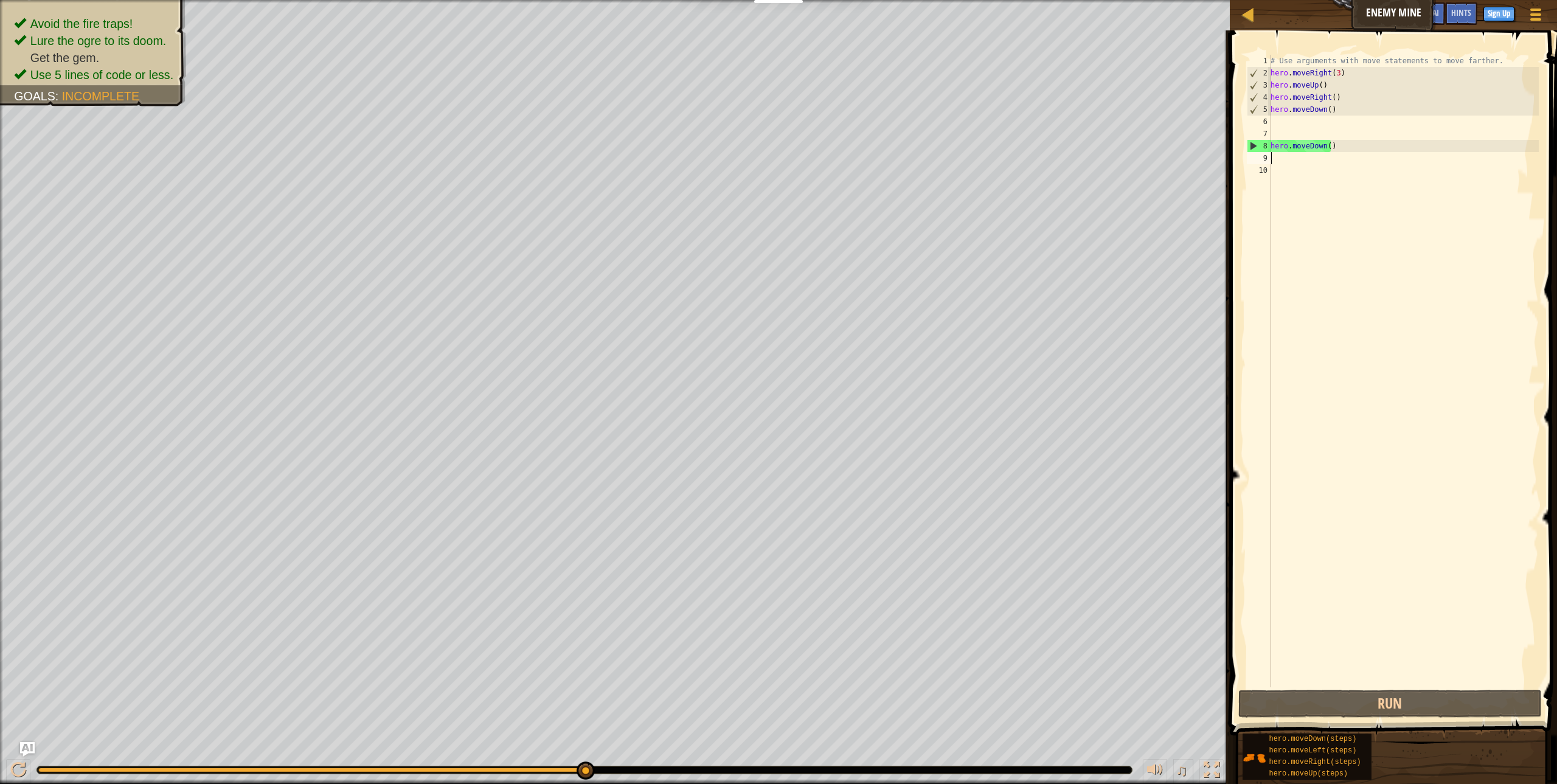
type textarea "h"
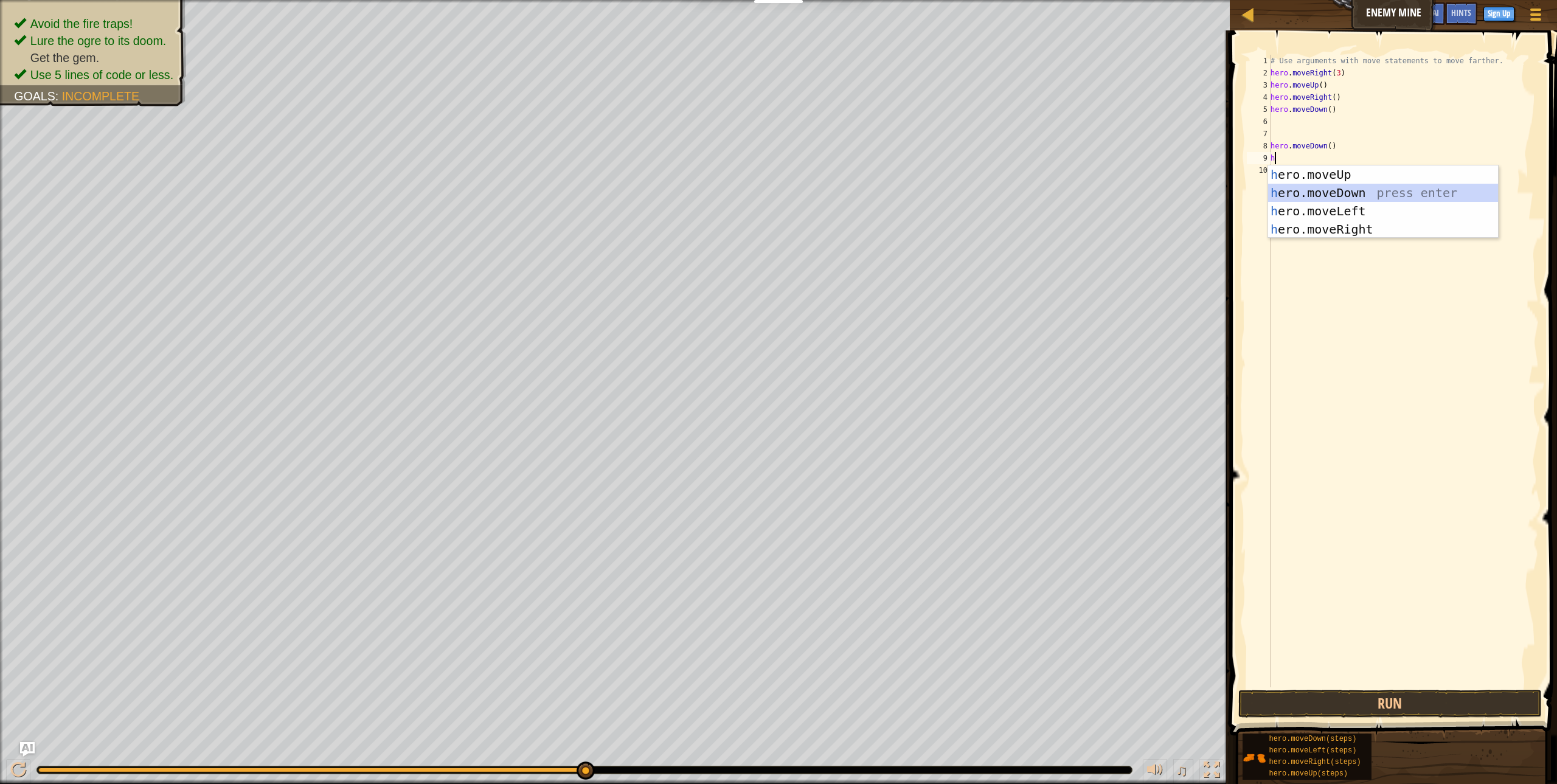
click at [1319, 193] on div "h ero.moveUp press enter h ero.moveDown press enter h ero.moveLeft press enter …" at bounding box center [1383, 220] width 230 height 109
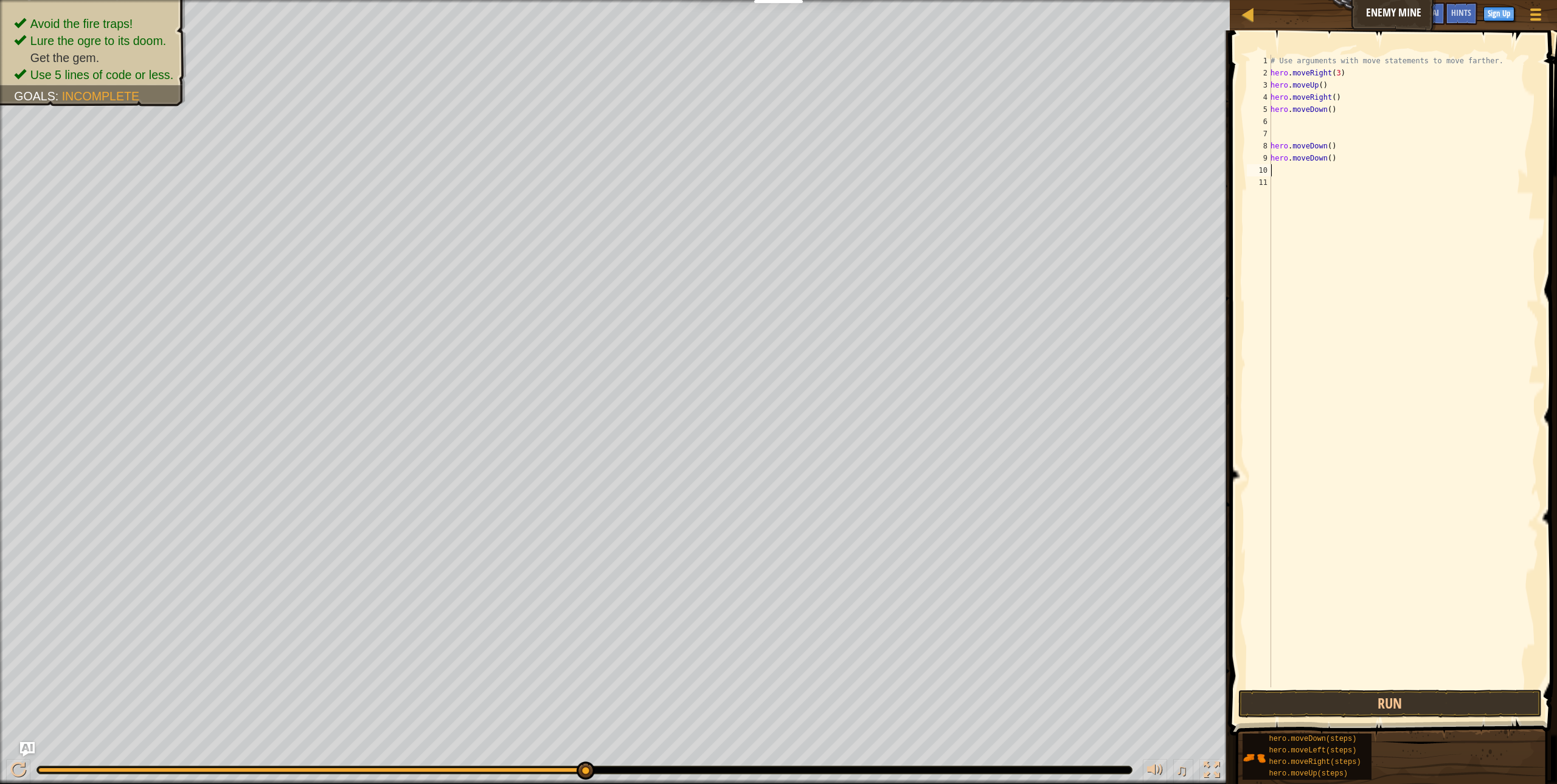
type textarea "r"
click at [1303, 232] on div "he r o.moveUp press enter he r o.moveDown press enter he r o.moveLeft press ent…" at bounding box center [1383, 232] width 230 height 109
drag, startPoint x: 1329, startPoint y: 168, endPoint x: 1254, endPoint y: 166, distance: 75.0
click at [1254, 166] on div "1 2 3 4 5 6 7 8 9 10 11 12 # Use arguments with move statements to move farther…" at bounding box center [1391, 371] width 295 height 633
type textarea "hero.moveLeft()"
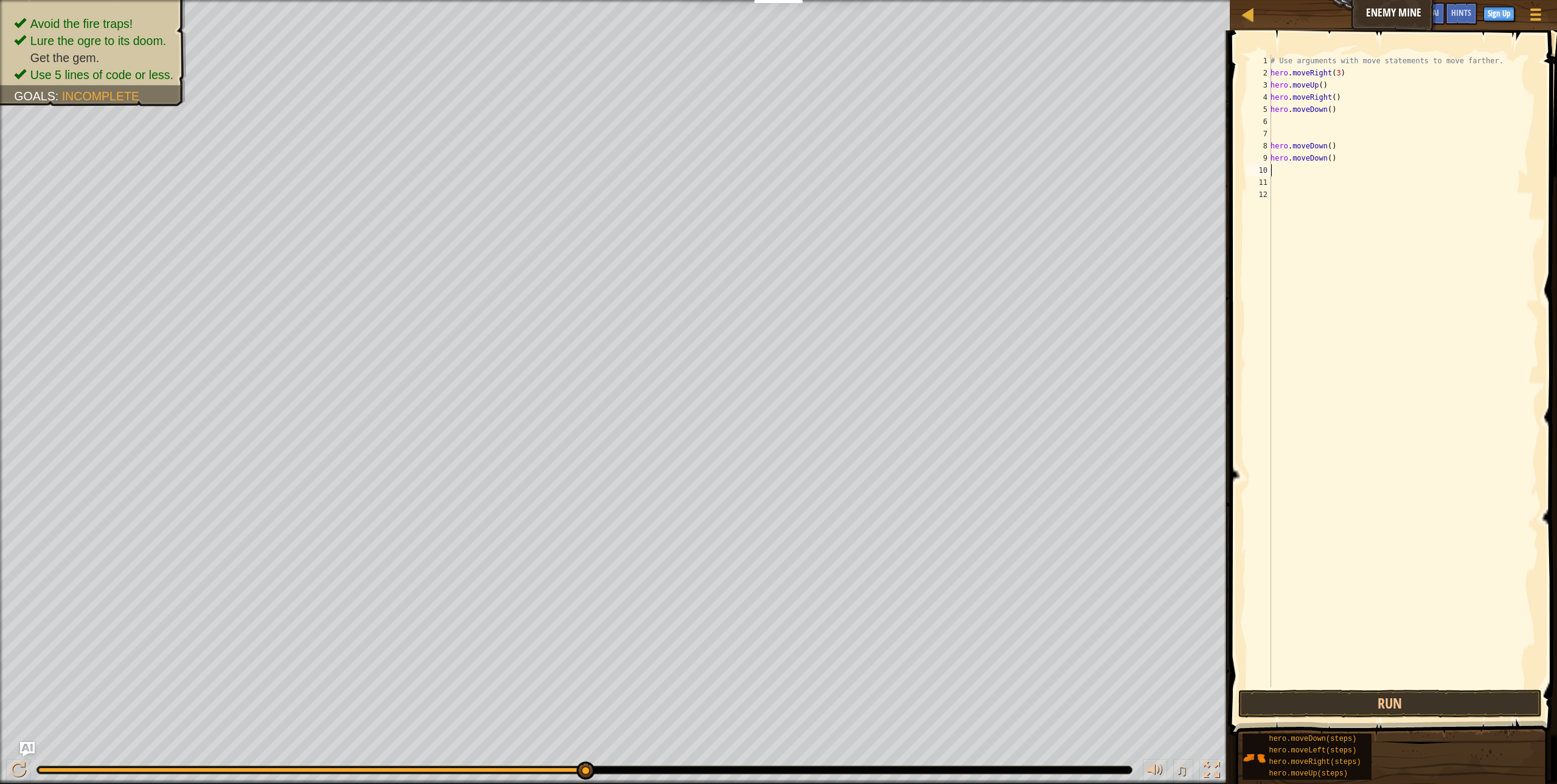
type textarea "h"
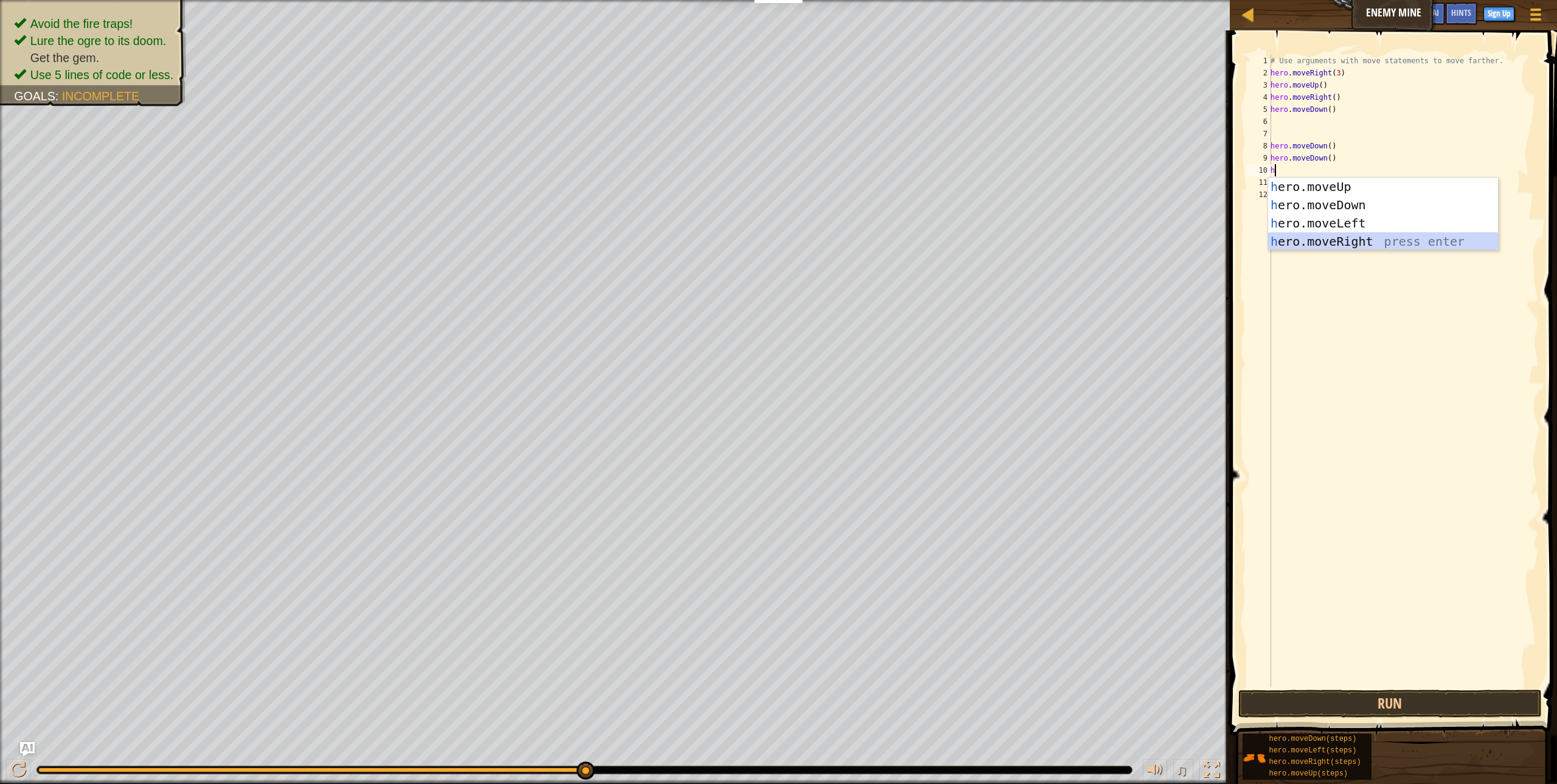
click at [1371, 239] on div "h ero.moveUp press enter h ero.moveDown press enter h ero.moveLeft press enter …" at bounding box center [1383, 232] width 230 height 109
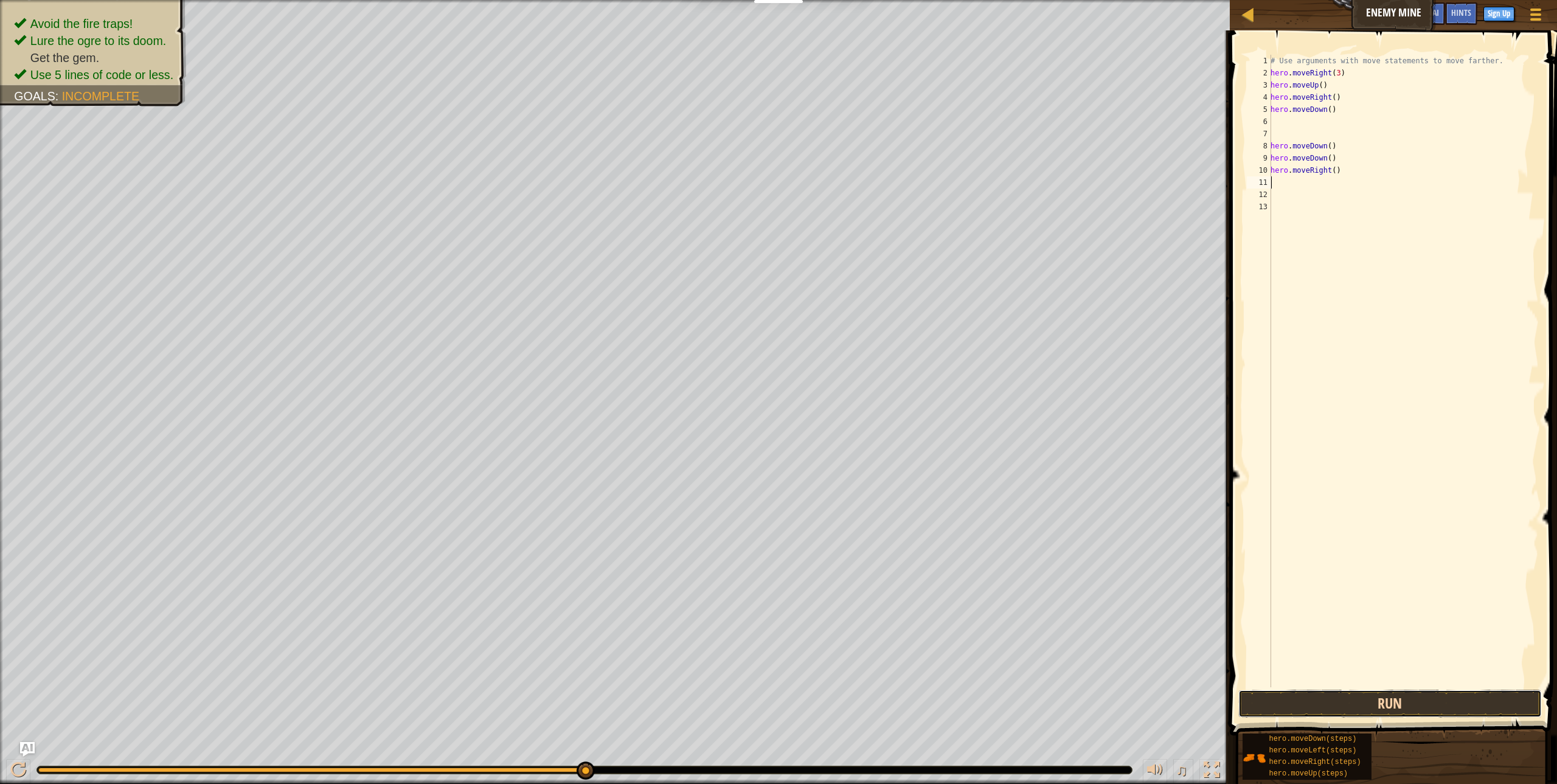
click at [1375, 694] on button "Run" at bounding box center [1390, 703] width 303 height 28
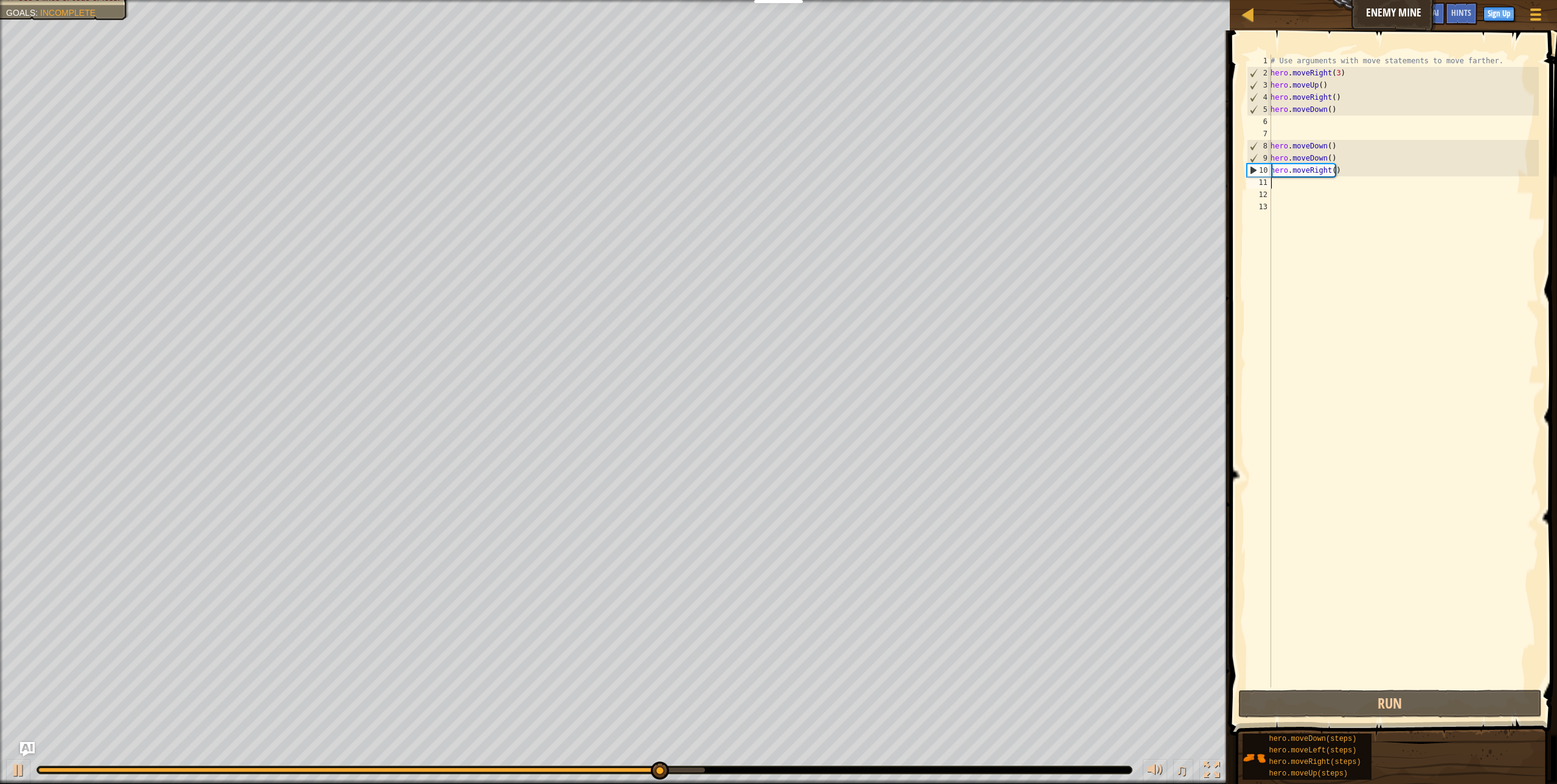
type textarea "h"
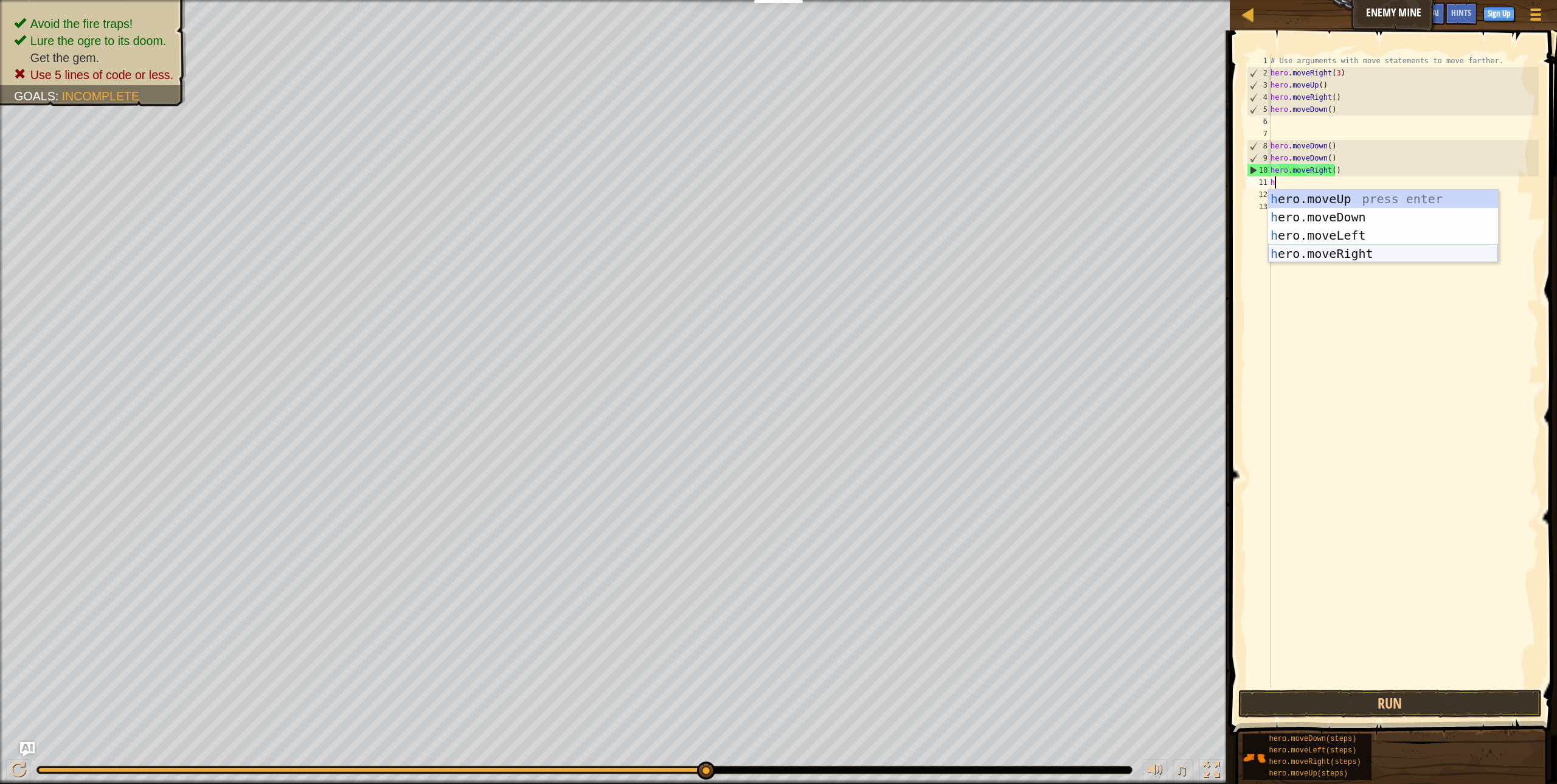
click at [1311, 256] on div "h ero.moveUp press enter h ero.moveDown press enter h ero.moveLeft press enter …" at bounding box center [1383, 245] width 230 height 109
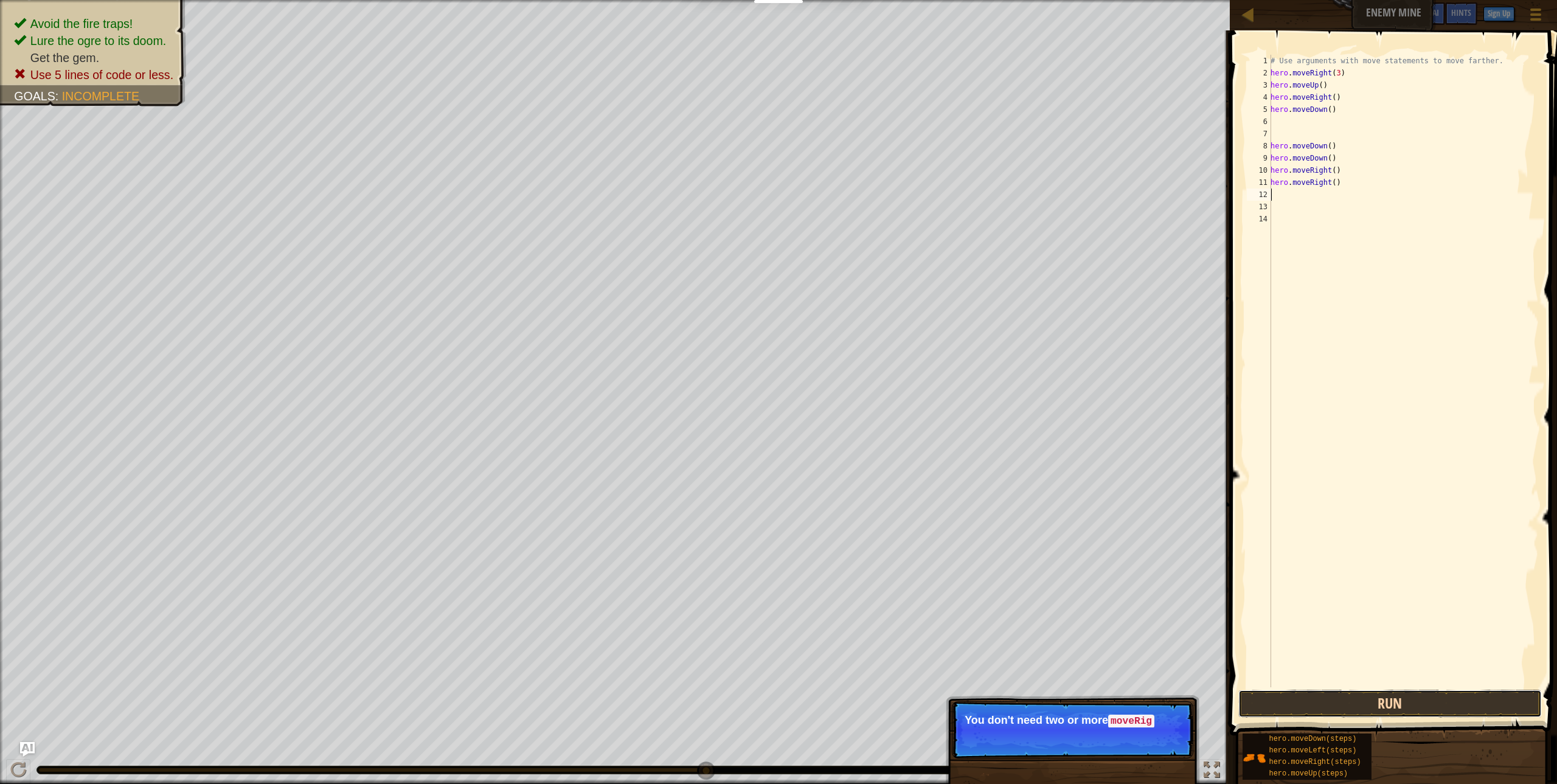
click at [1352, 705] on button "Run" at bounding box center [1390, 703] width 303 height 28
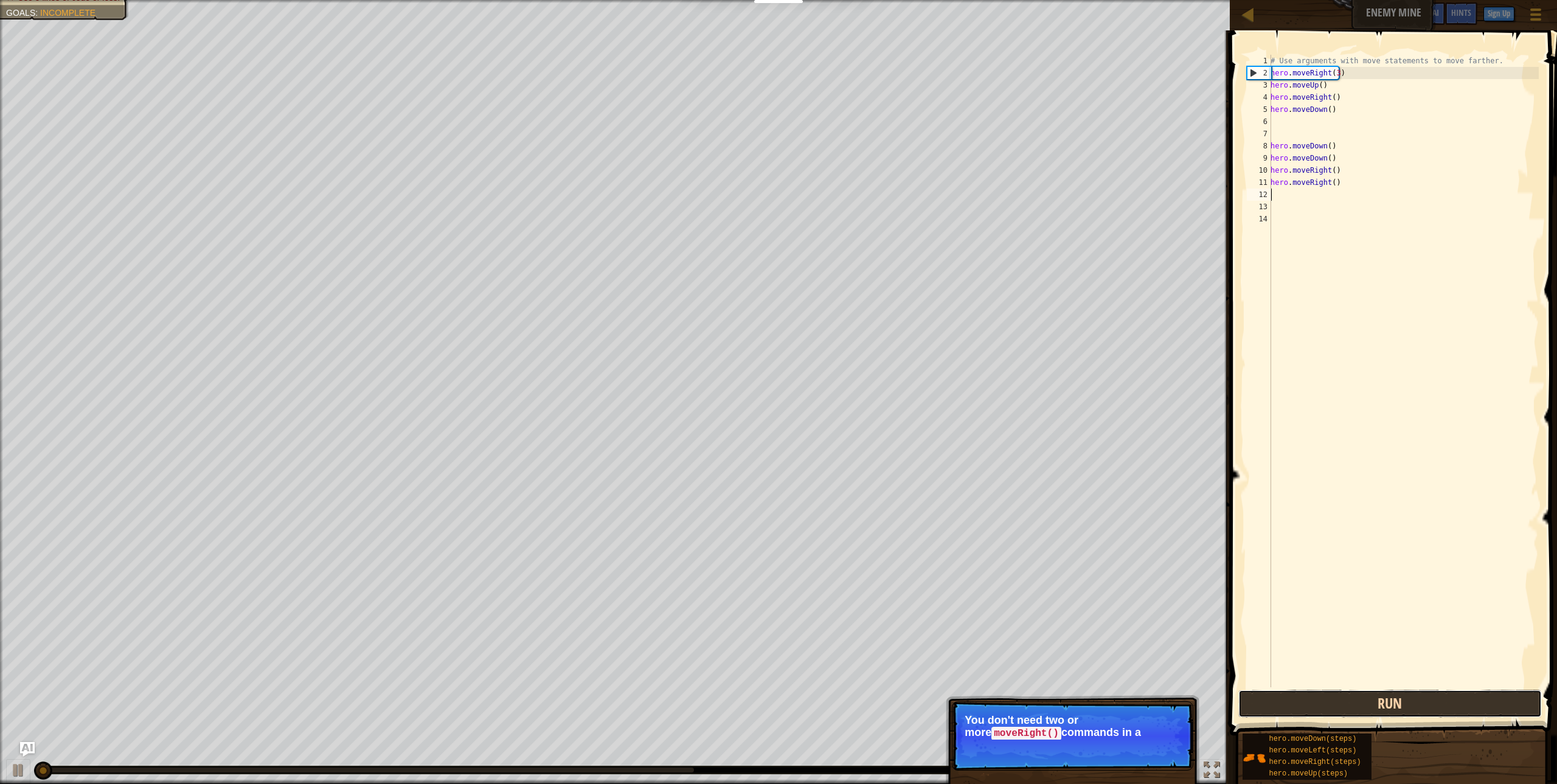
click at [1350, 703] on button "Run" at bounding box center [1390, 703] width 303 height 28
click at [1350, 703] on button "Run" at bounding box center [1390, 703] width 303 height 28
click at [1349, 703] on button "Run" at bounding box center [1390, 703] width 303 height 28
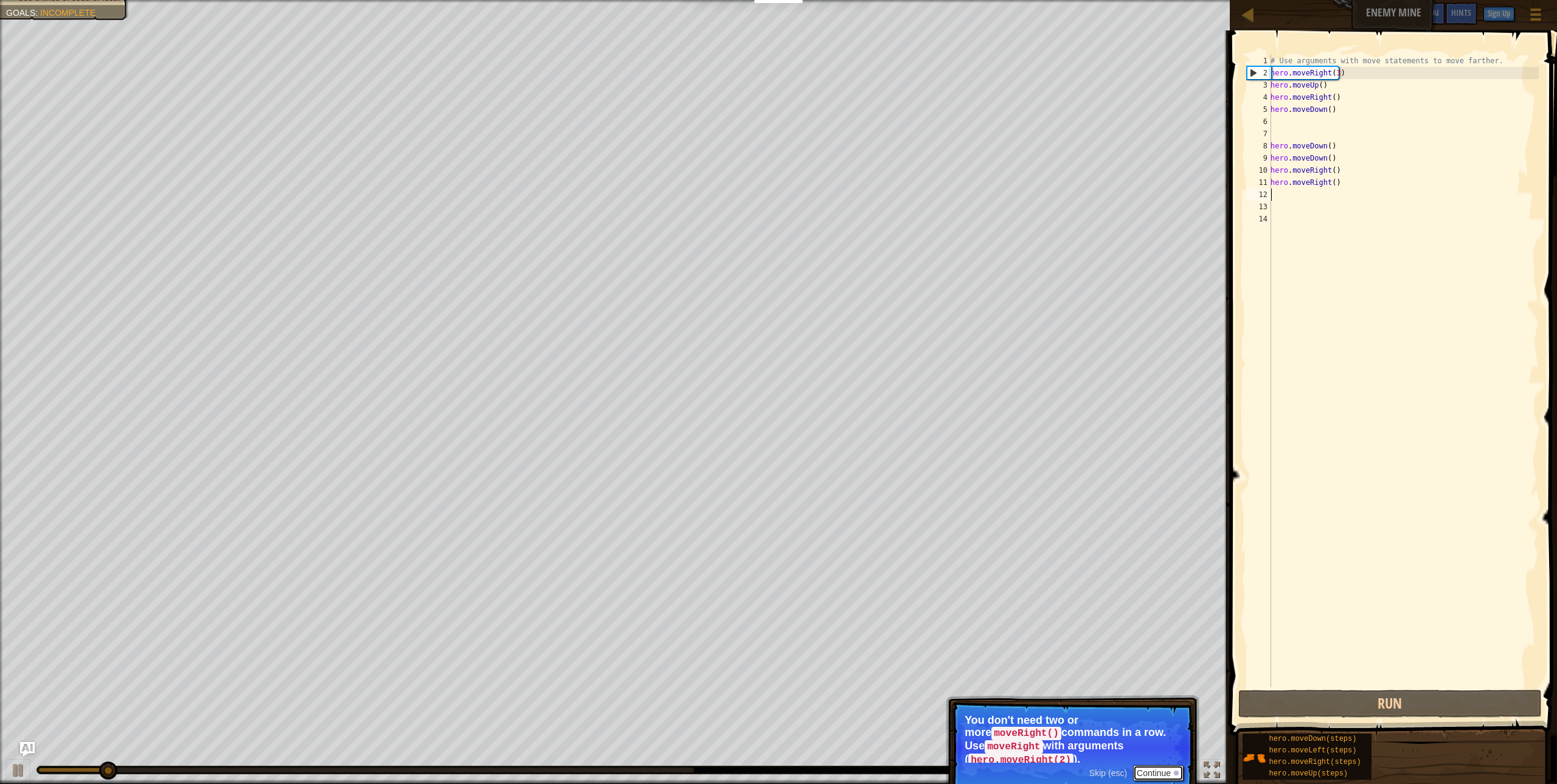
click at [1140, 765] on button "Continue" at bounding box center [1158, 773] width 50 height 16
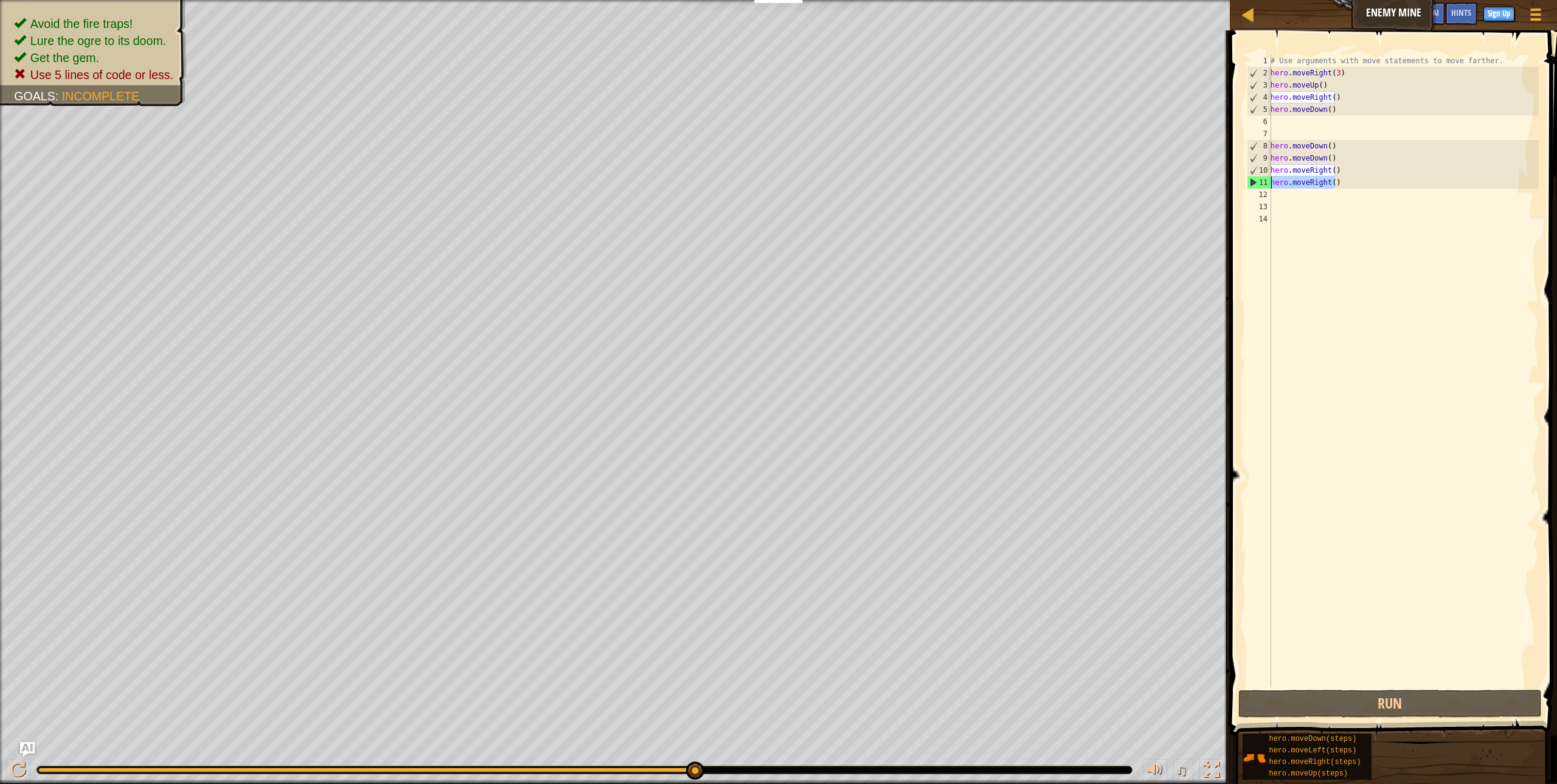
drag, startPoint x: 1373, startPoint y: 188, endPoint x: 1243, endPoint y: 181, distance: 130.2
click at [1243, 181] on div "1 2 3 4 5 6 7 8 9 10 11 12 13 14 # Use arguments with move statements to move f…" at bounding box center [1392, 406] width 331 height 741
type textarea "hero.moveRight()"
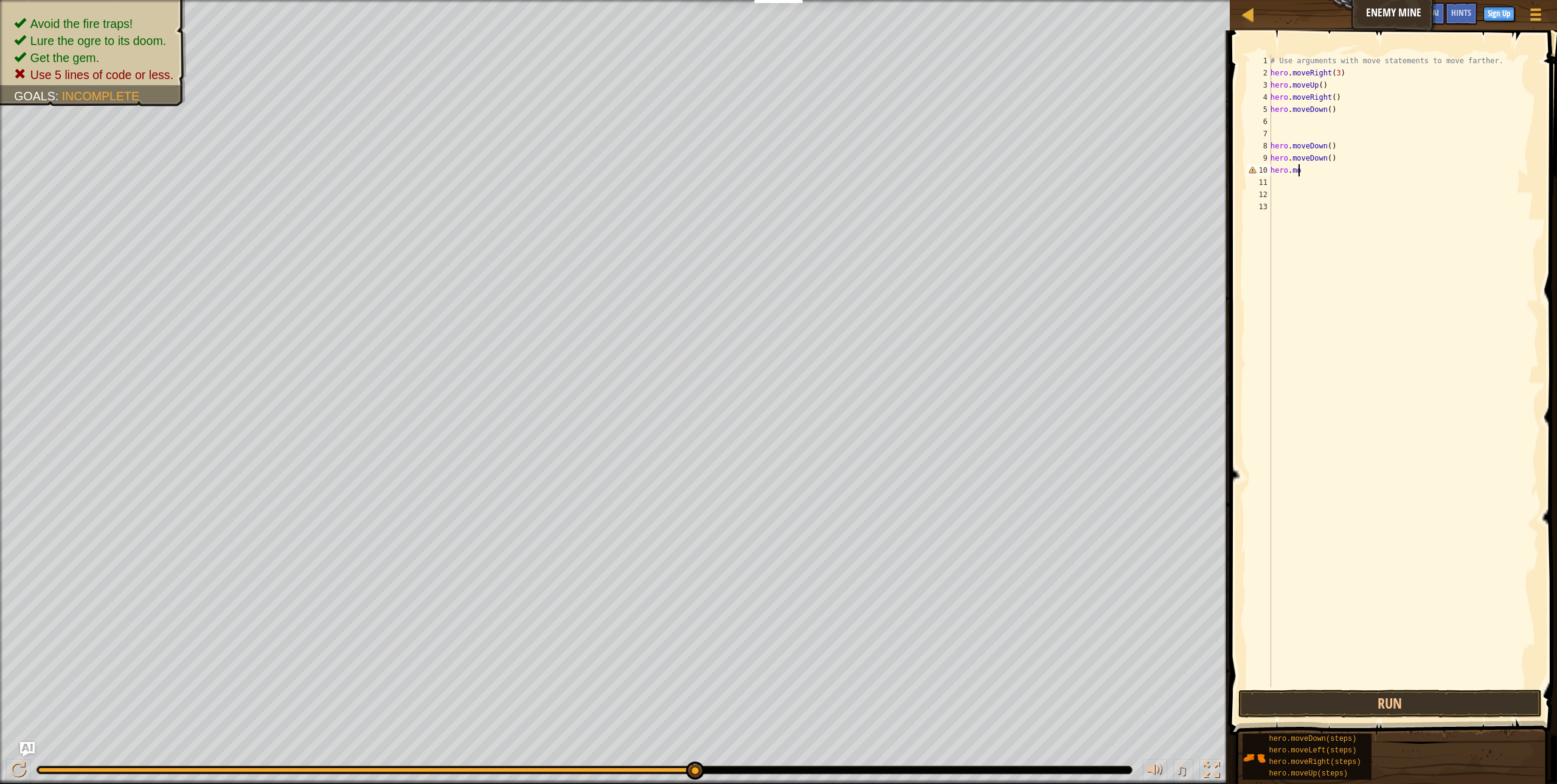
type textarea "h"
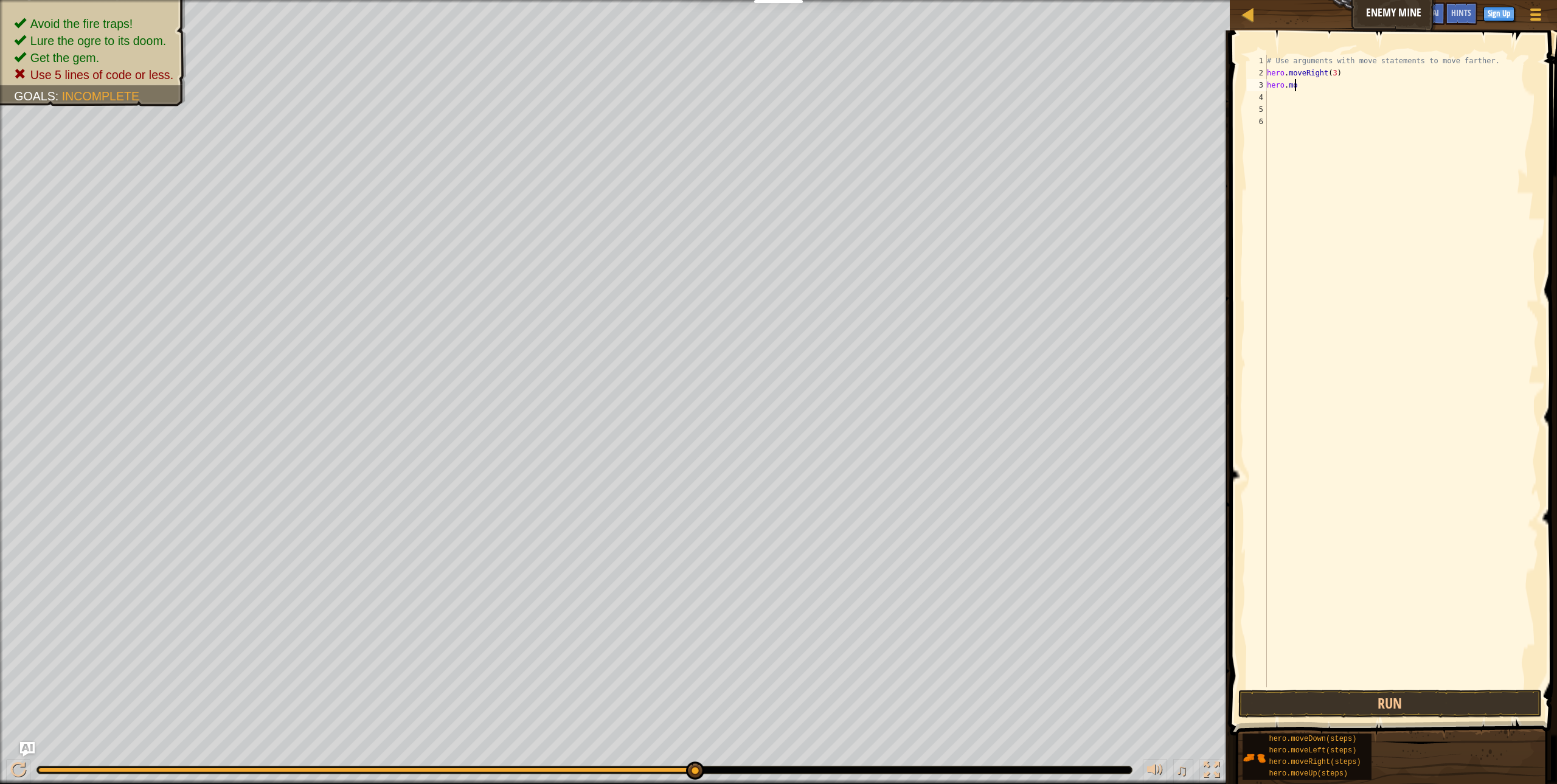
type textarea "h"
type textarea "#"
type textarea "h"
type textarea "r"
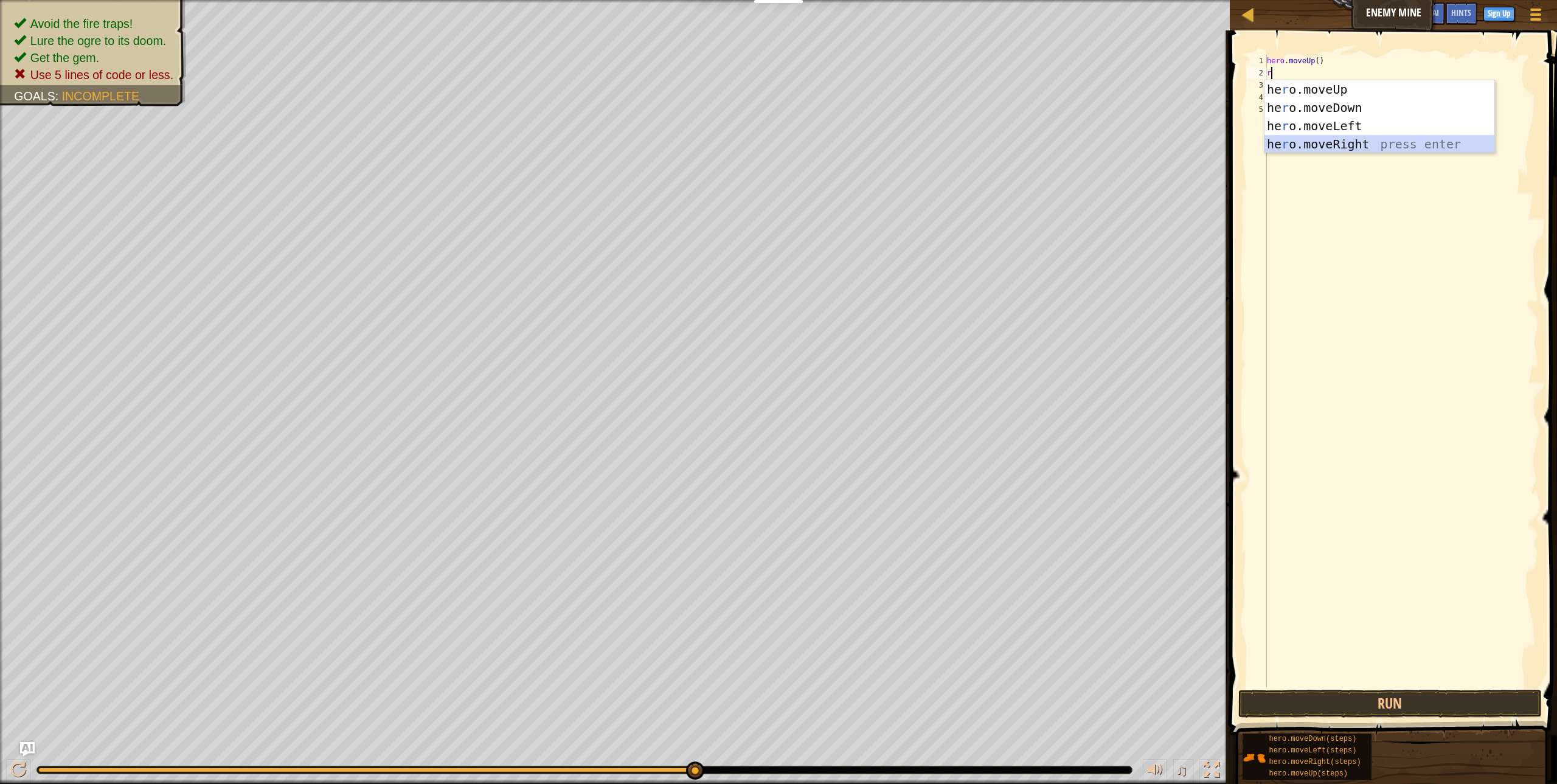
click at [1278, 146] on div "he r o.moveUp press enter he r o.moveDown press enter he r o.moveLeft press ent…" at bounding box center [1379, 135] width 230 height 109
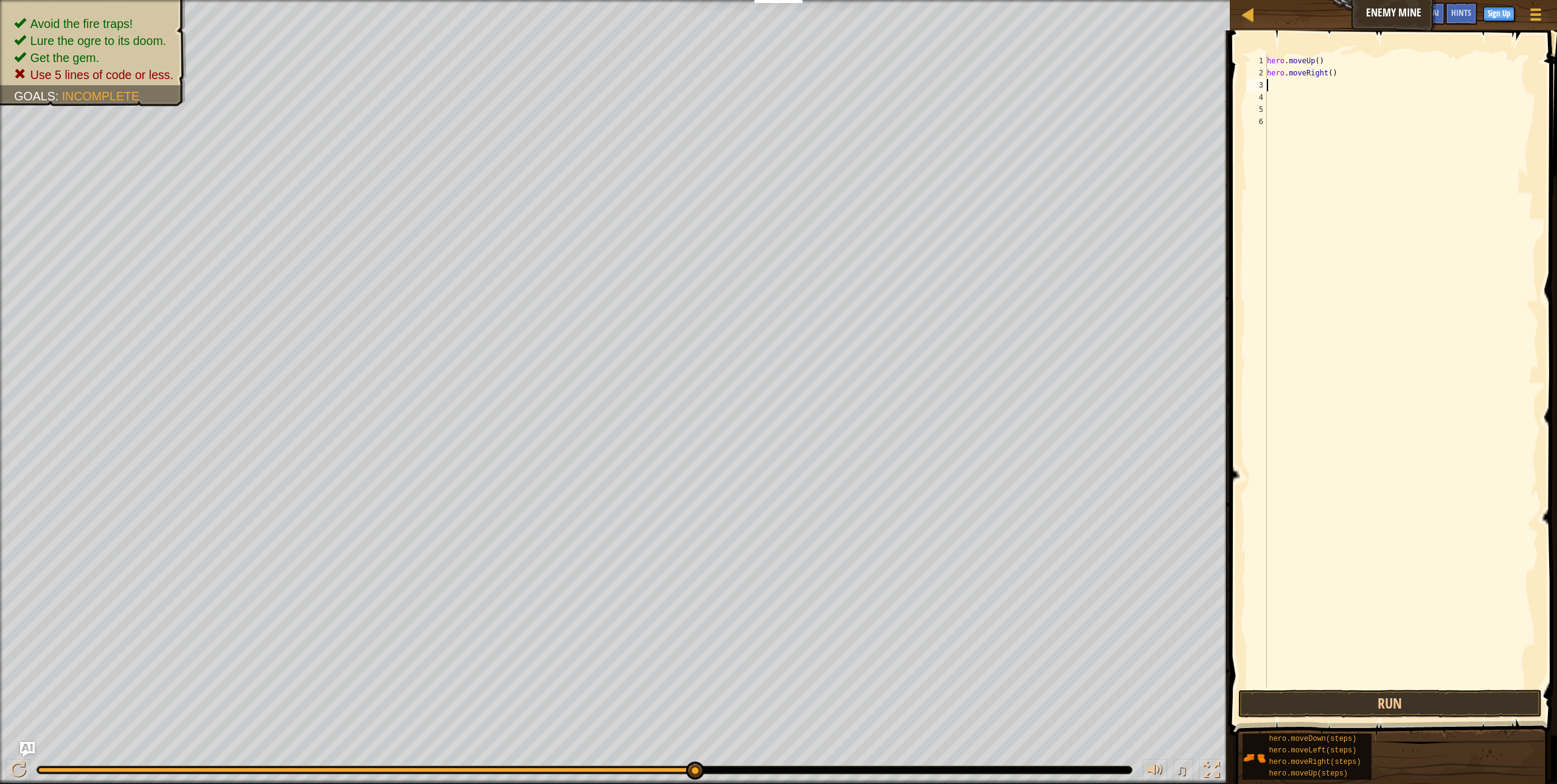
type textarea "d"
click at [1294, 105] on div "hero.[PERSON_NAME] own press enter" at bounding box center [1379, 119] width 230 height 55
type textarea "r"
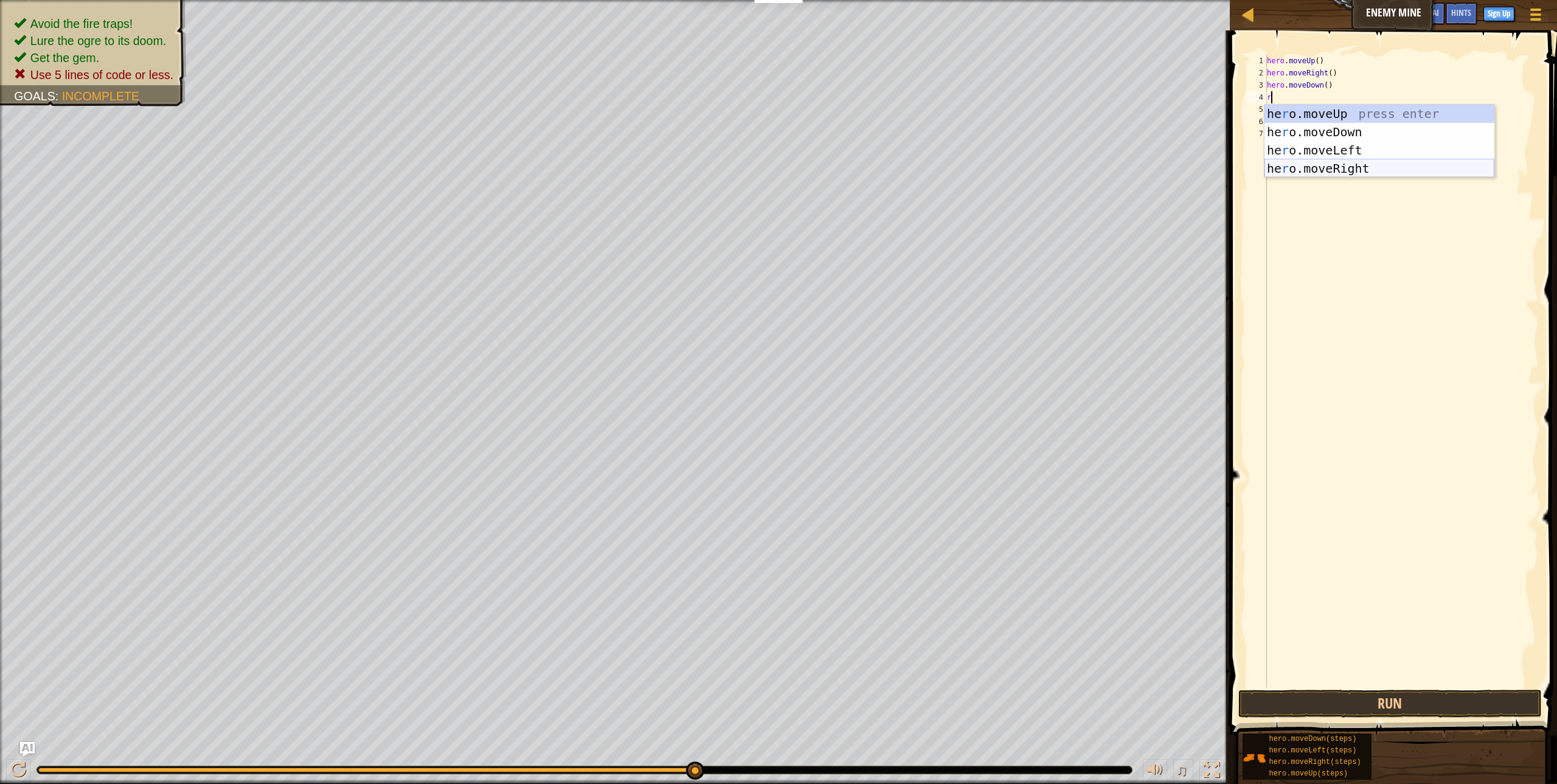
click at [1301, 169] on div "he r o.moveUp press enter he r o.moveDown press enter he r o.moveLeft press ent…" at bounding box center [1379, 159] width 230 height 109
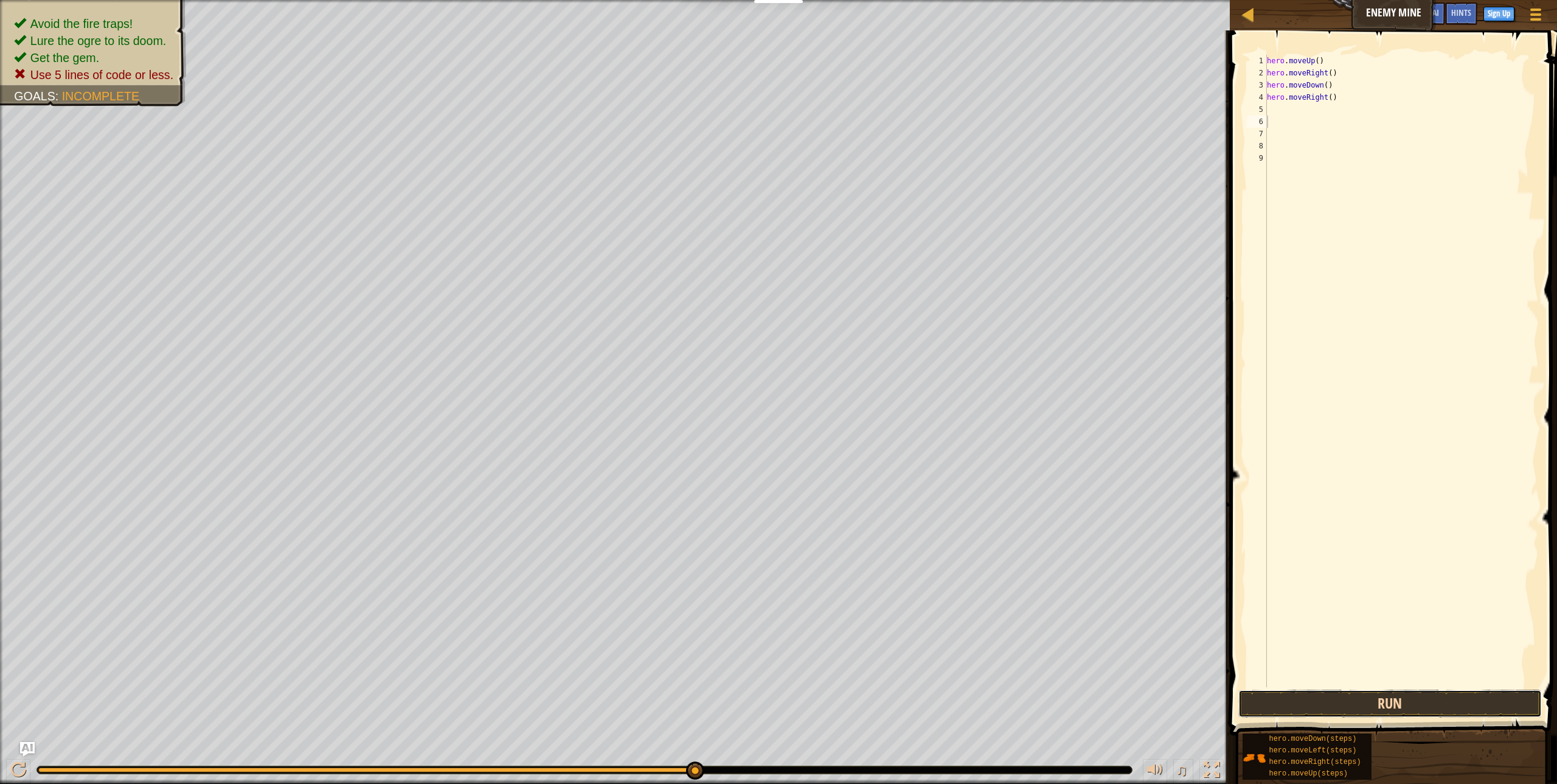
click at [1417, 694] on button "Run" at bounding box center [1390, 703] width 303 height 28
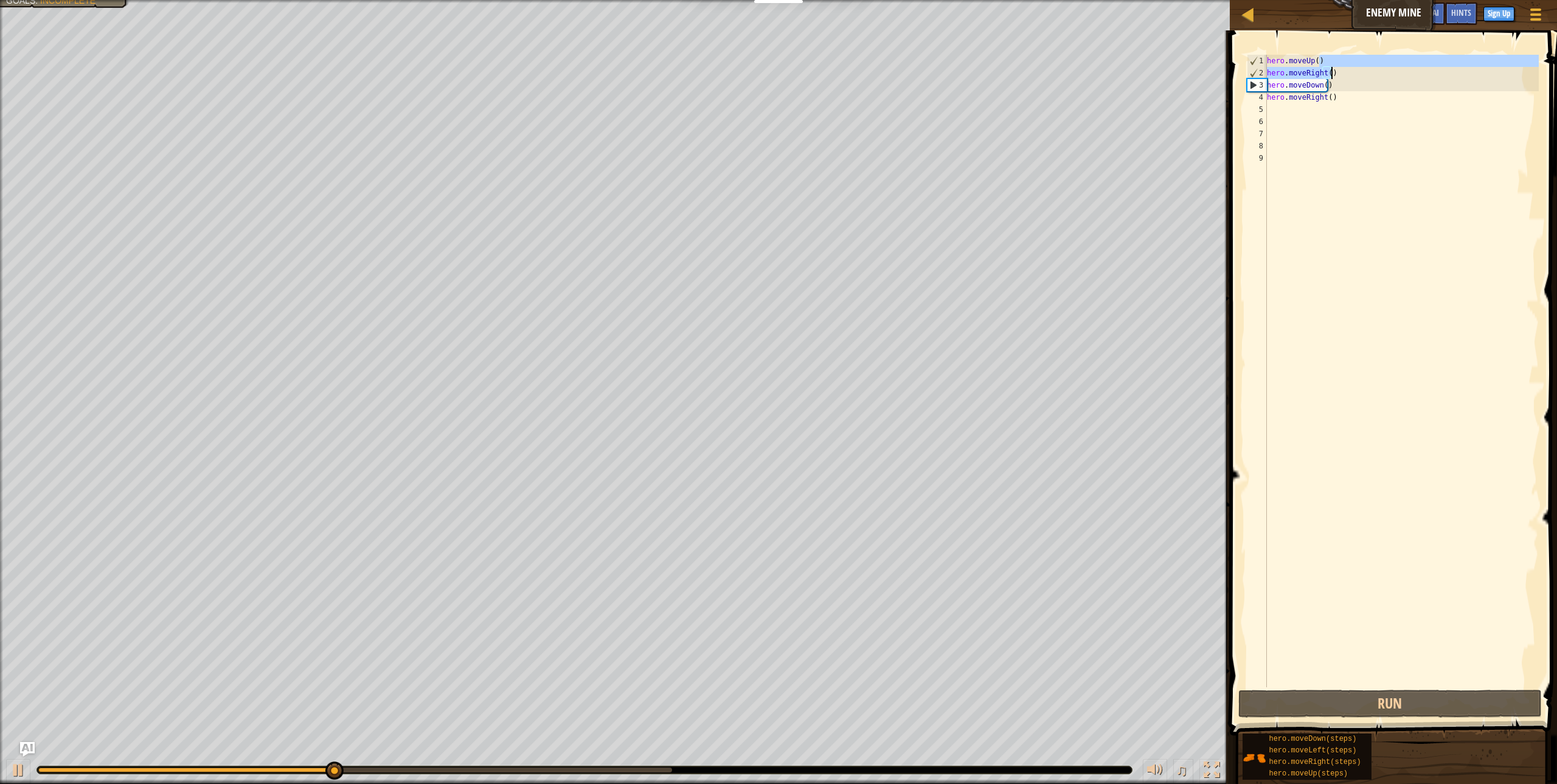
drag, startPoint x: 1318, startPoint y: 57, endPoint x: 1349, endPoint y: 72, distance: 34.4
click at [1349, 72] on div "hero . moveUp ( ) hero . moveRight ( ) hero . moveDown ( ) hero . moveRight ( )" at bounding box center [1401, 383] width 274 height 657
type textarea "hero.moveUp() hero.moveRight()"
click at [1384, 214] on div "hero . moveUp ( ) hero . moveRight ( ) hero . moveDown ( ) hero . moveRight ( )" at bounding box center [1401, 383] width 274 height 657
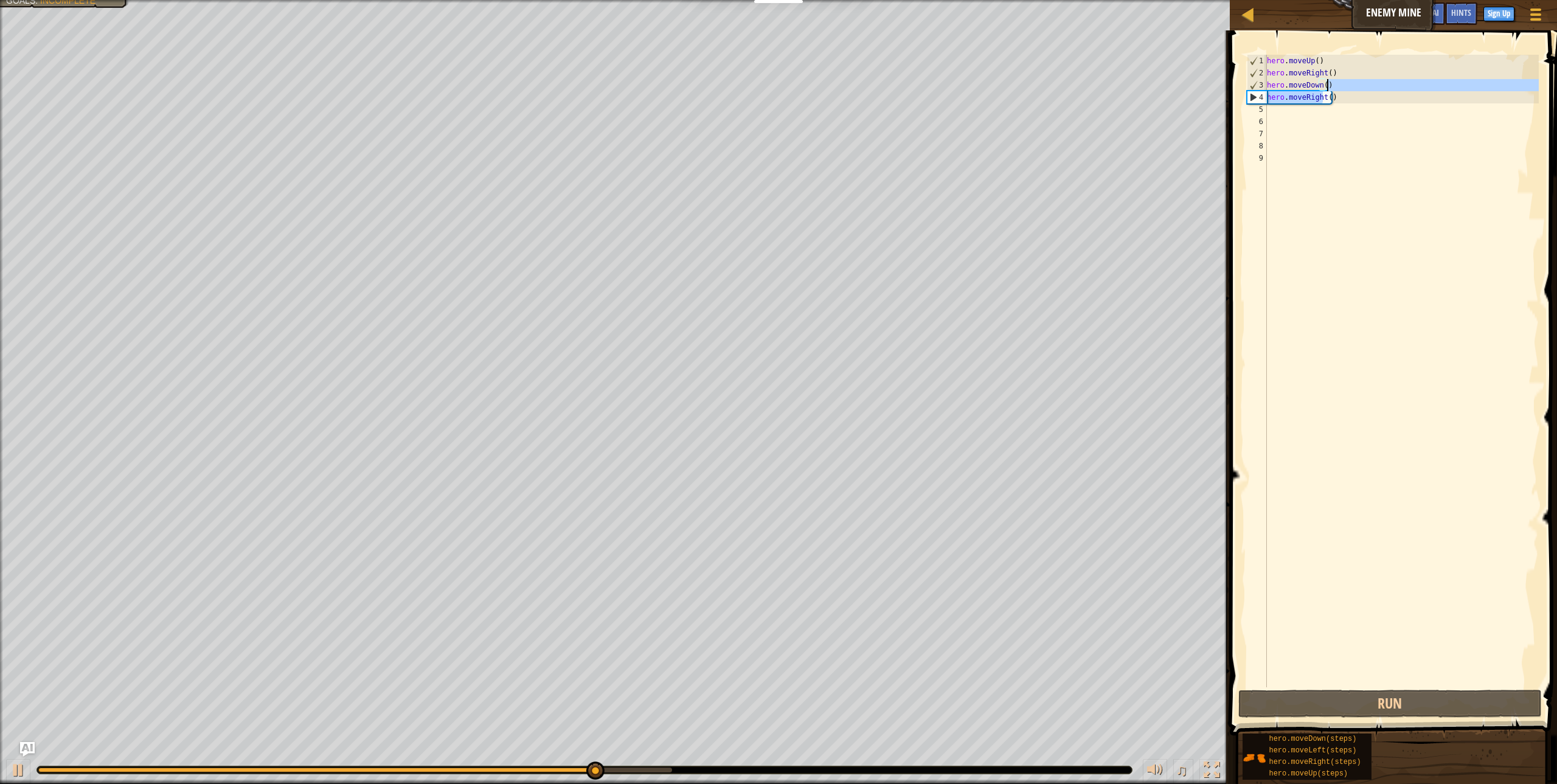
drag, startPoint x: 1325, startPoint y: 97, endPoint x: 1380, endPoint y: 86, distance: 56.1
click at [1380, 86] on div "hero . moveUp ( ) hero . moveRight ( ) hero . moveDown ( ) hero . moveRight ( )" at bounding box center [1401, 383] width 274 height 657
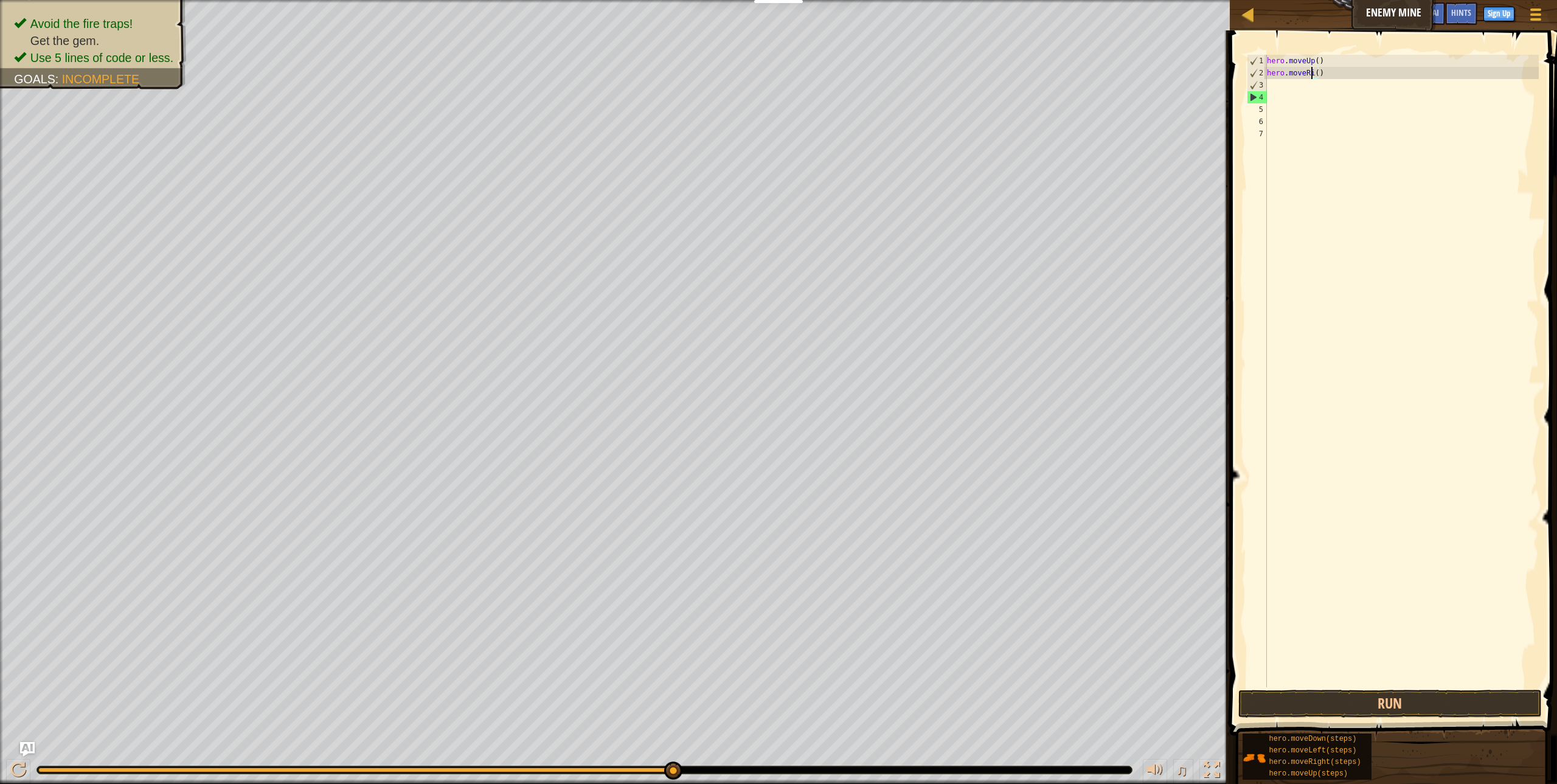
type textarea "hero.moveR()"
